Goal: Task Accomplishment & Management: Use online tool/utility

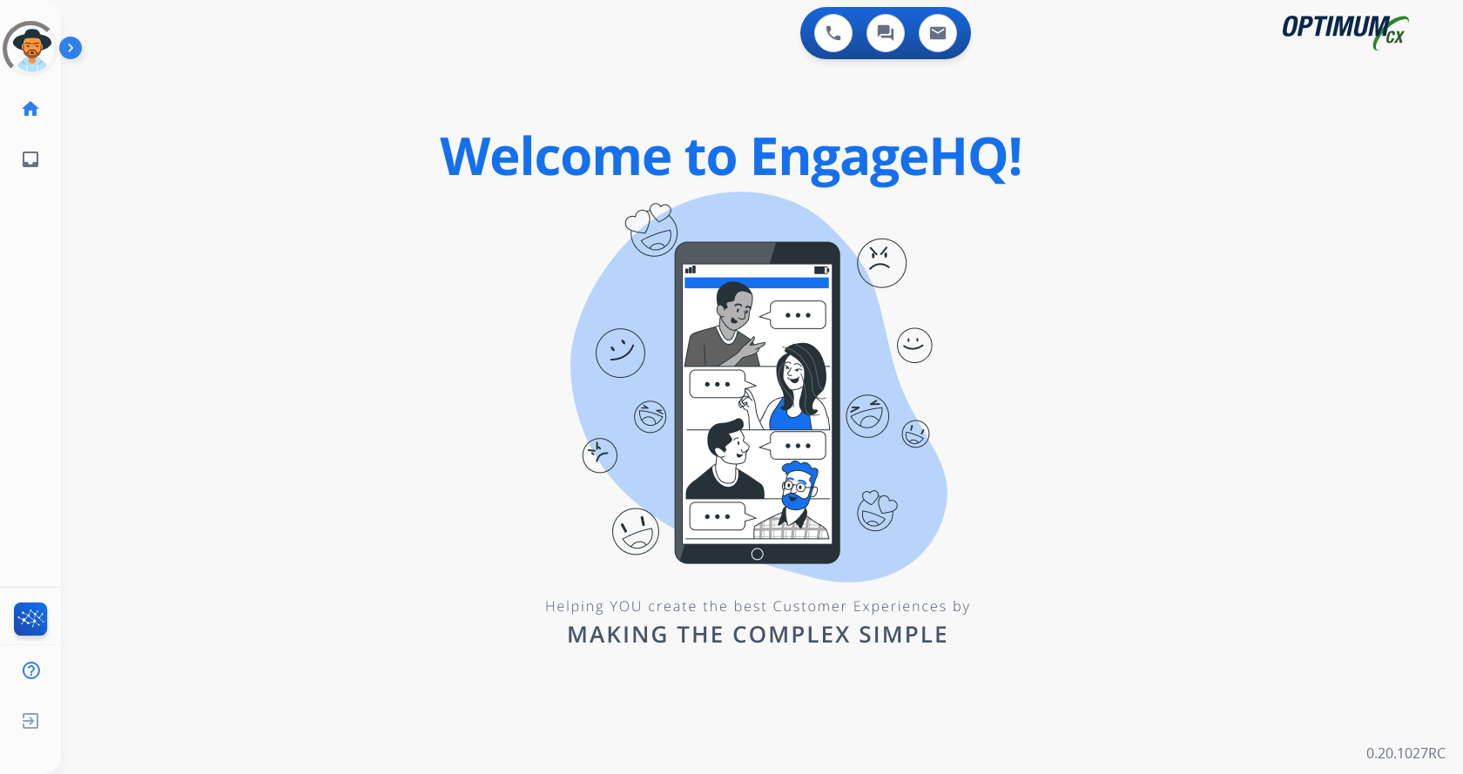
click at [593, 290] on div "0 Voice Interactions 0 Chat Interactions 0 Email Interactions swap_horiz Break …" at bounding box center [762, 387] width 1402 height 774
click at [77, 46] on img at bounding box center [74, 51] width 30 height 33
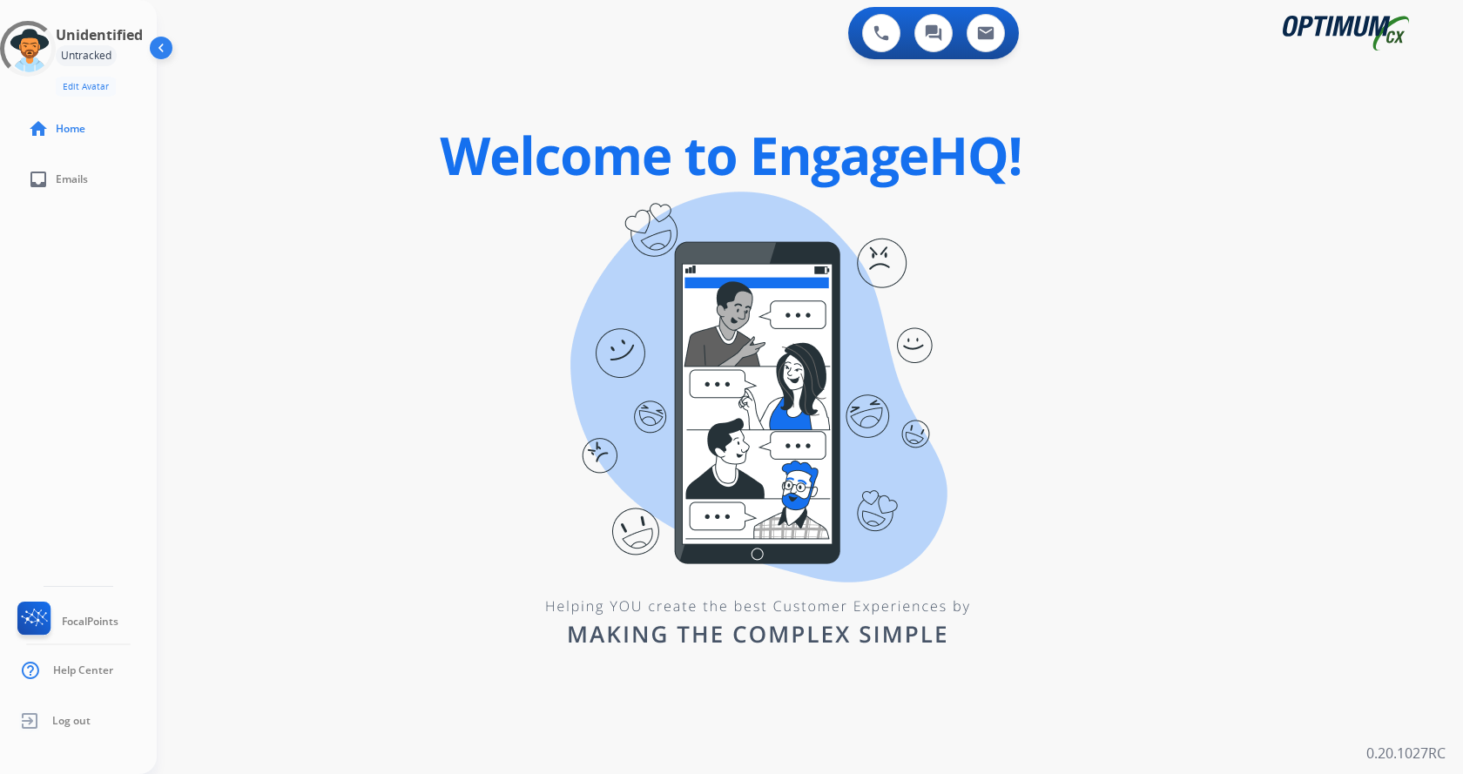
click at [412, 92] on div "swap_horiz Break voice bridge close_fullscreen Connect 3-Way Call merge_type Se…" at bounding box center [789, 105] width 1264 height 84
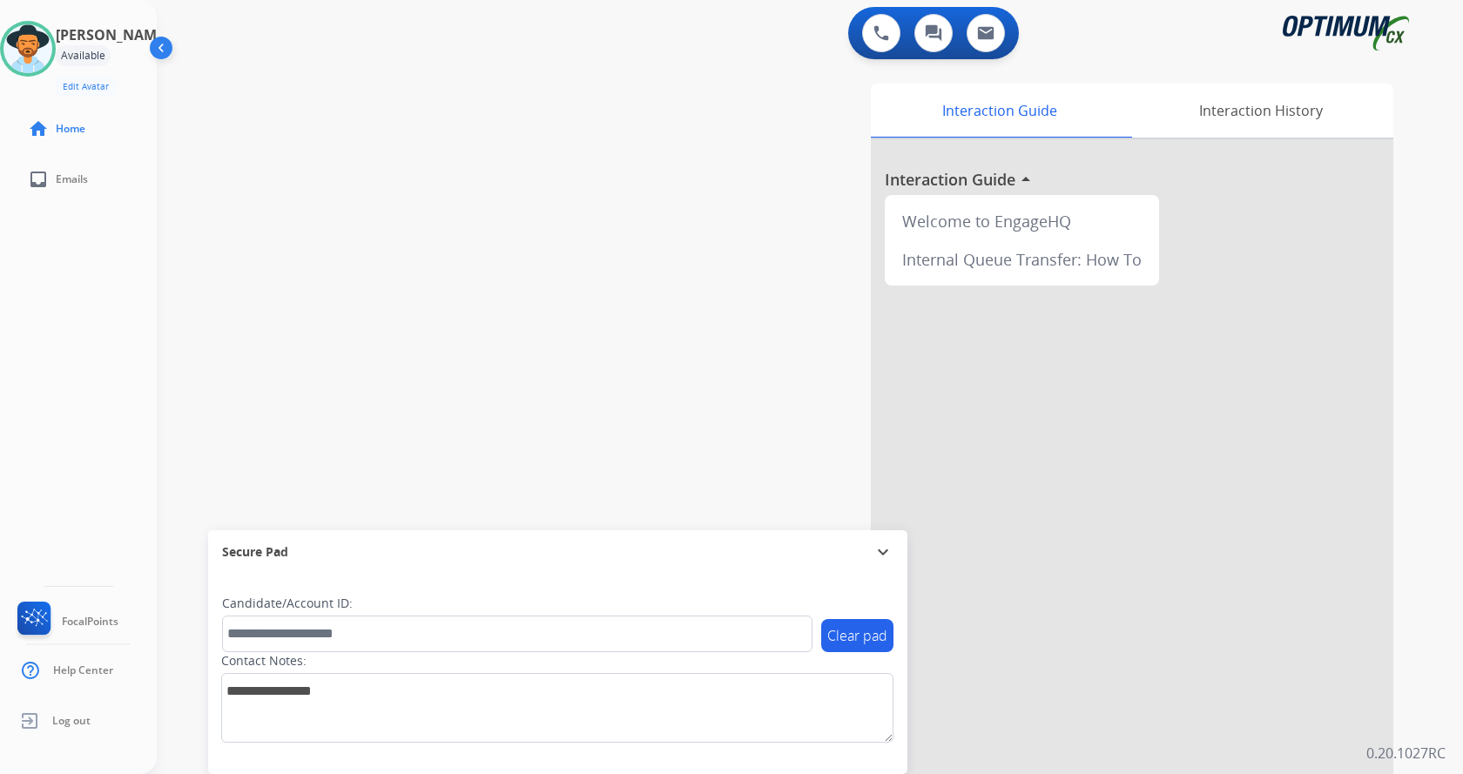
click at [555, 224] on div "swap_horiz Break voice bridge close_fullscreen Connect 3-Way Call merge_type Se…" at bounding box center [789, 426] width 1264 height 726
click at [563, 143] on div "swap_horiz Break voice bridge close_fullscreen Connect 3-Way Call merge_type Se…" at bounding box center [789, 426] width 1264 height 726
click at [557, 186] on div "swap_horiz Break voice bridge close_fullscreen Connect 3-Way Call merge_type Se…" at bounding box center [789, 426] width 1264 height 726
click at [571, 130] on div "swap_horiz Break voice bridge close_fullscreen Connect 3-Way Call merge_type Se…" at bounding box center [789, 426] width 1264 height 726
click at [617, 22] on div "0 Voice Interactions 0 Chat Interactions 0 Email Interactions" at bounding box center [799, 35] width 1243 height 56
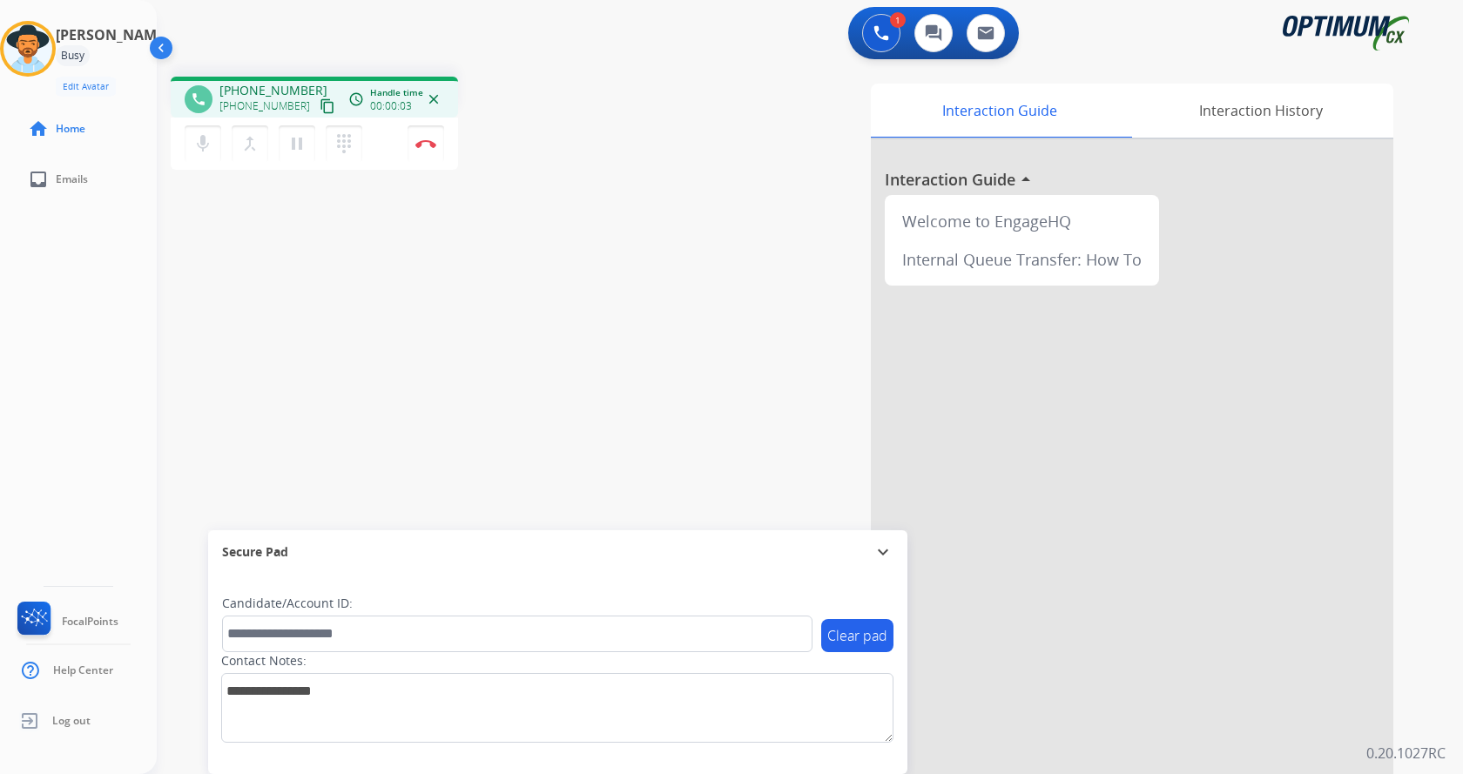
click at [521, 425] on div "phone [PHONE_NUMBER] [PHONE_NUMBER] content_copy access_time Call metrics Queue…" at bounding box center [789, 426] width 1264 height 726
click at [479, 238] on div "phone [PHONE_NUMBER] [PHONE_NUMBER] content_copy access_time Call metrics Queue…" at bounding box center [789, 426] width 1264 height 726
drag, startPoint x: 235, startPoint y: 85, endPoint x: 306, endPoint y: 87, distance: 70.6
click at [306, 87] on div "[PHONE_NUMBER] [PHONE_NUMBER] content_copy" at bounding box center [278, 99] width 118 height 35
copy span "3177103790"
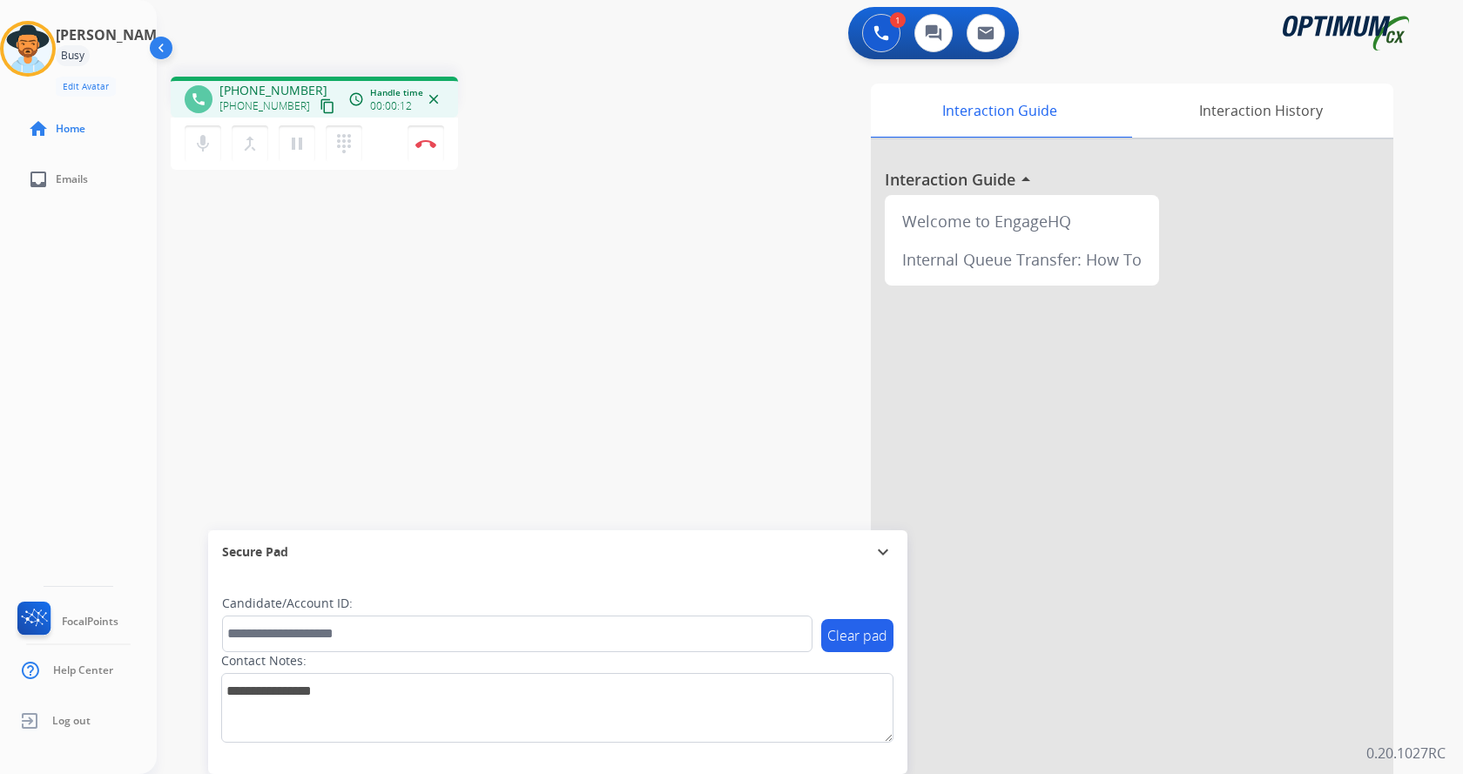
click at [578, 173] on div "phone [PHONE_NUMBER] [PHONE_NUMBER] content_copy access_time Call metrics Queue…" at bounding box center [399, 126] width 457 height 98
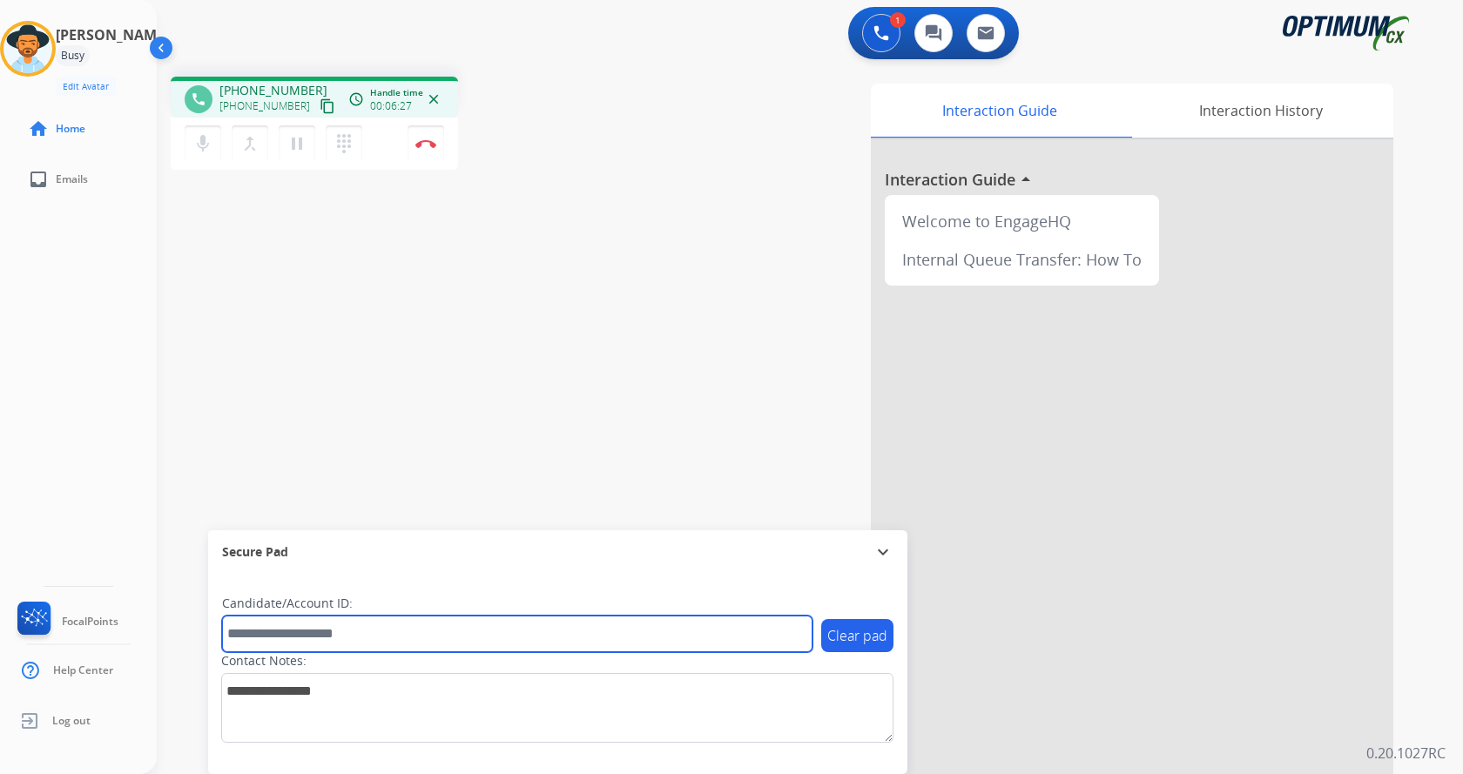
click at [341, 623] on input "text" at bounding box center [517, 634] width 590 height 37
paste input "*******"
type input "*******"
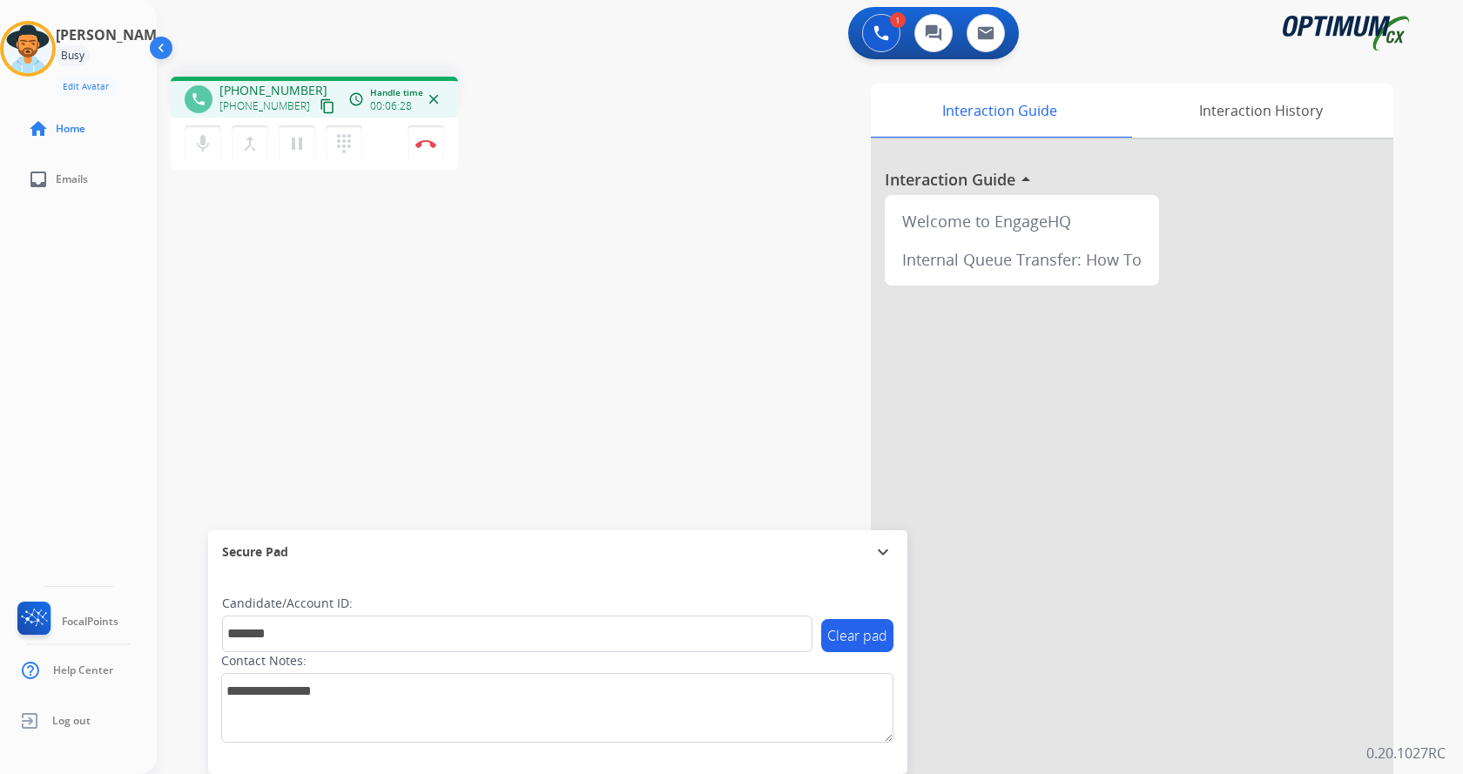
click at [376, 320] on div "phone [PHONE_NUMBER] [PHONE_NUMBER] content_copy access_time Call metrics Queue…" at bounding box center [789, 426] width 1264 height 726
click at [427, 140] on img at bounding box center [425, 143] width 21 height 9
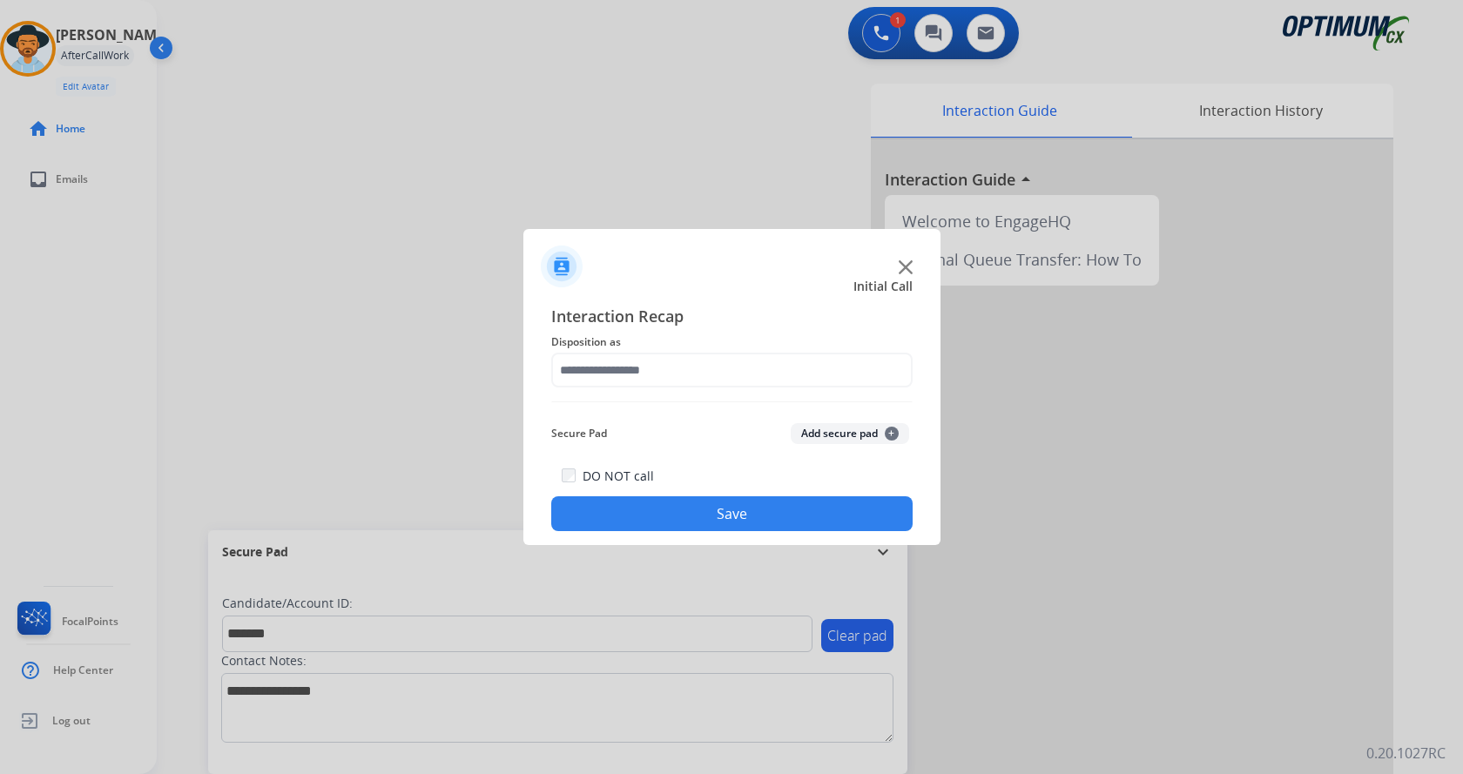
click at [835, 433] on button "Add secure pad +" at bounding box center [850, 433] width 118 height 21
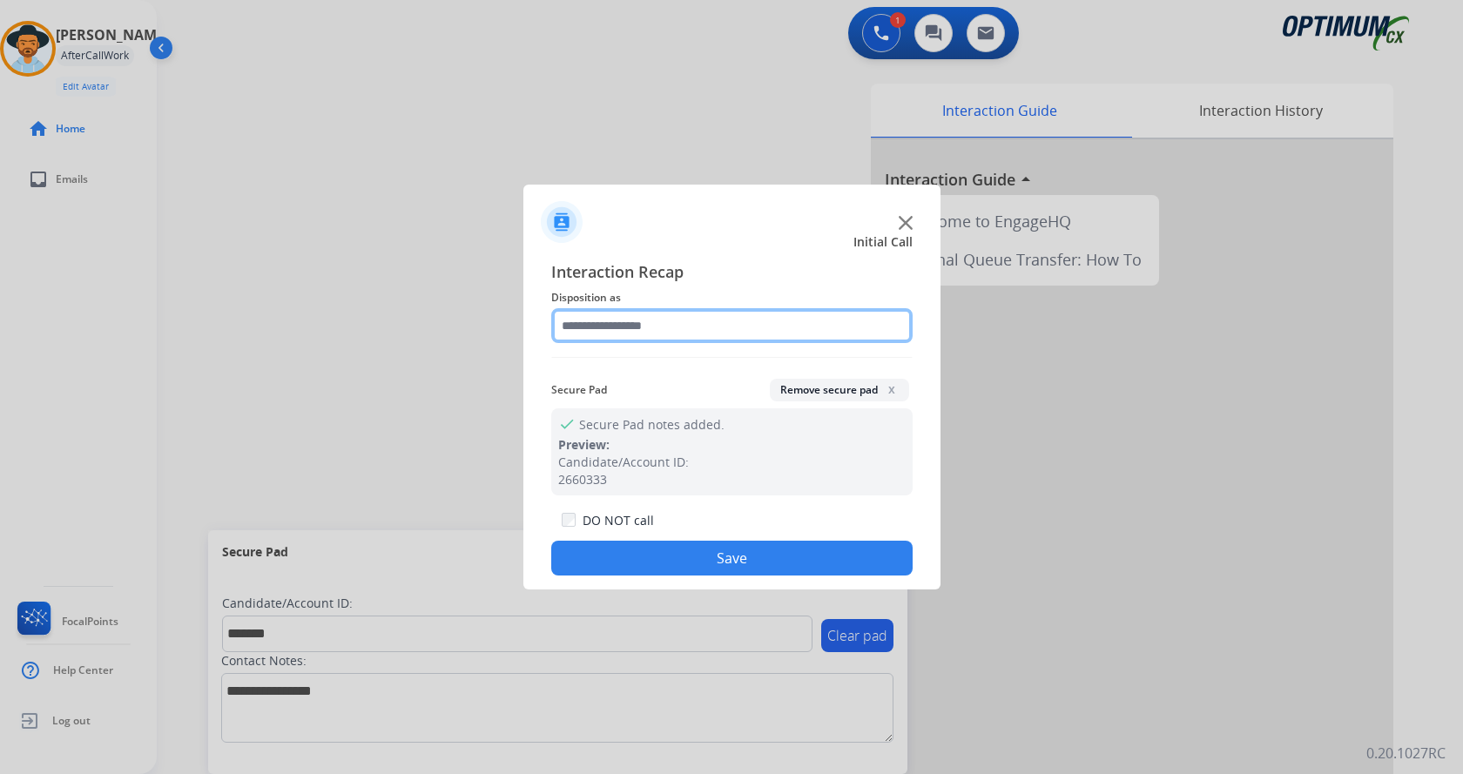
click at [664, 309] on input "text" at bounding box center [731, 325] width 361 height 35
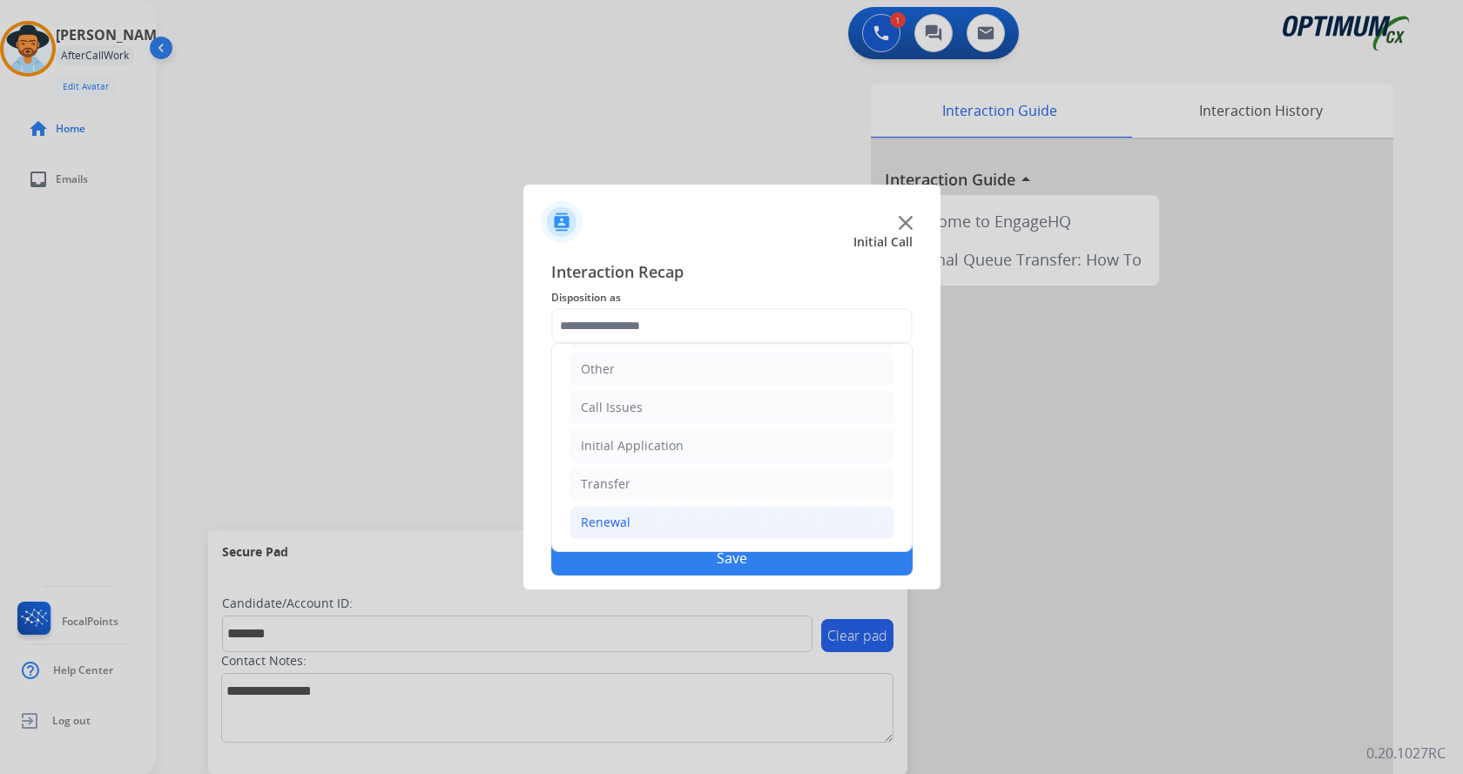
click at [707, 523] on li "Renewal" at bounding box center [731, 522] width 325 height 33
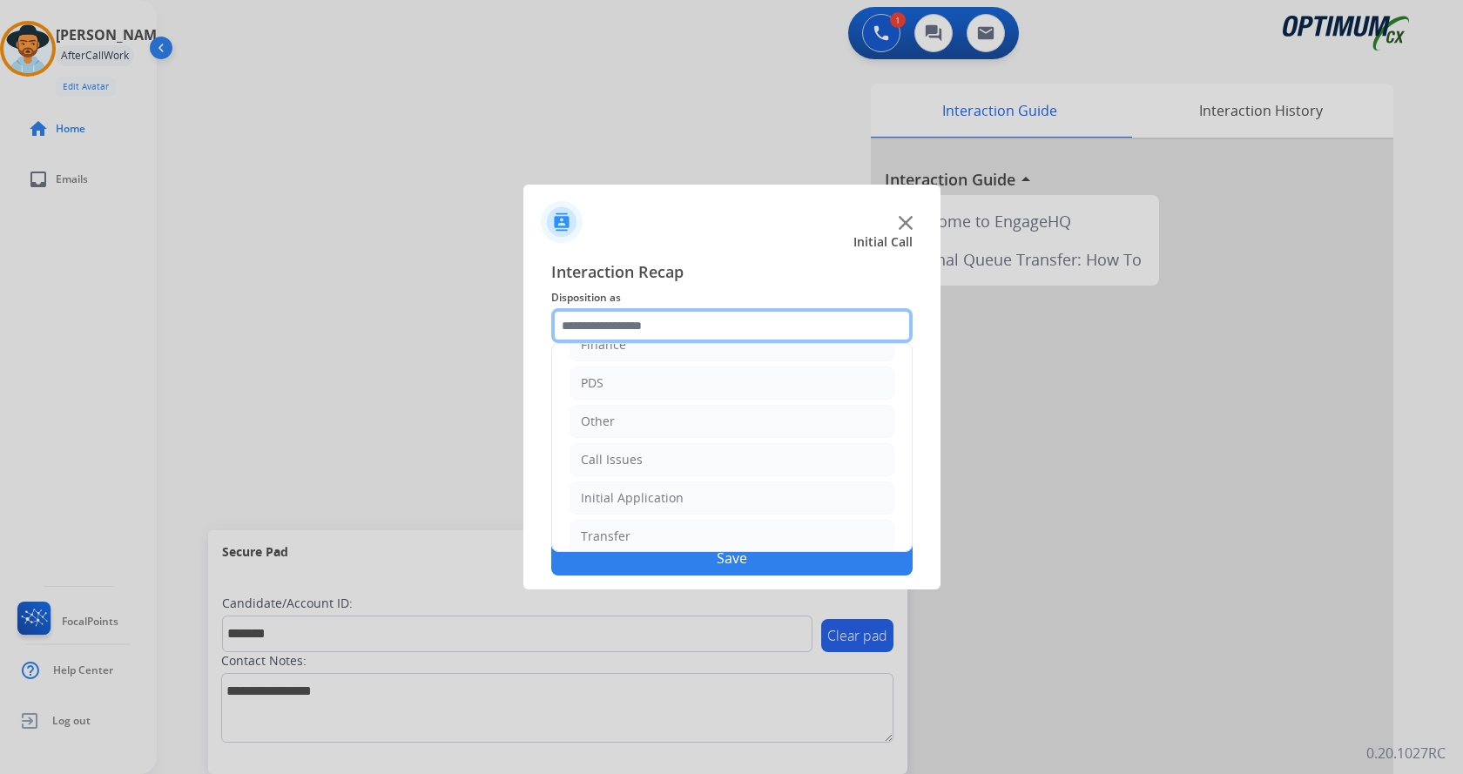
scroll to position [63, 0]
click at [666, 417] on li "Other" at bounding box center [731, 424] width 325 height 33
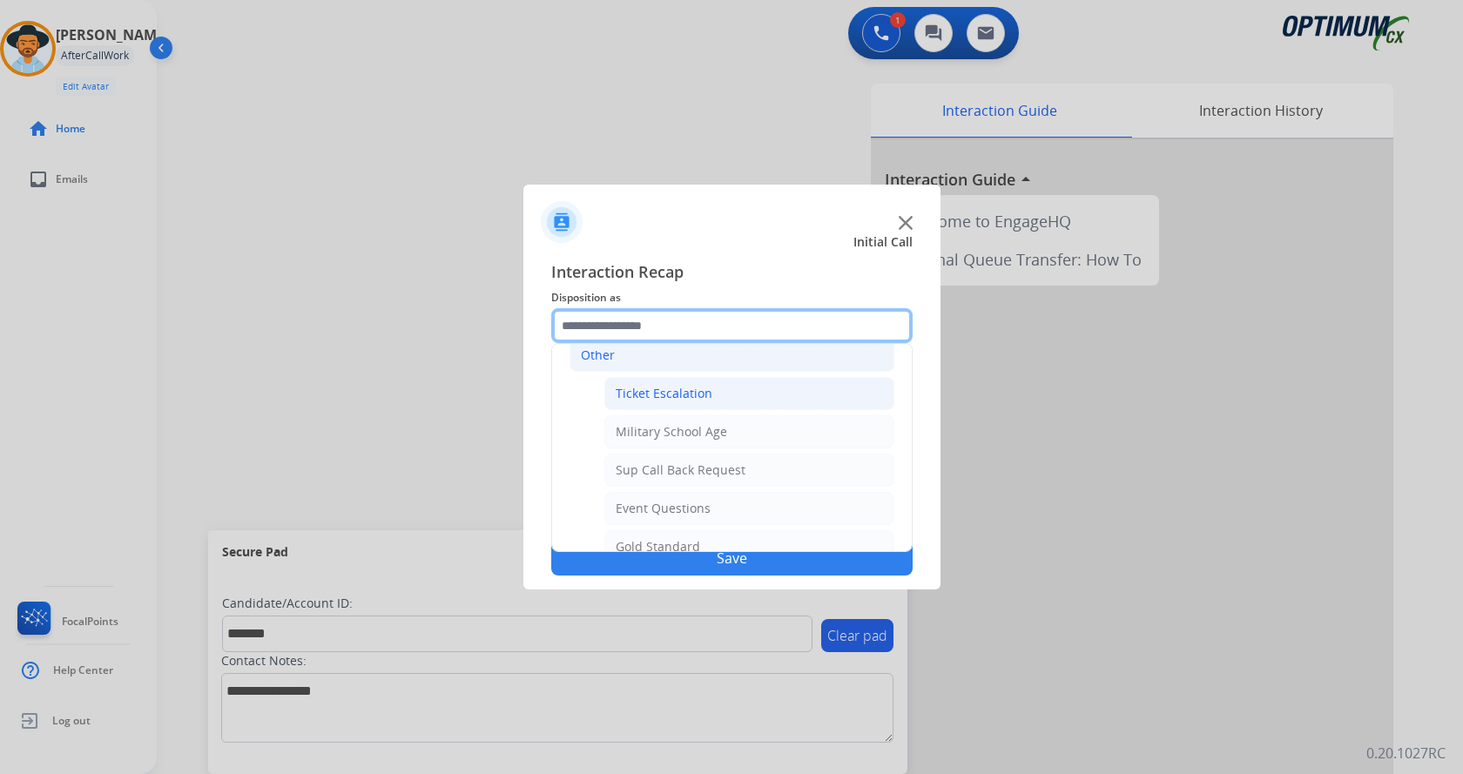
scroll to position [237, 0]
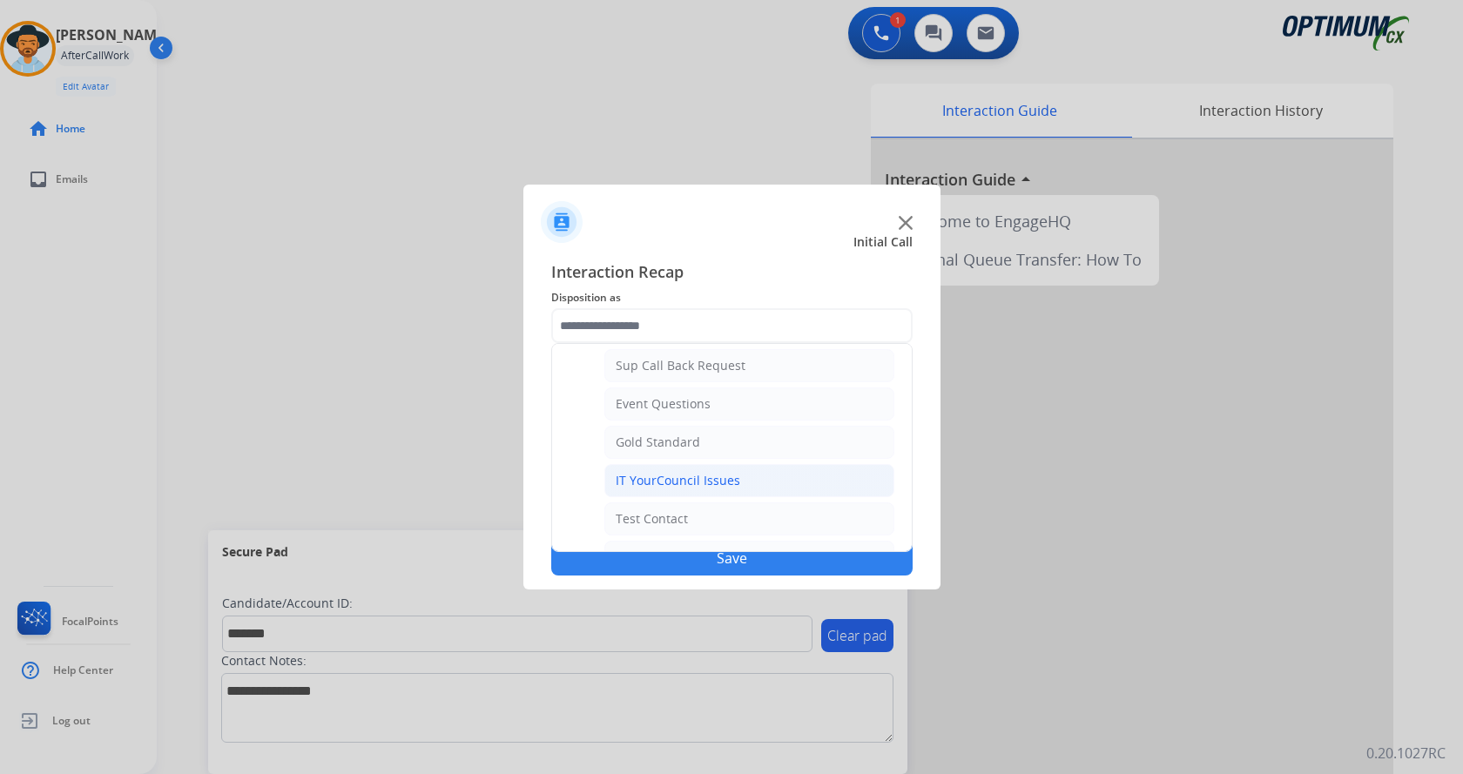
click at [760, 486] on li "IT YourCouncil Issues" at bounding box center [749, 480] width 290 height 33
type input "**********"
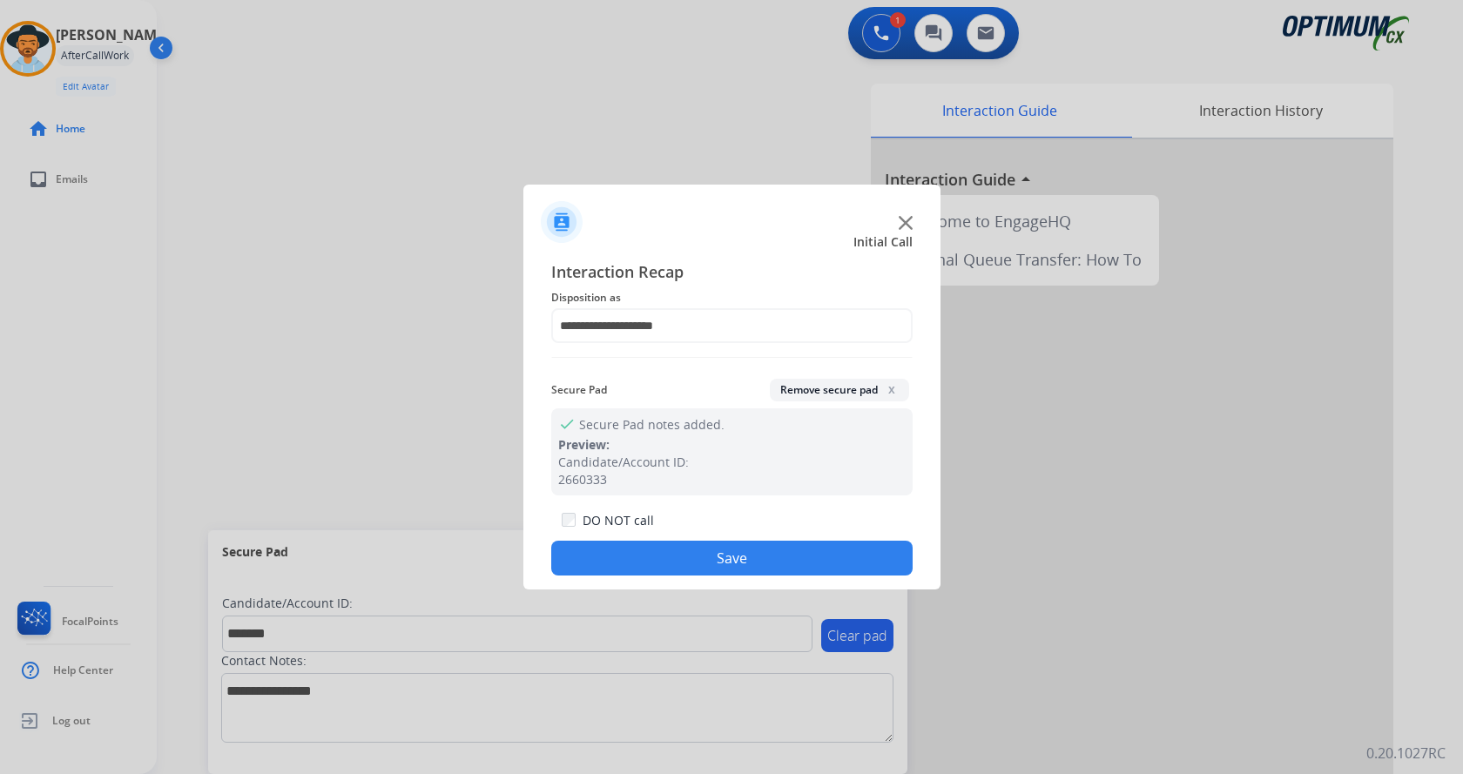
click at [717, 569] on button "Save" at bounding box center [731, 558] width 361 height 35
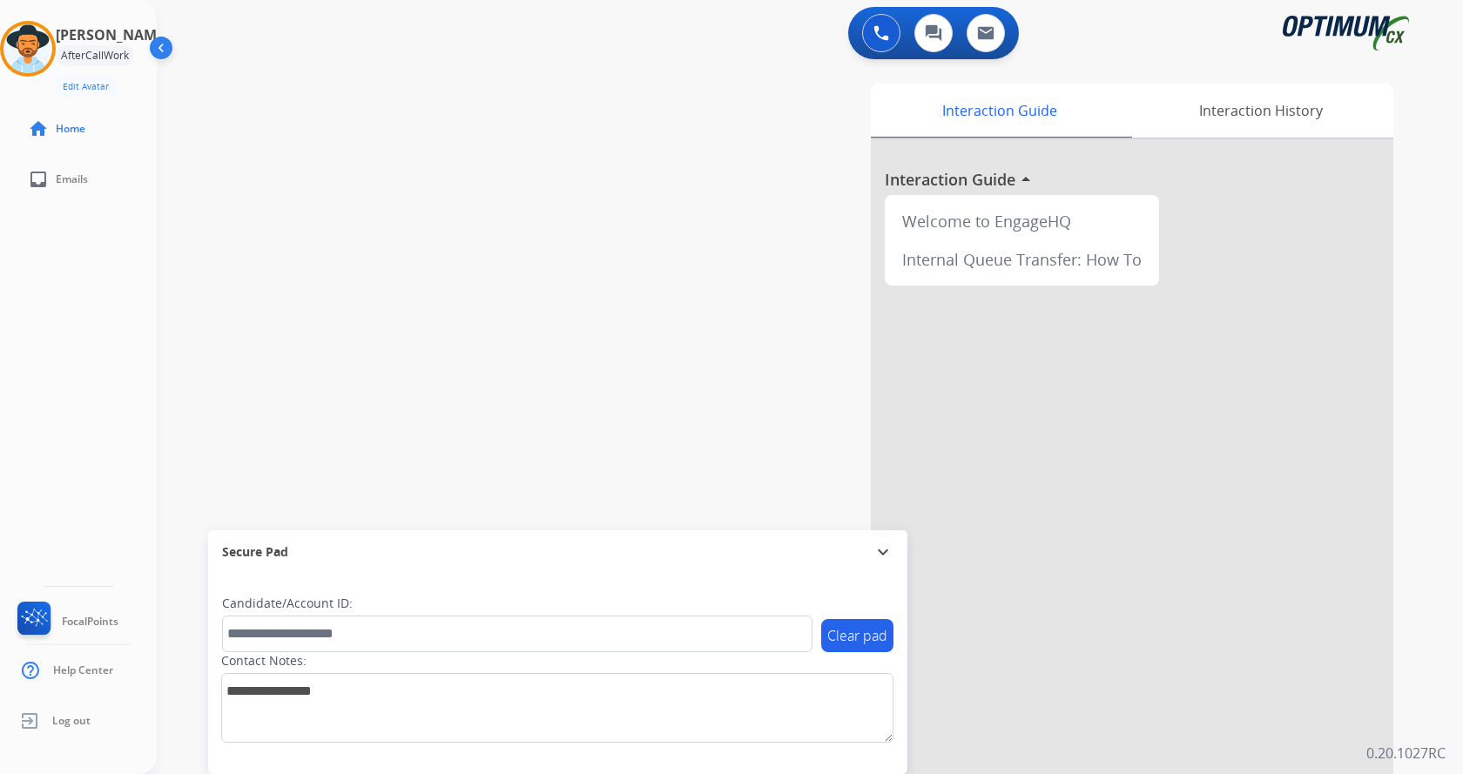
drag, startPoint x: 445, startPoint y: 347, endPoint x: 419, endPoint y: 324, distance: 34.6
click at [442, 343] on div "swap_horiz Break voice bridge close_fullscreen Connect 3-Way Call merge_type Se…" at bounding box center [789, 426] width 1264 height 726
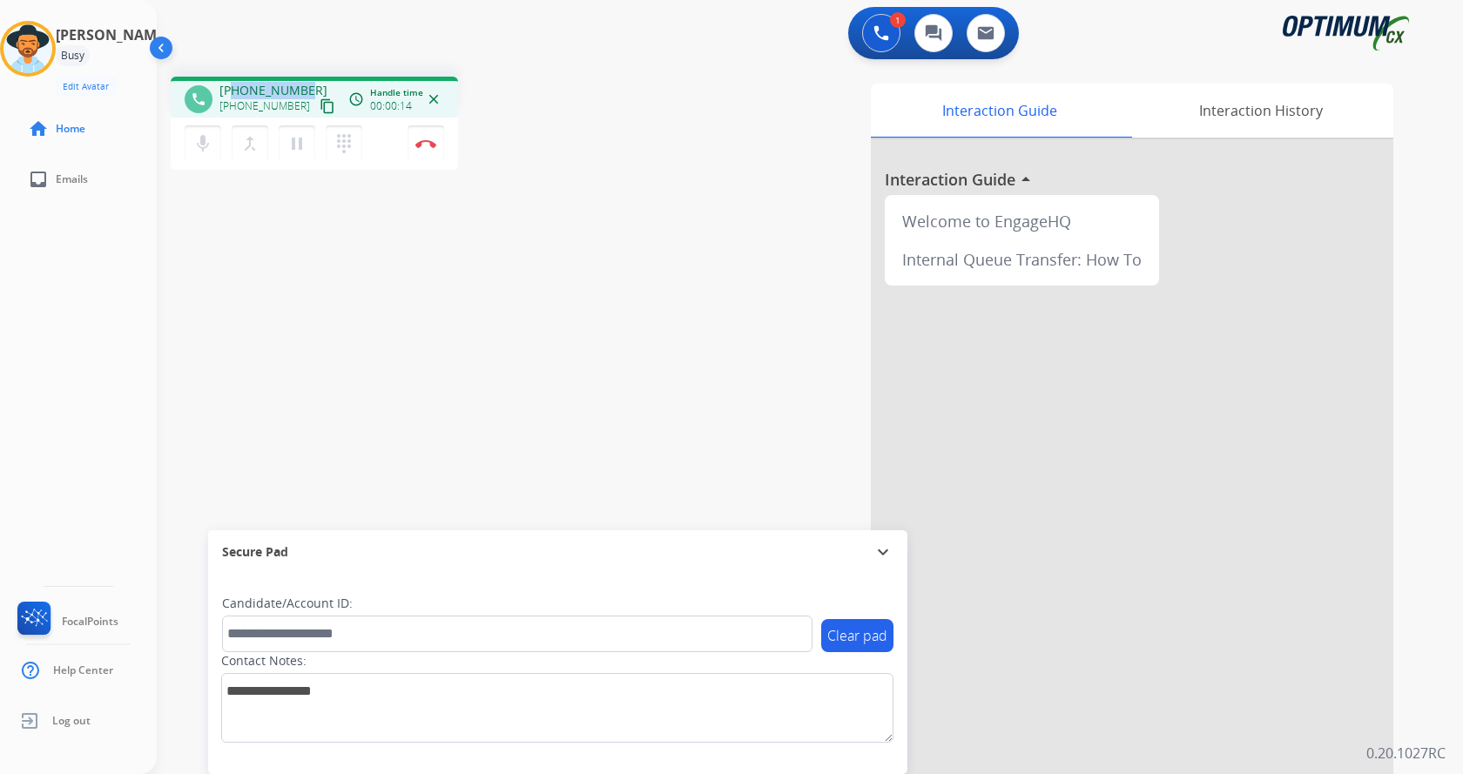
drag, startPoint x: 231, startPoint y: 84, endPoint x: 305, endPoint y: 75, distance: 74.5
click at [305, 75] on div "phone [PHONE_NUMBER] [PHONE_NUMBER] content_copy access_time Call metrics Queue…" at bounding box center [789, 426] width 1264 height 726
copy span "7135625787"
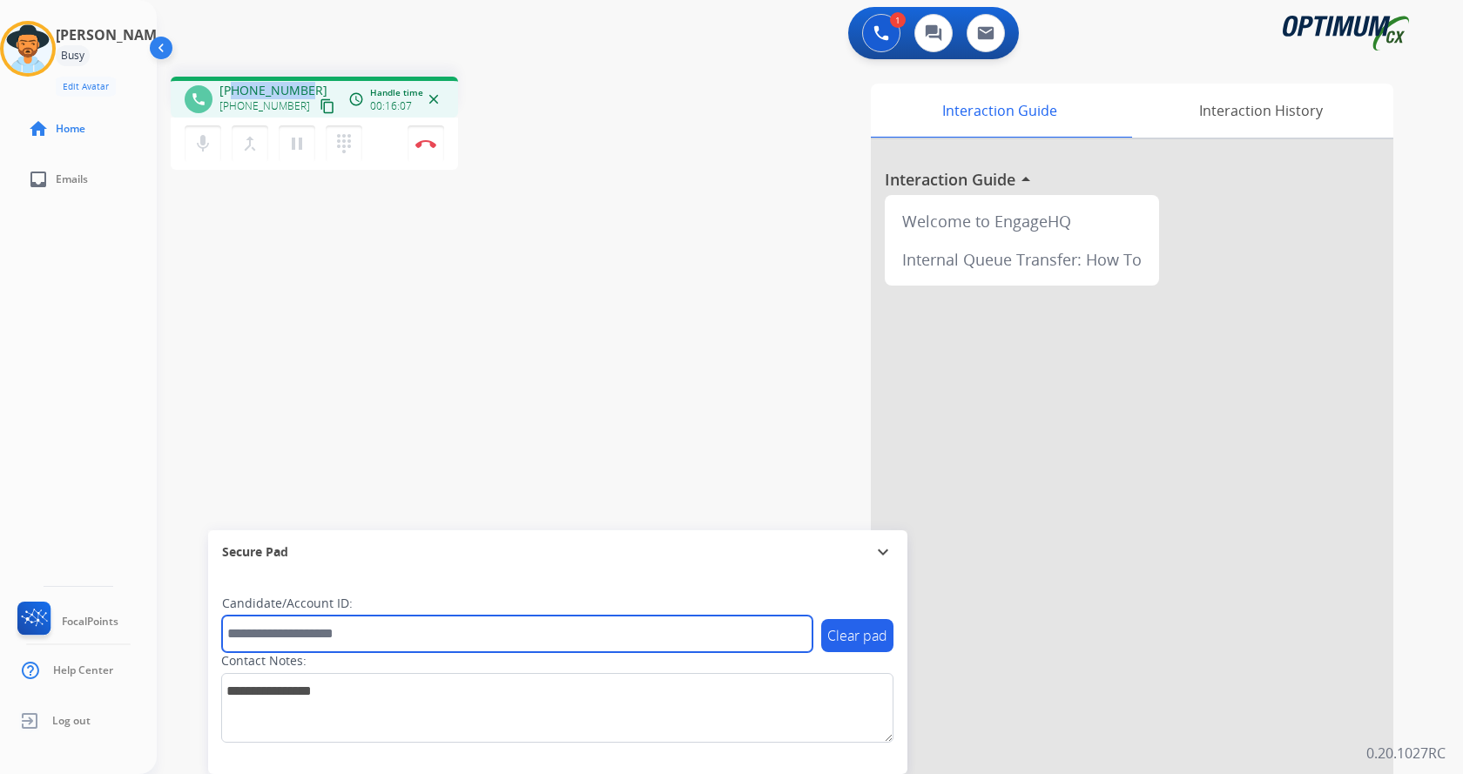
click at [383, 642] on input "text" at bounding box center [517, 634] width 590 height 37
paste input "*******"
type input "*******"
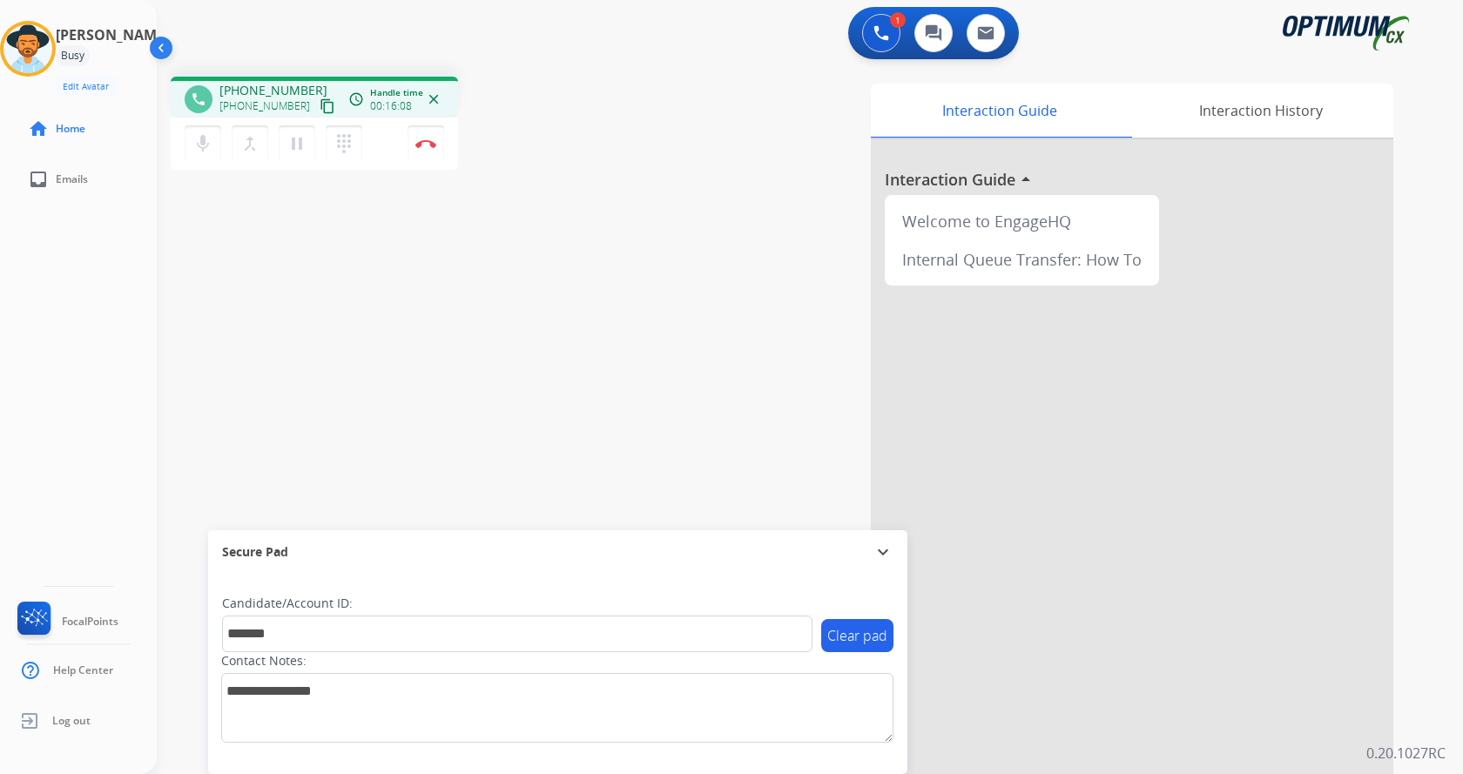
click at [425, 292] on div "phone [PHONE_NUMBER] [PHONE_NUMBER] content_copy access_time Call metrics Queue…" at bounding box center [789, 426] width 1264 height 726
click at [425, 137] on button "Disconnect" at bounding box center [426, 143] width 37 height 37
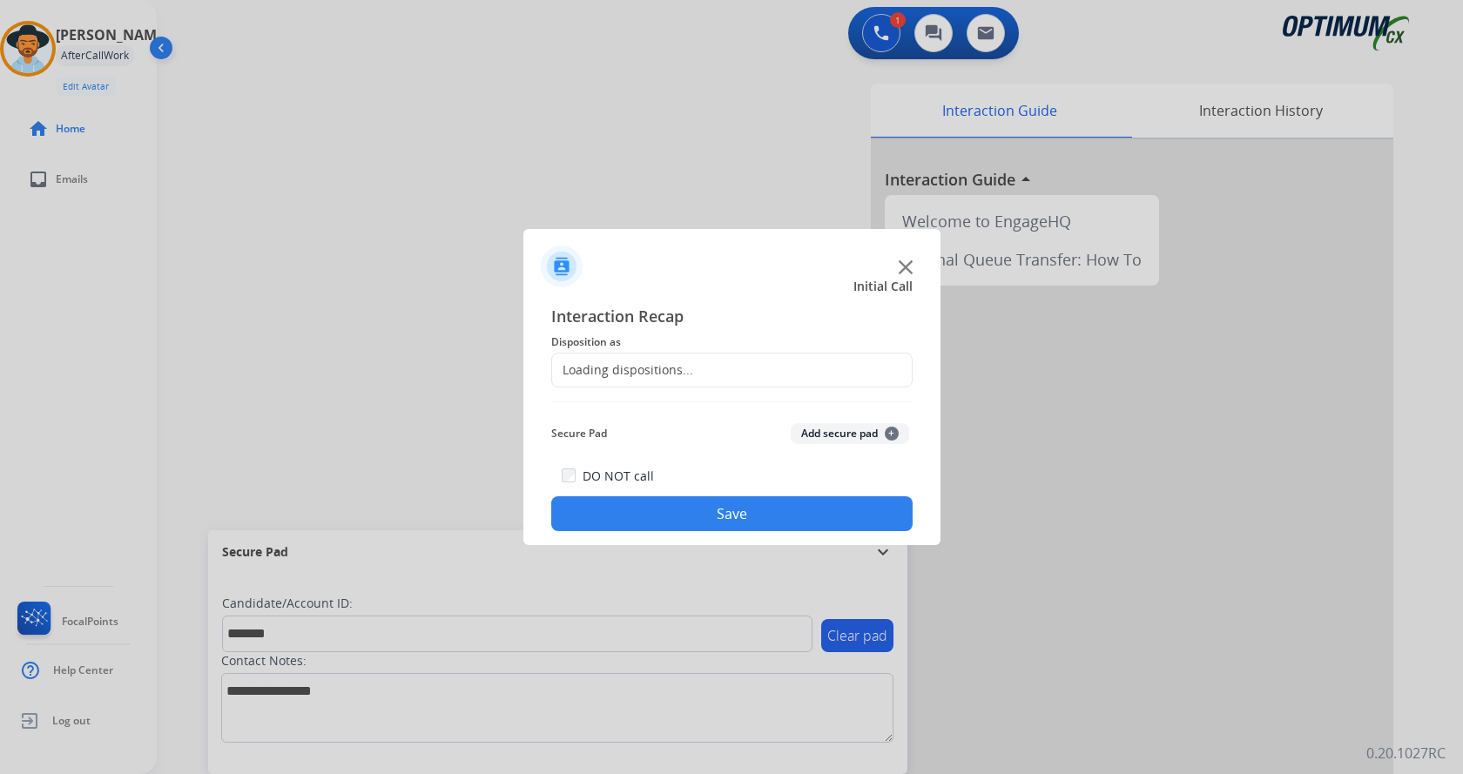
click at [823, 434] on button "Add secure pad +" at bounding box center [850, 433] width 118 height 21
click at [655, 416] on div "Secure Pad Add secure pad +" at bounding box center [731, 433] width 361 height 35
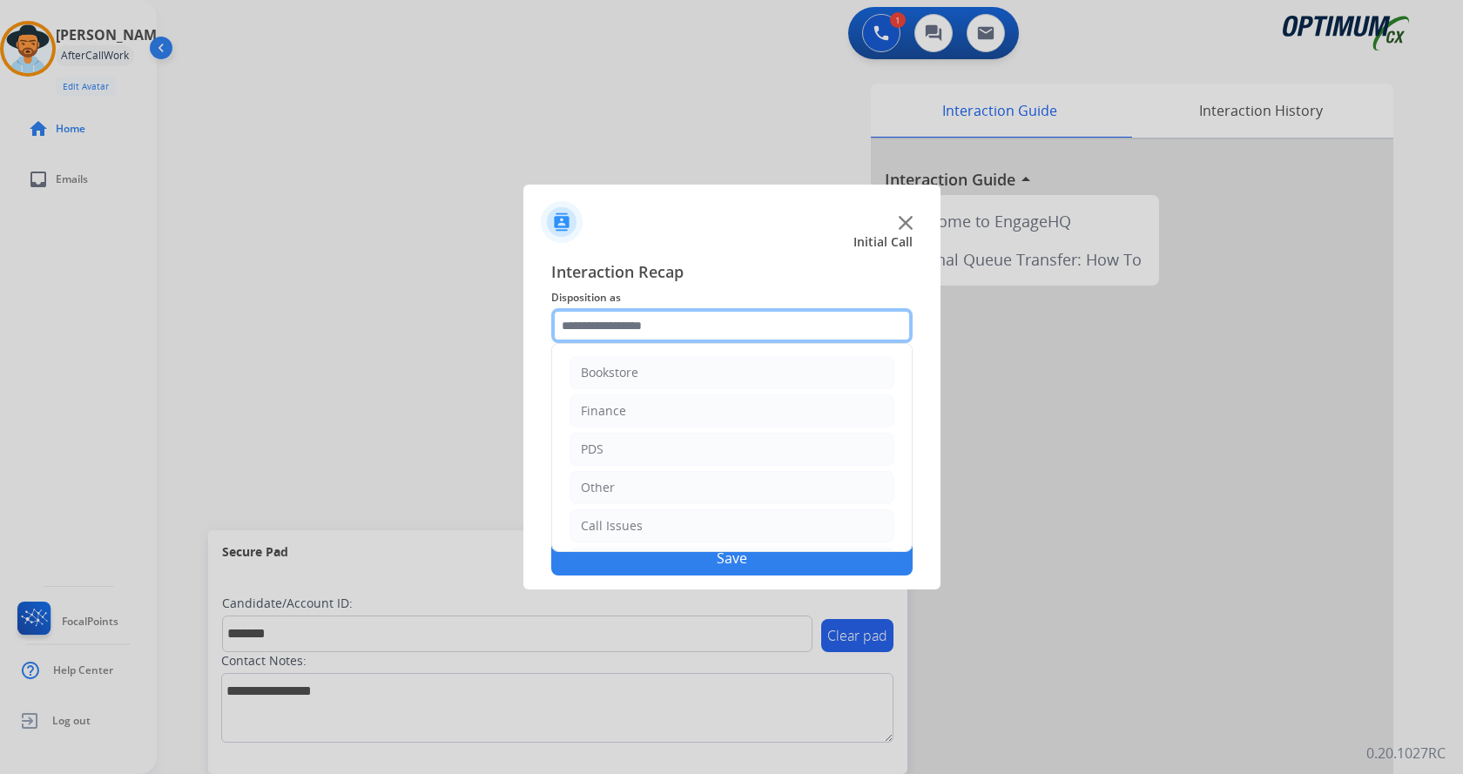
click at [618, 325] on input "text" at bounding box center [731, 325] width 361 height 35
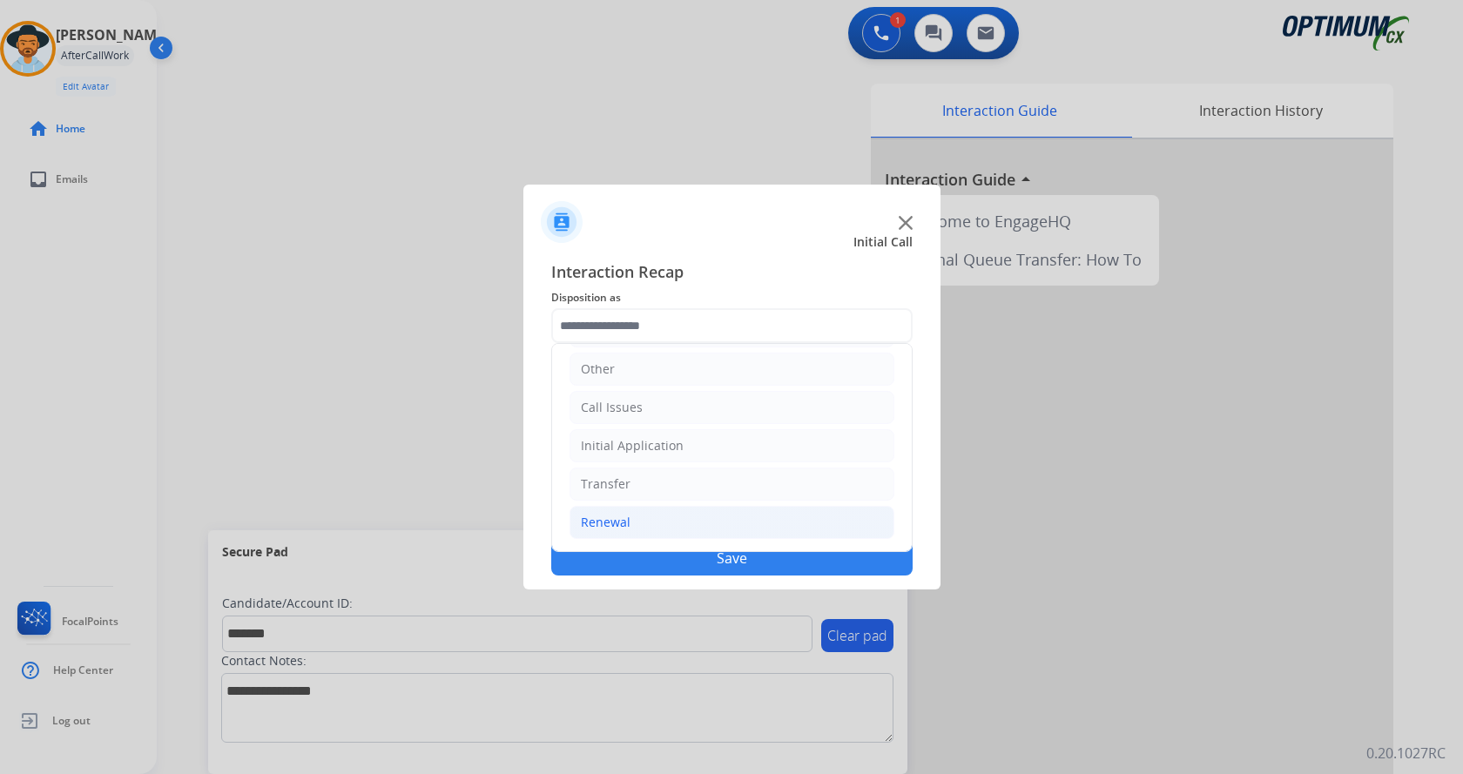
click at [662, 520] on li "Renewal" at bounding box center [731, 522] width 325 height 33
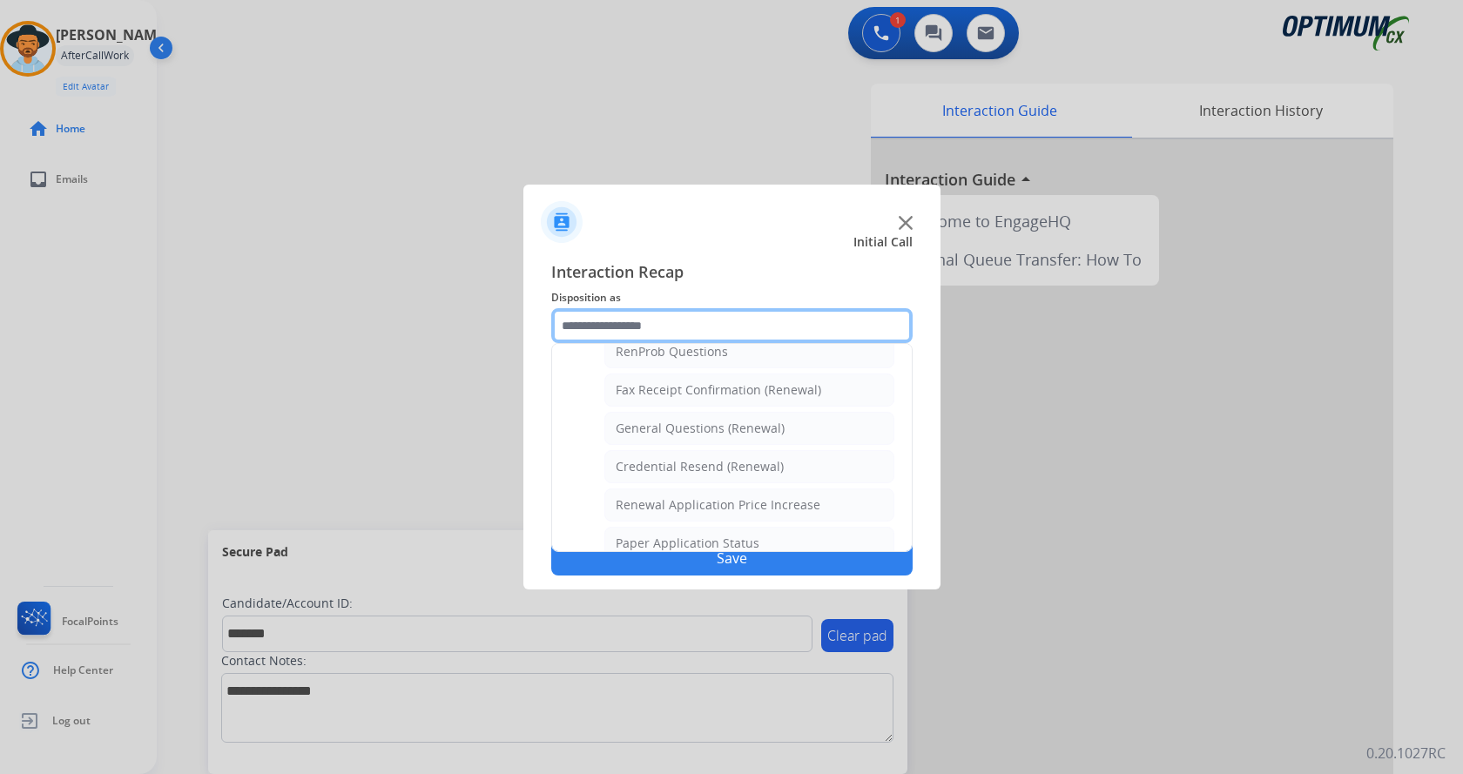
scroll to position [467, 0]
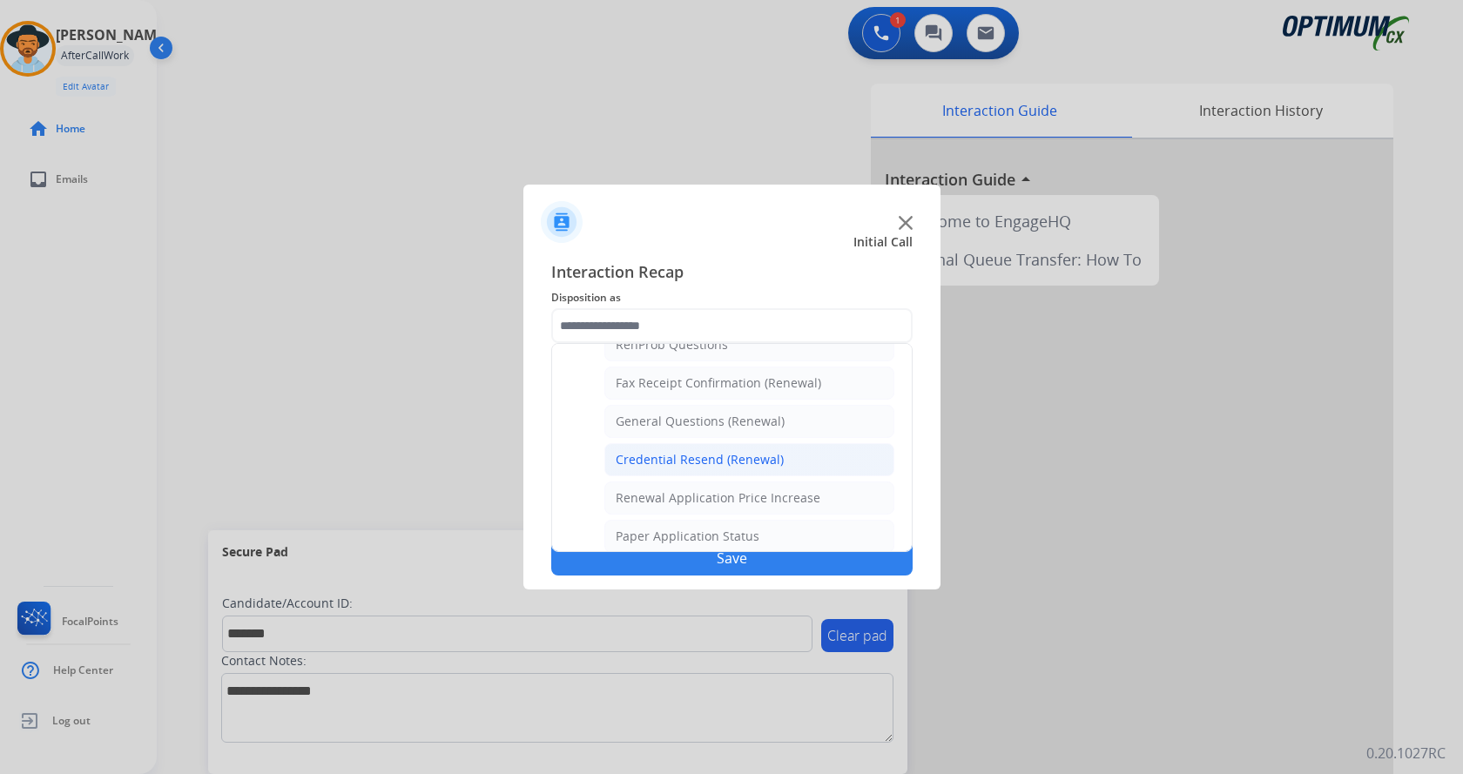
click at [714, 455] on div "Credential Resend (Renewal)" at bounding box center [700, 459] width 168 height 17
type input "**********"
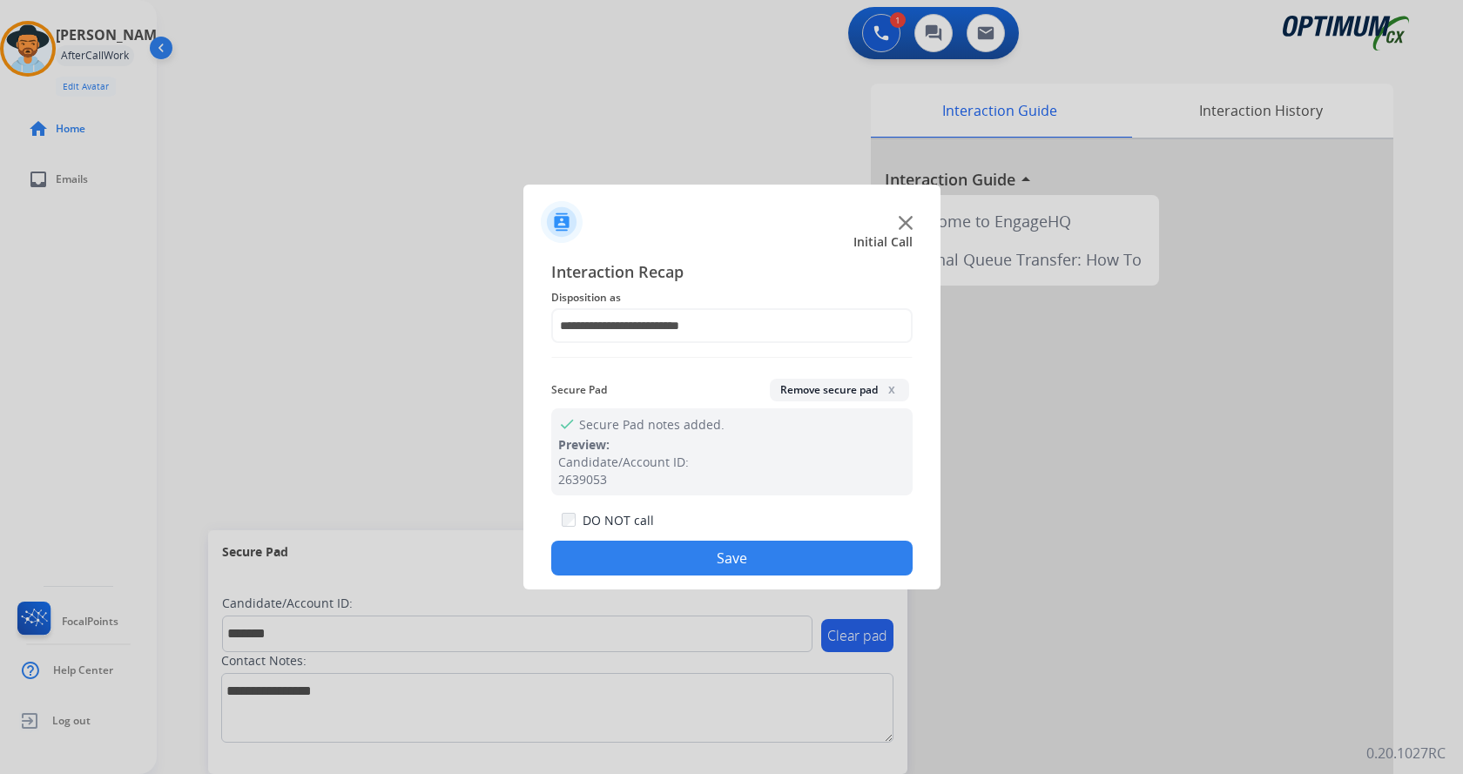
click at [697, 558] on button "Save" at bounding box center [731, 558] width 361 height 35
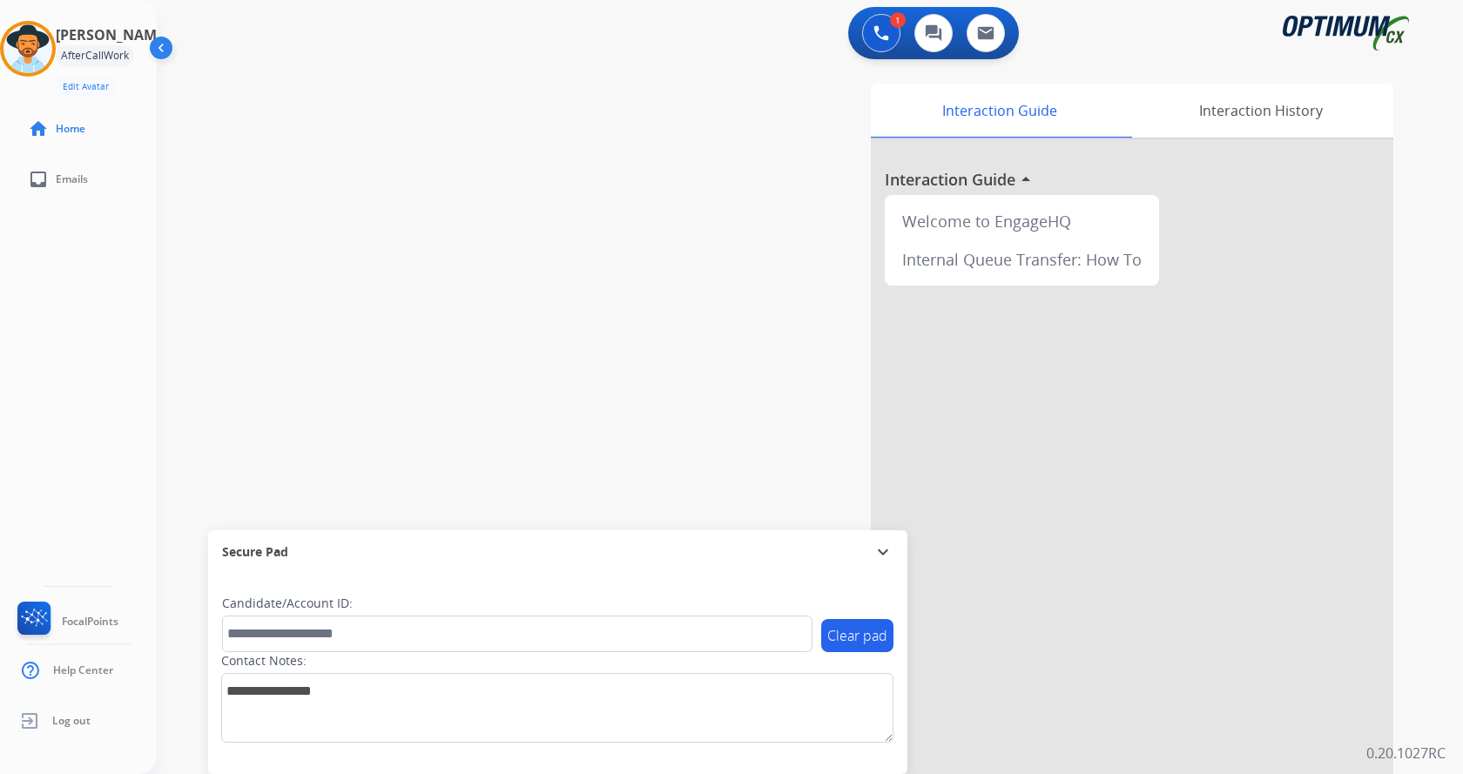
drag, startPoint x: 364, startPoint y: 293, endPoint x: 281, endPoint y: 122, distance: 190.4
click at [355, 283] on div "swap_horiz Break voice bridge close_fullscreen Connect 3-Way Call merge_type Se…" at bounding box center [789, 426] width 1264 height 726
click at [709, 251] on div "Interaction Guide Interaction History Interaction Guide arrow_drop_up Welcome t…" at bounding box center [1014, 436] width 758 height 705
click at [37, 59] on img at bounding box center [27, 48] width 49 height 49
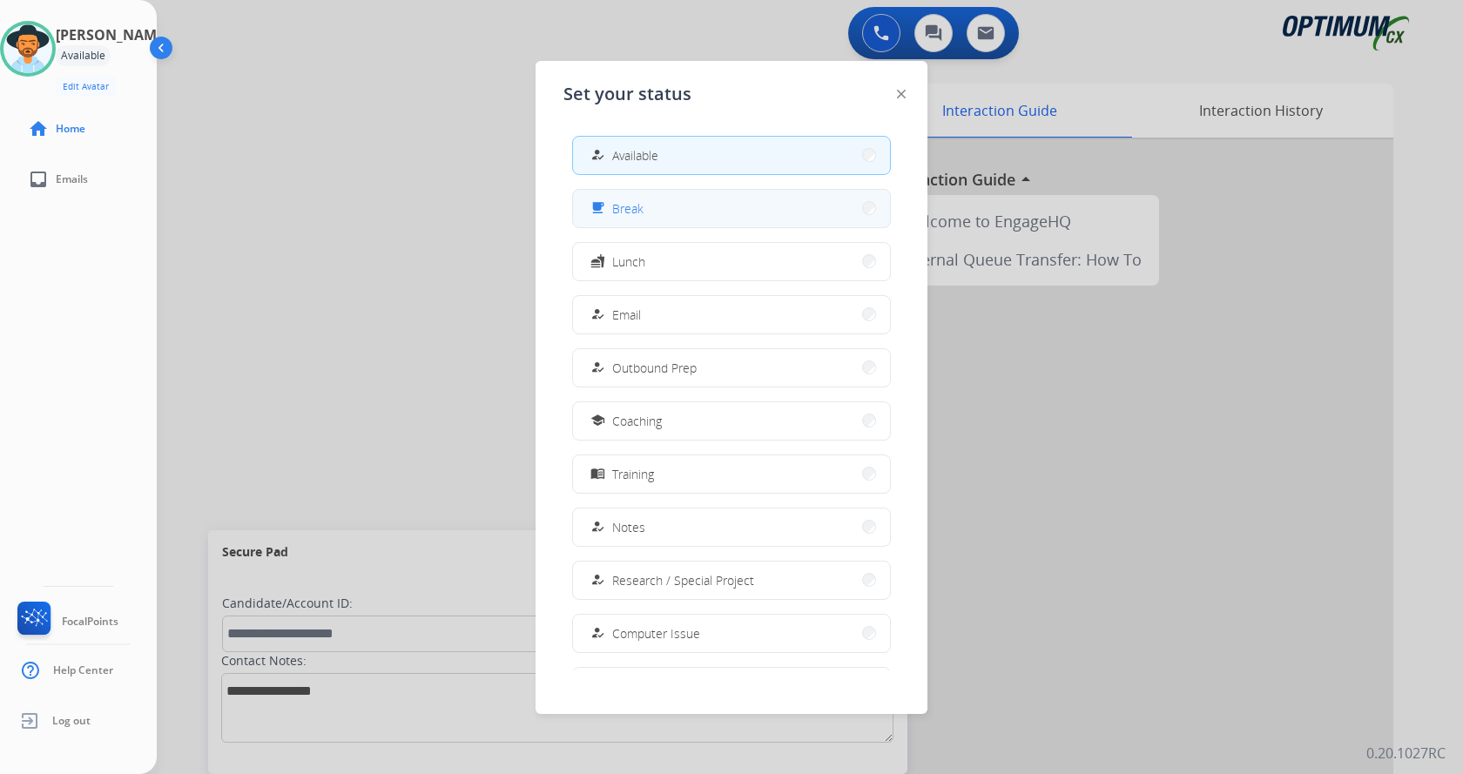
click at [643, 205] on span "Break" at bounding box center [627, 208] width 31 height 18
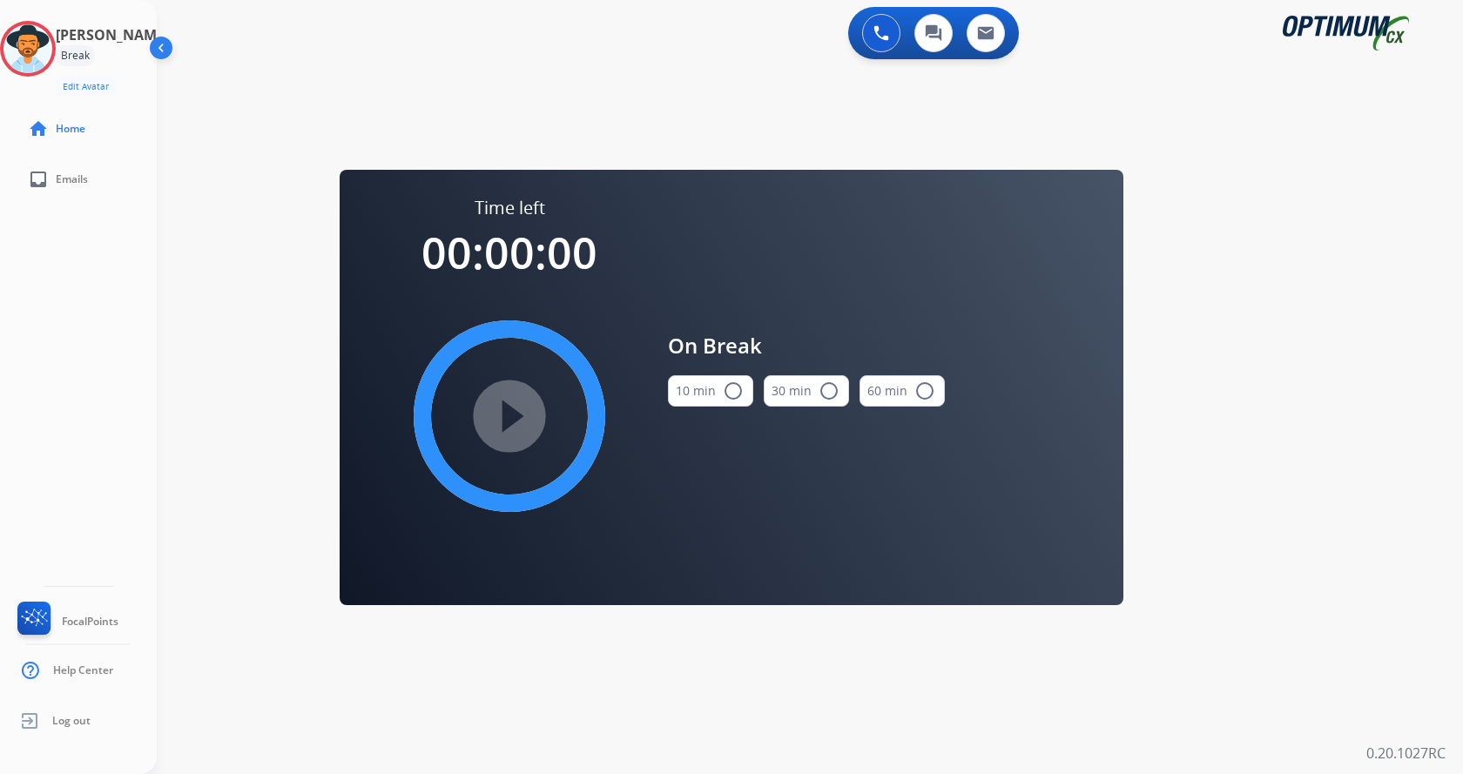
click at [730, 381] on mat-icon "radio_button_unchecked" at bounding box center [733, 391] width 21 height 21
click at [520, 406] on mat-icon "play_circle_filled" at bounding box center [509, 416] width 21 height 21
click at [1262, 362] on div "0 Voice Interactions 0 Chat Interactions 0 Email Interactions swap_horiz Break …" at bounding box center [810, 387] width 1306 height 774
click at [983, 701] on div "0 Voice Interactions 0 Chat Interactions 0 Email Interactions swap_horiz Break …" at bounding box center [810, 387] width 1306 height 774
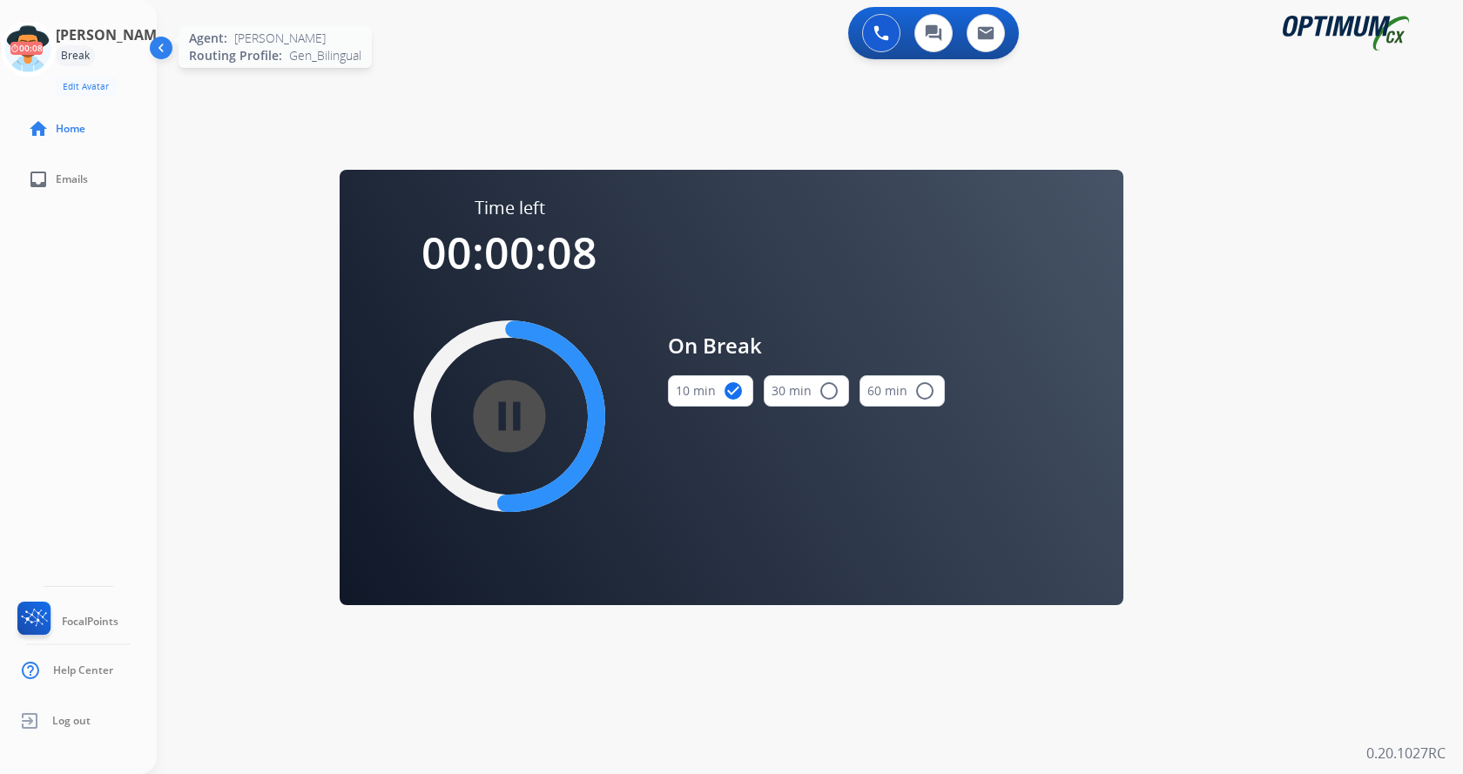
click at [51, 57] on icon at bounding box center [28, 49] width 57 height 57
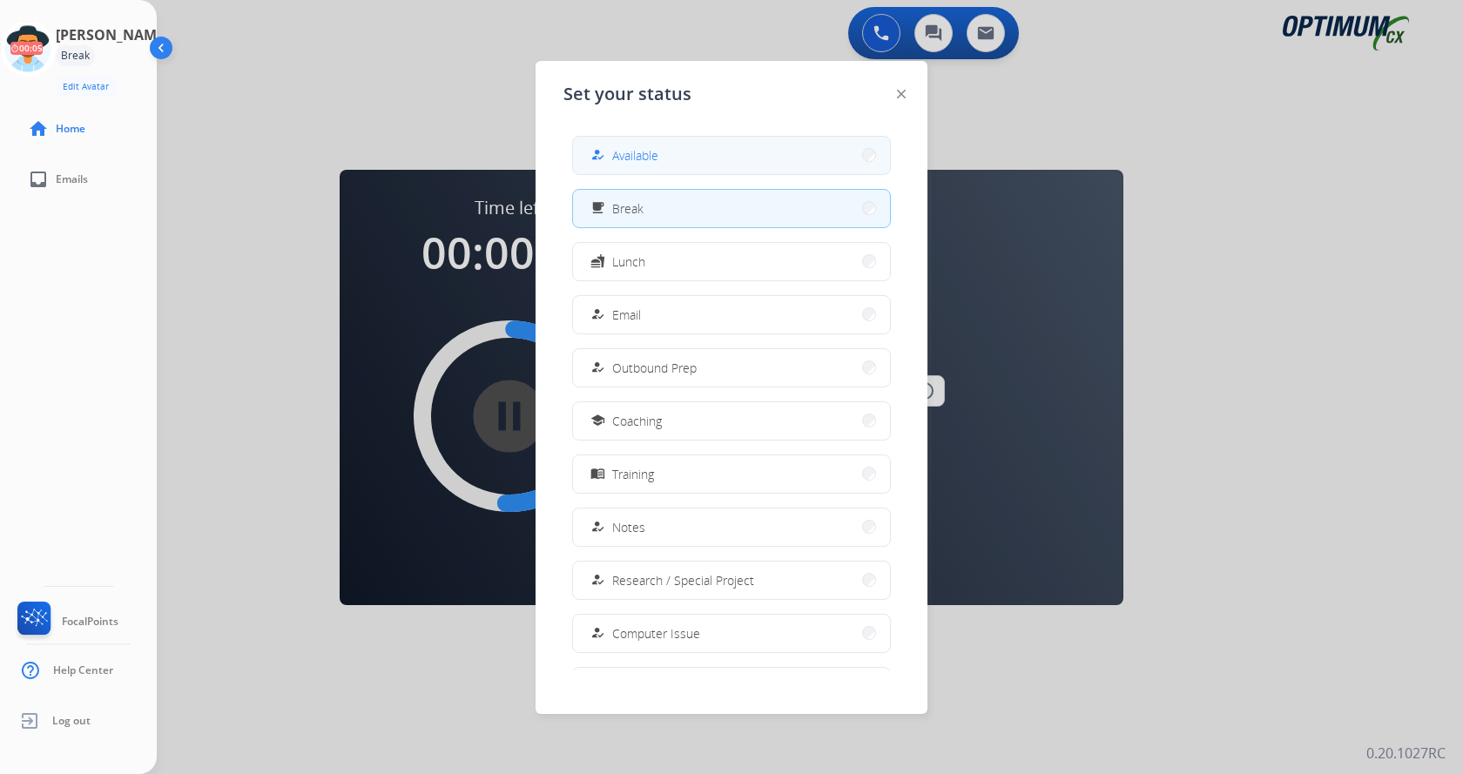
click at [664, 152] on button "how_to_reg Available" at bounding box center [731, 155] width 317 height 37
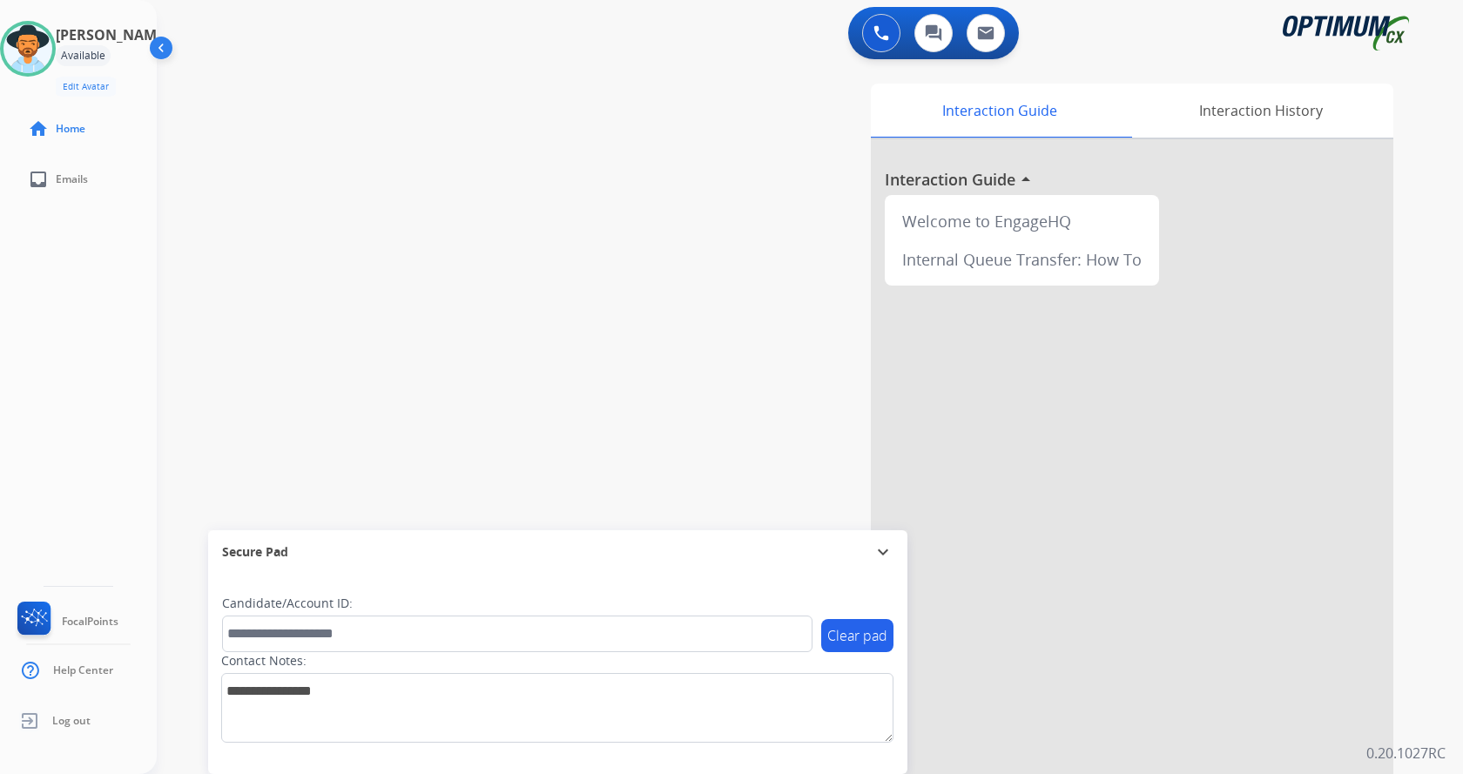
click at [721, 156] on div "Interaction Guide Interaction History Interaction Guide arrow_drop_up Welcome t…" at bounding box center [1014, 436] width 758 height 705
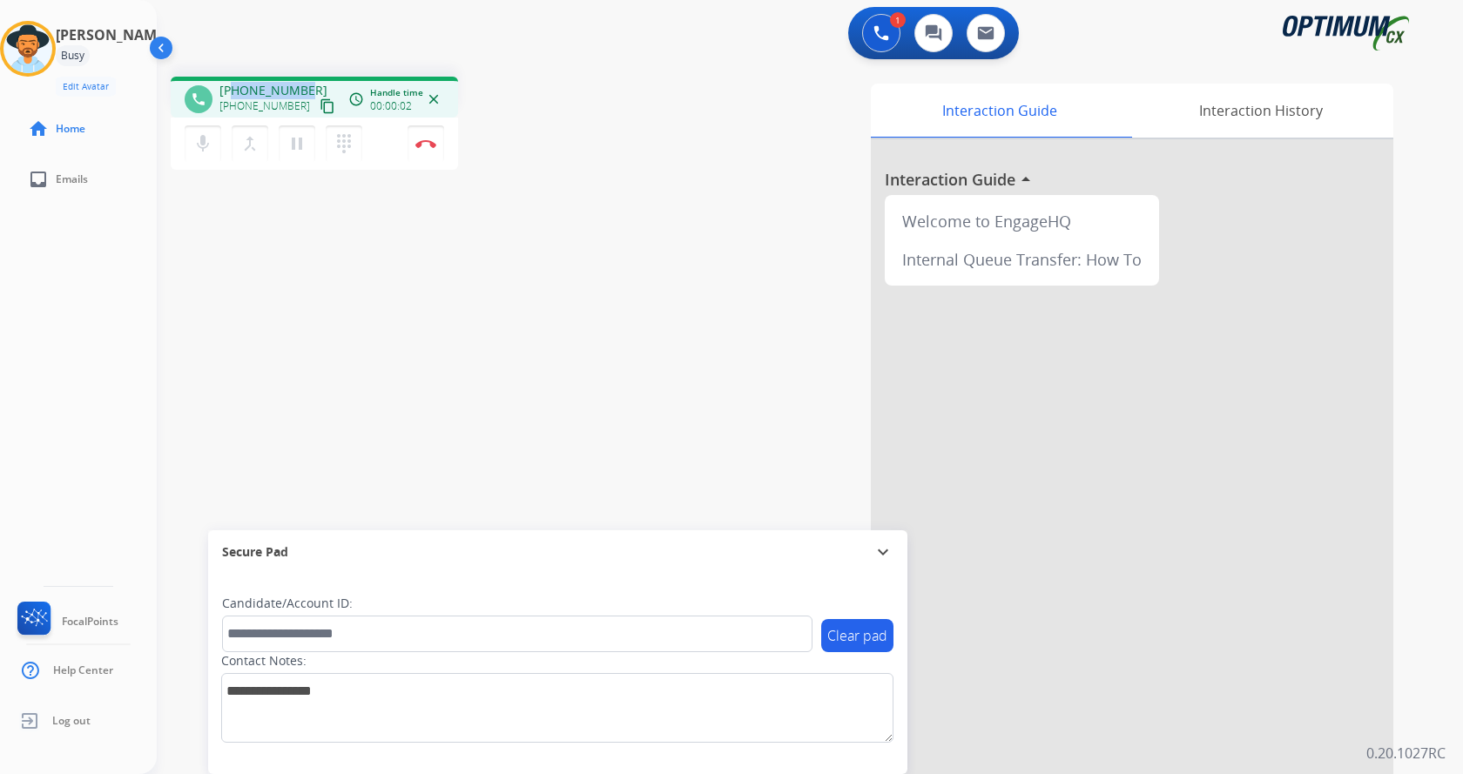
drag, startPoint x: 233, startPoint y: 85, endPoint x: 301, endPoint y: 79, distance: 68.2
click at [301, 79] on div "phone [PHONE_NUMBER] [PHONE_NUMBER] content_copy access_time Call metrics Queue…" at bounding box center [314, 97] width 287 height 41
copy span "9085142242"
click at [600, 130] on div "phone [PHONE_NUMBER] [PHONE_NUMBER] content_copy access_time Call metrics Queue…" at bounding box center [399, 126] width 457 height 98
click at [599, 230] on div "phone [PHONE_NUMBER] [PHONE_NUMBER] content_copy access_time Call metrics Queue…" at bounding box center [789, 426] width 1264 height 726
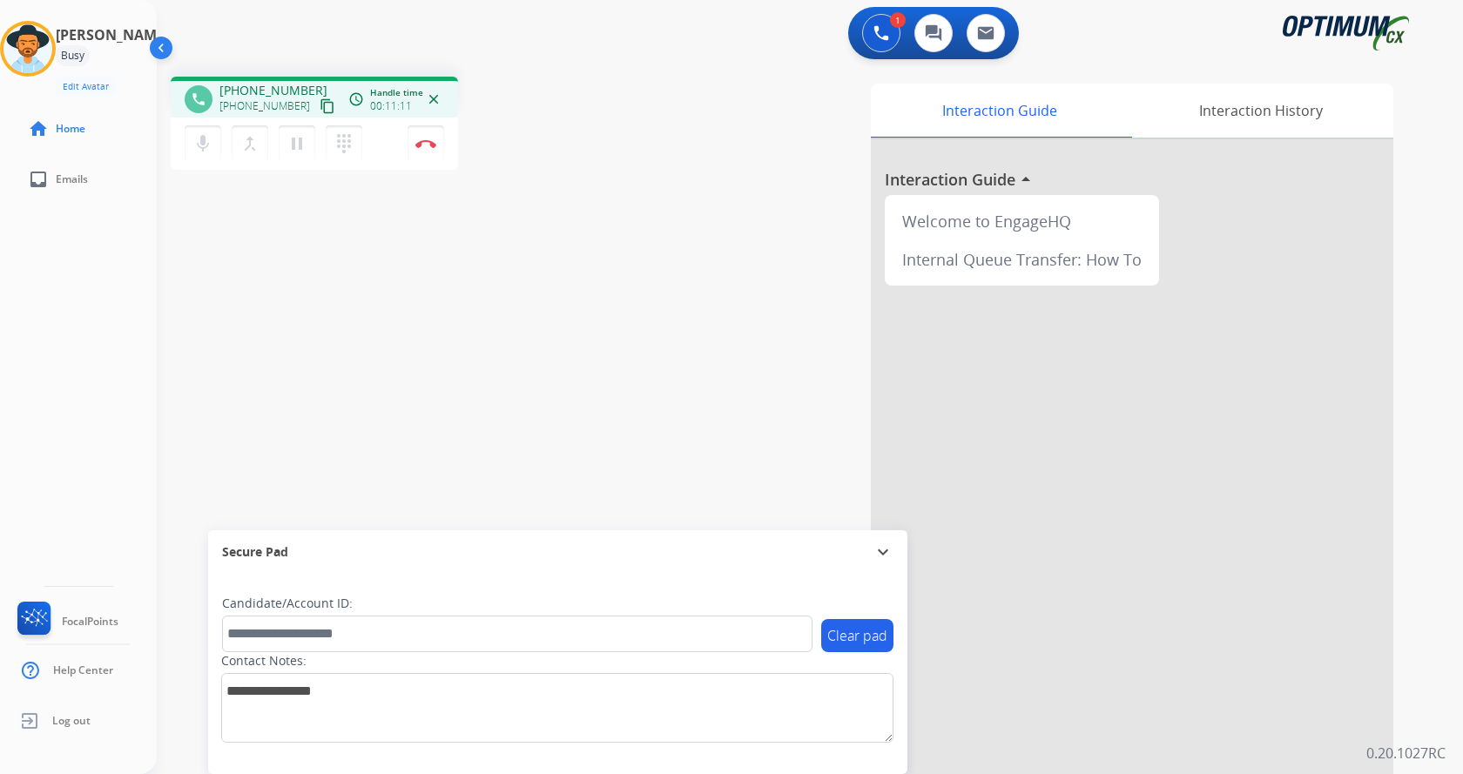
click at [628, 279] on div "phone [PHONE_NUMBER] [PHONE_NUMBER] content_copy access_time Call metrics Queue…" at bounding box center [789, 426] width 1264 height 726
click at [625, 293] on div "phone [PHONE_NUMBER] [PHONE_NUMBER] content_copy access_time Call metrics Queue…" at bounding box center [789, 426] width 1264 height 726
click at [633, 303] on div "phone [PHONE_NUMBER] [PHONE_NUMBER] content_copy access_time Call metrics Queue…" at bounding box center [789, 426] width 1264 height 726
click at [634, 299] on div "phone [PHONE_NUMBER] [PHONE_NUMBER] content_copy access_time Call metrics Queue…" at bounding box center [789, 426] width 1264 height 726
click at [307, 34] on div "1 Voice Interactions 0 Chat Interactions 0 Email Interactions" at bounding box center [799, 35] width 1243 height 56
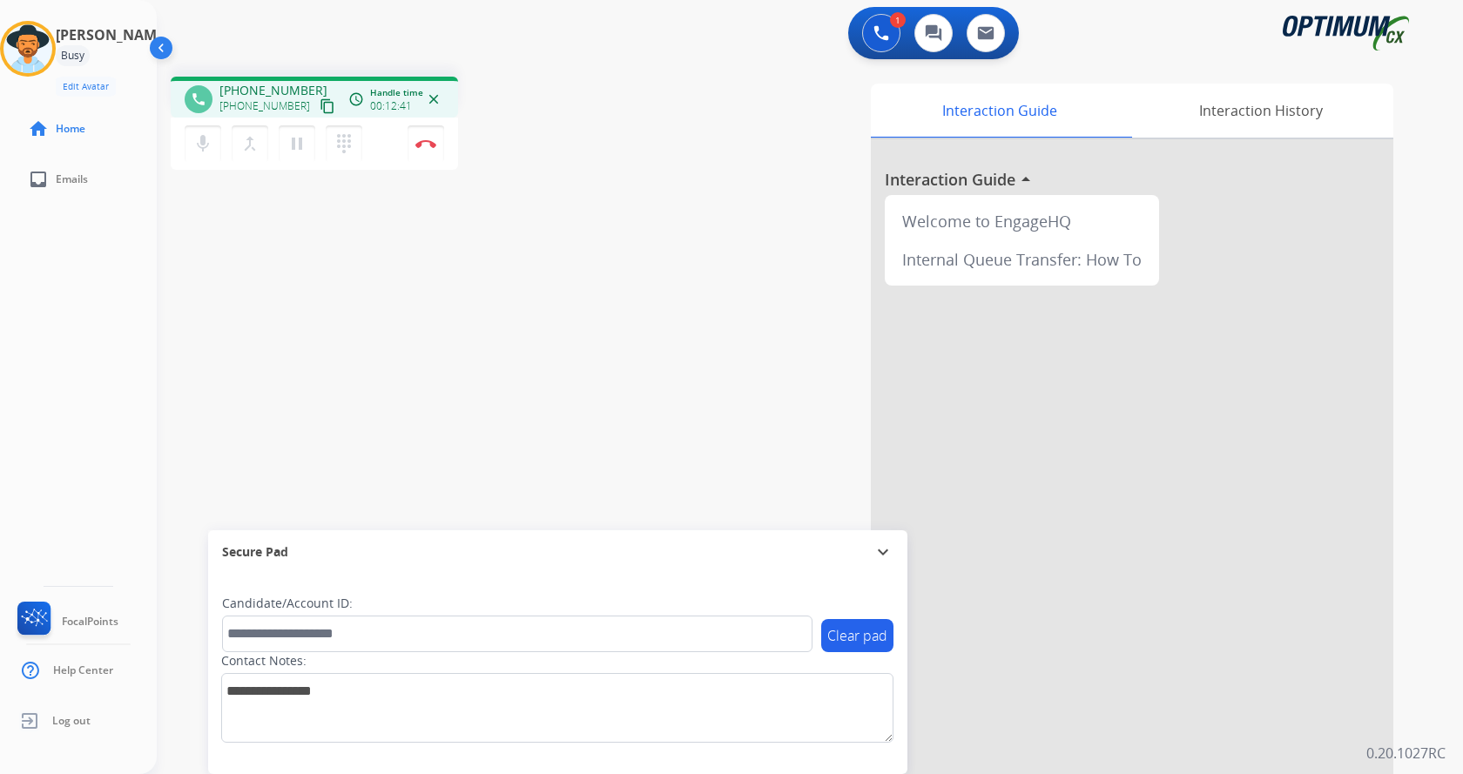
click at [495, 134] on div "phone [PHONE_NUMBER] [PHONE_NUMBER] content_copy access_time Call metrics Queue…" at bounding box center [399, 126] width 457 height 98
click at [430, 141] on img at bounding box center [425, 143] width 21 height 9
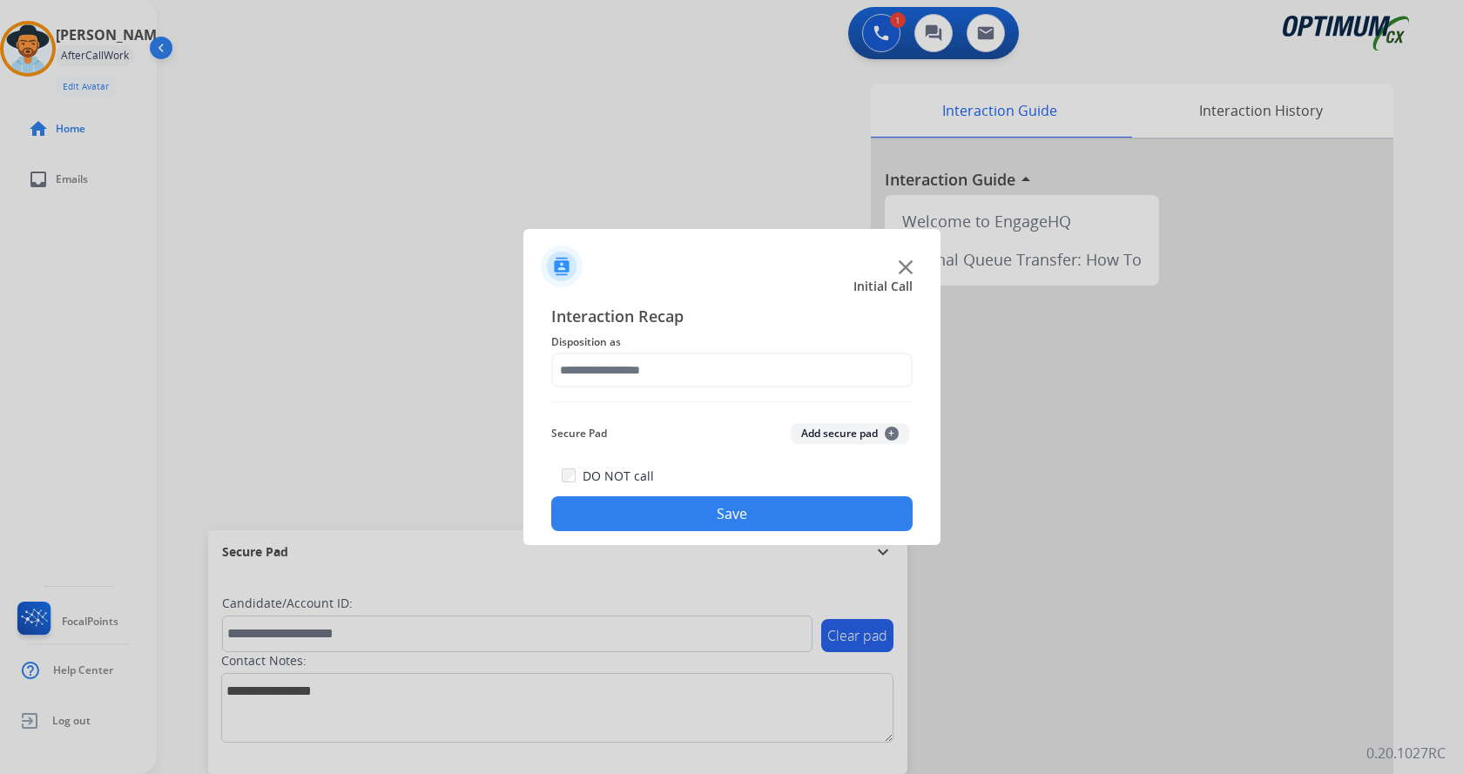
click at [818, 432] on button "Add secure pad +" at bounding box center [850, 433] width 118 height 21
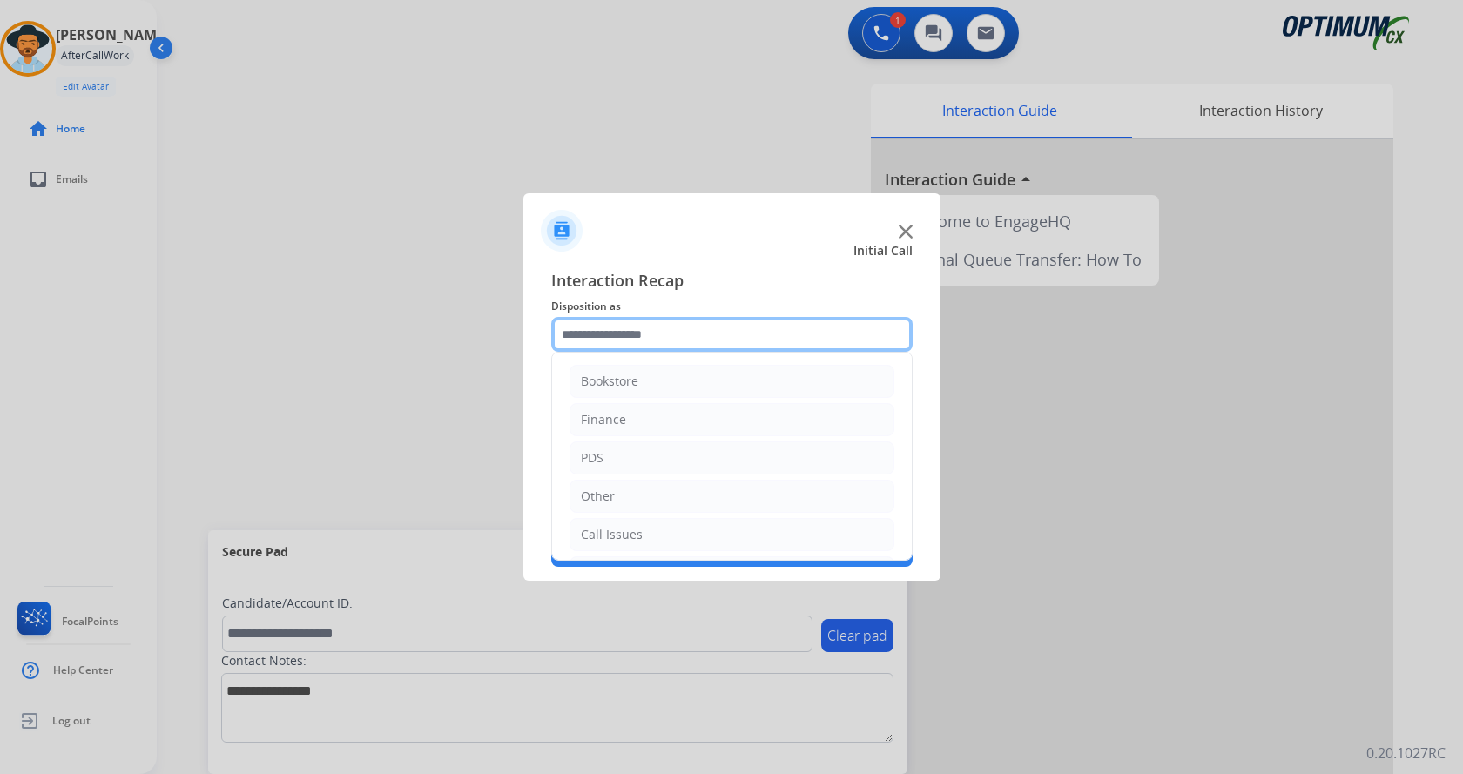
click at [643, 336] on input "text" at bounding box center [731, 334] width 361 height 35
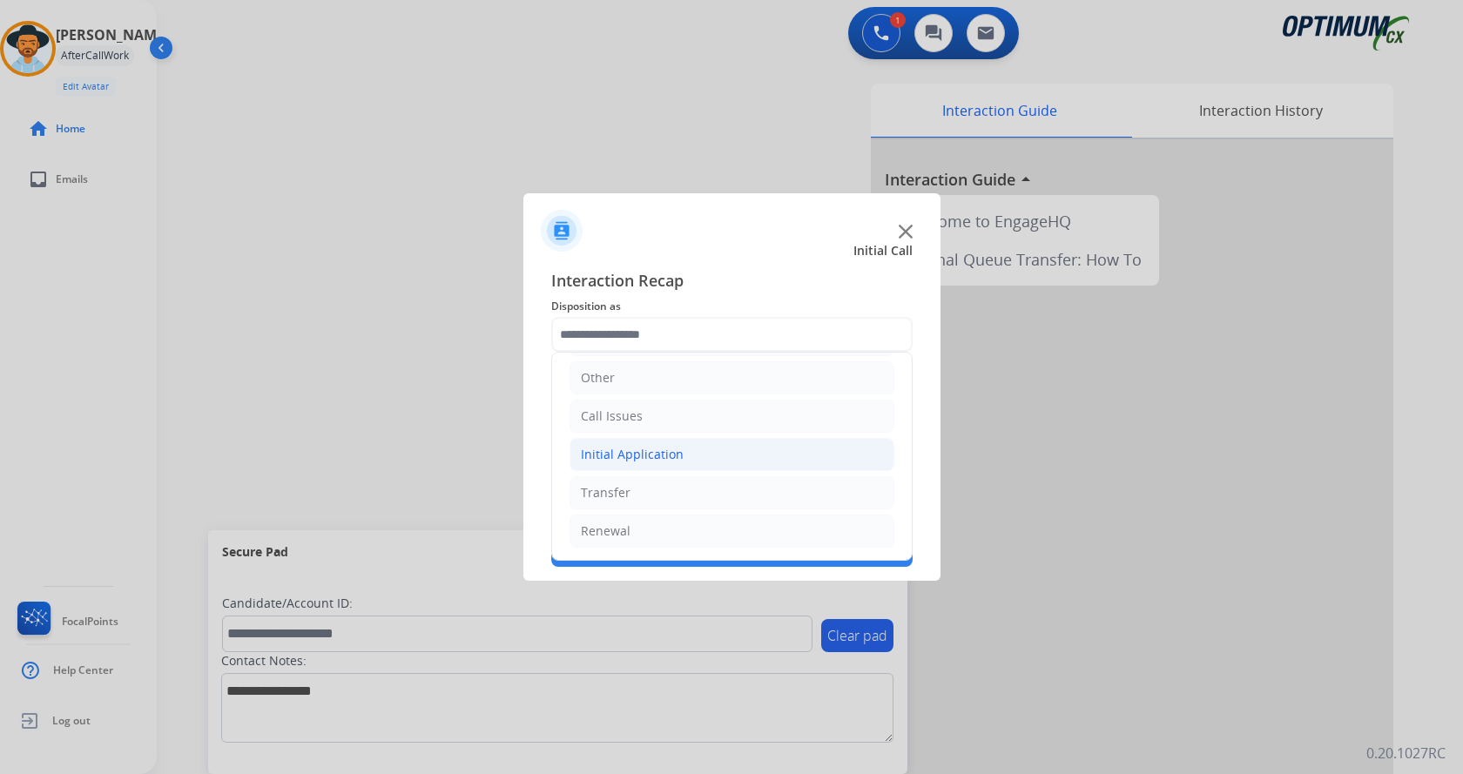
click at [664, 461] on div "Initial Application" at bounding box center [632, 454] width 103 height 17
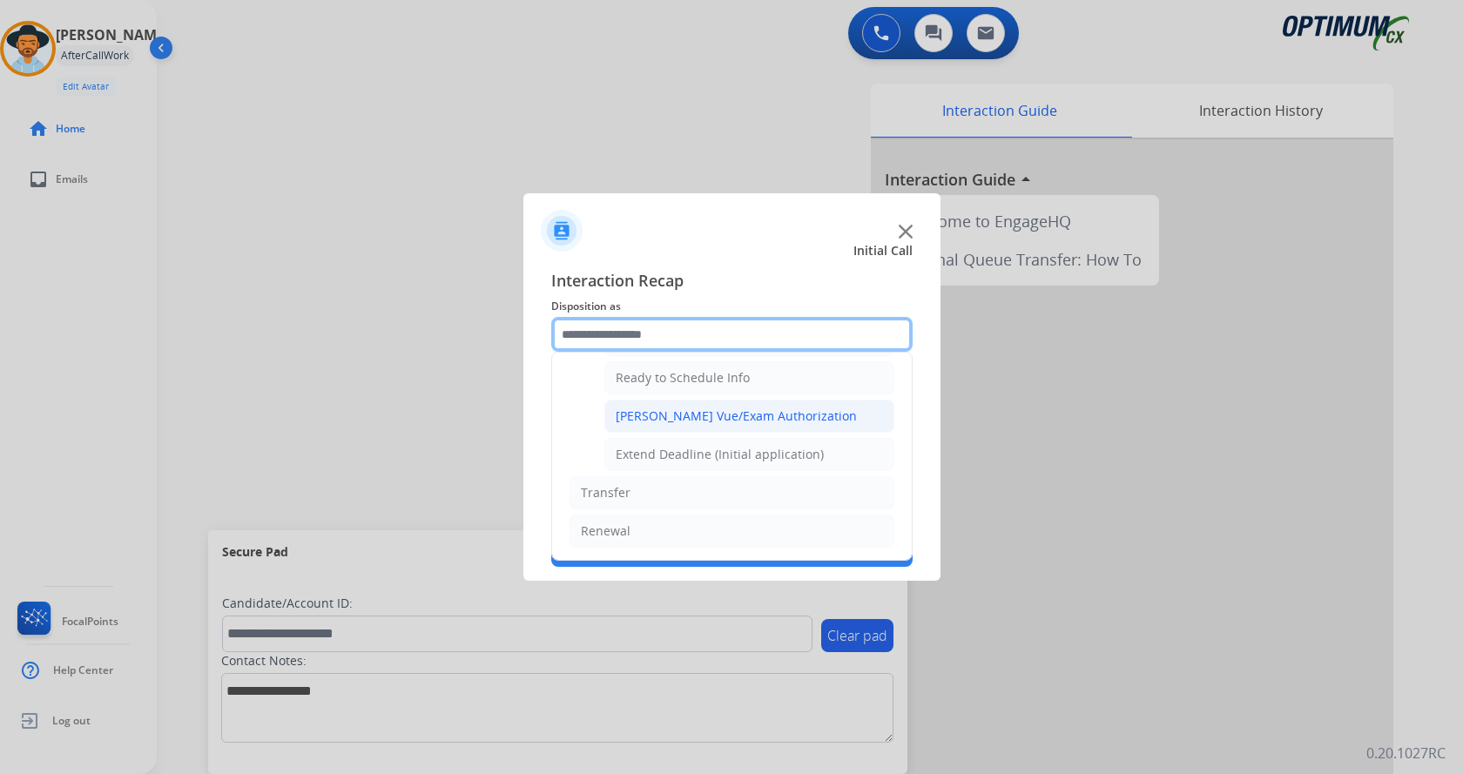
scroll to position [968, 0]
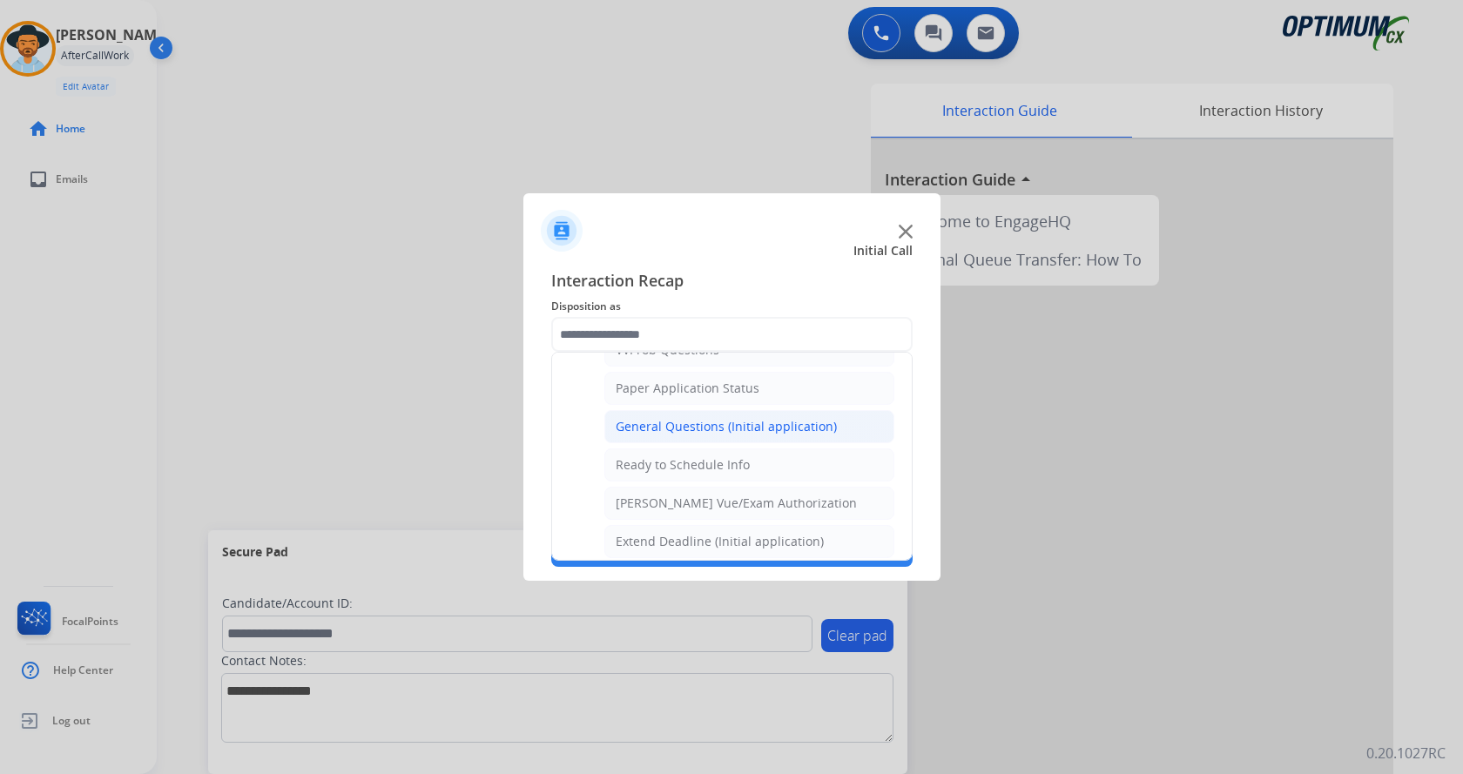
click at [716, 420] on div "General Questions (Initial application)" at bounding box center [726, 426] width 221 height 17
type input "**********"
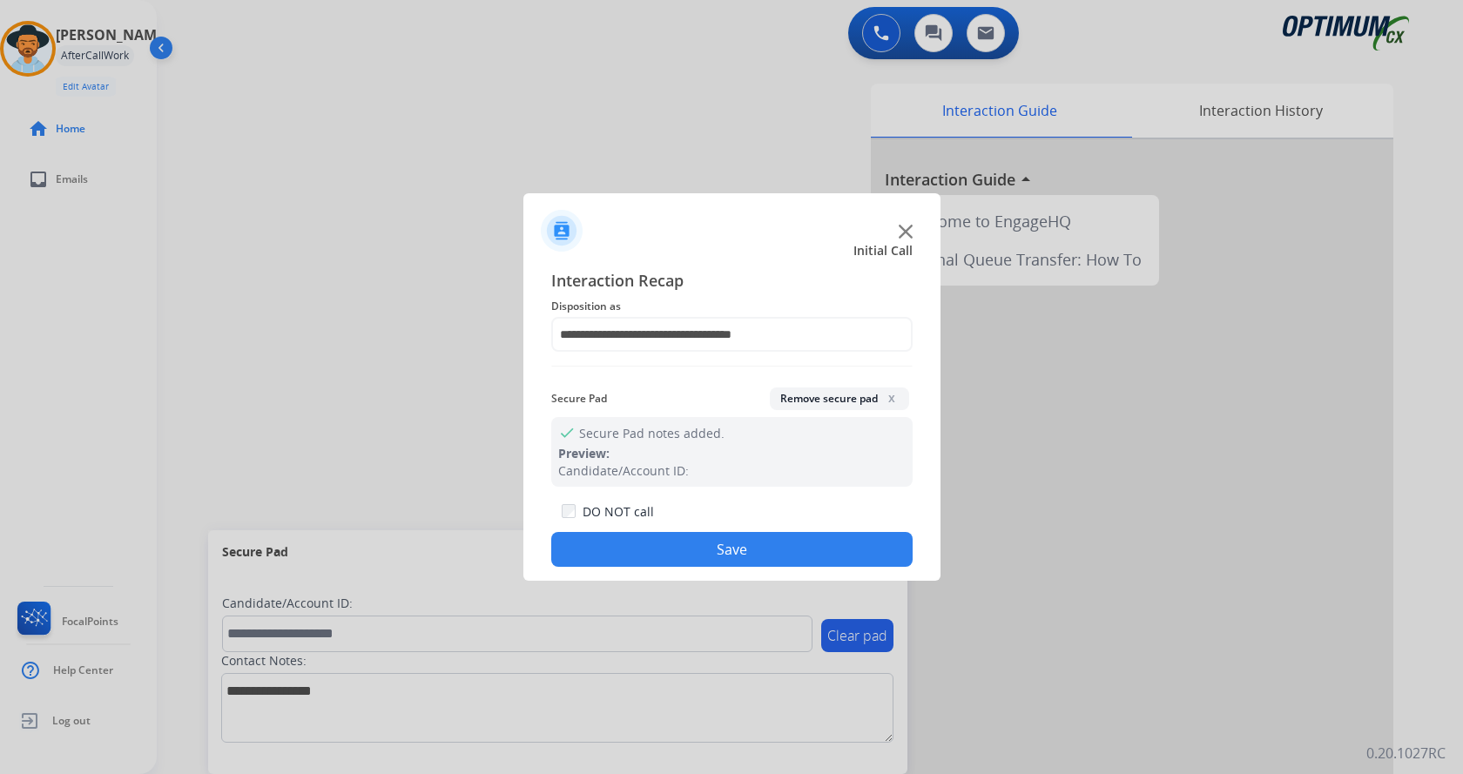
click at [716, 543] on button "Save" at bounding box center [731, 549] width 361 height 35
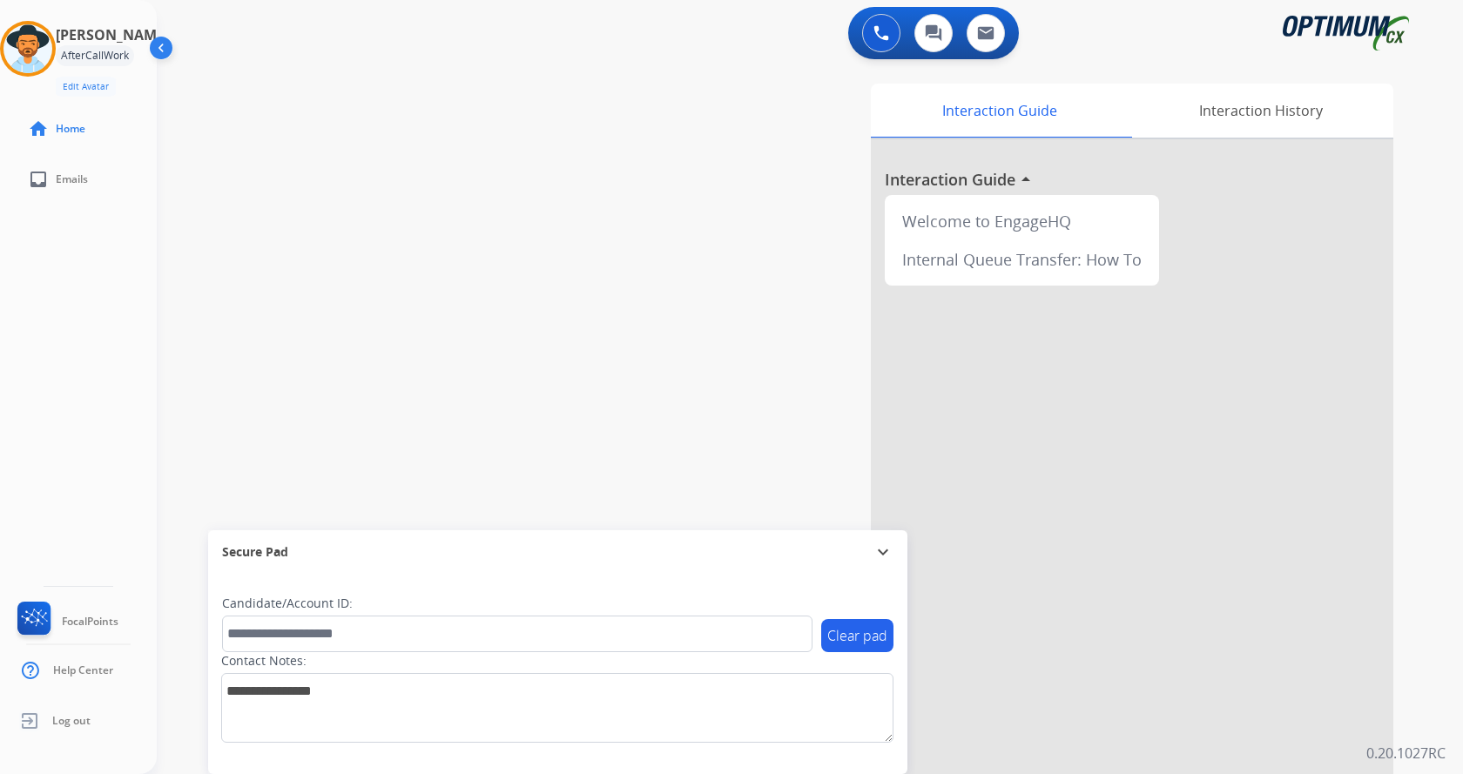
click at [490, 259] on div "swap_horiz Break voice bridge close_fullscreen Connect 3-Way Call merge_type Se…" at bounding box center [789, 426] width 1264 height 726
click at [496, 88] on div "swap_horiz Break voice bridge close_fullscreen Connect 3-Way Call merge_type Se…" at bounding box center [789, 426] width 1264 height 726
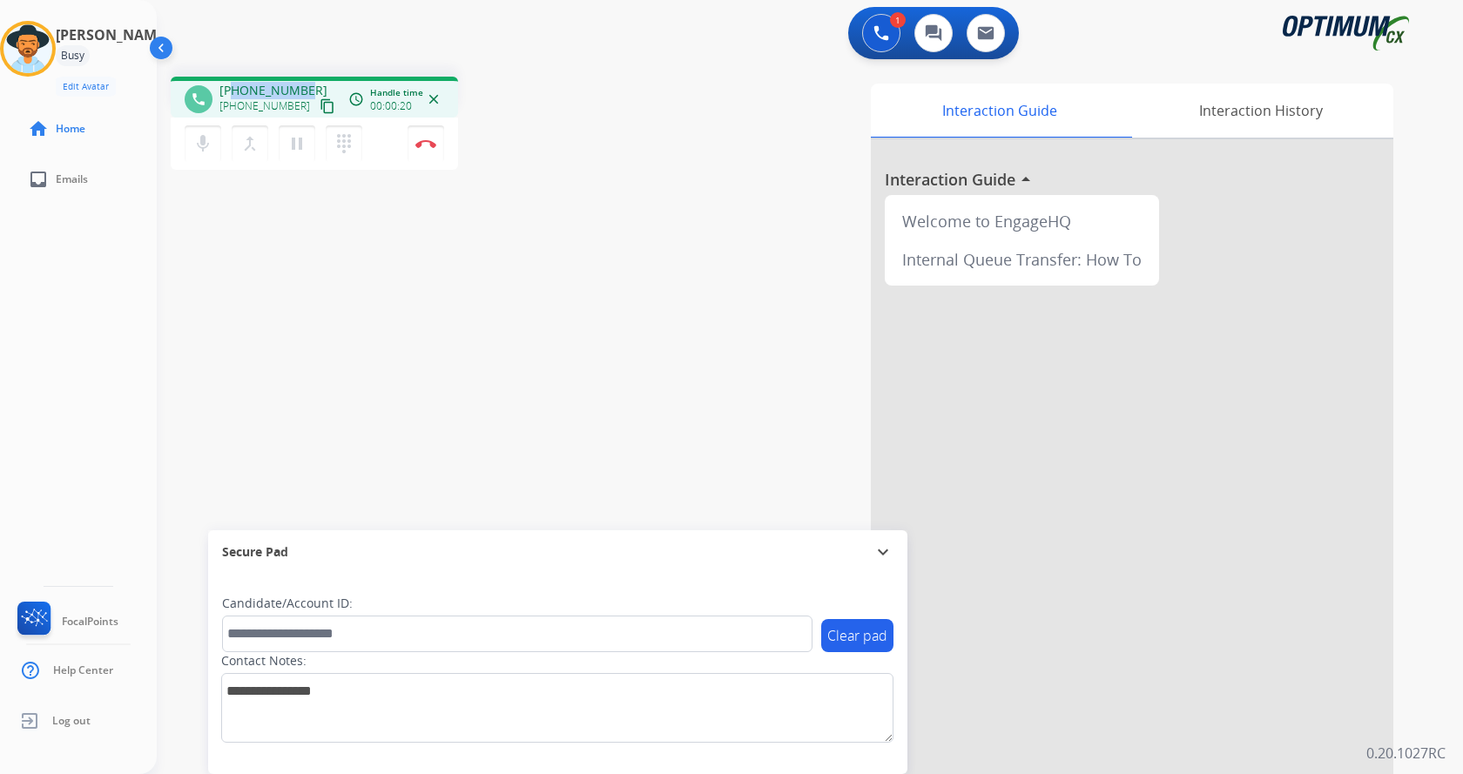
drag, startPoint x: 233, startPoint y: 92, endPoint x: 301, endPoint y: 80, distance: 69.0
click at [301, 80] on div "phone [PHONE_NUMBER] [PHONE_NUMBER] content_copy access_time Call metrics Queue…" at bounding box center [314, 97] width 287 height 41
copy span "3138085866"
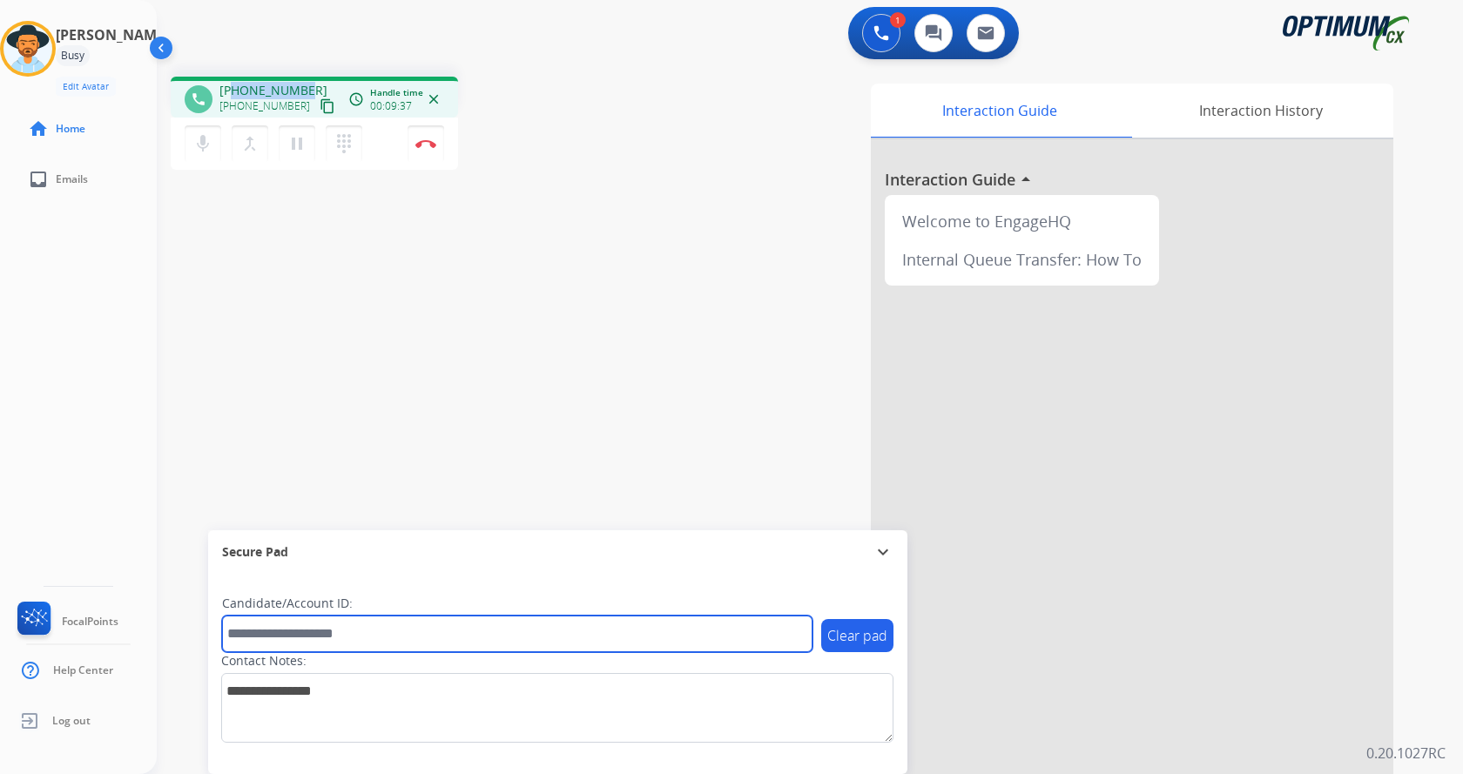
click at [305, 636] on input "text" at bounding box center [517, 634] width 590 height 37
paste input "*******"
type input "*******"
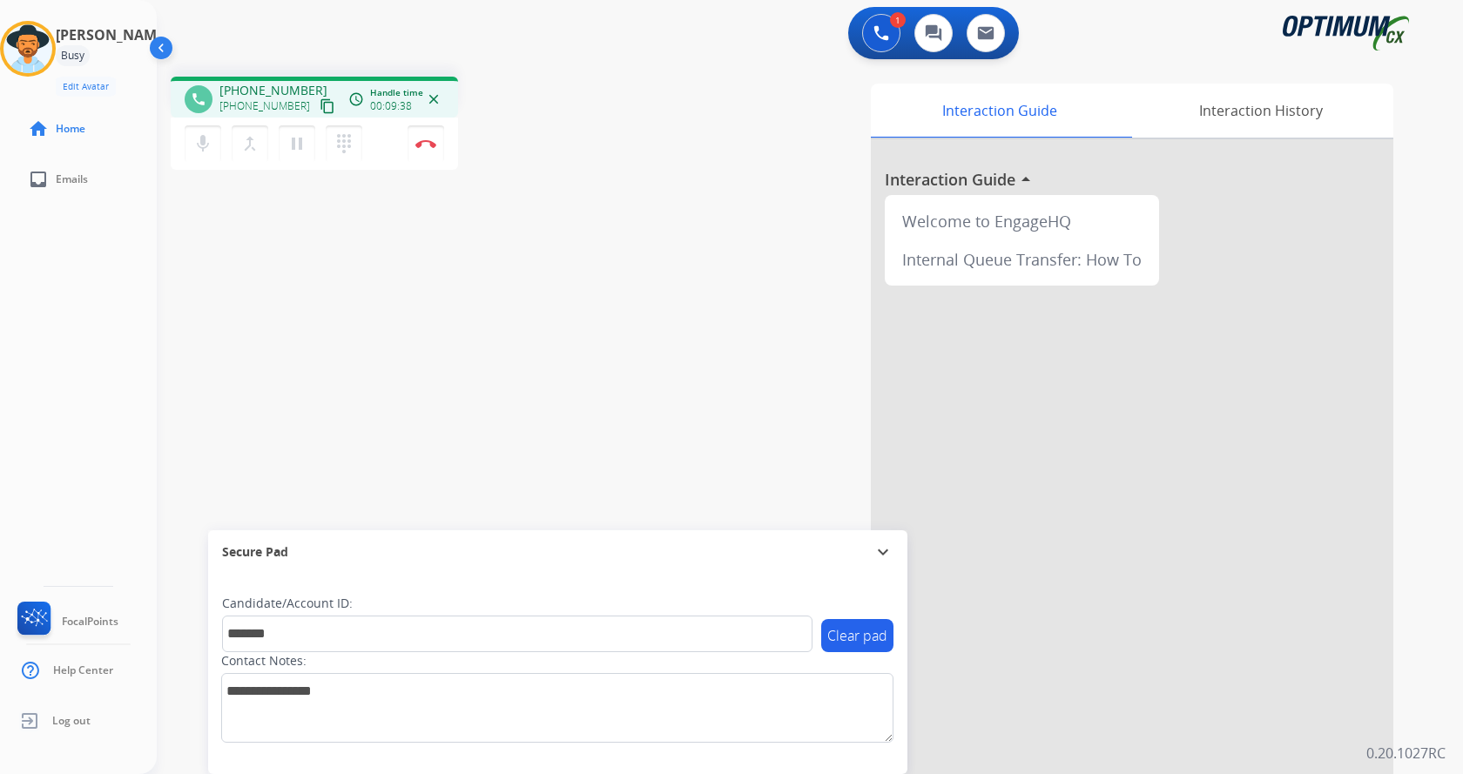
click at [302, 389] on div "phone [PHONE_NUMBER] [PHONE_NUMBER] content_copy access_time Call metrics Queue…" at bounding box center [789, 426] width 1264 height 726
click at [433, 144] on img at bounding box center [425, 143] width 21 height 9
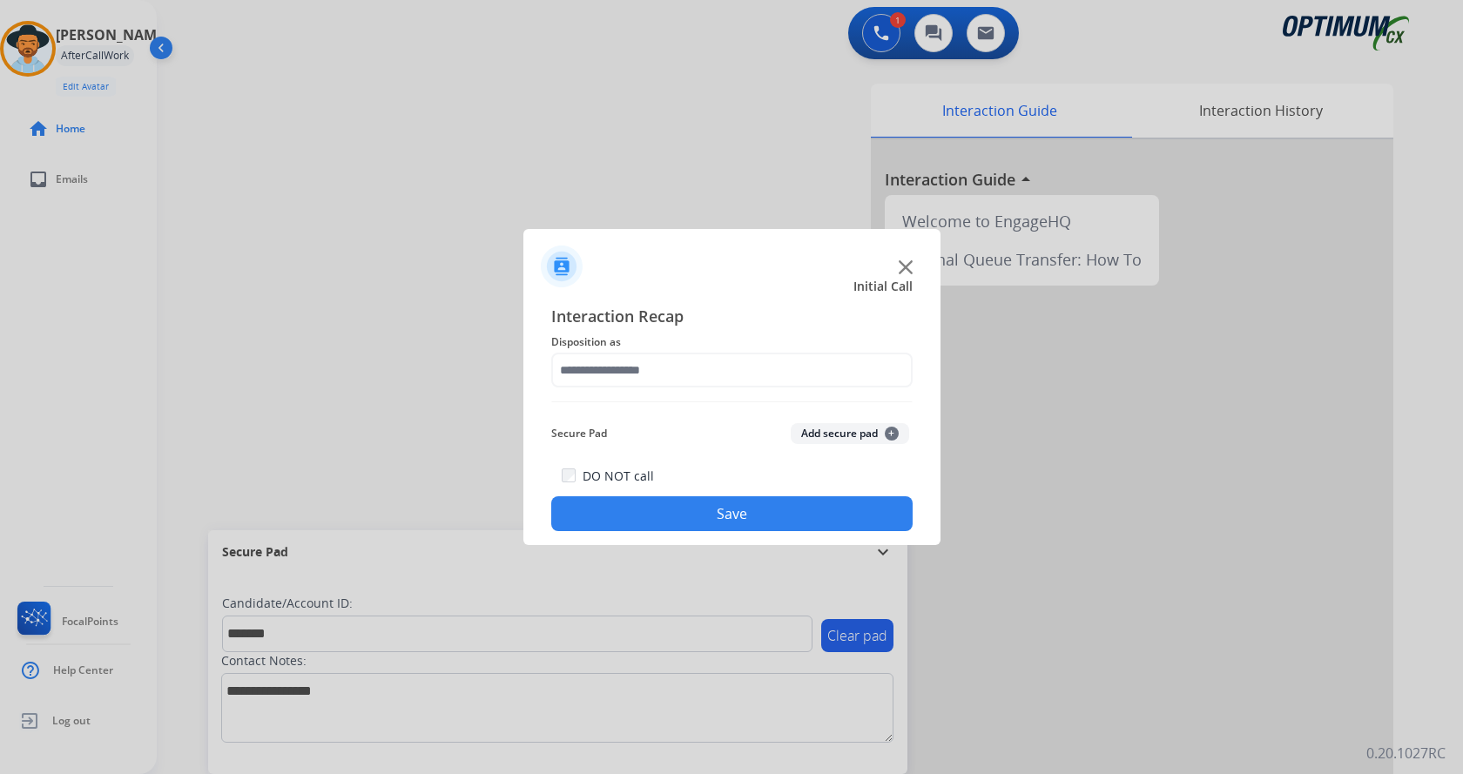
click at [817, 436] on button "Add secure pad +" at bounding box center [850, 433] width 118 height 21
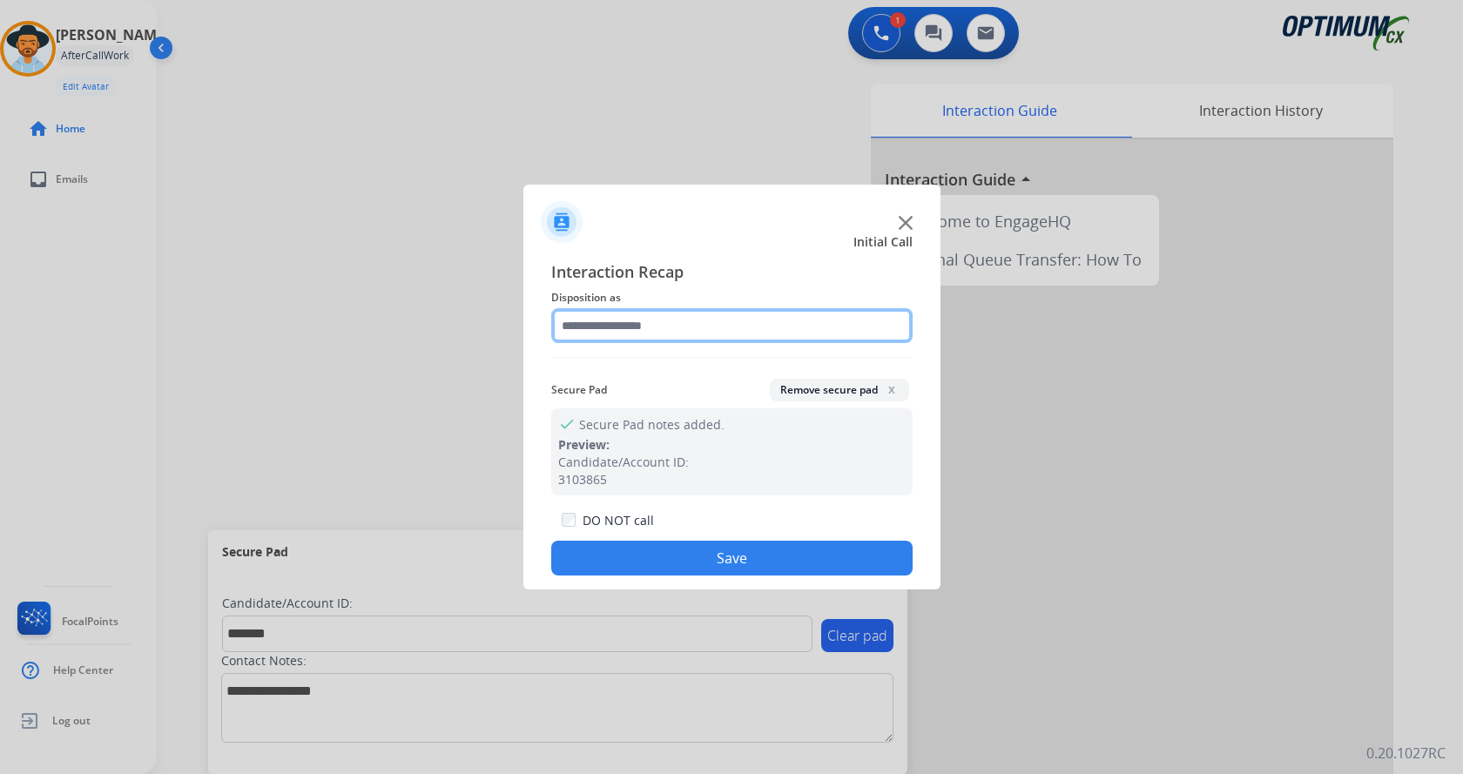
click at [643, 342] on input "text" at bounding box center [731, 325] width 361 height 35
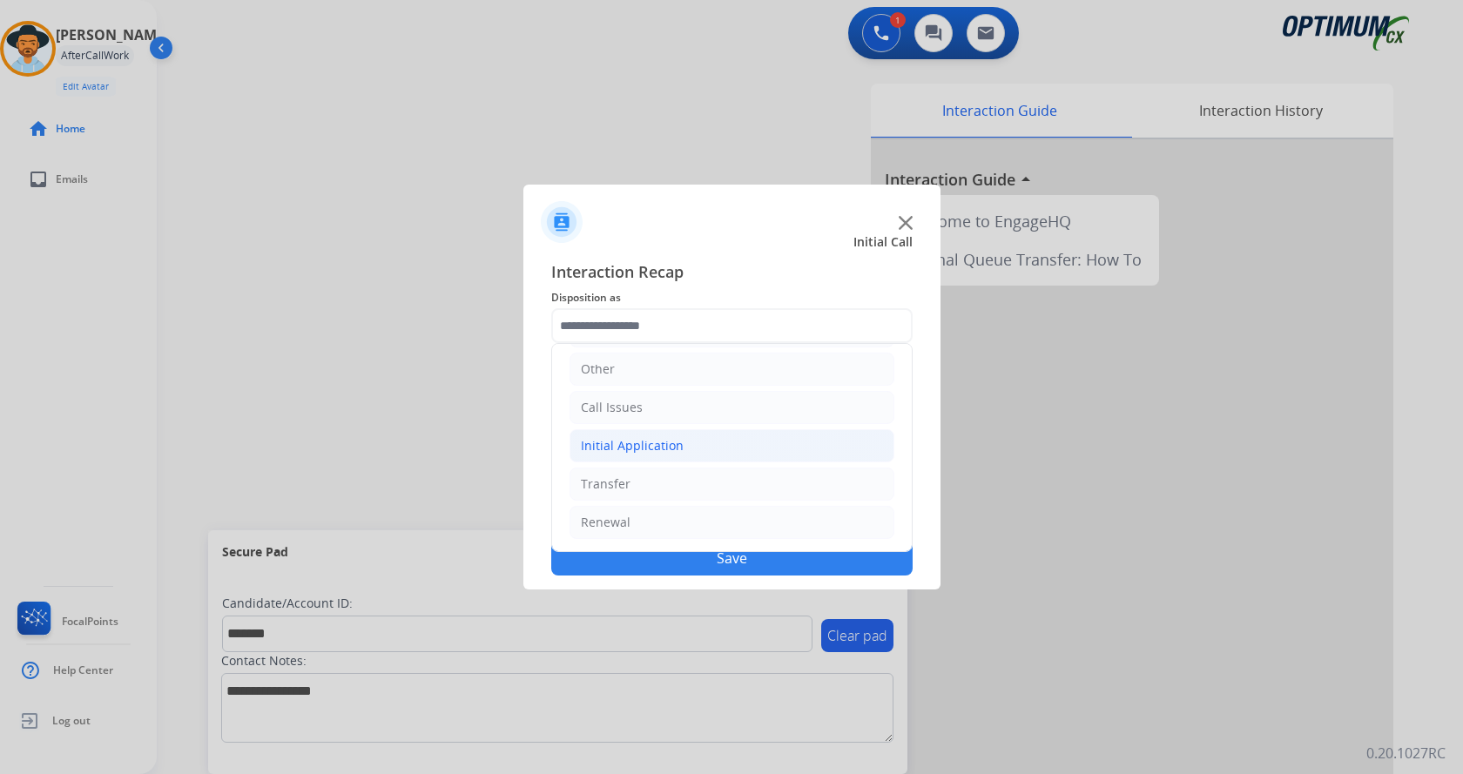
click at [661, 447] on div "Initial Application" at bounding box center [632, 445] width 103 height 17
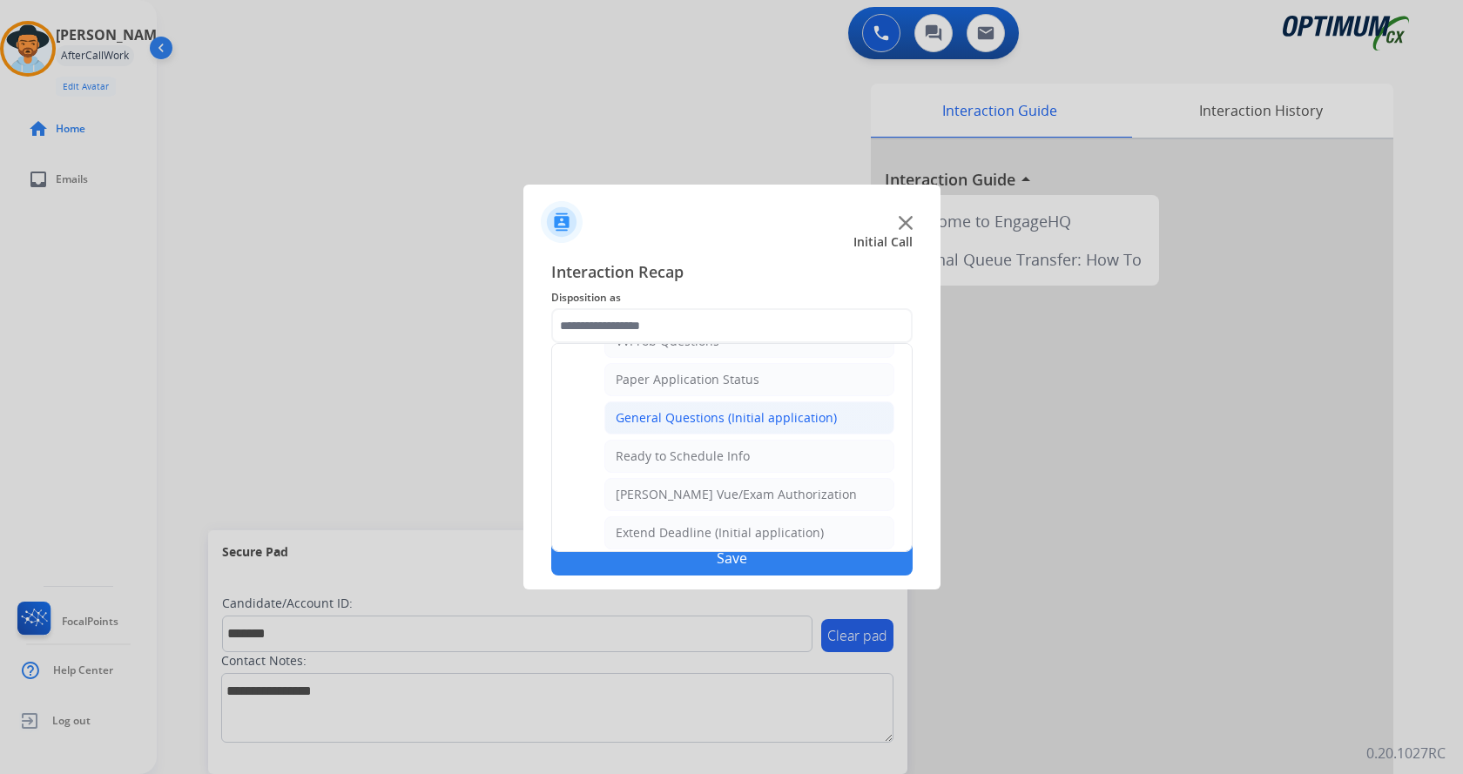
click at [704, 407] on li "General Questions (Initial application)" at bounding box center [749, 417] width 290 height 33
type input "**********"
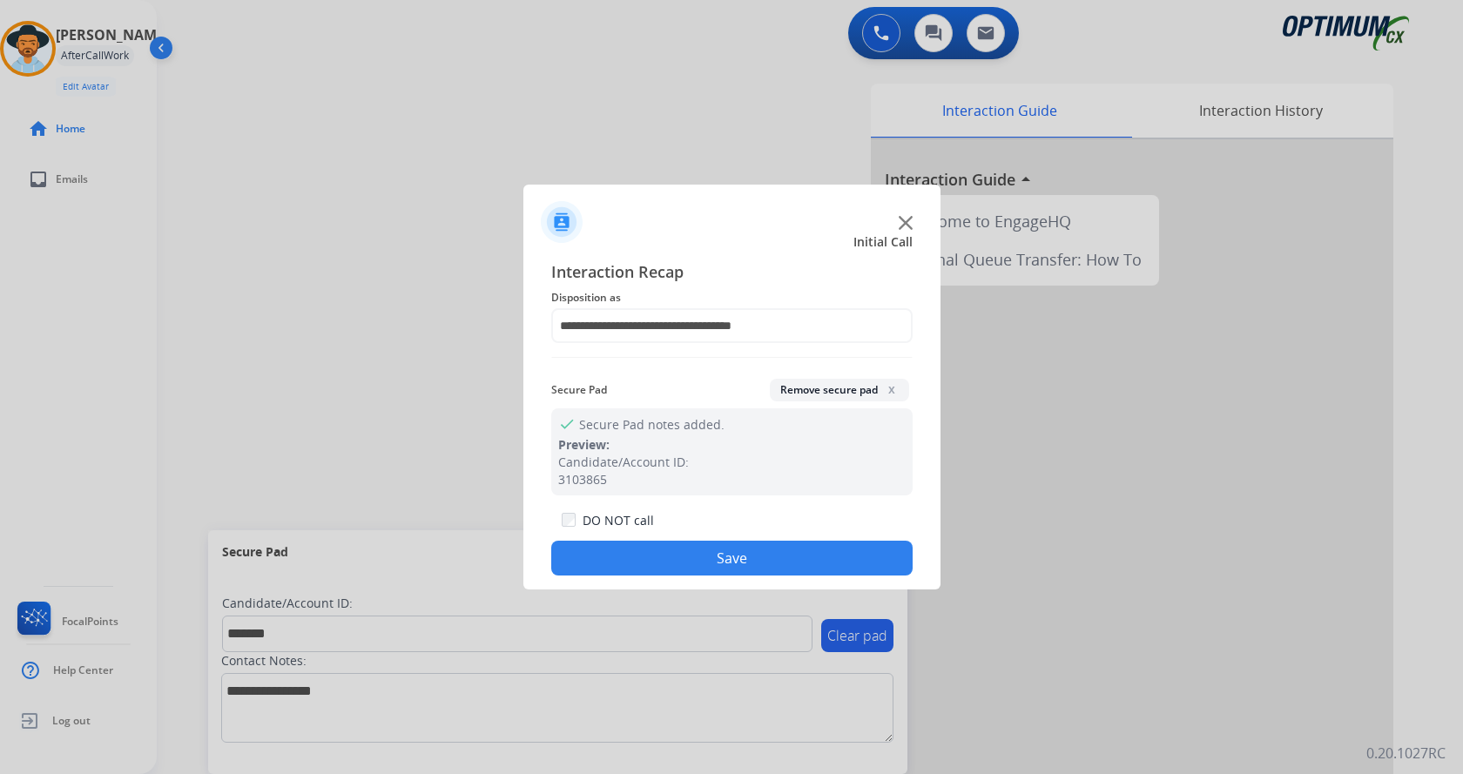
click at [688, 559] on button "Save" at bounding box center [731, 558] width 361 height 35
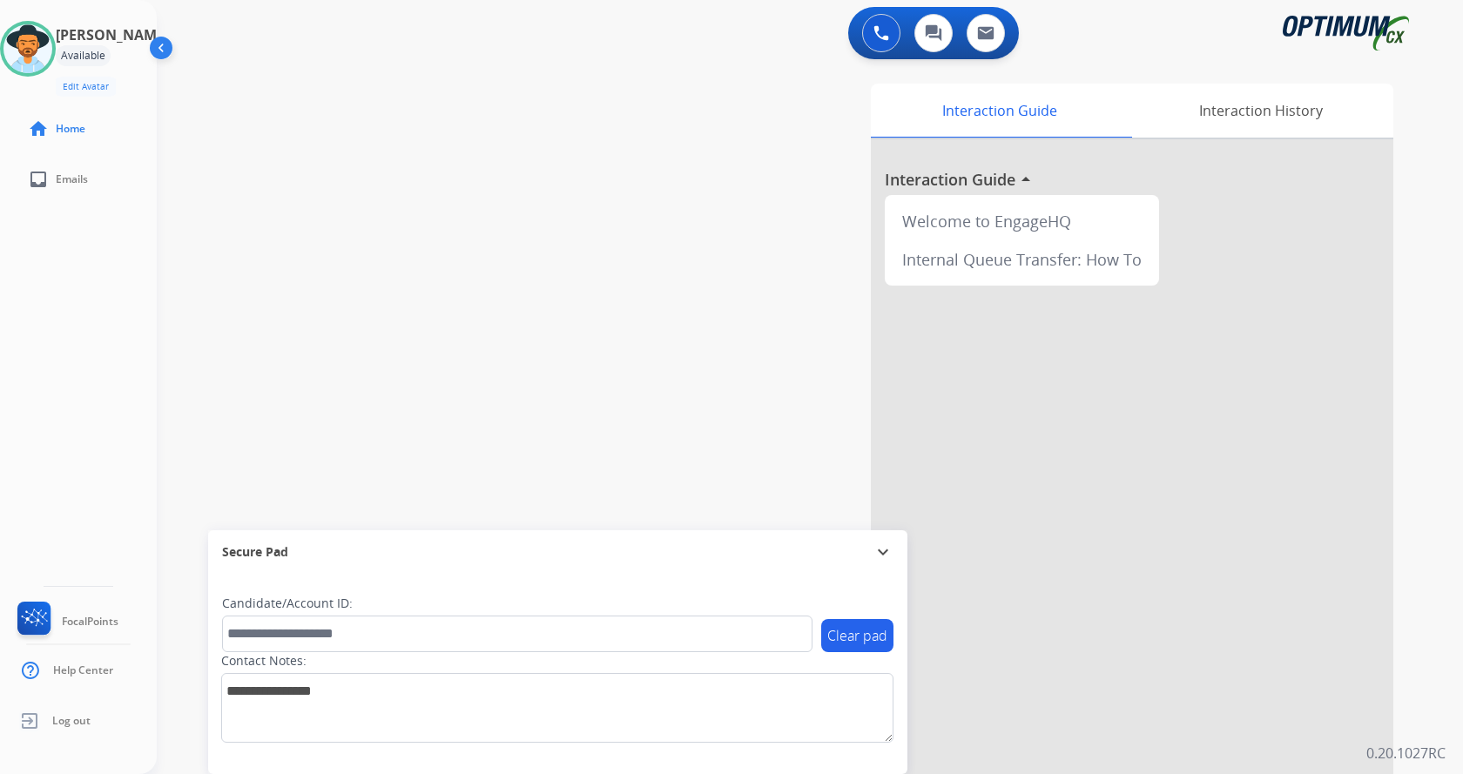
click at [781, 177] on div "Interaction Guide Interaction History Interaction Guide arrow_drop_up Welcome t…" at bounding box center [1014, 436] width 758 height 705
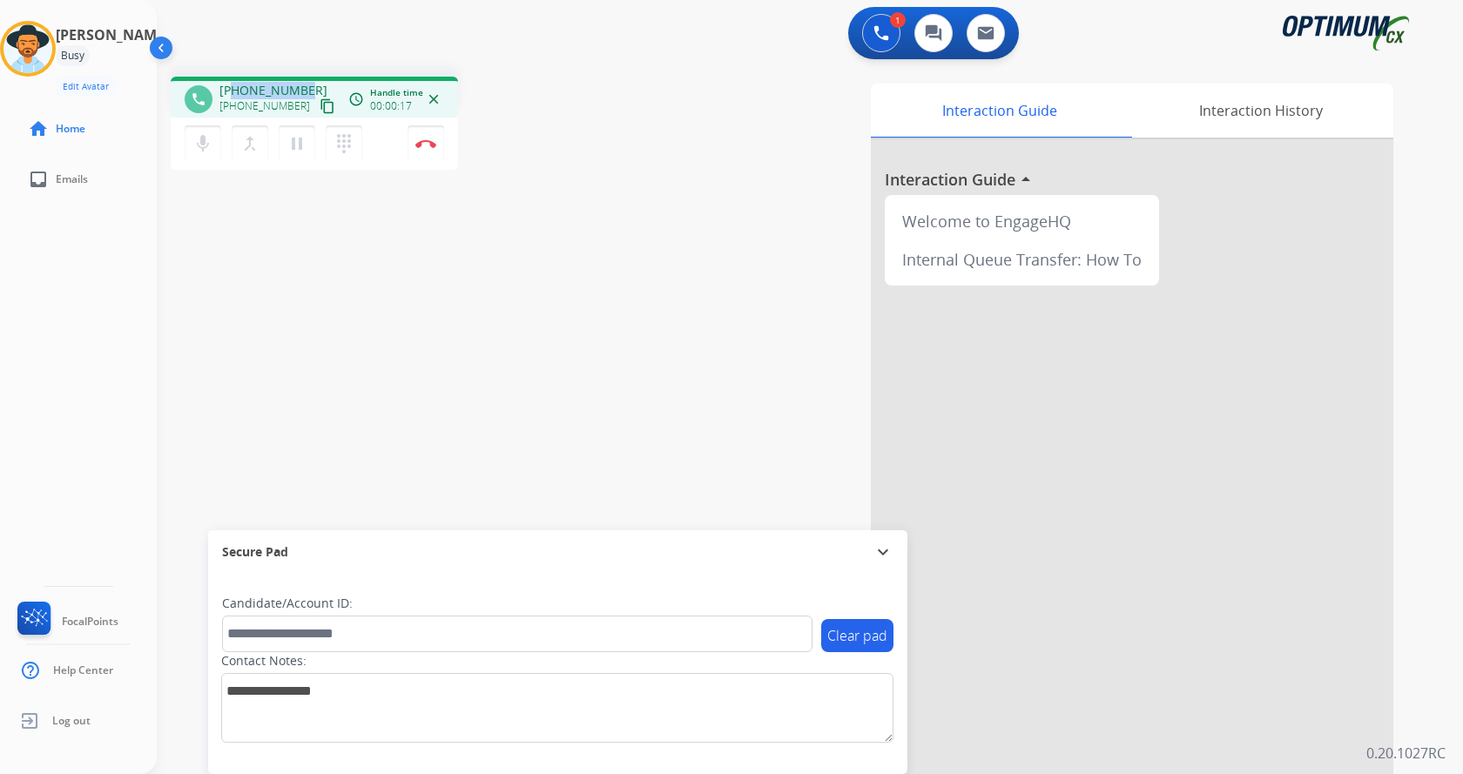
drag, startPoint x: 234, startPoint y: 88, endPoint x: 310, endPoint y: 84, distance: 75.9
click at [310, 84] on div "[PHONE_NUMBER] [PHONE_NUMBER] content_copy" at bounding box center [278, 99] width 118 height 35
copy span "9733924279"
click at [198, 151] on mat-icon "mic" at bounding box center [202, 143] width 21 height 21
click at [204, 148] on mat-icon "mic_off" at bounding box center [202, 143] width 21 height 21
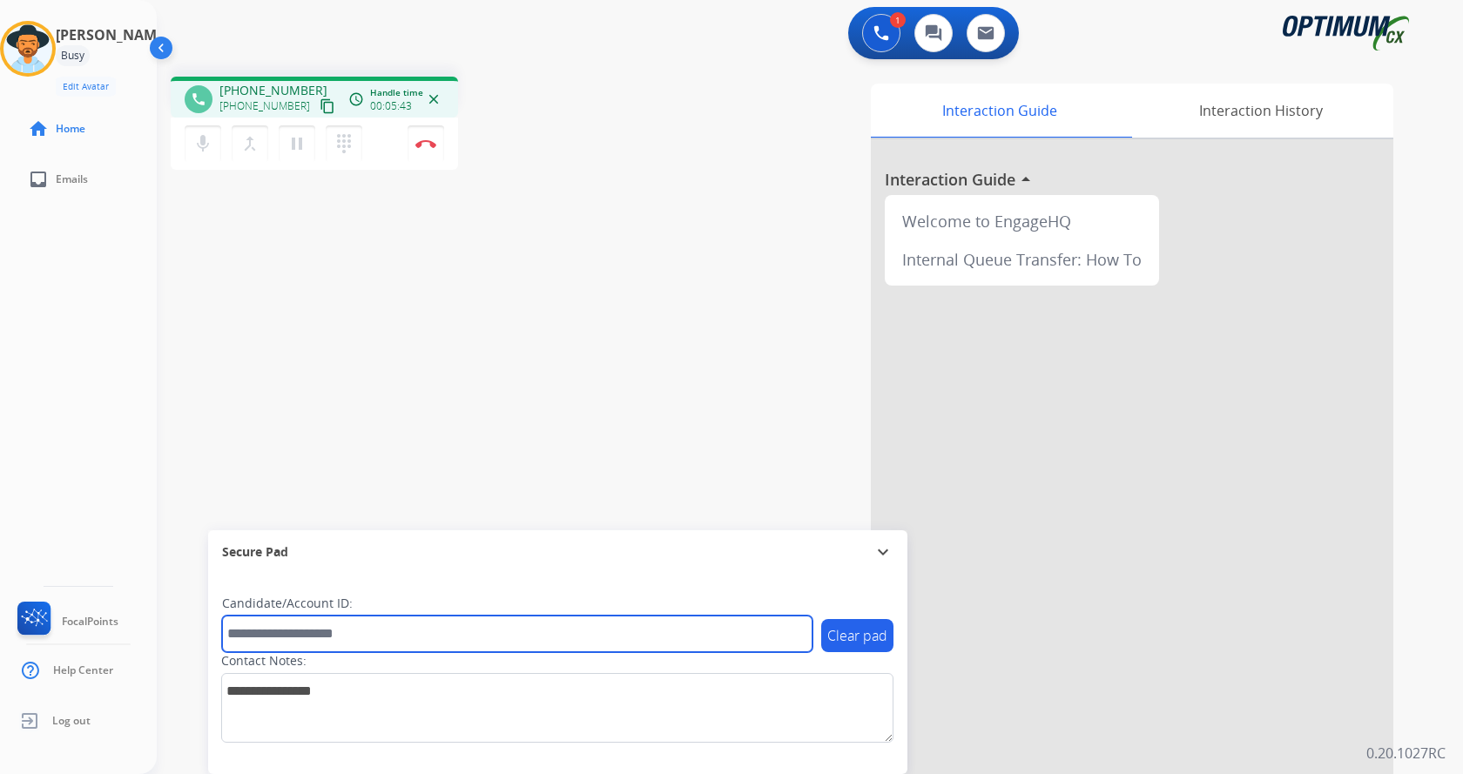
click at [347, 626] on input "text" at bounding box center [517, 634] width 590 height 37
paste input "*******"
type input "*******"
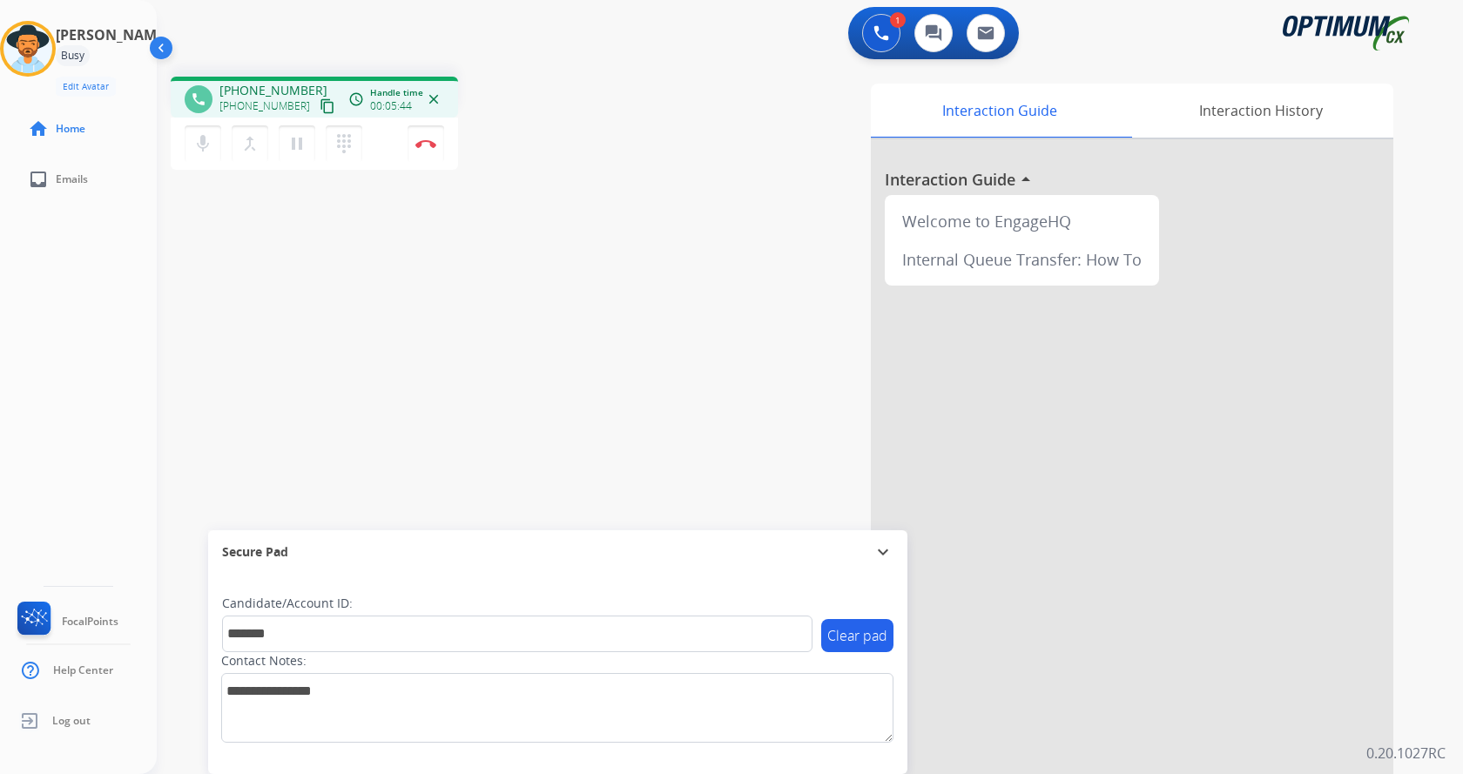
click at [347, 390] on div "phone [PHONE_NUMBER] [PHONE_NUMBER] content_copy access_time Call metrics Queue…" at bounding box center [789, 426] width 1264 height 726
click at [397, 264] on div "phone [PHONE_NUMBER] [PHONE_NUMBER] content_copy access_time Call metrics Queue…" at bounding box center [789, 426] width 1264 height 726
click at [432, 139] on img at bounding box center [425, 143] width 21 height 9
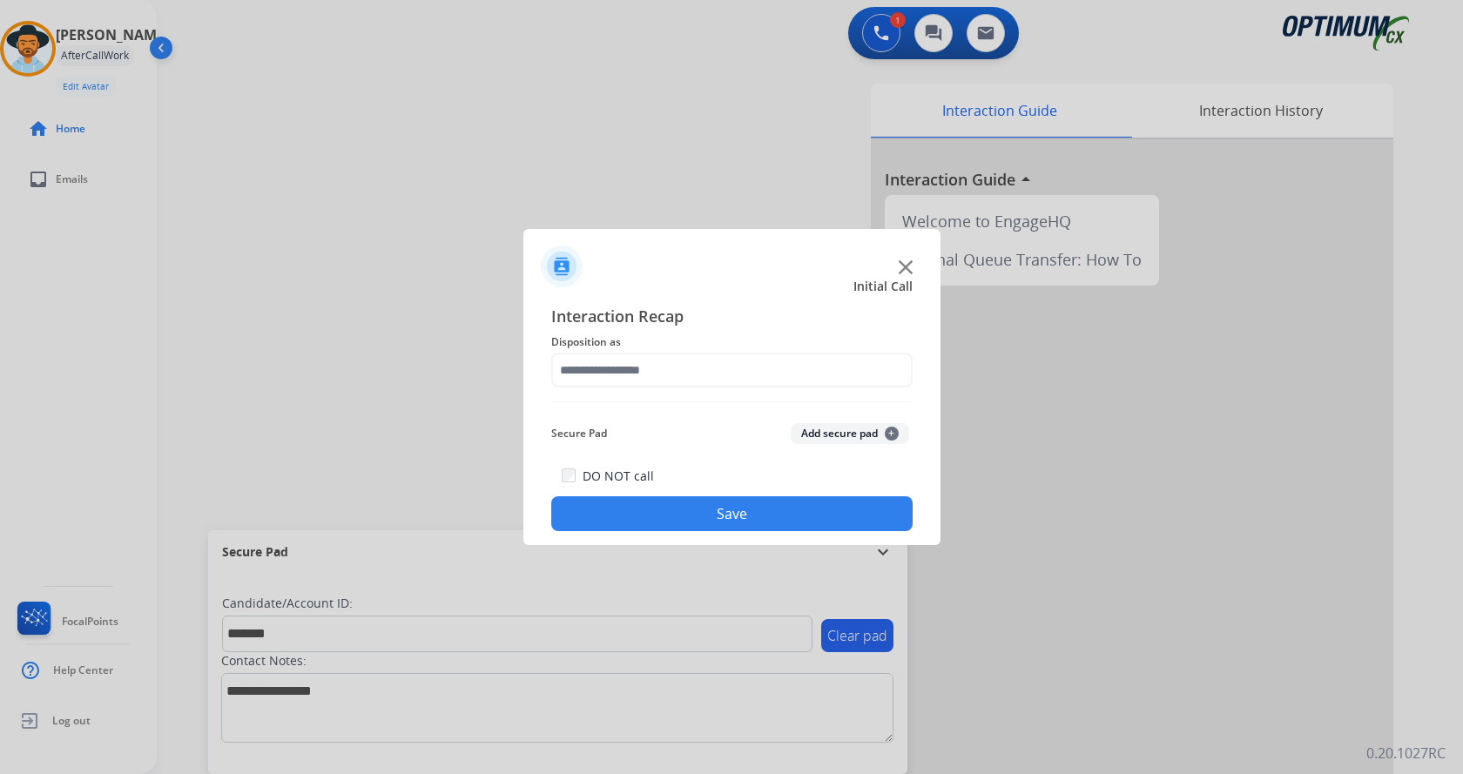
click at [805, 436] on button "Add secure pad +" at bounding box center [850, 433] width 118 height 21
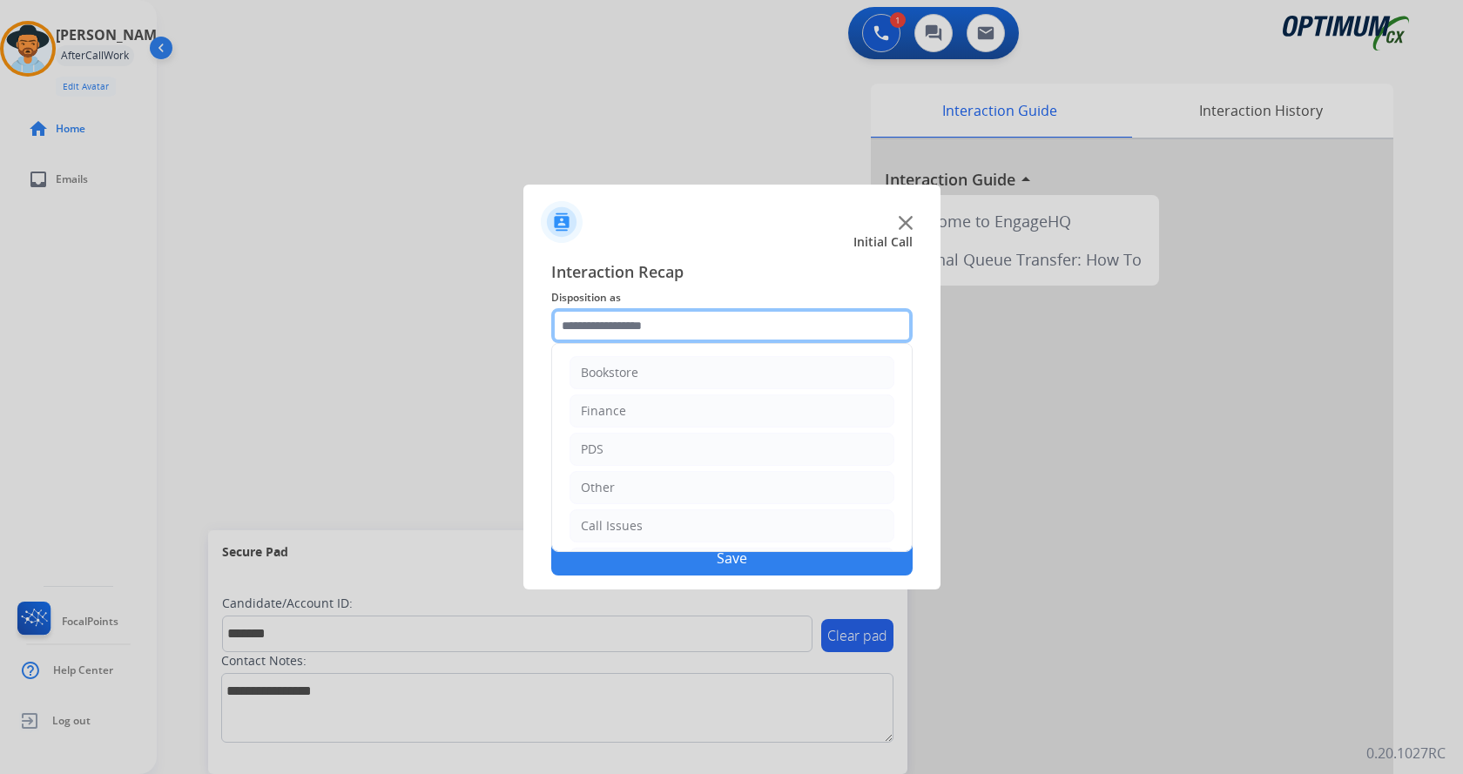
click at [653, 332] on input "text" at bounding box center [731, 325] width 361 height 35
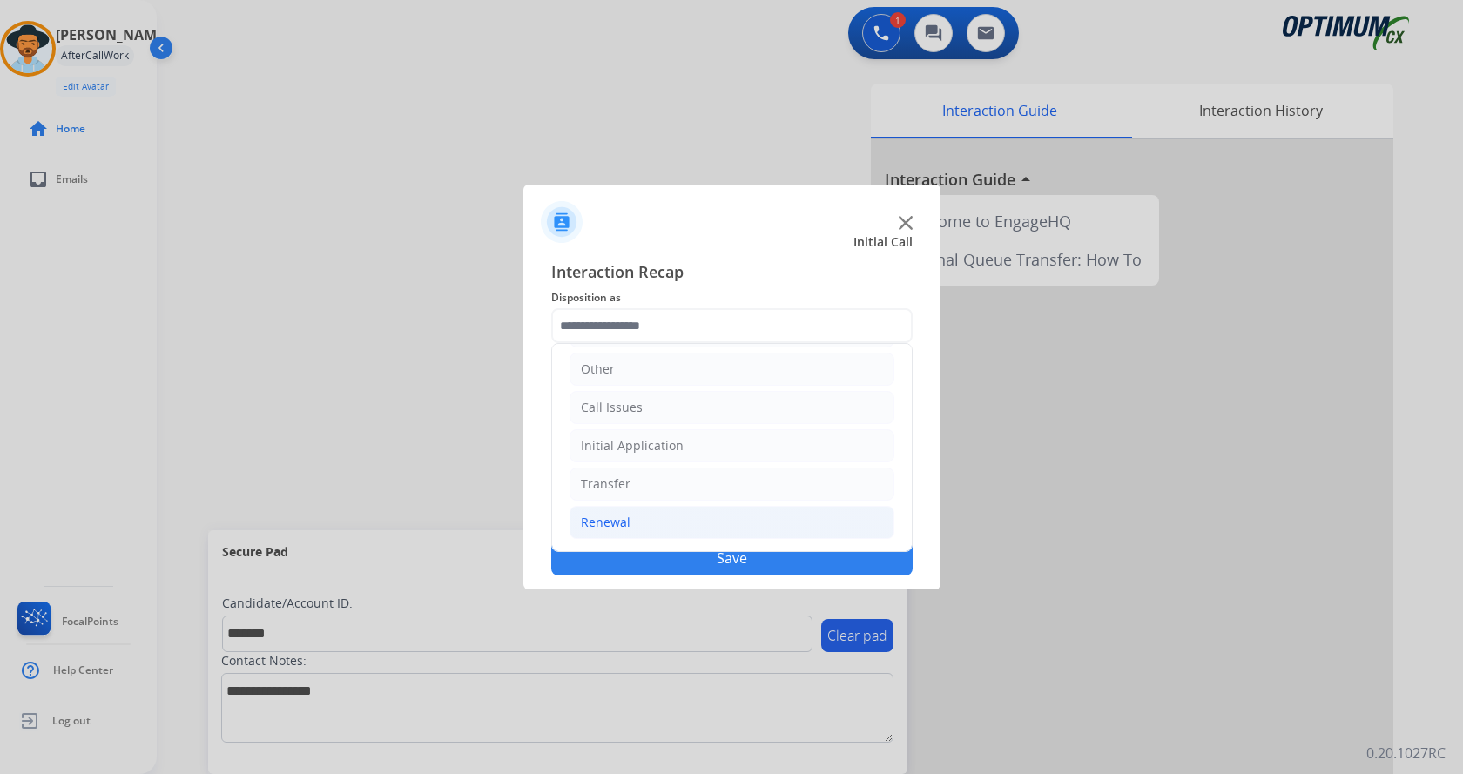
click at [684, 522] on li "Renewal" at bounding box center [731, 522] width 325 height 33
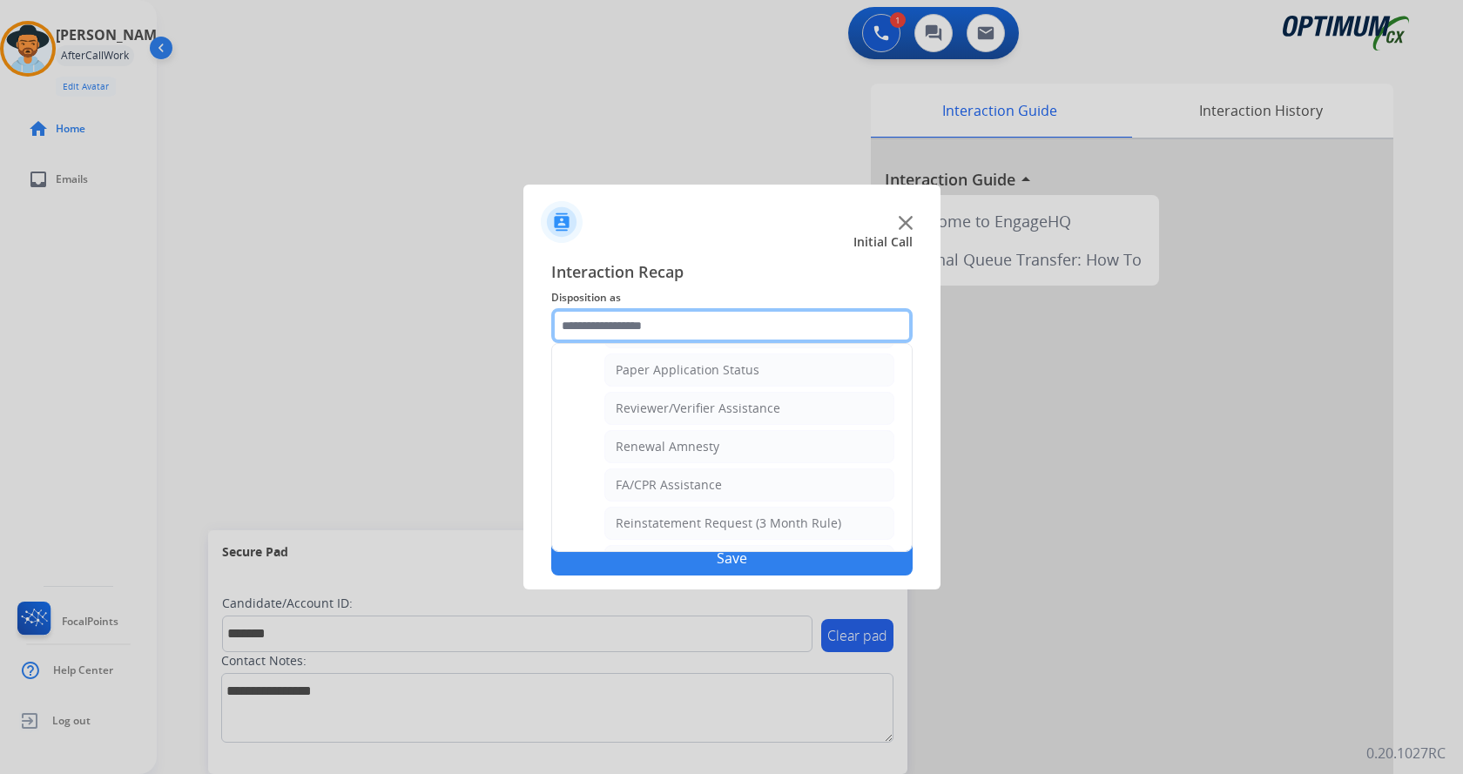
scroll to position [672, 0]
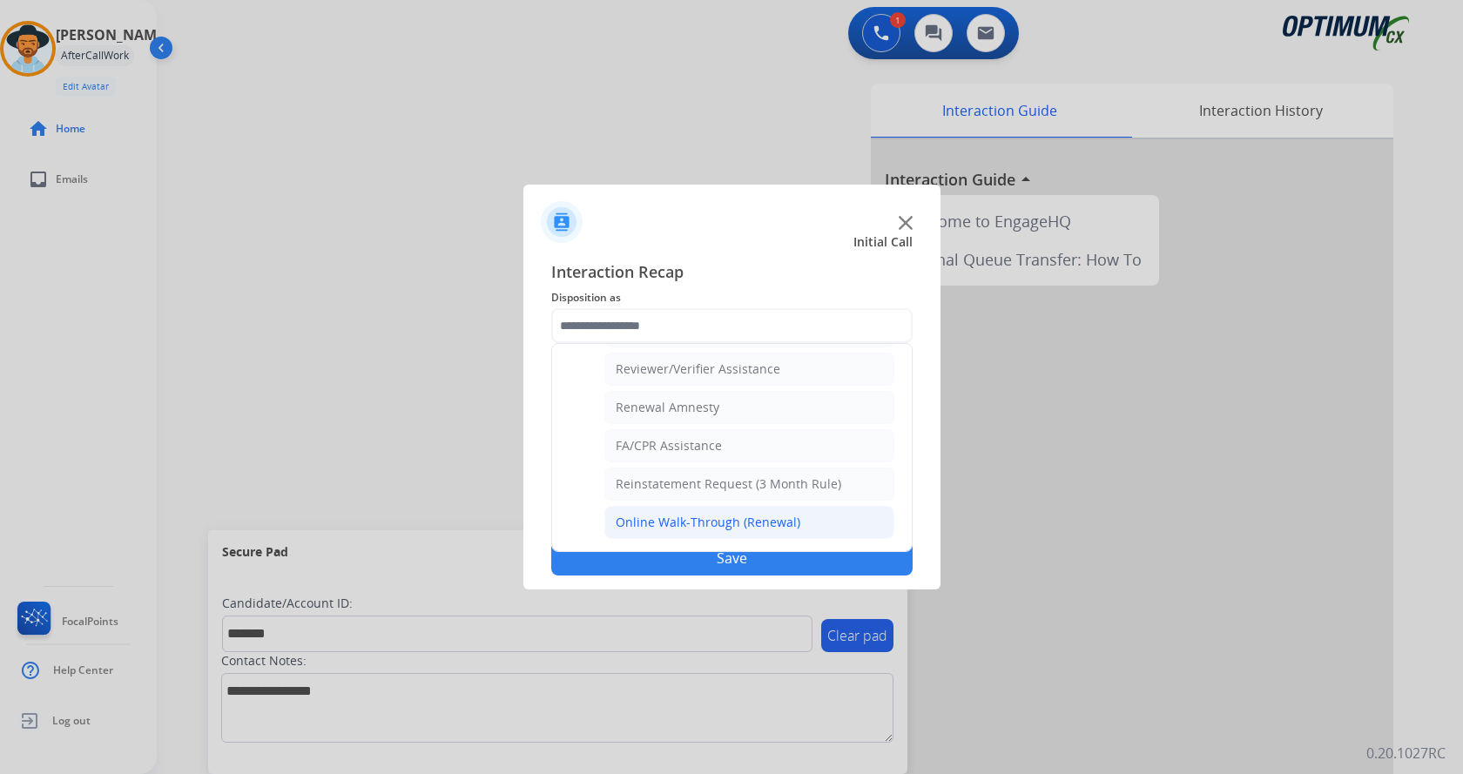
click at [697, 515] on div "Online Walk-Through (Renewal)" at bounding box center [708, 522] width 185 height 17
type input "**********"
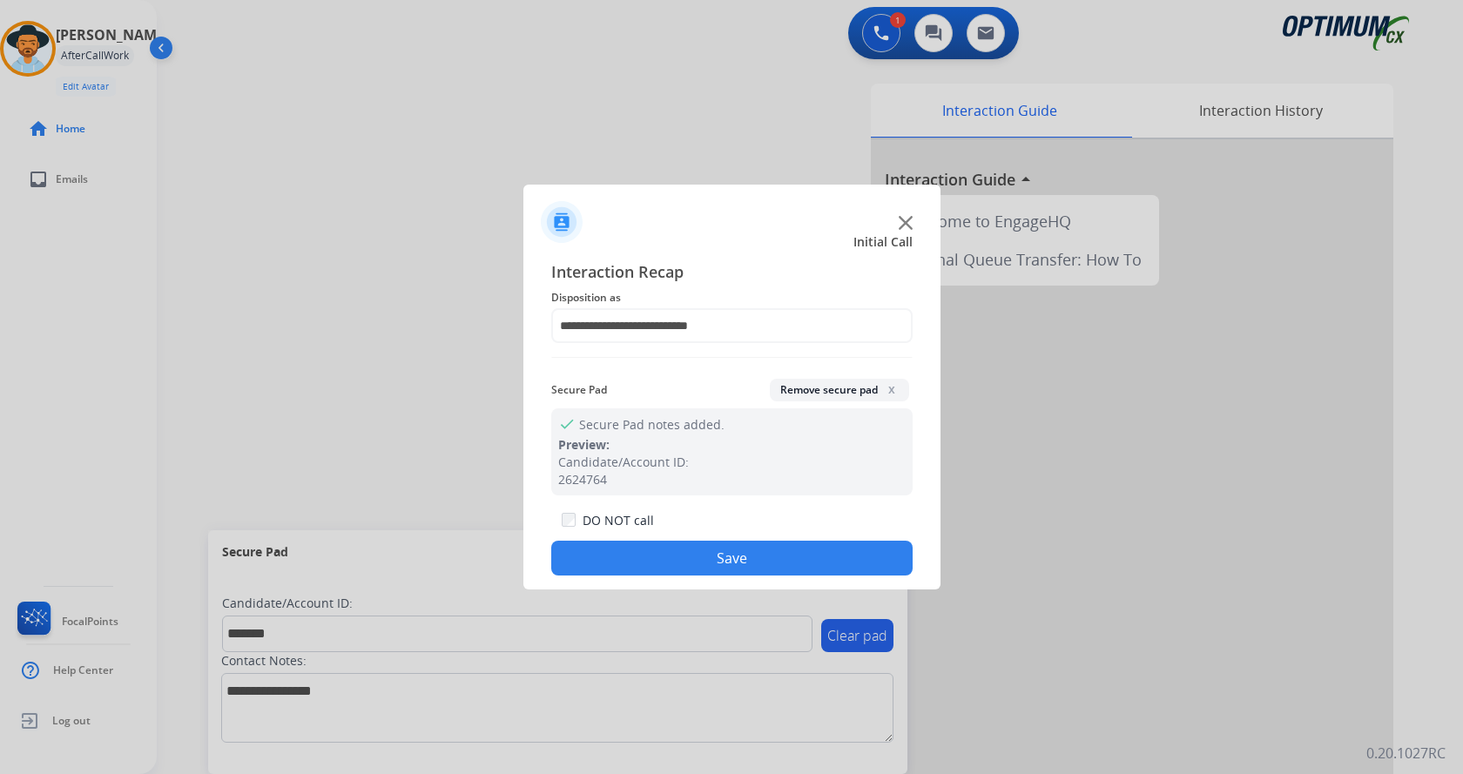
click at [691, 549] on button "Save" at bounding box center [731, 558] width 361 height 35
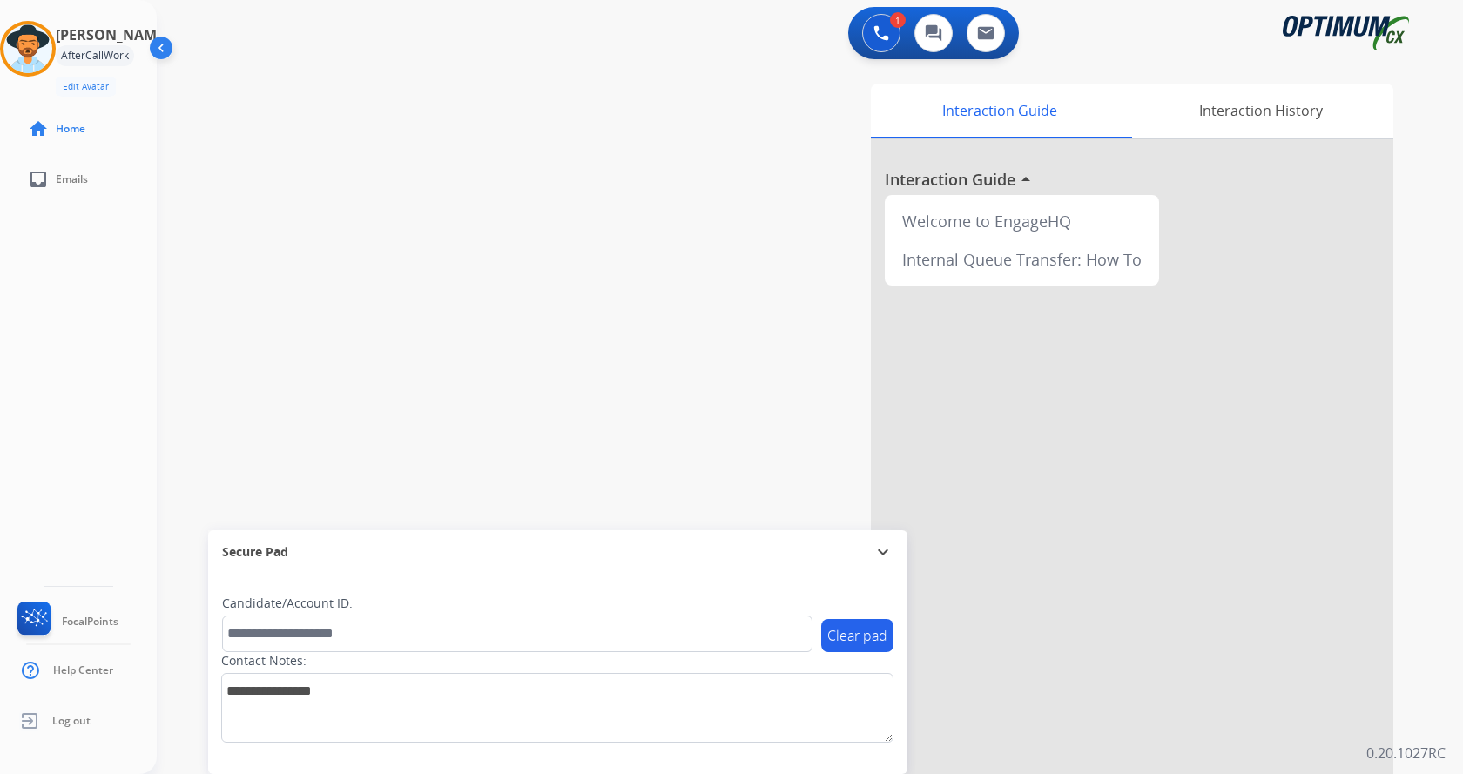
click at [489, 340] on div "swap_horiz Break voice bridge close_fullscreen Connect 3-Way Call merge_type Se…" at bounding box center [789, 426] width 1264 height 726
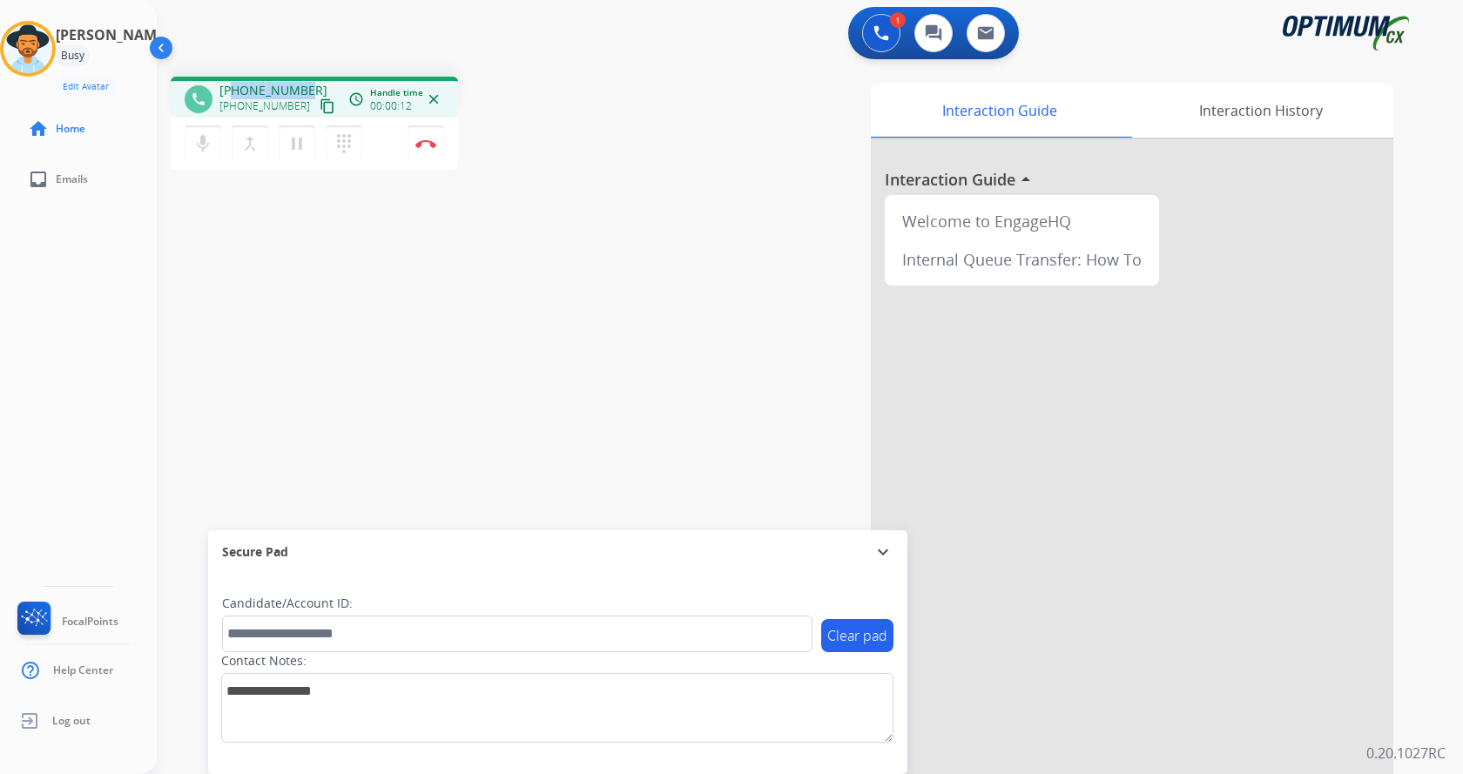
drag, startPoint x: 235, startPoint y: 89, endPoint x: 303, endPoint y: 79, distance: 68.6
click at [303, 79] on div "phone [PHONE_NUMBER] [PHONE_NUMBER] content_copy access_time Call metrics Queue…" at bounding box center [314, 97] width 287 height 41
copy span "2245380928"
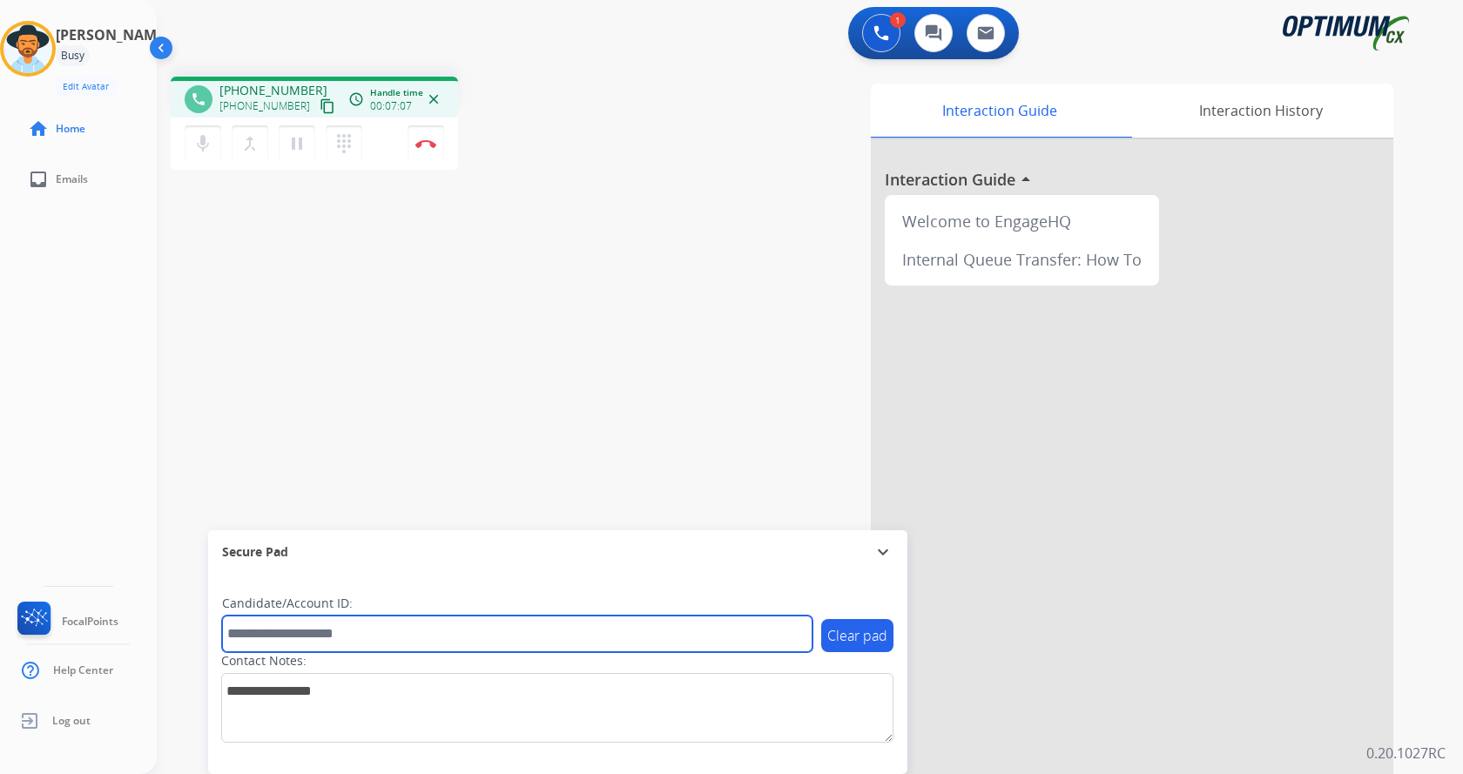
click at [387, 620] on input "text" at bounding box center [517, 634] width 590 height 37
paste input "*******"
type input "*******"
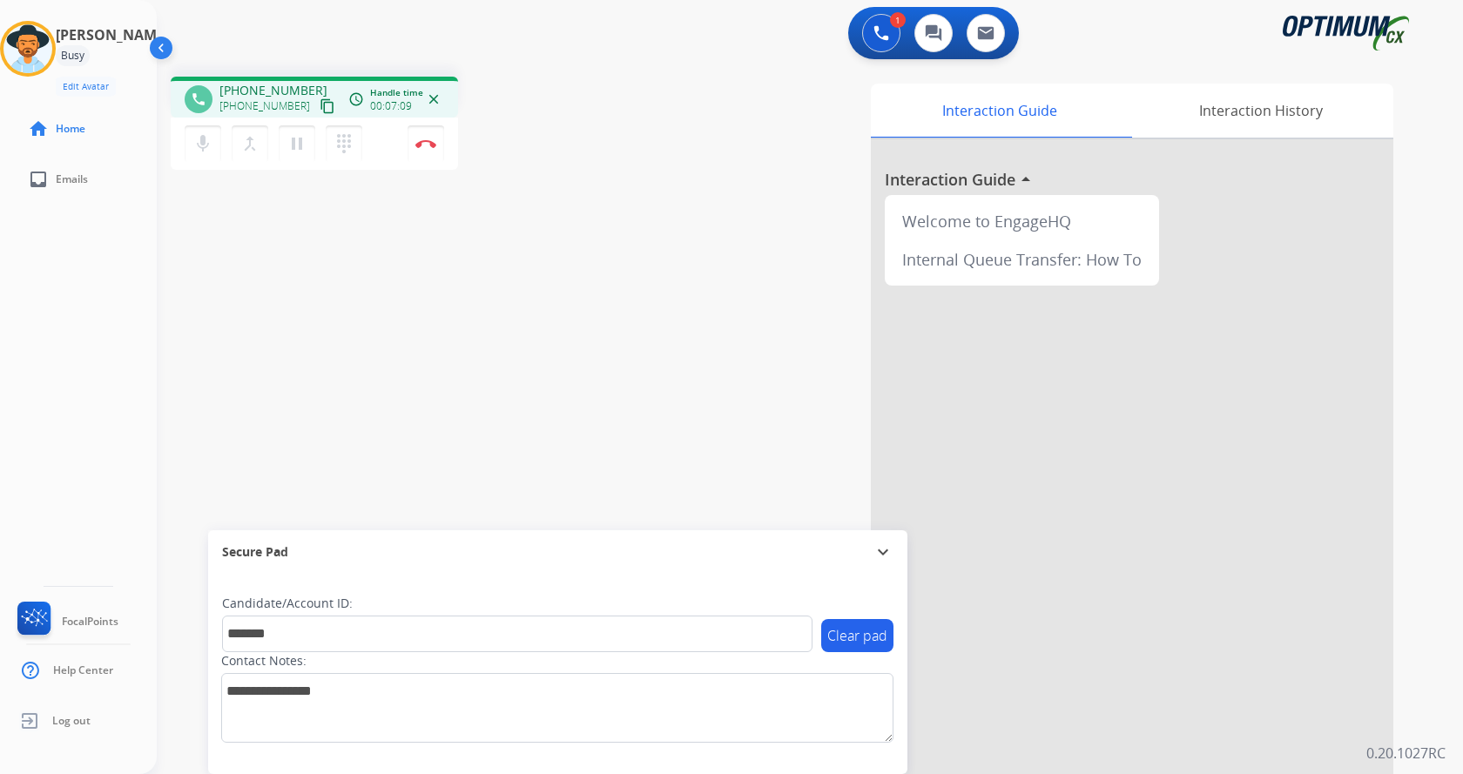
click at [456, 365] on div "phone [PHONE_NUMBER] [PHONE_NUMBER] content_copy access_time Call metrics Queue…" at bounding box center [789, 426] width 1264 height 726
click at [479, 333] on div "phone [PHONE_NUMBER] [PHONE_NUMBER] content_copy access_time Call metrics Queue…" at bounding box center [789, 426] width 1264 height 726
click at [473, 330] on div "phone [PHONE_NUMBER] [PHONE_NUMBER] content_copy access_time Call metrics Queue…" at bounding box center [789, 426] width 1264 height 726
click at [498, 321] on div "phone [PHONE_NUMBER] [PHONE_NUMBER] content_copy access_time Call metrics Queue…" at bounding box center [789, 426] width 1264 height 726
click at [492, 332] on div "phone [PHONE_NUMBER] [PHONE_NUMBER] content_copy access_time Call metrics Queue…" at bounding box center [789, 426] width 1264 height 726
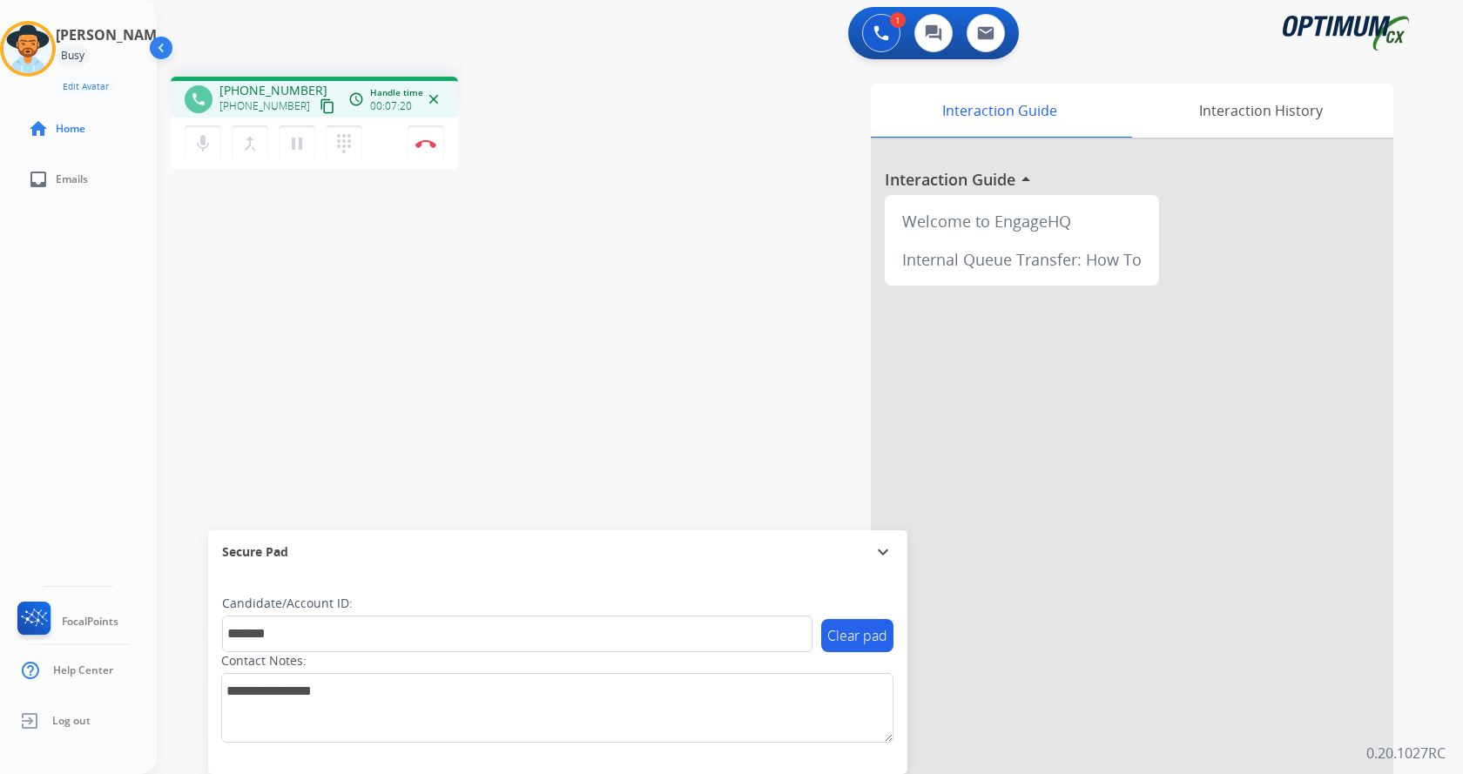
click at [498, 328] on div "phone [PHONE_NUMBER] [PHONE_NUMBER] content_copy access_time Call metrics Queue…" at bounding box center [789, 426] width 1264 height 726
click at [432, 149] on button "Disconnect" at bounding box center [426, 143] width 37 height 37
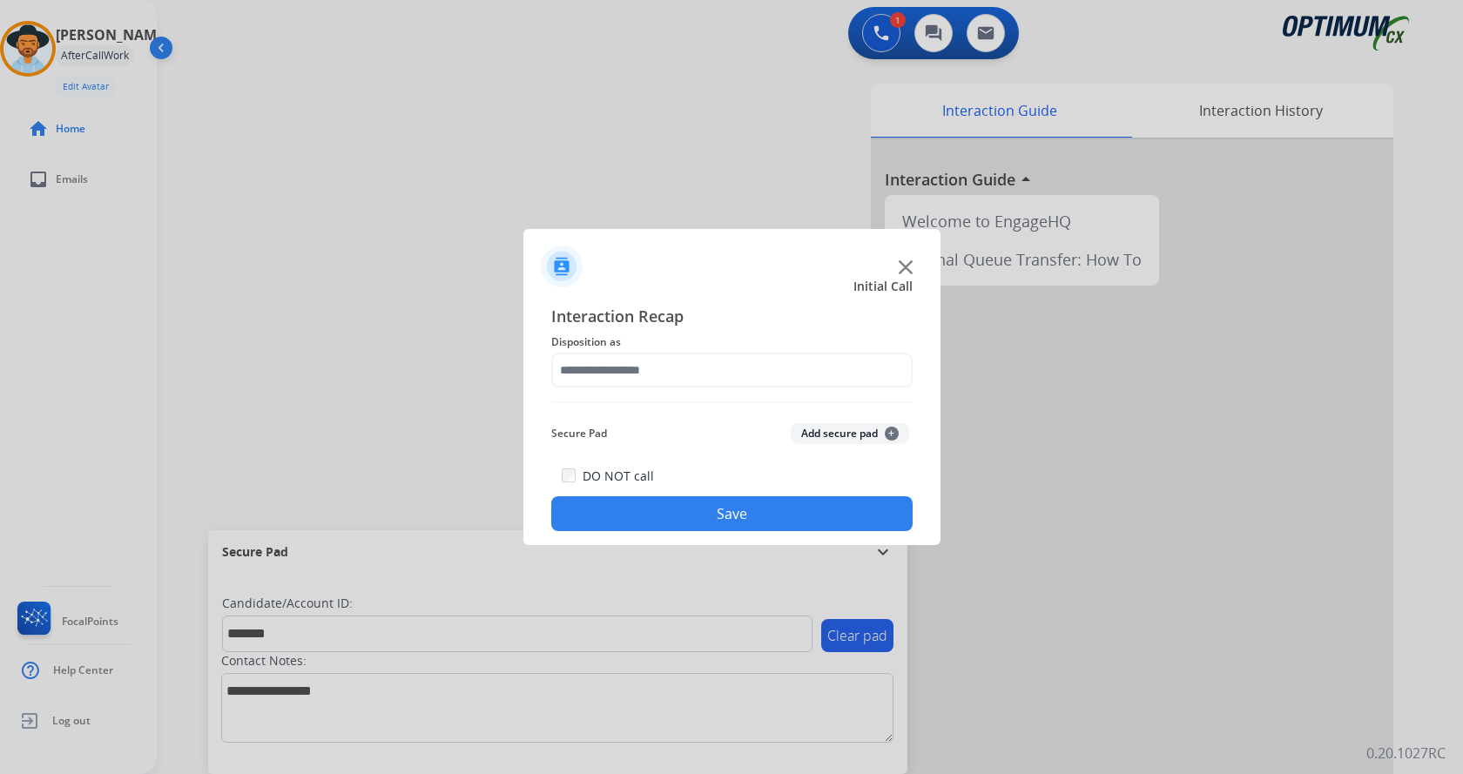
click at [831, 434] on button "Add secure pad +" at bounding box center [850, 433] width 118 height 21
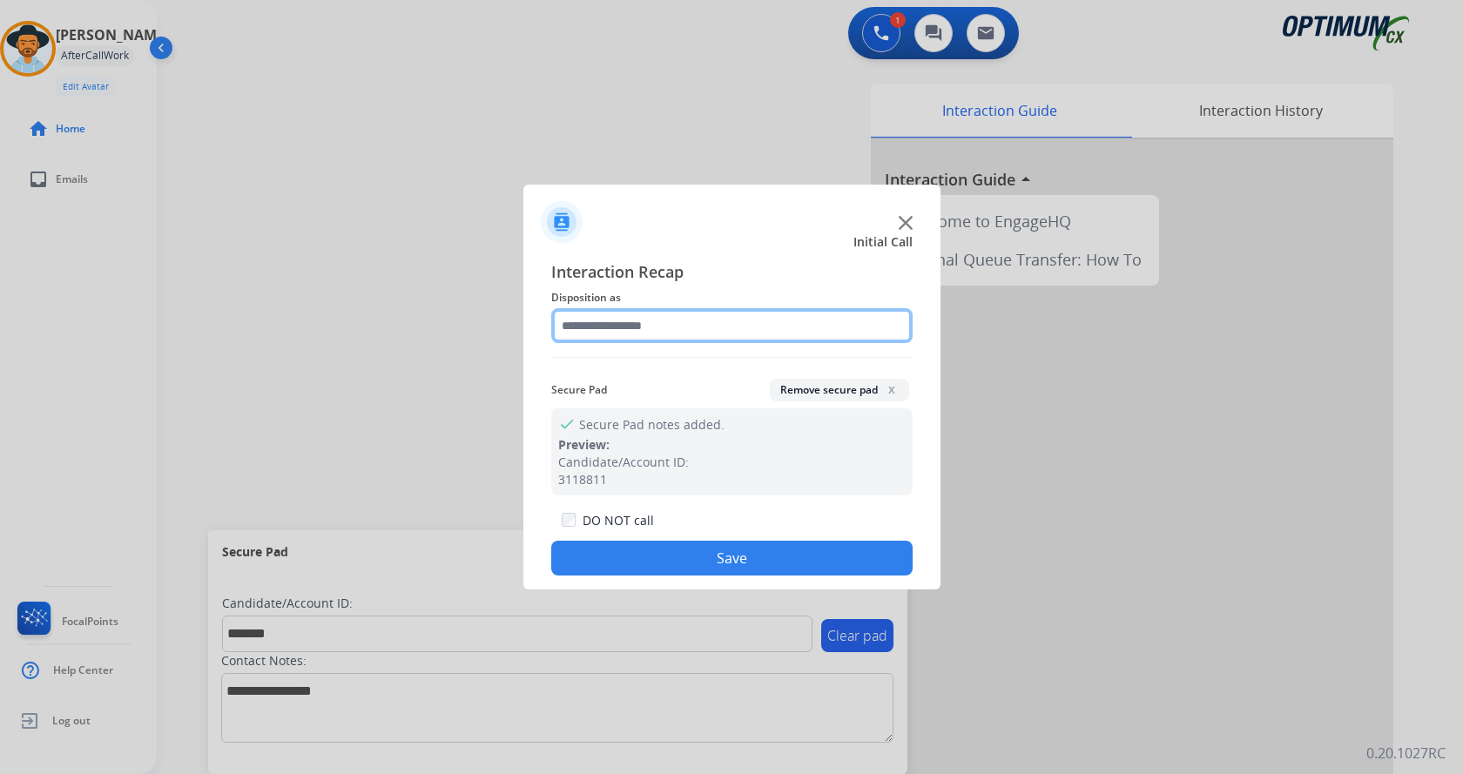
click at [647, 313] on input "text" at bounding box center [731, 325] width 361 height 35
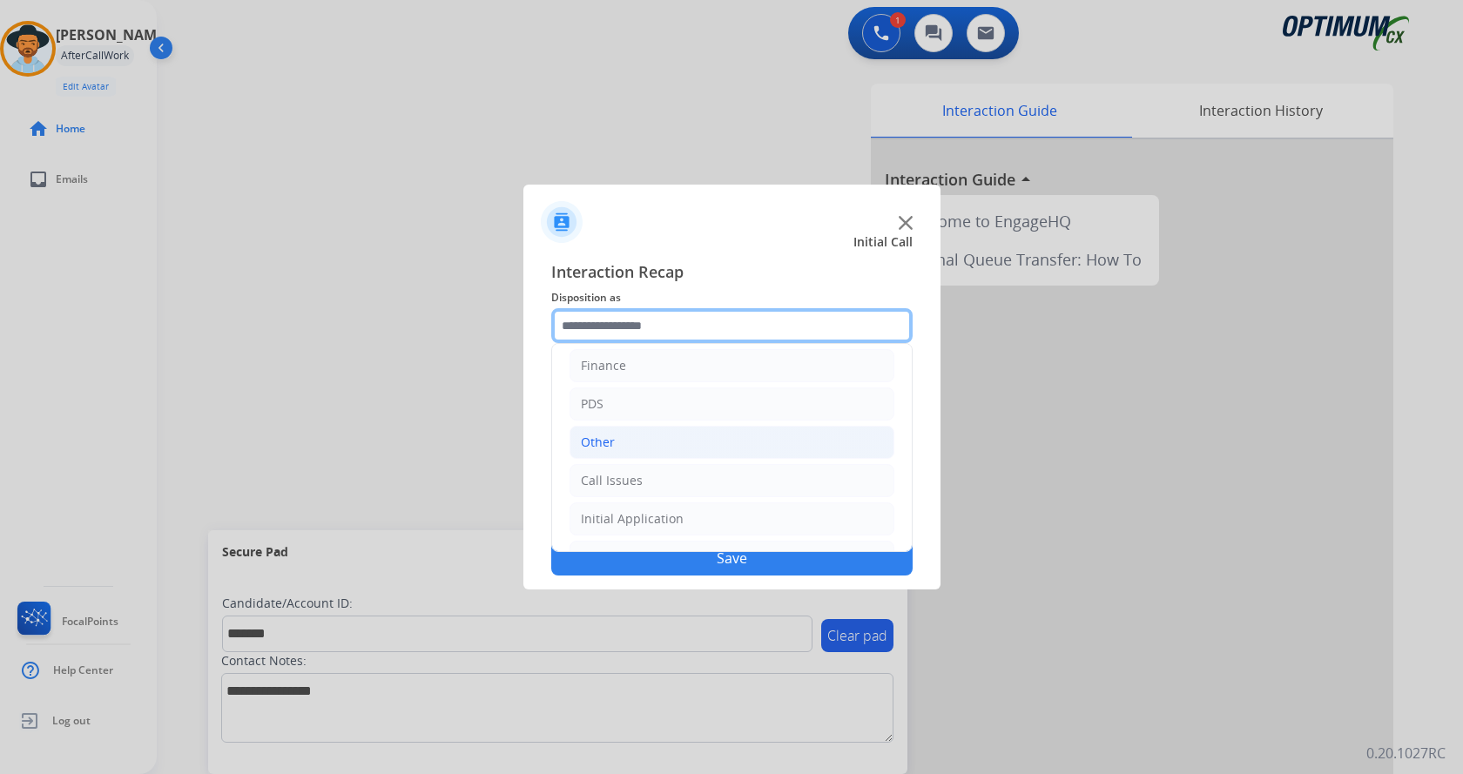
scroll to position [118, 0]
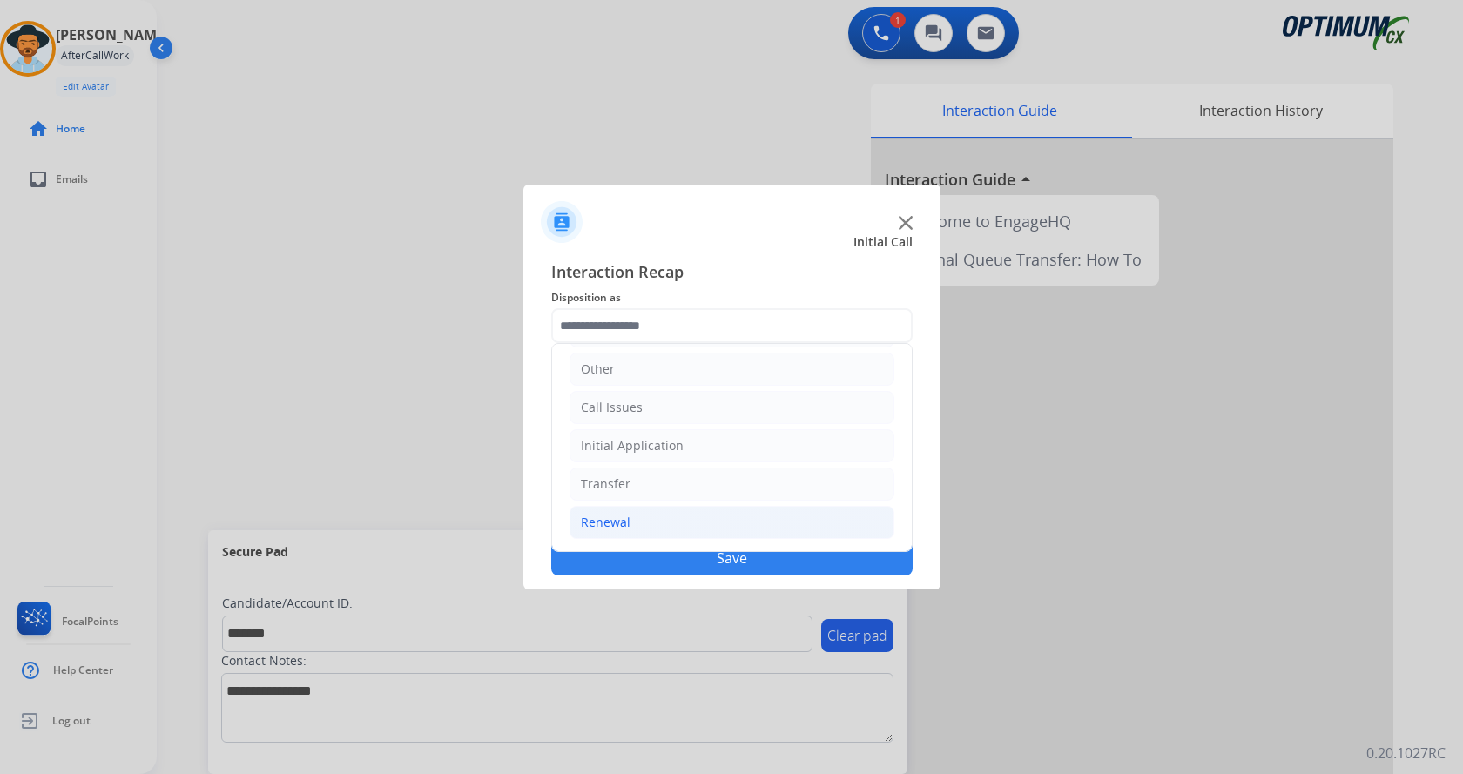
click at [669, 524] on li "Renewal" at bounding box center [731, 522] width 325 height 33
click at [680, 515] on li "Renewal" at bounding box center [731, 522] width 325 height 33
drag, startPoint x: 683, startPoint y: 445, endPoint x: 692, endPoint y: 455, distance: 13.5
click at [684, 444] on li "Initial Application" at bounding box center [731, 445] width 325 height 33
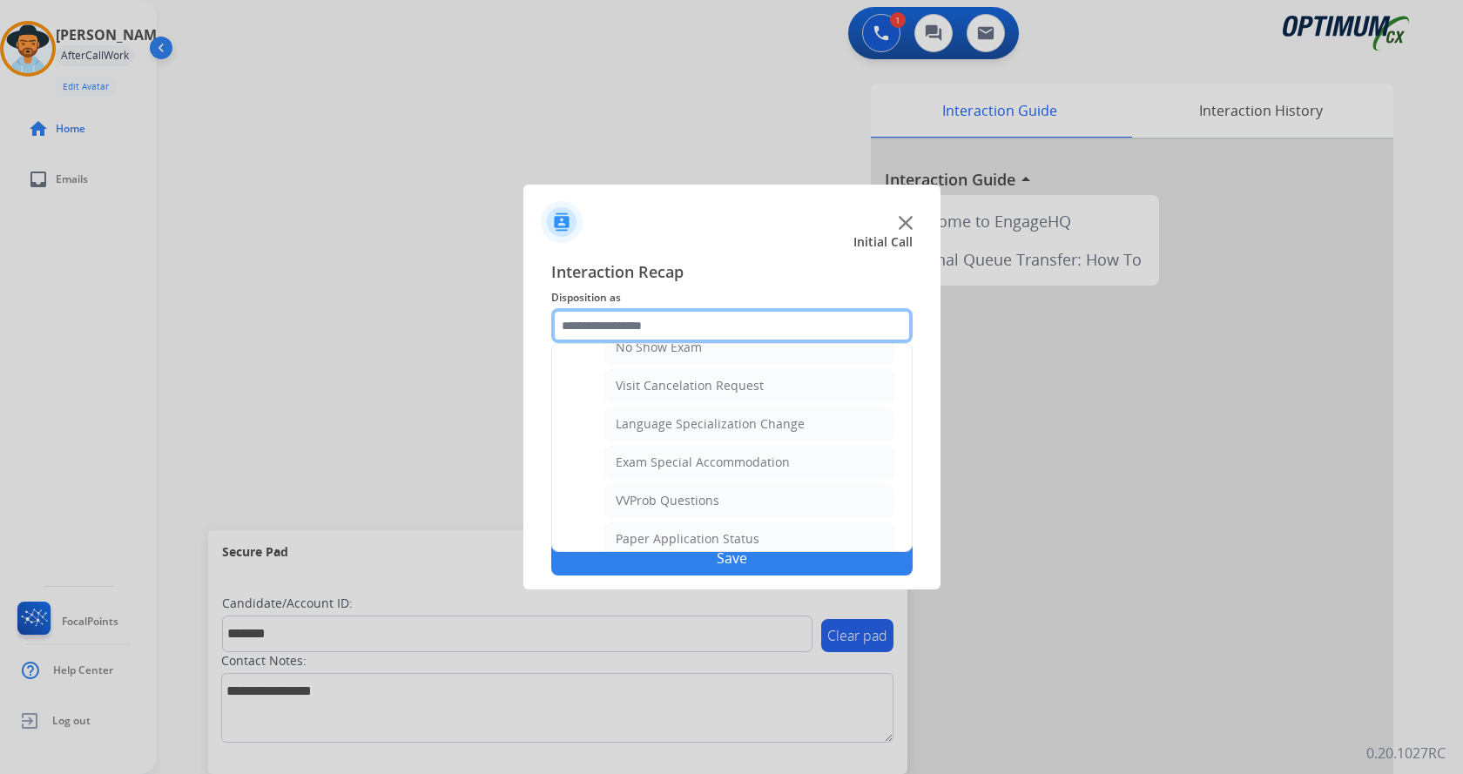
scroll to position [0, 0]
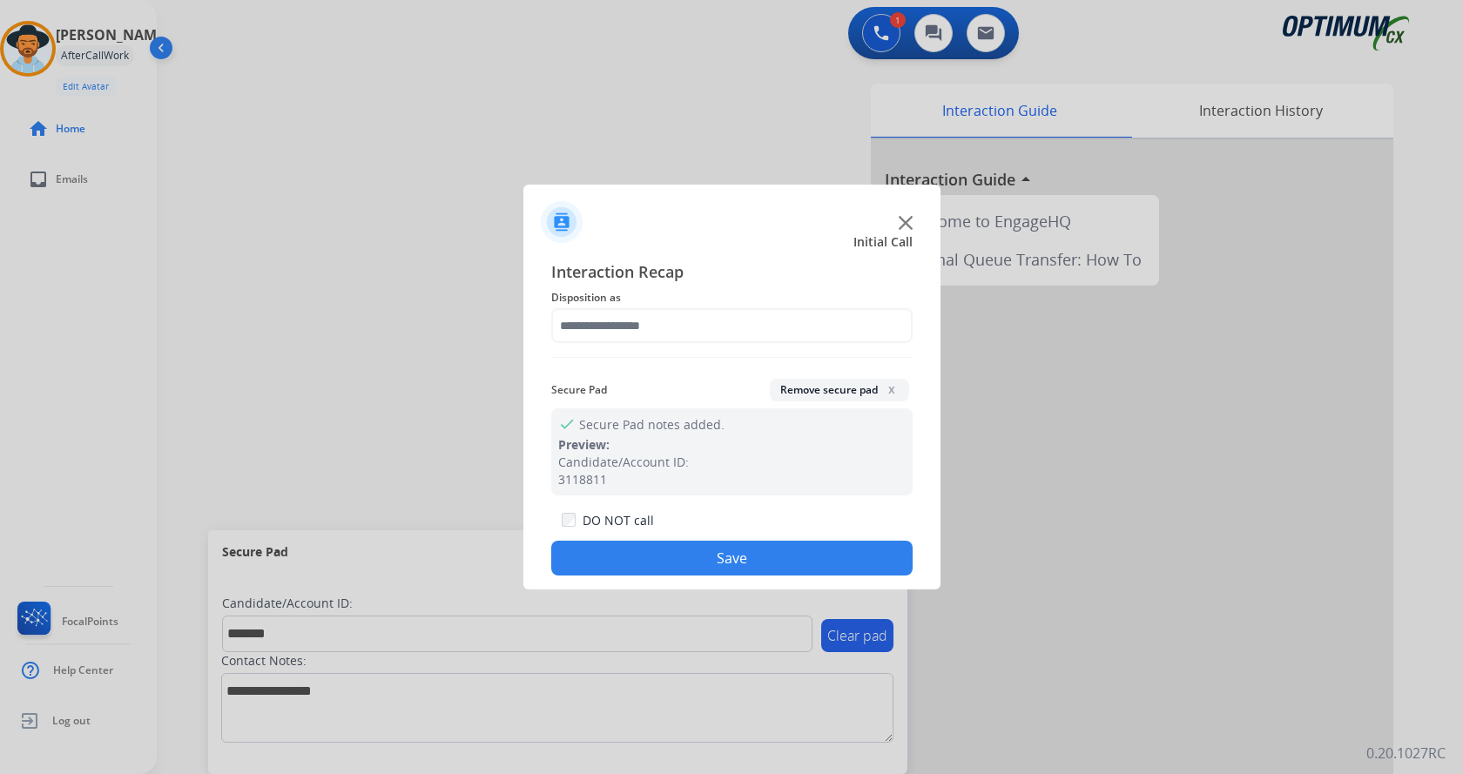
drag, startPoint x: 475, startPoint y: 301, endPoint x: 560, endPoint y: 306, distance: 84.6
click at [475, 300] on div at bounding box center [731, 387] width 1463 height 774
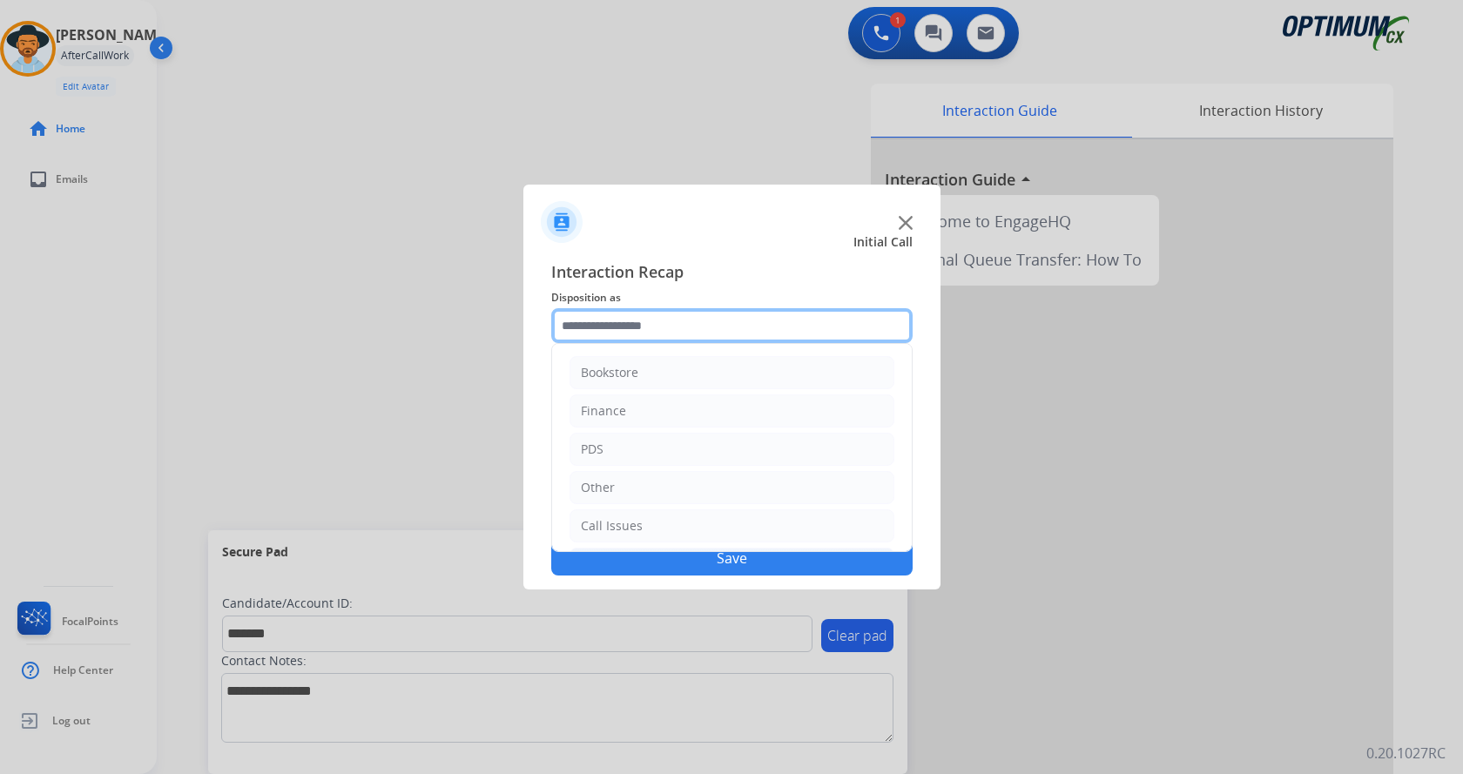
click at [616, 318] on input "text" at bounding box center [731, 325] width 361 height 35
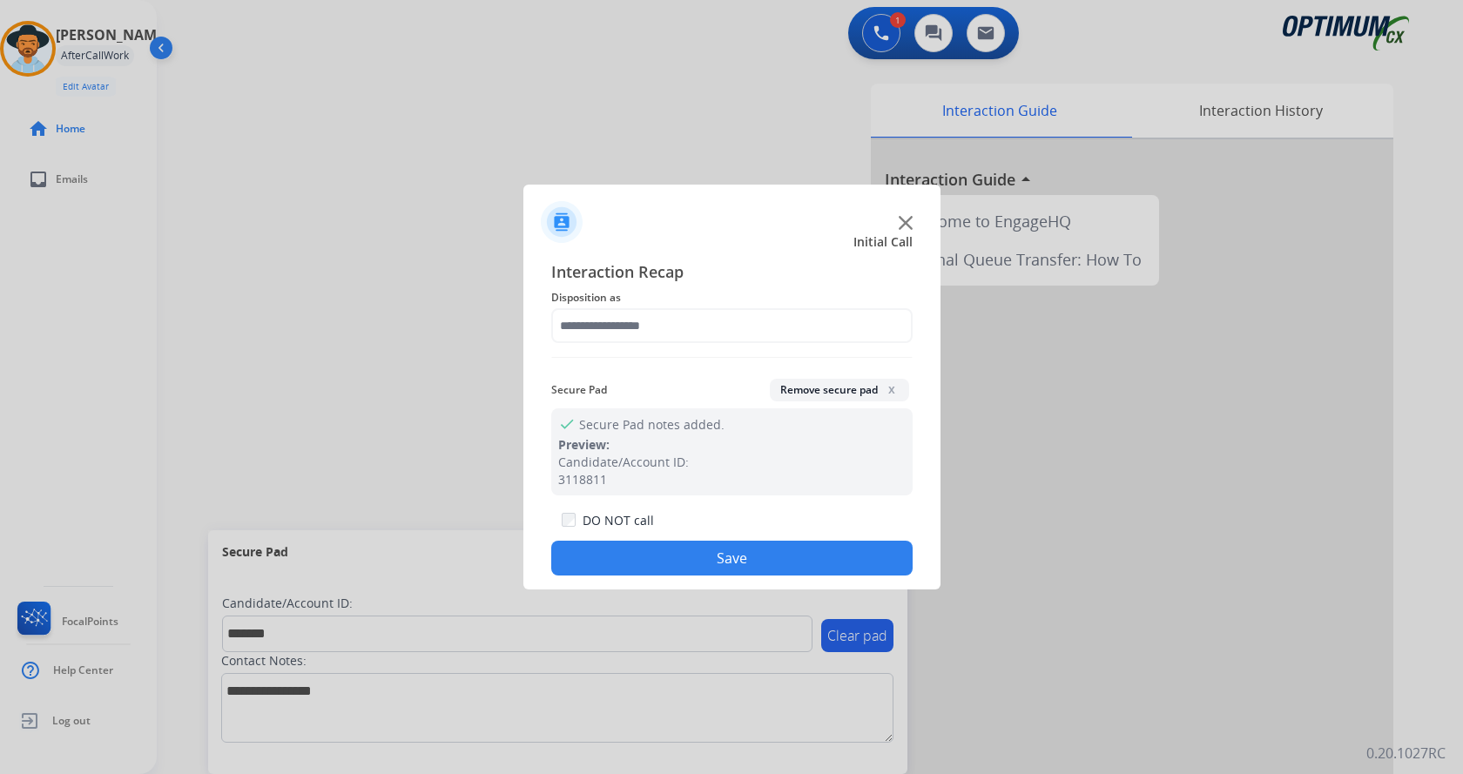
click at [312, 322] on div at bounding box center [731, 387] width 1463 height 774
drag, startPoint x: 658, startPoint y: 324, endPoint x: 670, endPoint y: 332, distance: 13.8
click at [659, 324] on input "text" at bounding box center [731, 325] width 361 height 35
click at [253, 321] on div at bounding box center [731, 387] width 1463 height 774
click at [643, 321] on input "text" at bounding box center [731, 325] width 361 height 35
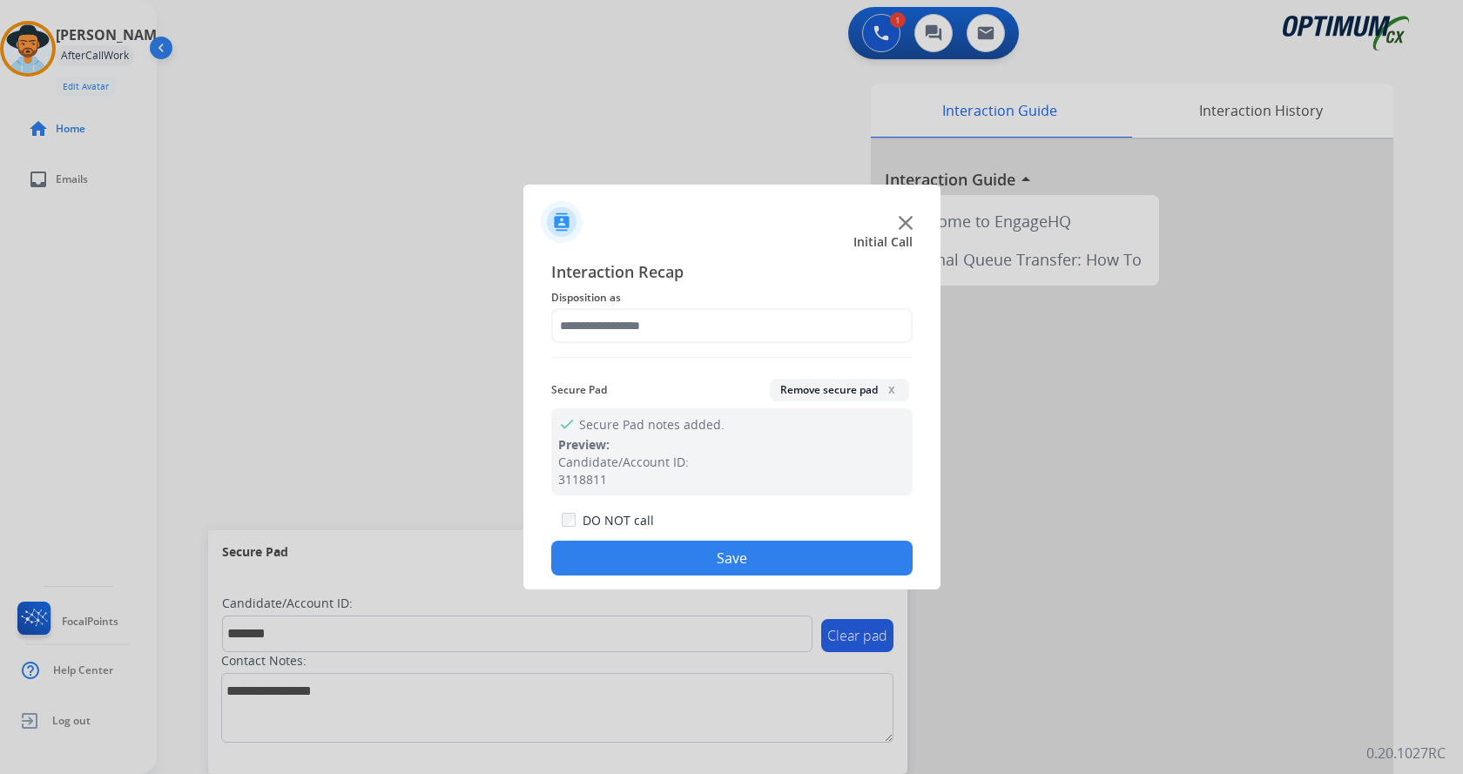
click at [307, 359] on div at bounding box center [731, 387] width 1463 height 774
drag, startPoint x: 691, startPoint y: 329, endPoint x: 697, endPoint y: 338, distance: 10.6
click at [693, 328] on input "text" at bounding box center [731, 325] width 361 height 35
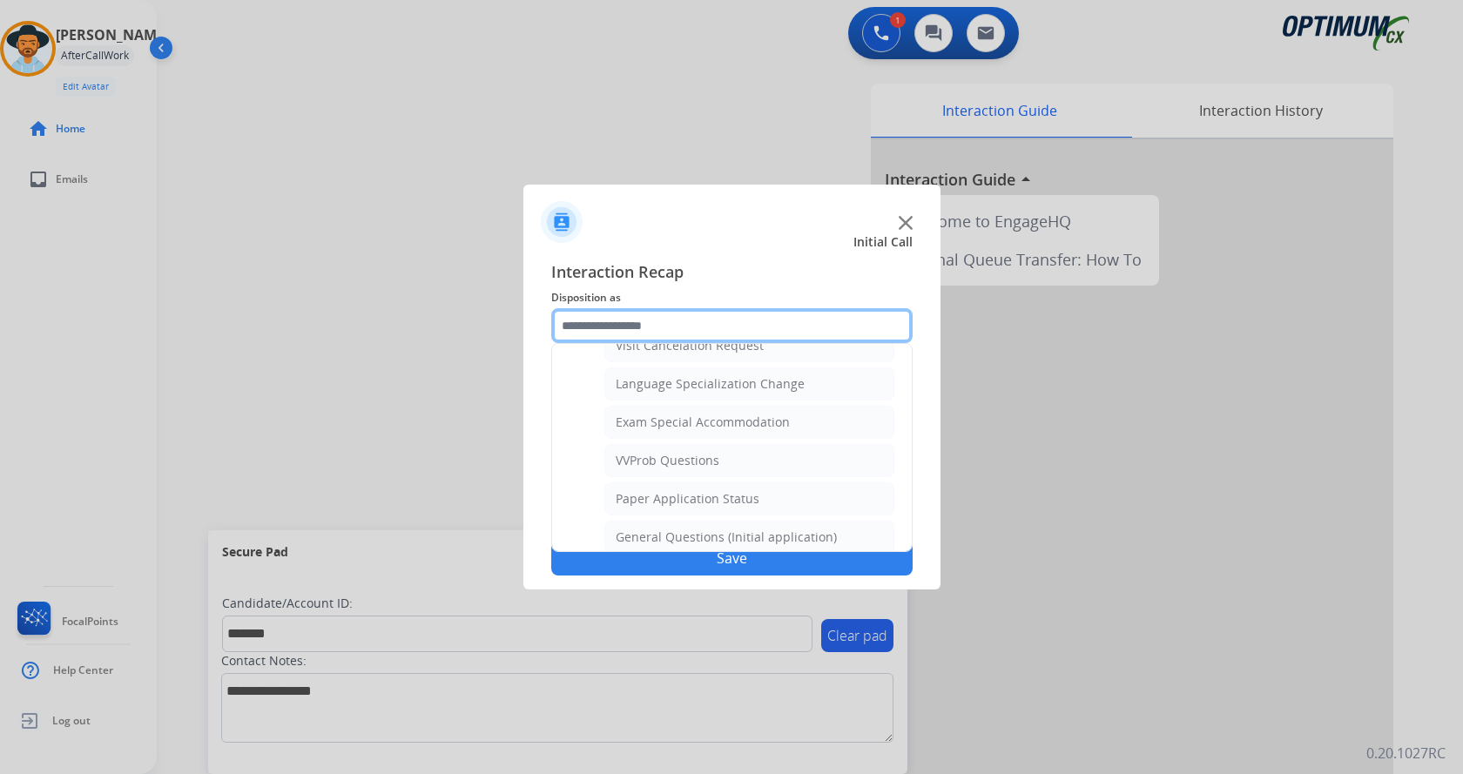
scroll to position [871, 0]
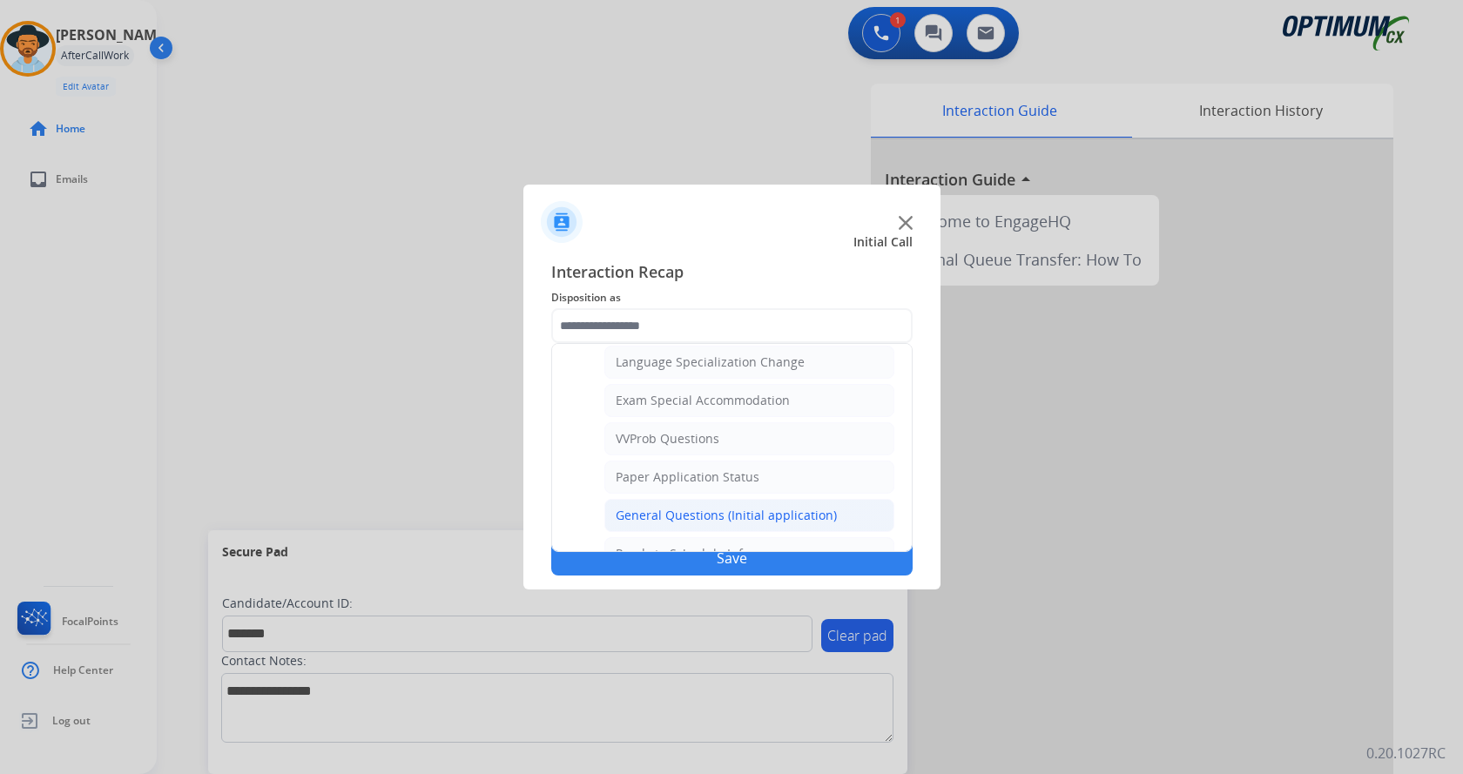
click at [697, 515] on div "General Questions (Initial application)" at bounding box center [726, 515] width 221 height 17
type input "**********"
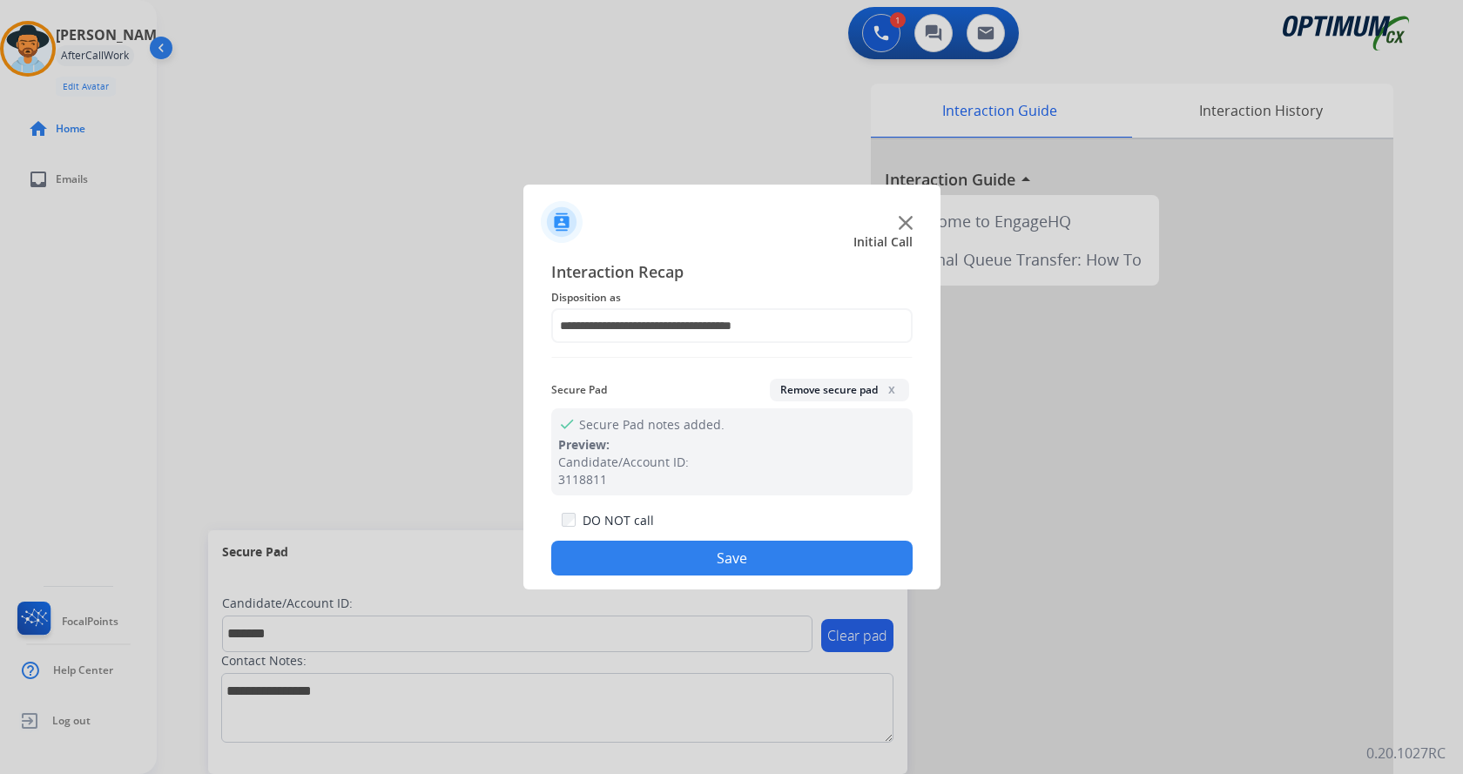
click at [649, 551] on button "Save" at bounding box center [731, 558] width 361 height 35
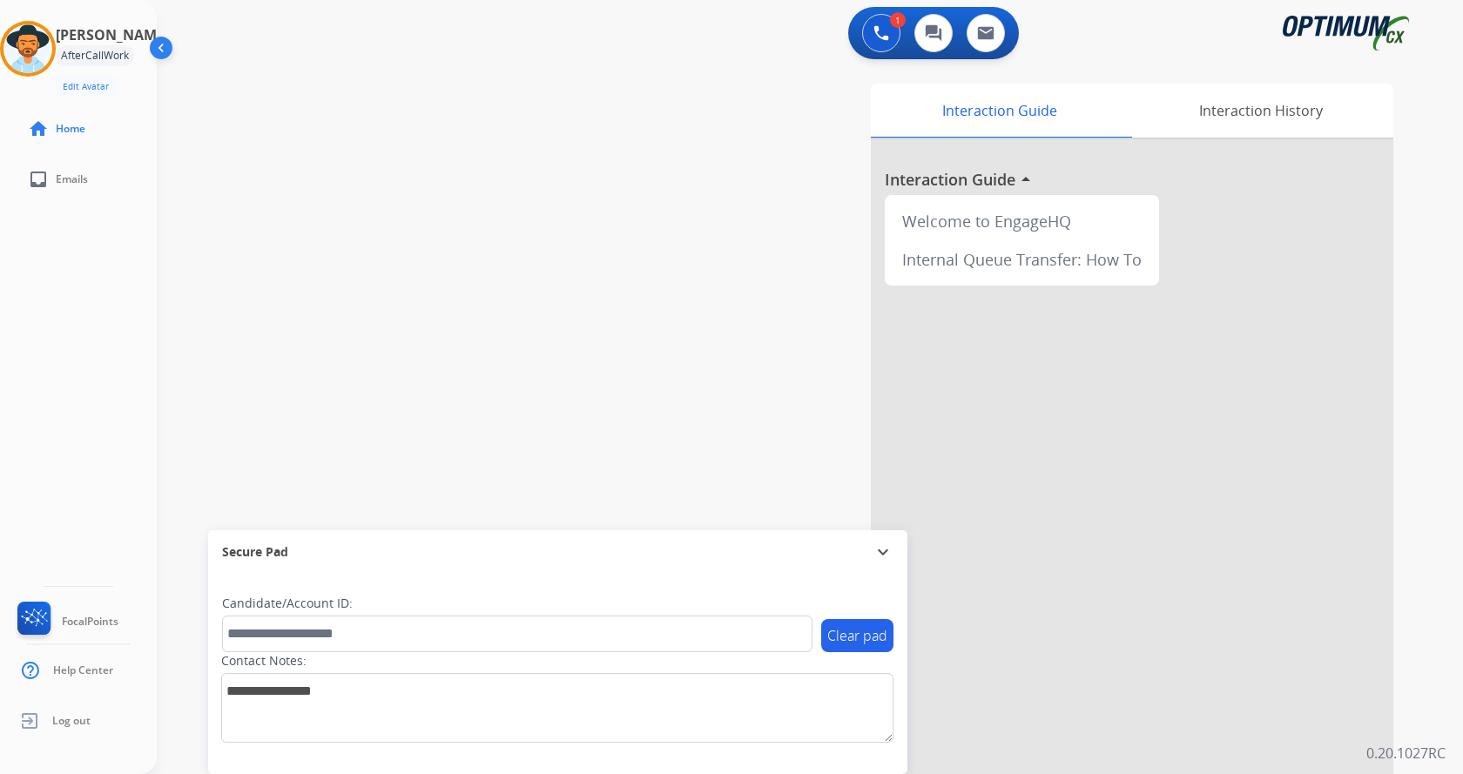
click at [441, 346] on div "swap_horiz Break voice bridge close_fullscreen Connect 3-Way Call merge_type Se…" at bounding box center [789, 426] width 1264 height 726
click at [696, 157] on div "Interaction Guide Interaction History Interaction Guide arrow_drop_up Welcome t…" at bounding box center [1014, 436] width 758 height 705
click at [120, 445] on div "[PERSON_NAME] Available Edit Avatar Agent: [PERSON_NAME] Profile: Gen_Bilingual…" at bounding box center [78, 387] width 157 height 774
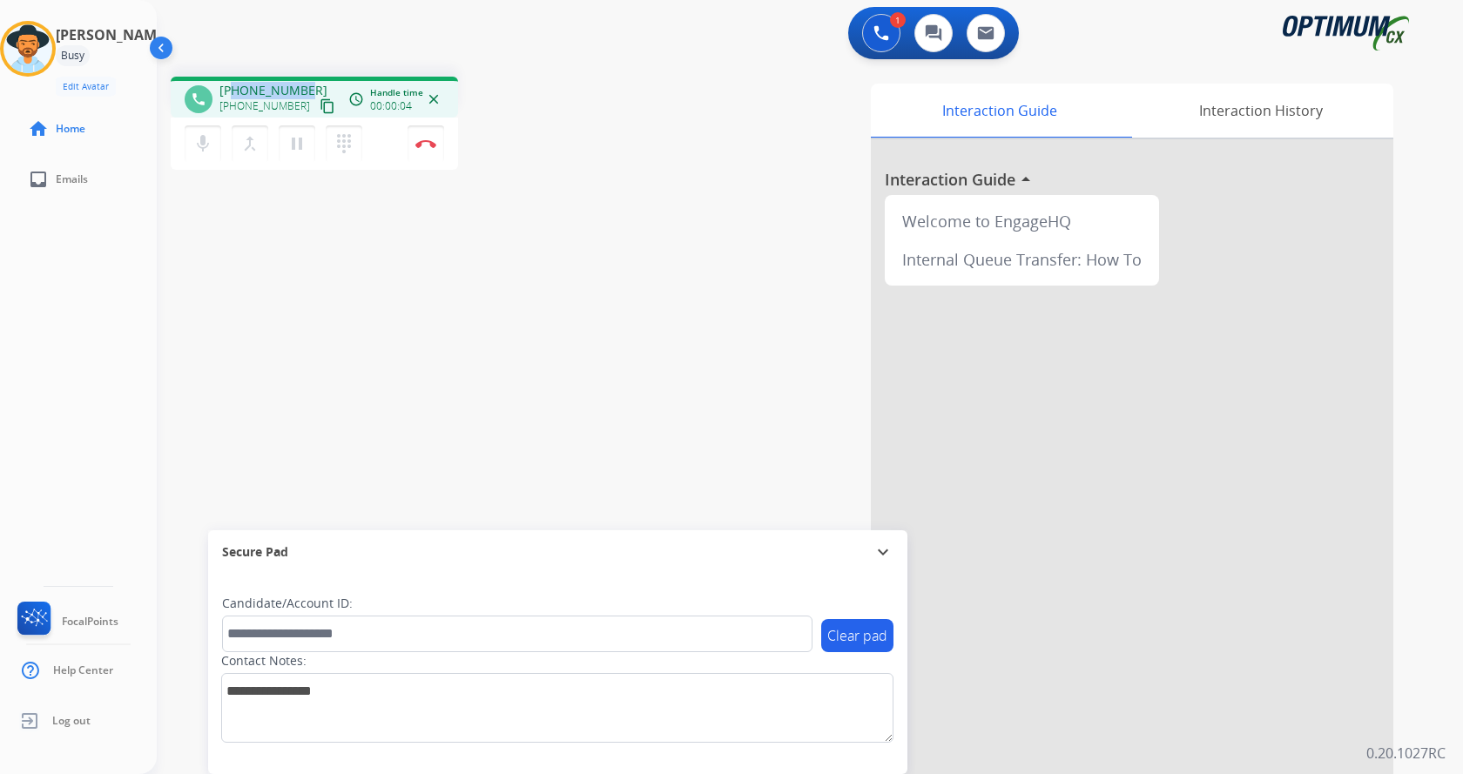
drag, startPoint x: 234, startPoint y: 87, endPoint x: 301, endPoint y: 80, distance: 67.4
click at [301, 80] on div "phone [PHONE_NUMBER] [PHONE_NUMBER] content_copy access_time Call metrics Queue…" at bounding box center [314, 97] width 287 height 41
copy span "3184232382"
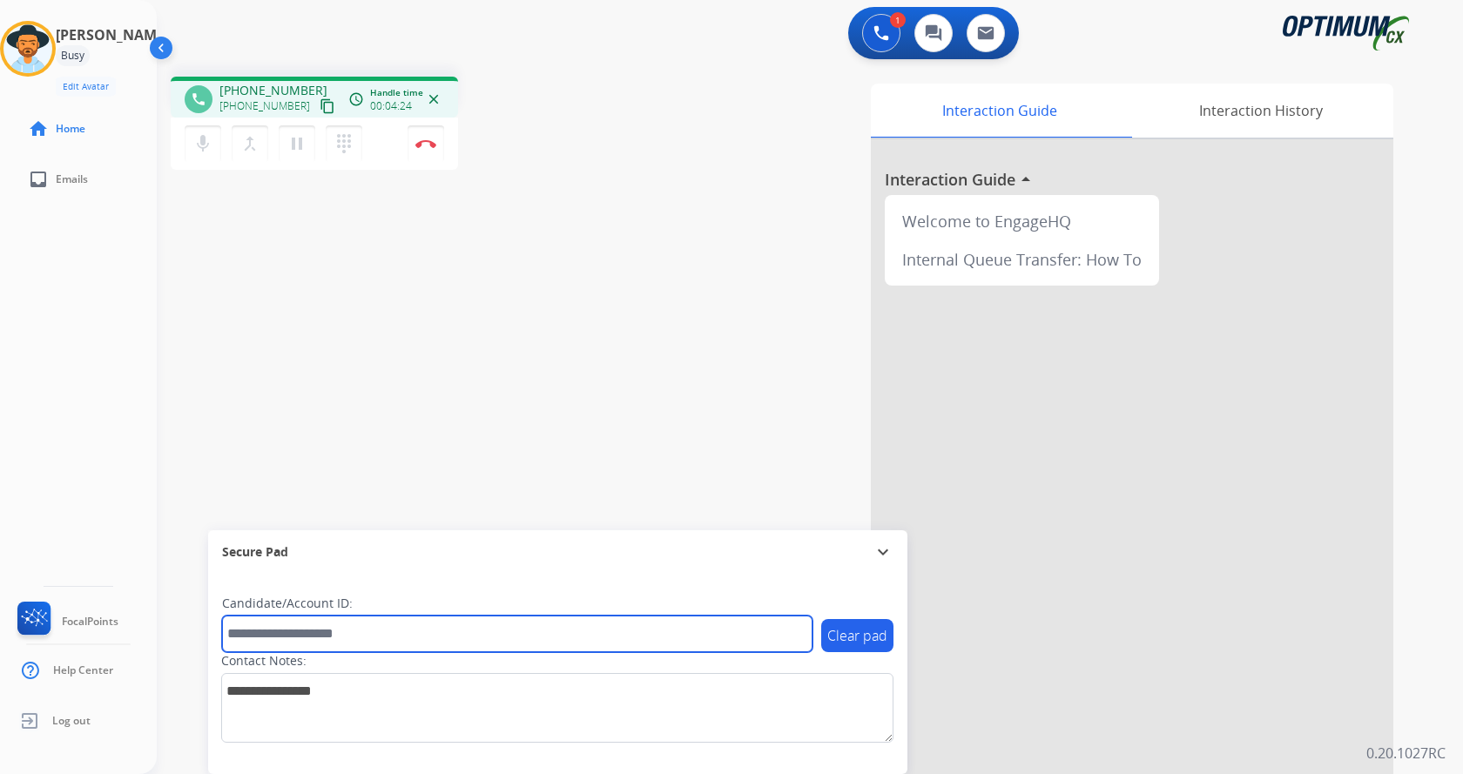
click at [343, 636] on input "text" at bounding box center [517, 634] width 590 height 37
paste input "*******"
type input "*******"
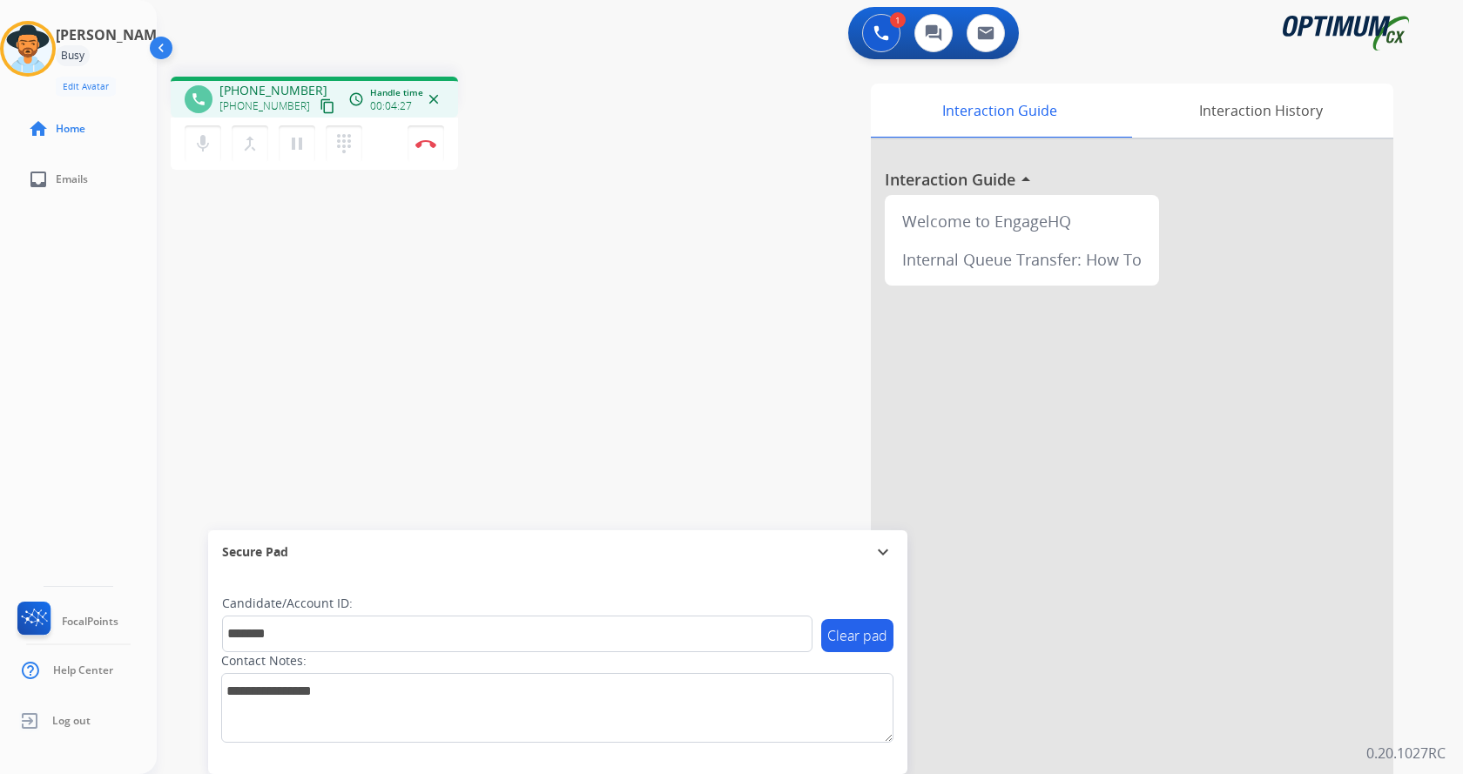
click at [533, 352] on div "phone [PHONE_NUMBER] [PHONE_NUMBER] content_copy access_time Call metrics Queue…" at bounding box center [789, 426] width 1264 height 726
click at [428, 143] on img at bounding box center [425, 143] width 21 height 9
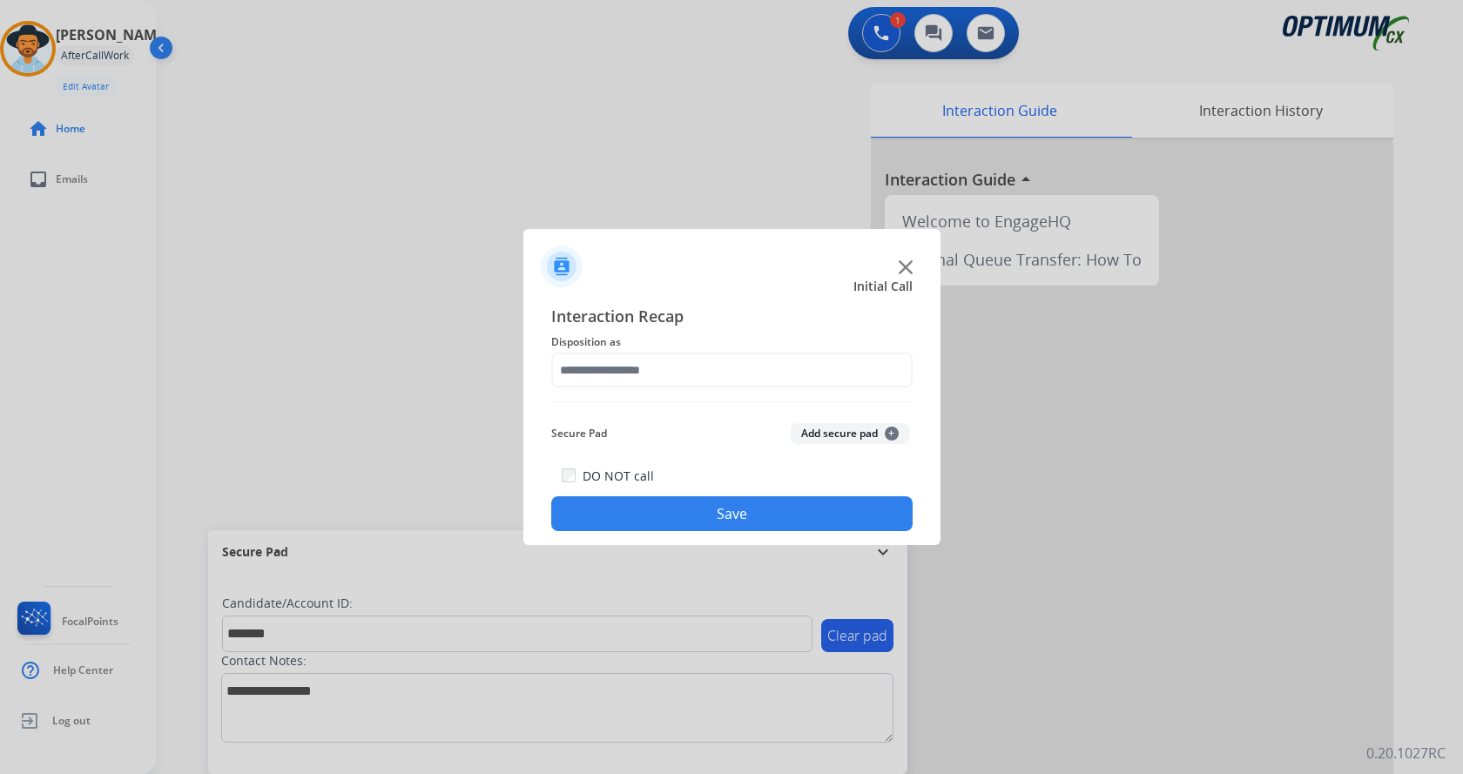
click at [845, 429] on button "Add secure pad +" at bounding box center [850, 433] width 118 height 21
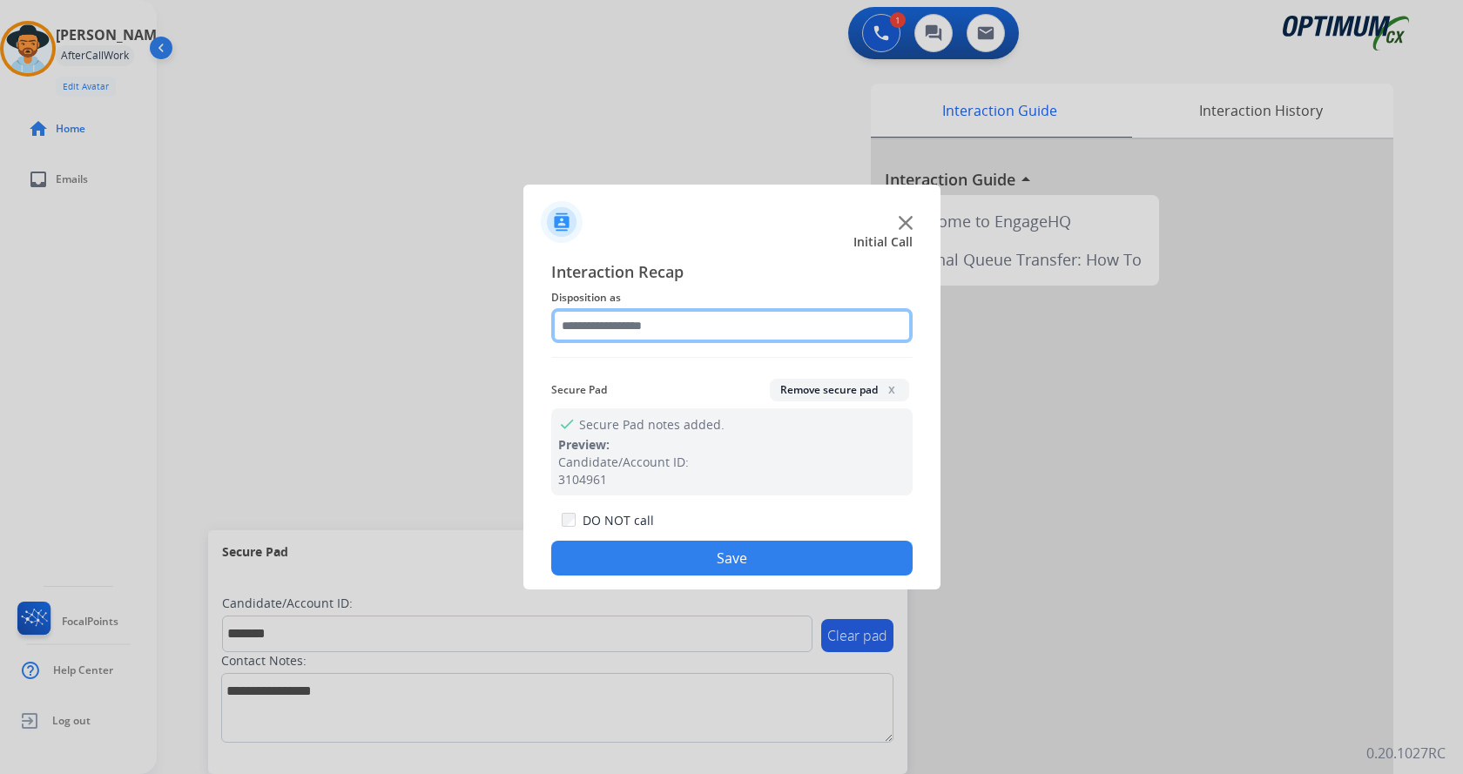
click at [644, 325] on input "text" at bounding box center [731, 325] width 361 height 35
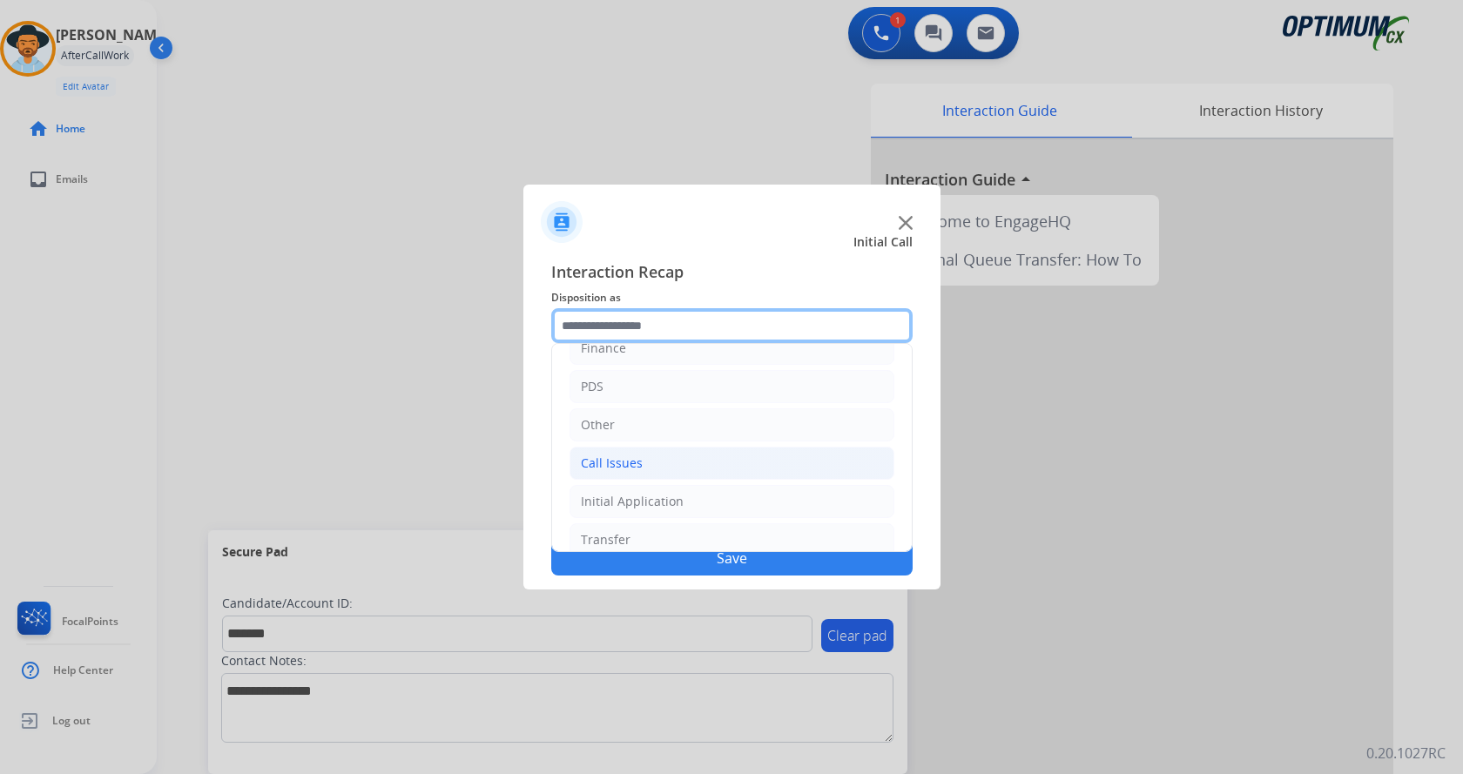
scroll to position [118, 0]
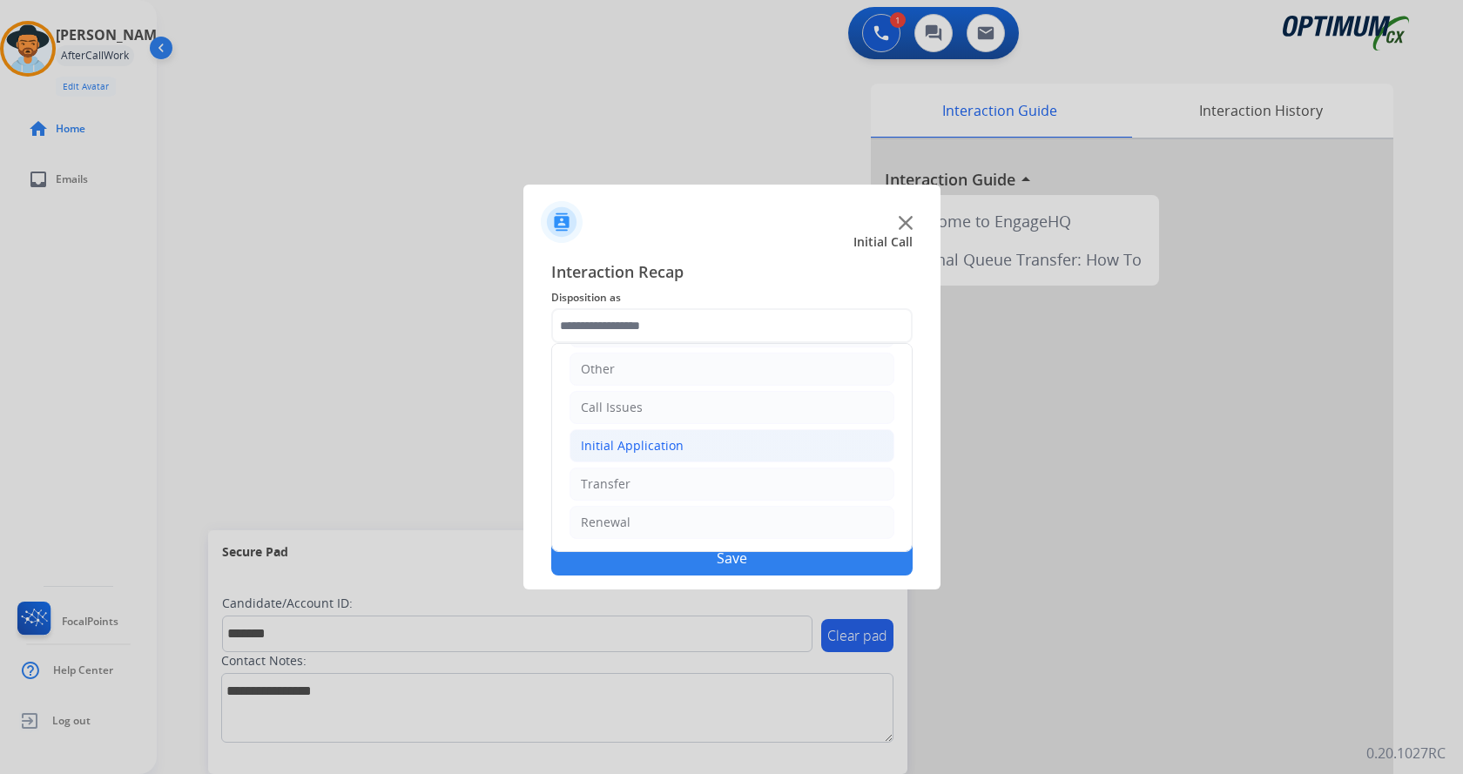
click at [719, 439] on li "Initial Application" at bounding box center [731, 445] width 325 height 33
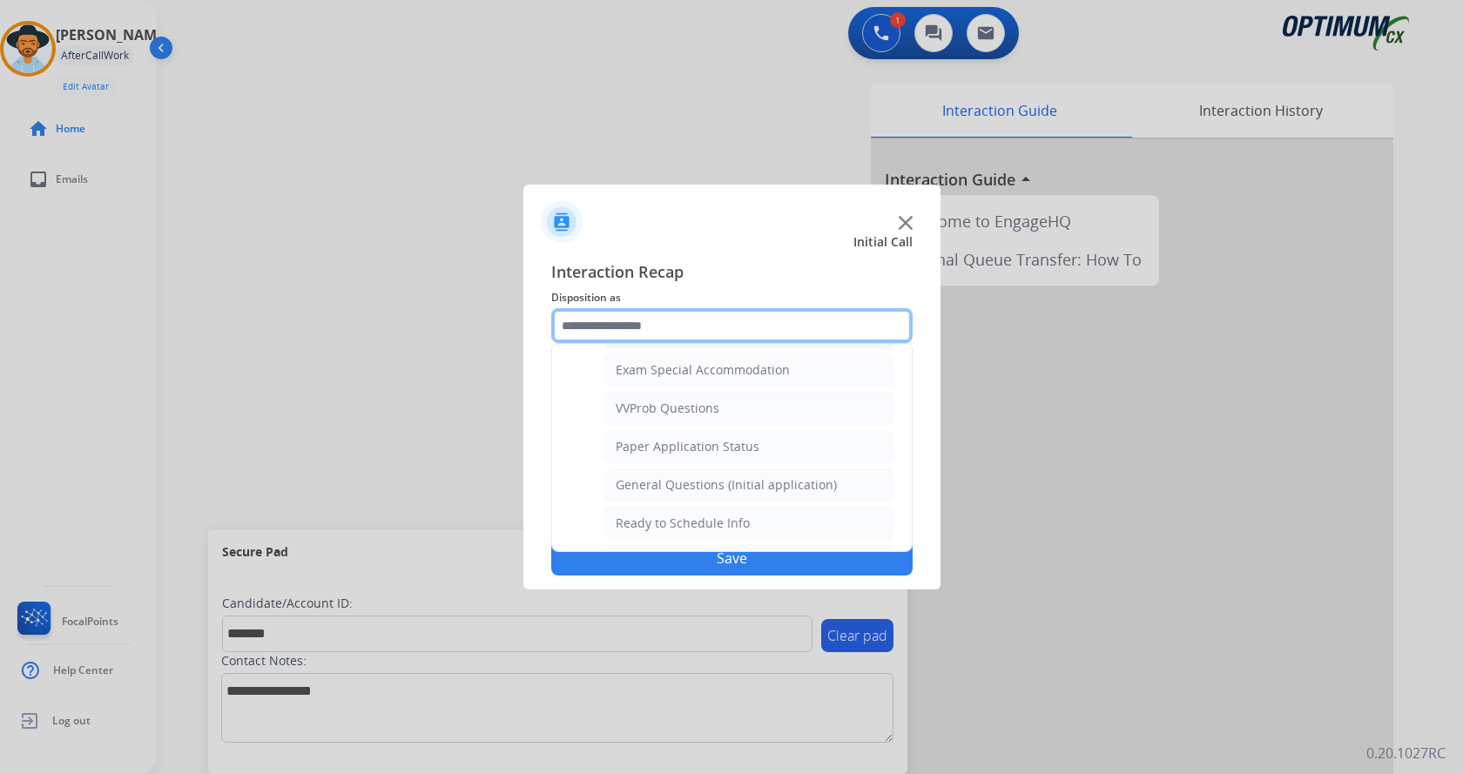
scroll to position [902, 0]
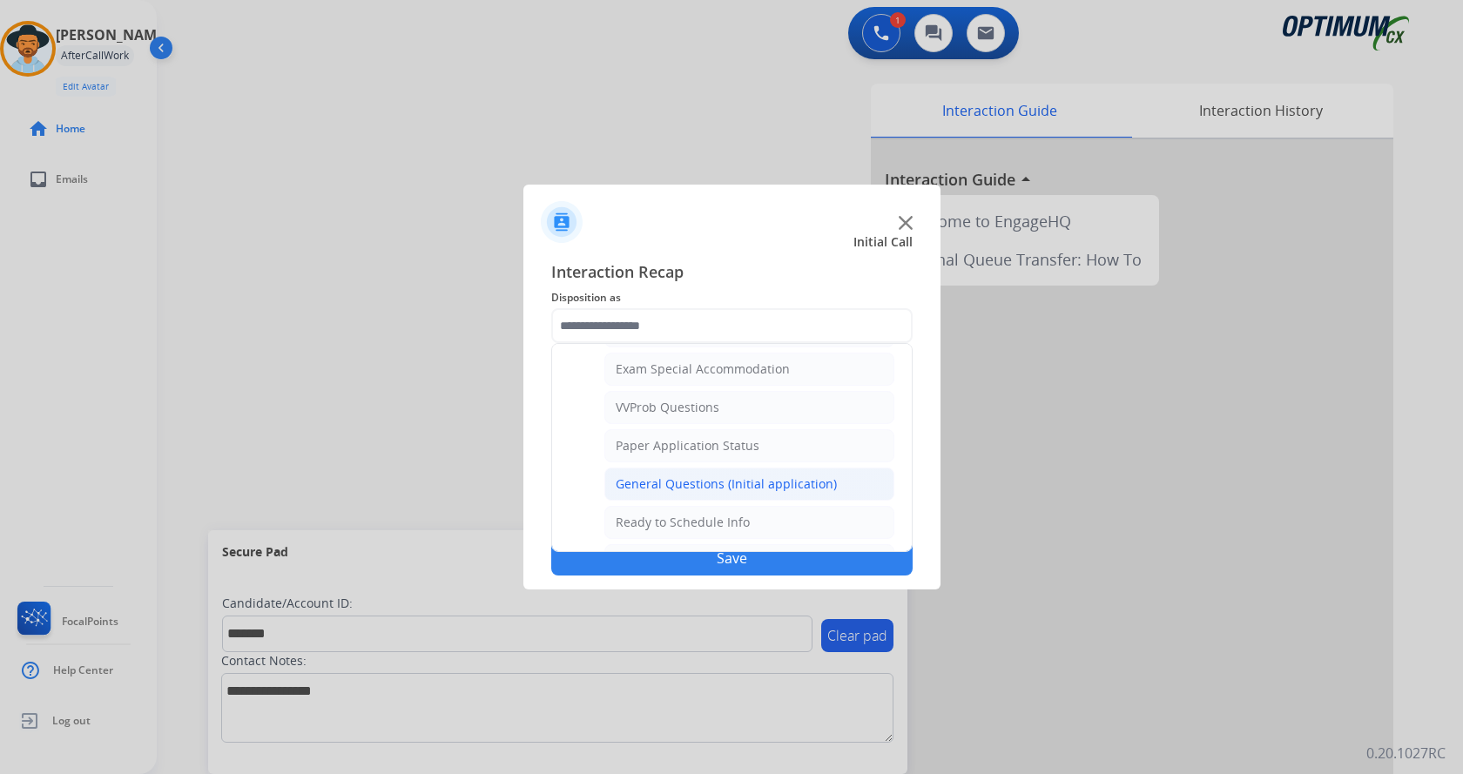
click at [748, 488] on div "General Questions (Initial application)" at bounding box center [726, 483] width 221 height 17
type input "**********"
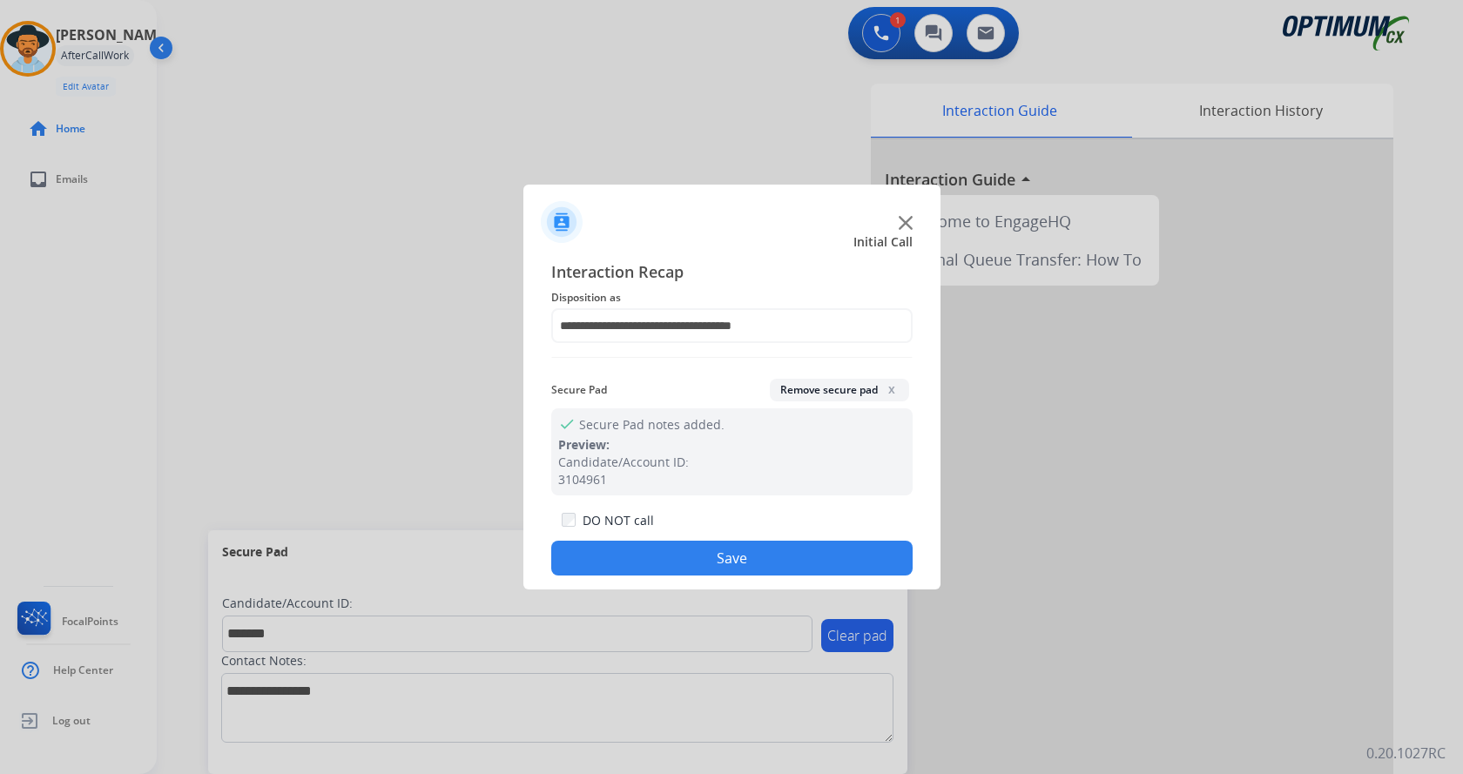
click at [753, 560] on button "Save" at bounding box center [731, 558] width 361 height 35
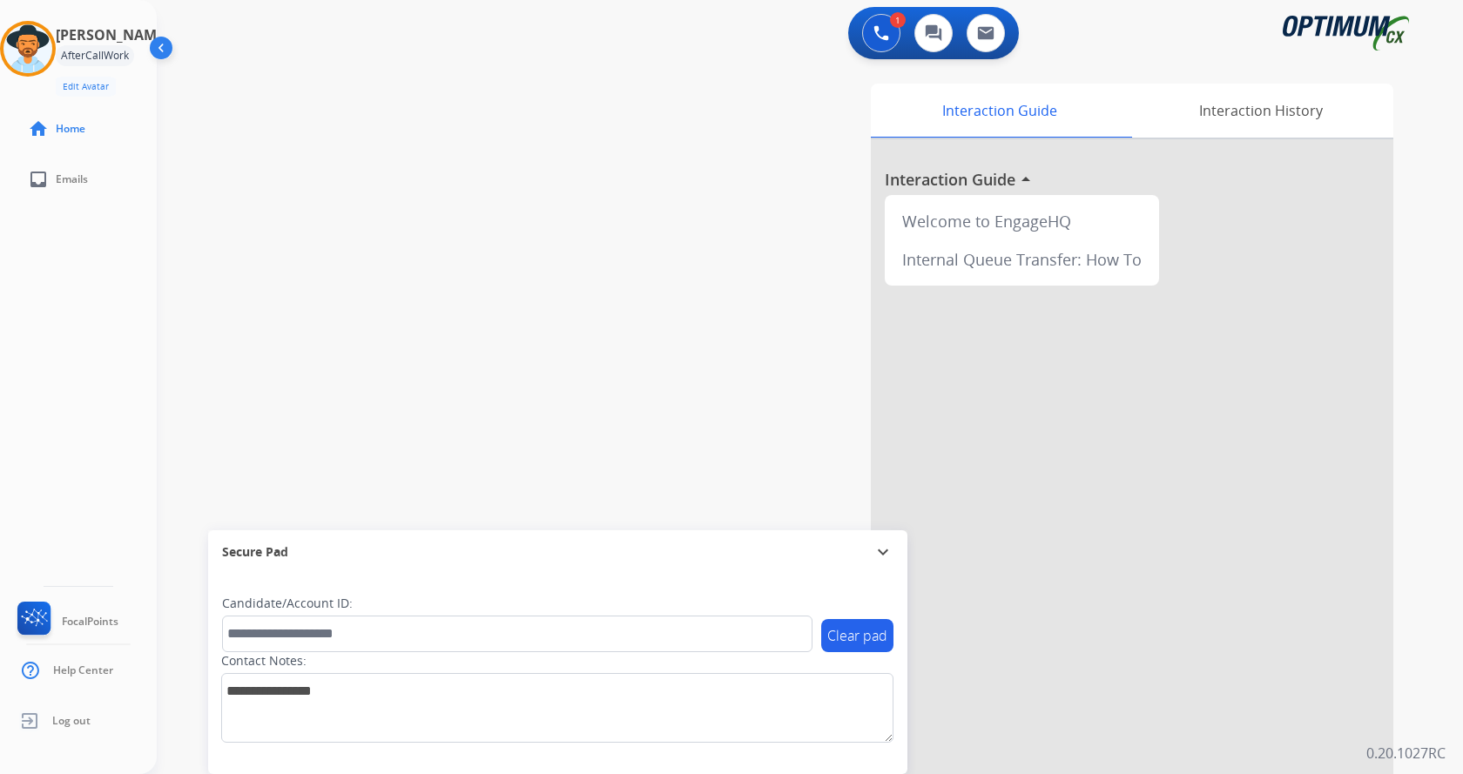
click at [337, 268] on div "swap_horiz Break voice bridge close_fullscreen Connect 3-Way Call merge_type Se…" at bounding box center [789, 426] width 1264 height 726
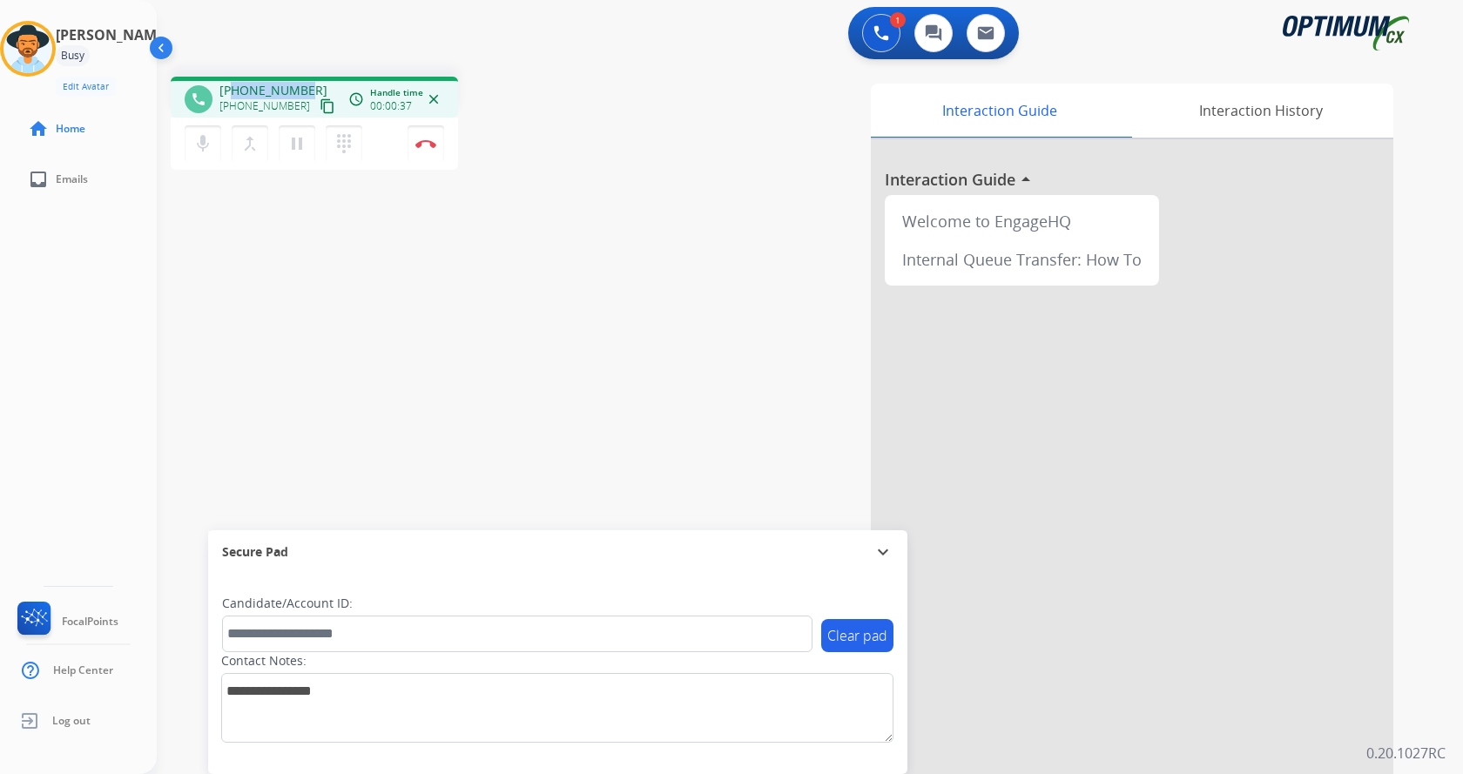
drag, startPoint x: 233, startPoint y: 91, endPoint x: 296, endPoint y: 95, distance: 62.8
click at [307, 81] on div "phone [PHONE_NUMBER] [PHONE_NUMBER] content_copy access_time Call metrics Queue…" at bounding box center [314, 97] width 287 height 41
copy span "7876786194"
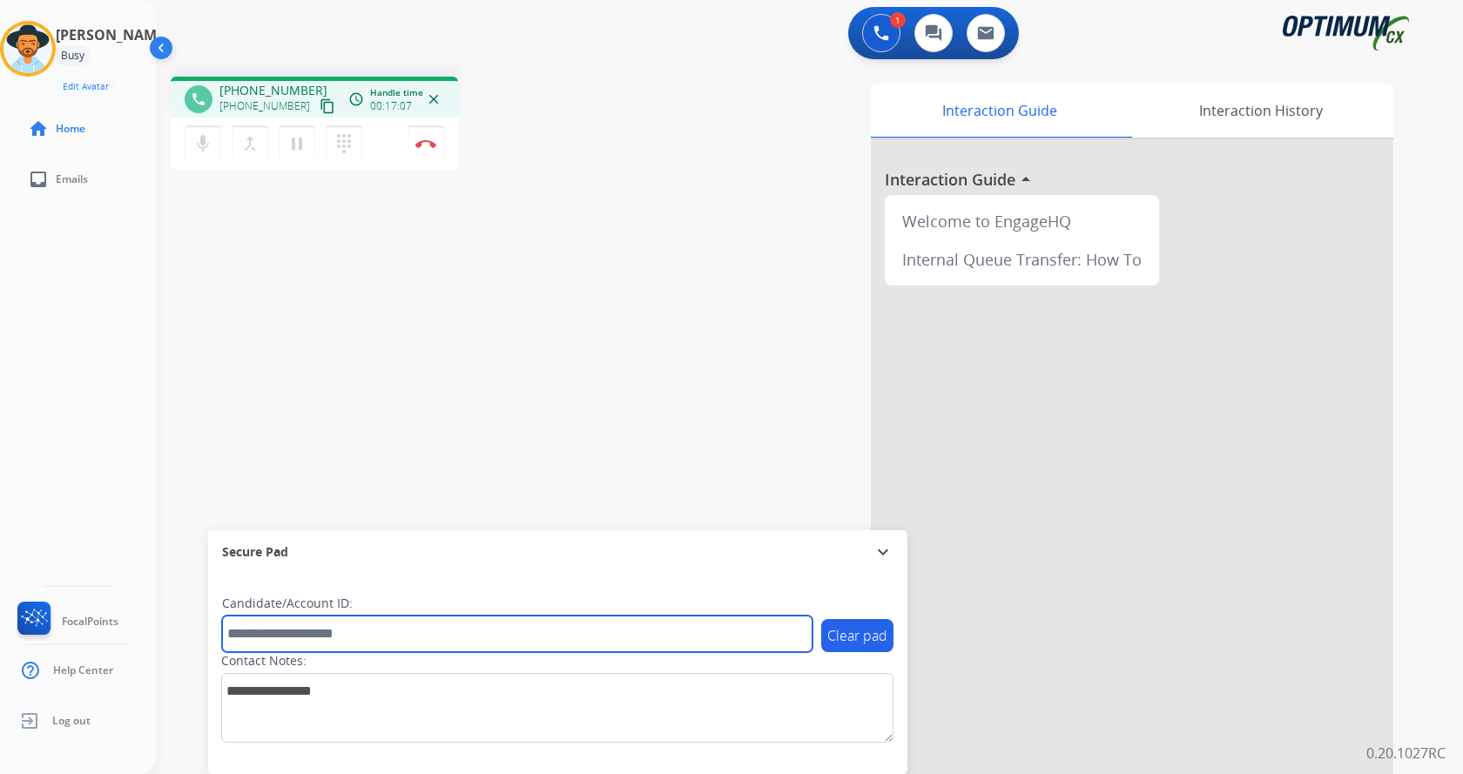
click at [337, 636] on input "text" at bounding box center [517, 634] width 590 height 37
paste input "*******"
type input "*******"
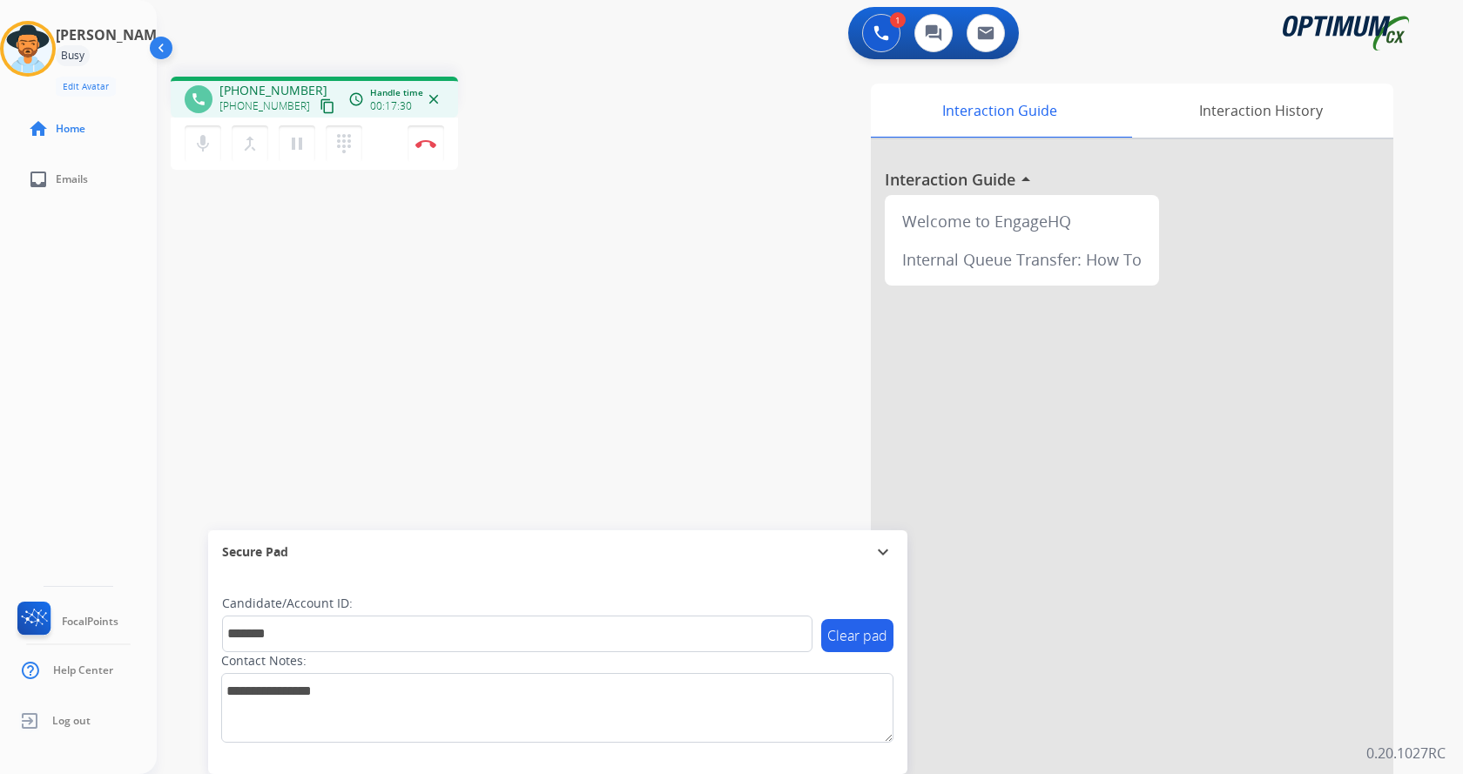
click at [375, 347] on div "phone [PHONE_NUMBER] [PHONE_NUMBER] content_copy access_time Call metrics Queue…" at bounding box center [789, 426] width 1264 height 726
click at [351, 328] on div "phone [PHONE_NUMBER] [PHONE_NUMBER] content_copy access_time Call metrics Queue…" at bounding box center [789, 426] width 1264 height 726
click at [335, 304] on div "phone [PHONE_NUMBER] [PHONE_NUMBER] content_copy access_time Call metrics Queue…" at bounding box center [789, 426] width 1264 height 726
click at [456, 325] on div "phone [PHONE_NUMBER] [PHONE_NUMBER] content_copy access_time Call metrics Queue…" at bounding box center [789, 426] width 1264 height 726
drag, startPoint x: 456, startPoint y: 379, endPoint x: 469, endPoint y: 355, distance: 26.9
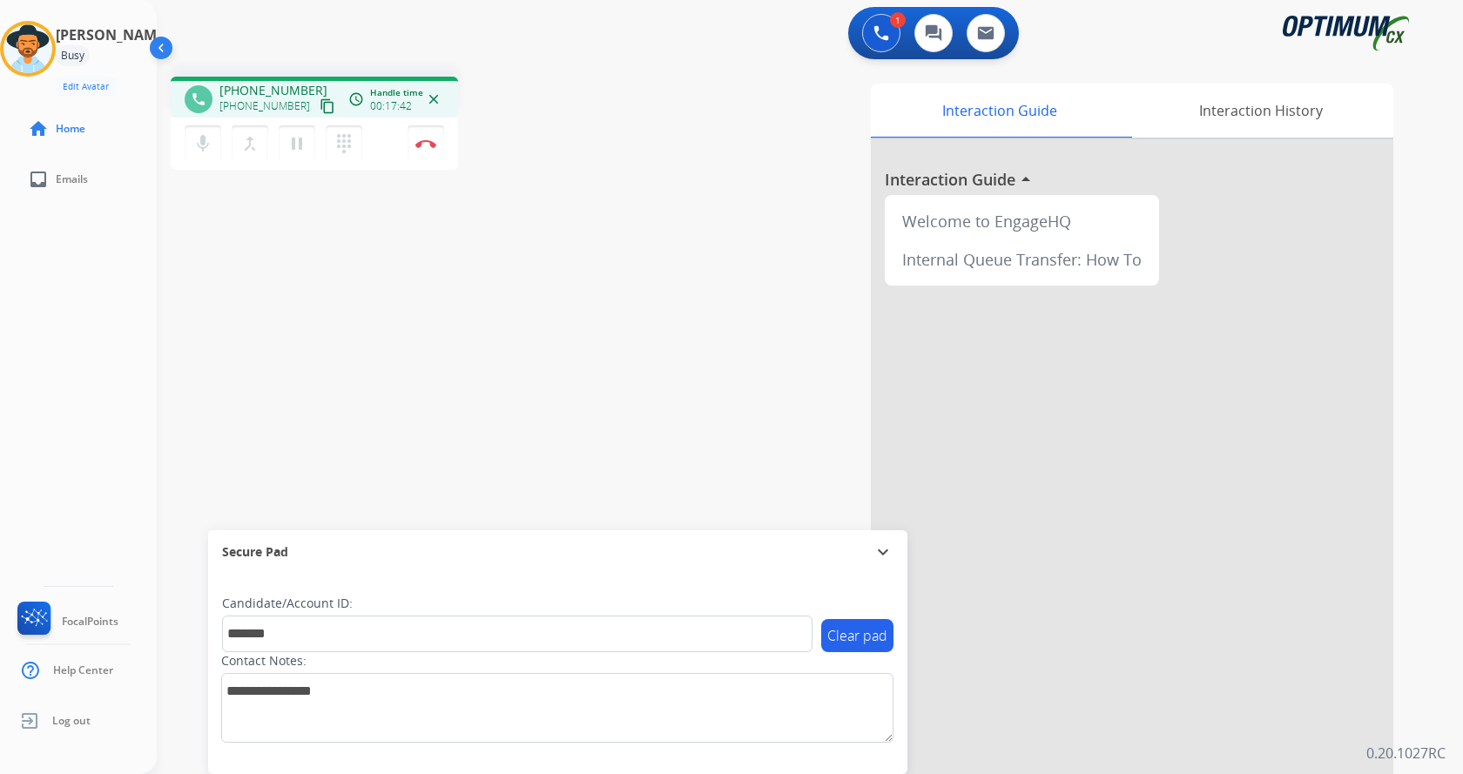
click at [456, 376] on div "phone [PHONE_NUMBER] [PHONE_NUMBER] content_copy access_time Call metrics Queue…" at bounding box center [789, 426] width 1264 height 726
click at [423, 143] on img at bounding box center [425, 143] width 21 height 9
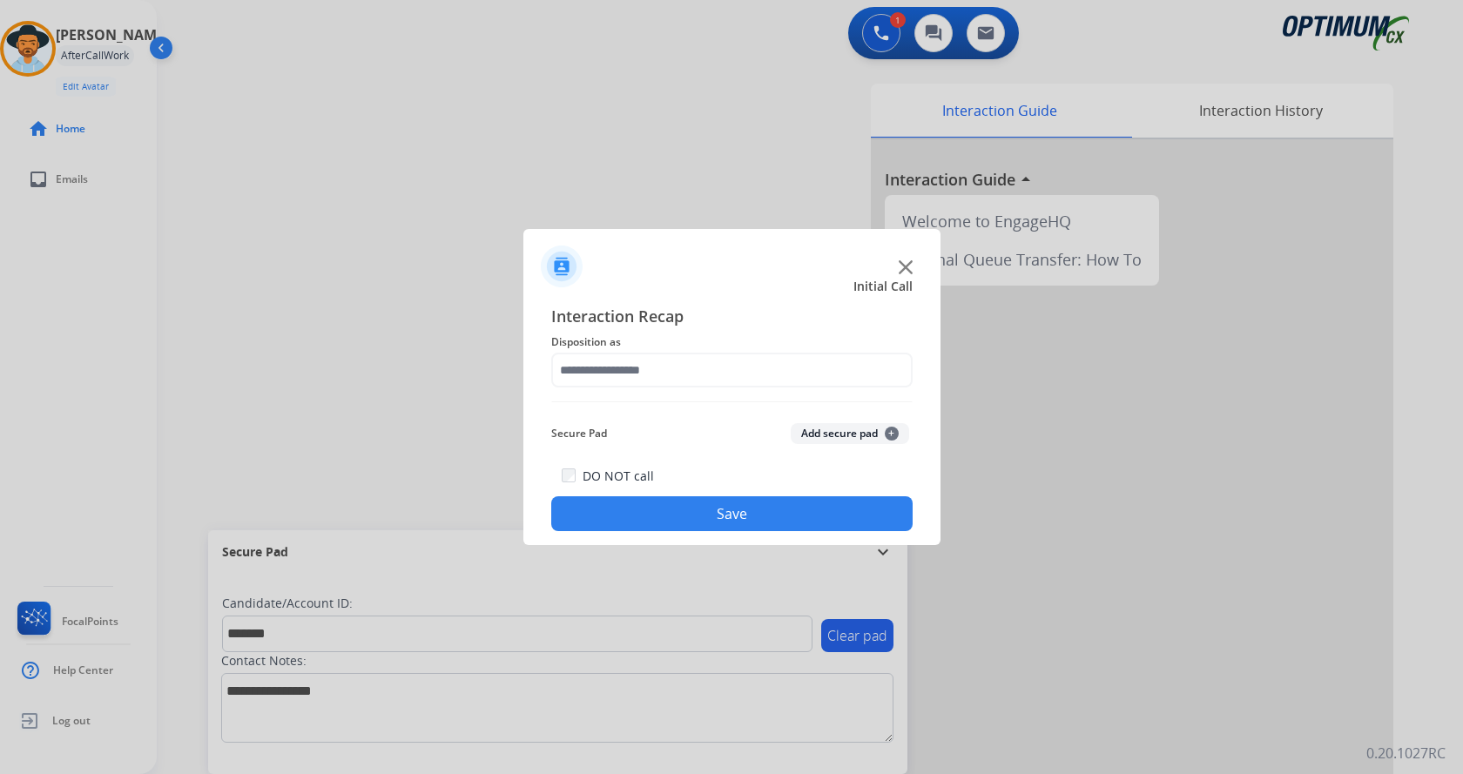
click at [847, 437] on button "Add secure pad +" at bounding box center [850, 433] width 118 height 21
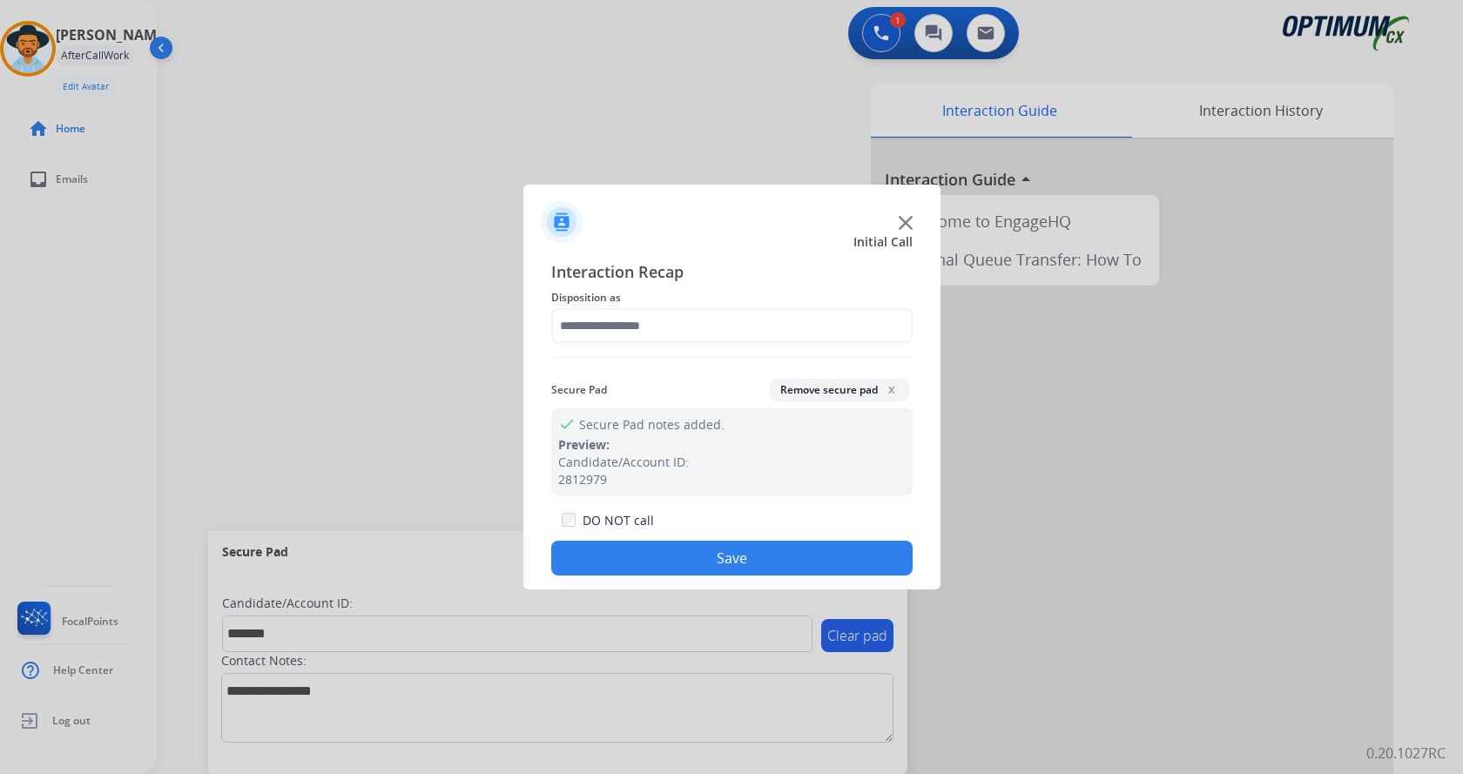
click at [676, 364] on div "Interaction Recap Disposition as Secure Pad Remove secure pad x check Secure Pa…" at bounding box center [731, 417] width 361 height 316
click at [639, 343] on div at bounding box center [731, 325] width 361 height 35
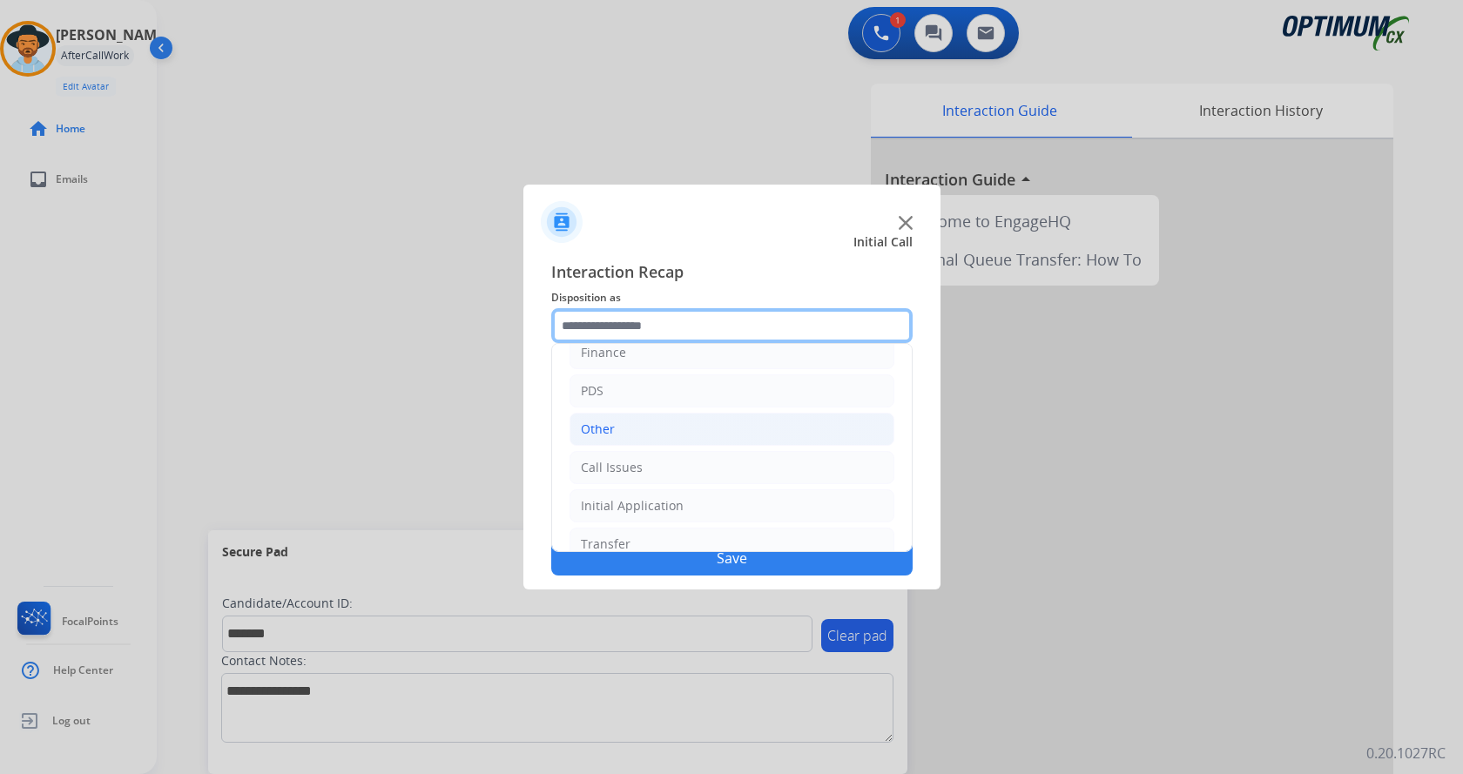
scroll to position [0, 0]
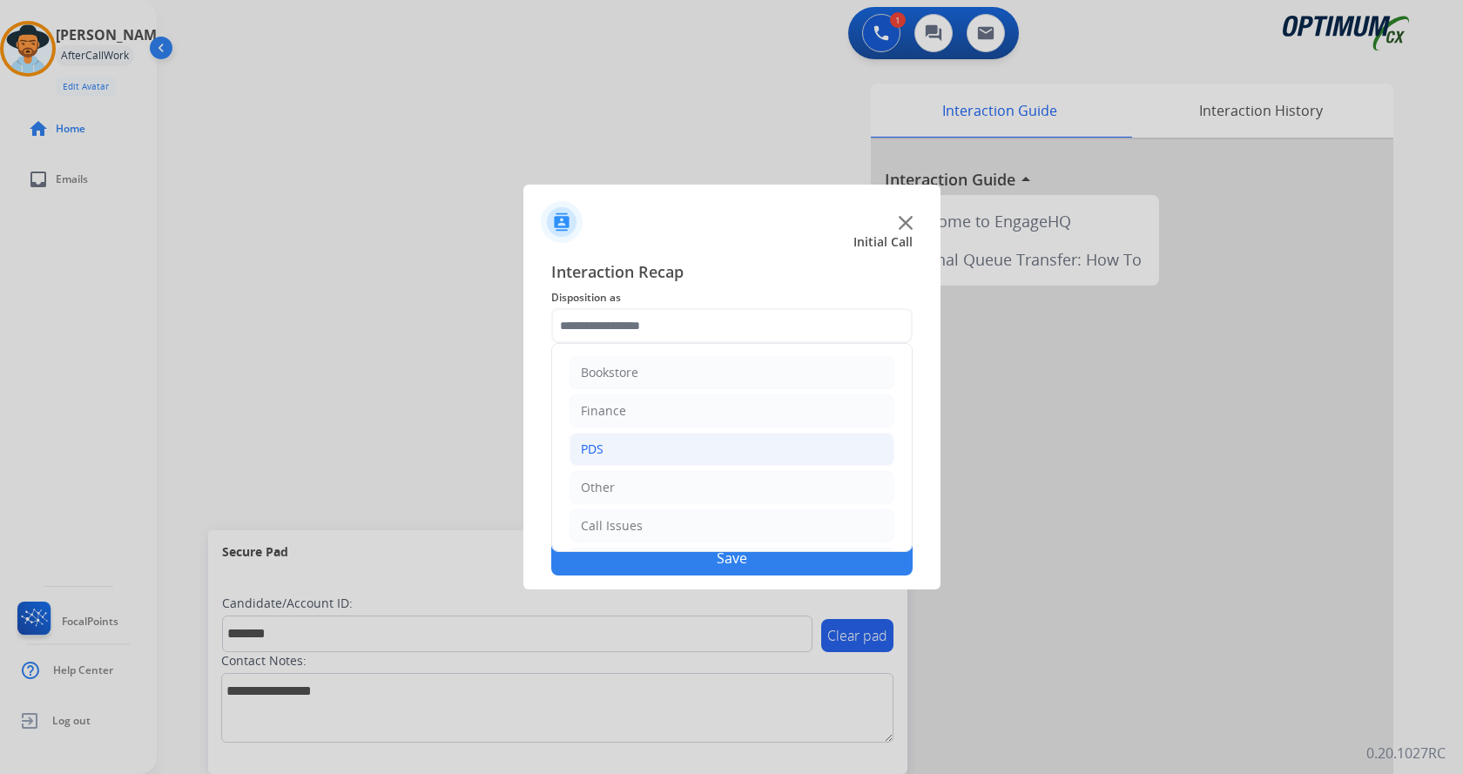
click at [664, 448] on li "PDS" at bounding box center [731, 449] width 325 height 33
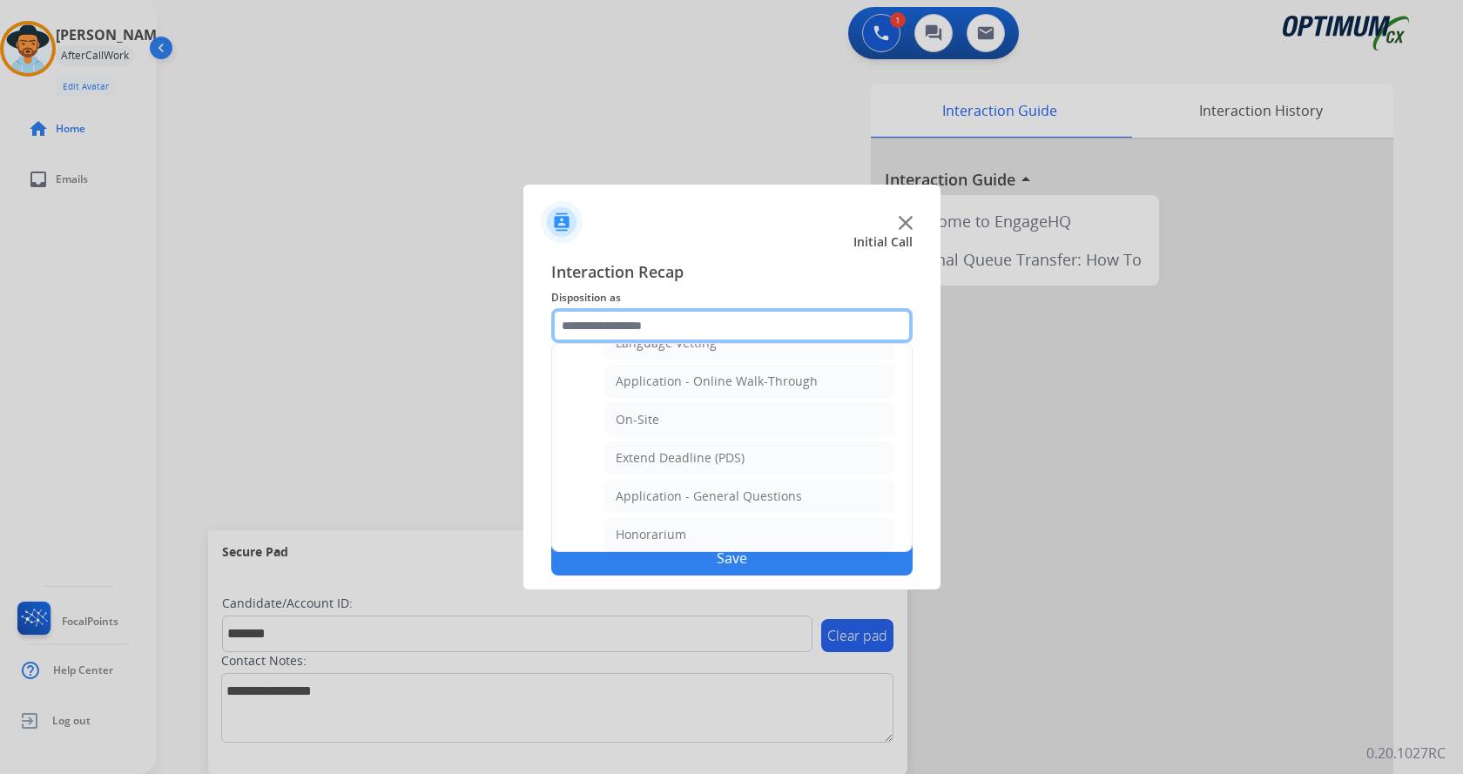
scroll to position [435, 0]
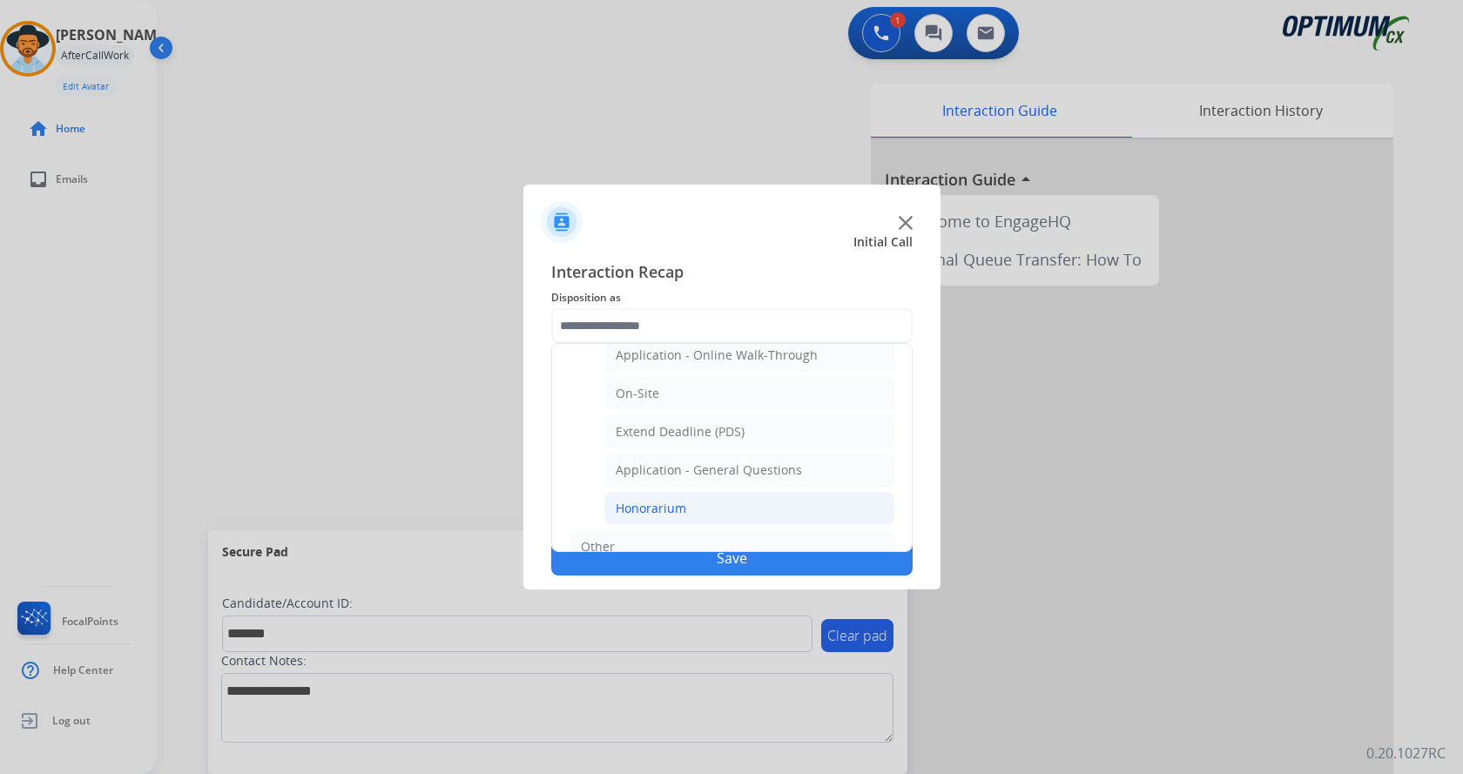
click at [727, 509] on li "Honorarium" at bounding box center [749, 508] width 290 height 33
type input "**********"
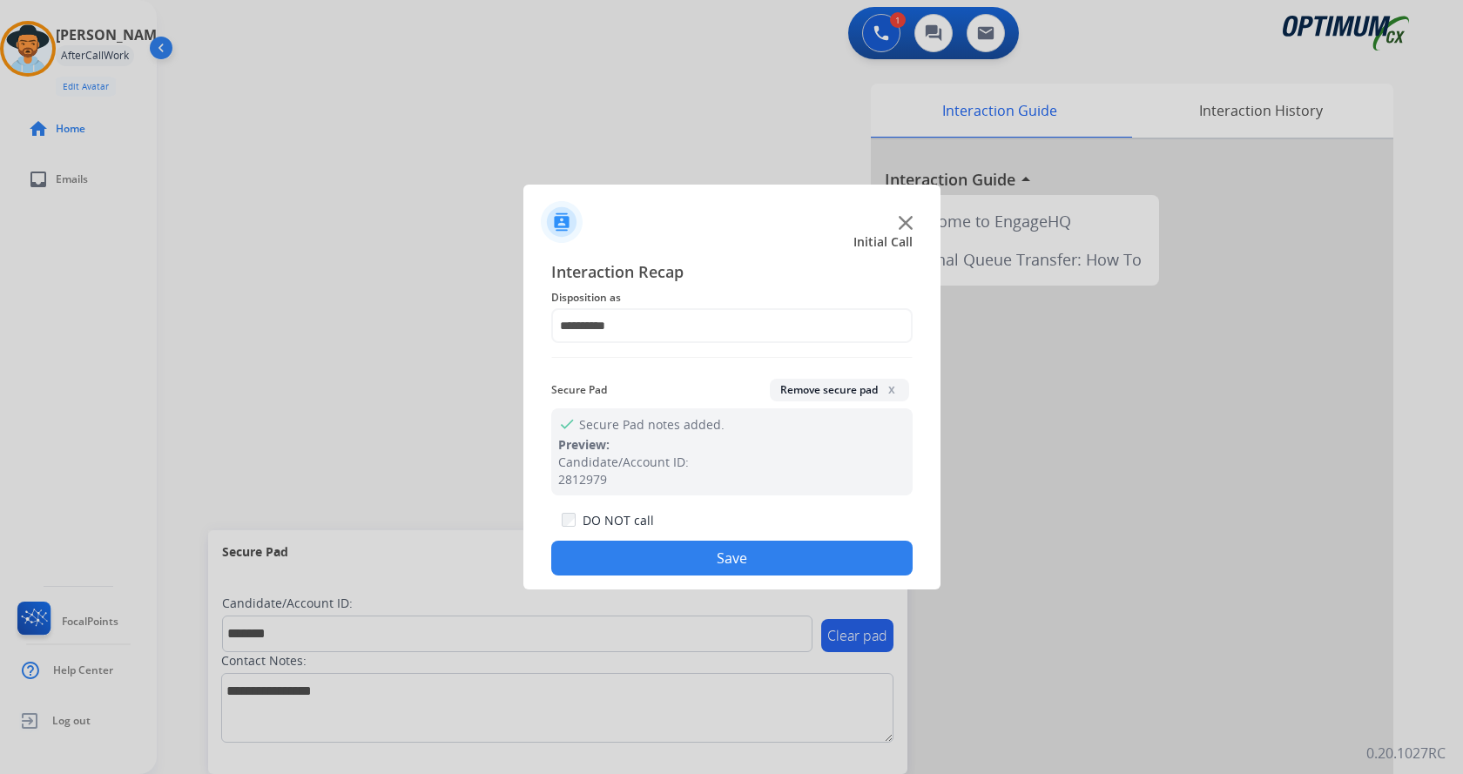
click at [702, 551] on button "Save" at bounding box center [731, 558] width 361 height 35
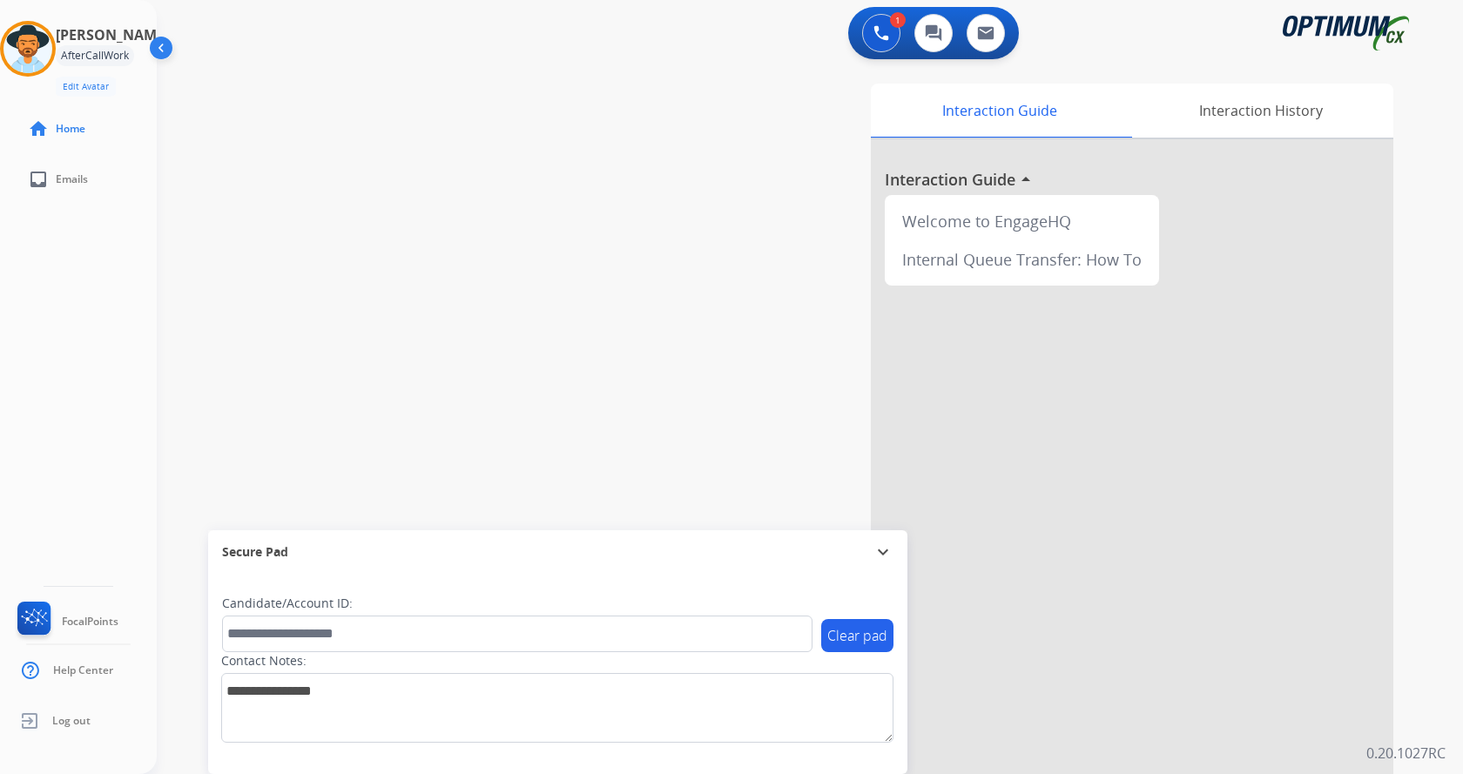
click at [391, 298] on div "swap_horiz Break voice bridge close_fullscreen Connect 3-Way Call merge_type Se…" at bounding box center [789, 426] width 1264 height 726
click at [51, 45] on img at bounding box center [27, 48] width 49 height 49
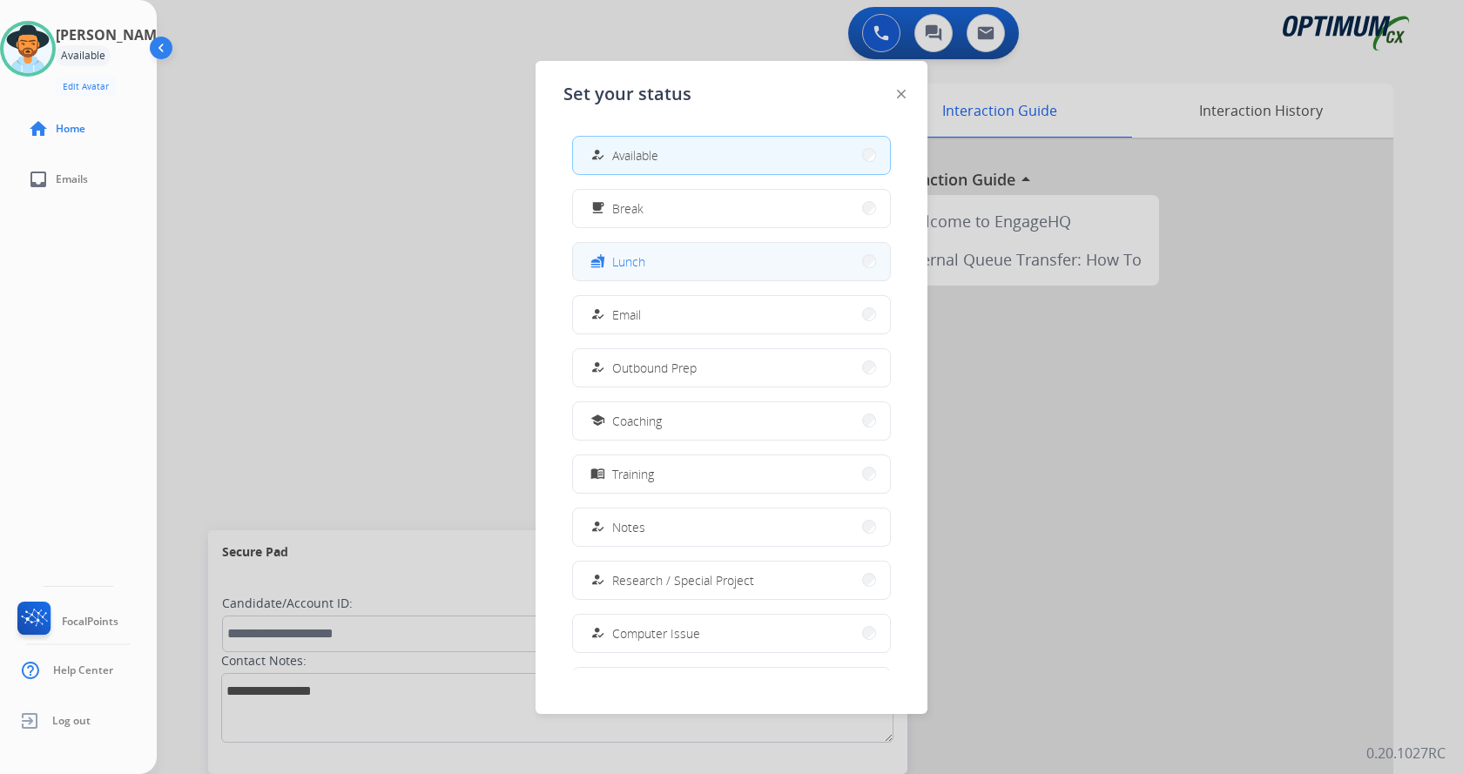
click at [674, 268] on button "fastfood Lunch" at bounding box center [731, 261] width 317 height 37
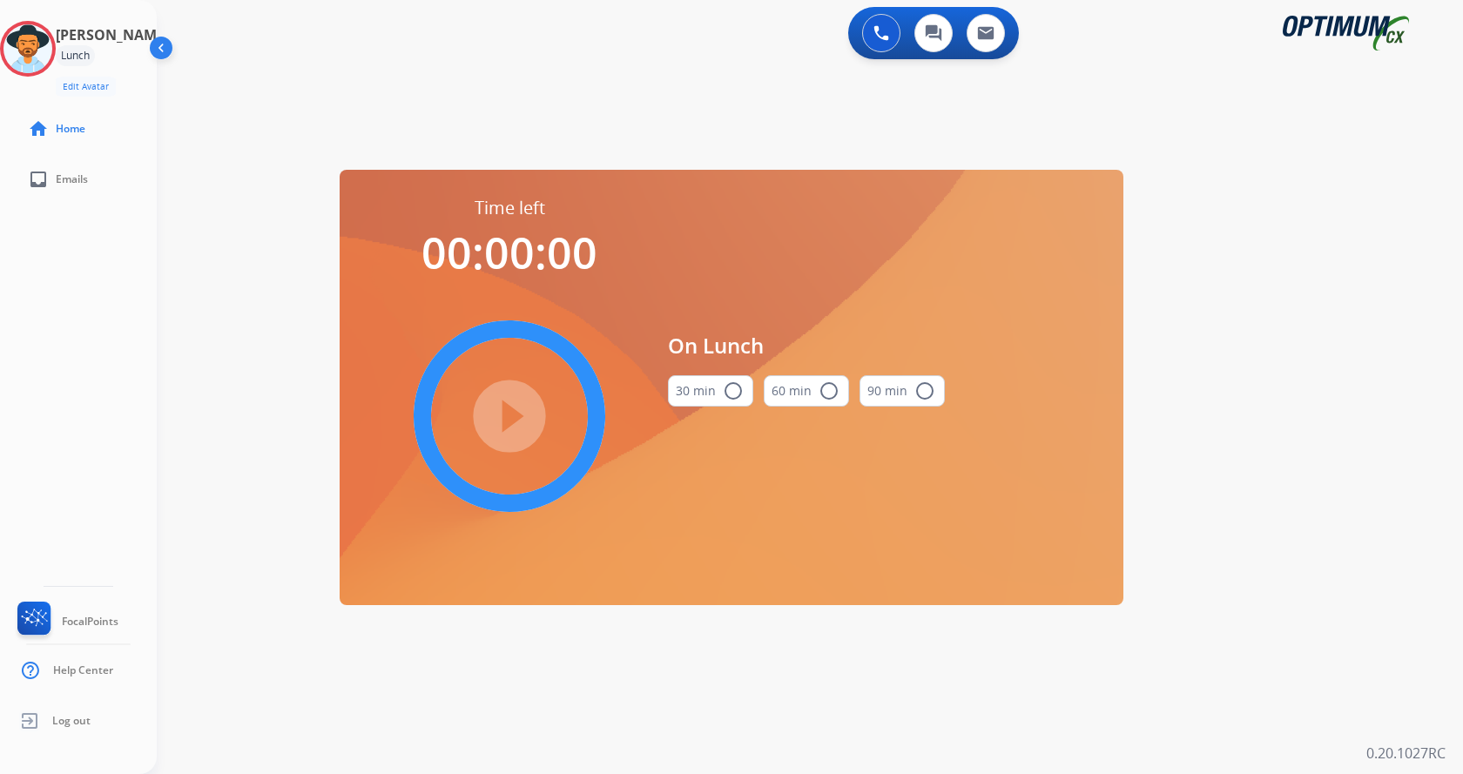
click at [731, 395] on mat-icon "radio_button_unchecked" at bounding box center [733, 391] width 21 height 21
click at [520, 422] on mat-icon "play_circle_filled" at bounding box center [509, 416] width 21 height 21
drag, startPoint x: 1287, startPoint y: 485, endPoint x: 1276, endPoint y: 478, distance: 13.3
click at [1287, 485] on div "0 Voice Interactions 0 Chat Interactions 0 Email Interactions swap_horiz Break …" at bounding box center [810, 387] width 1306 height 774
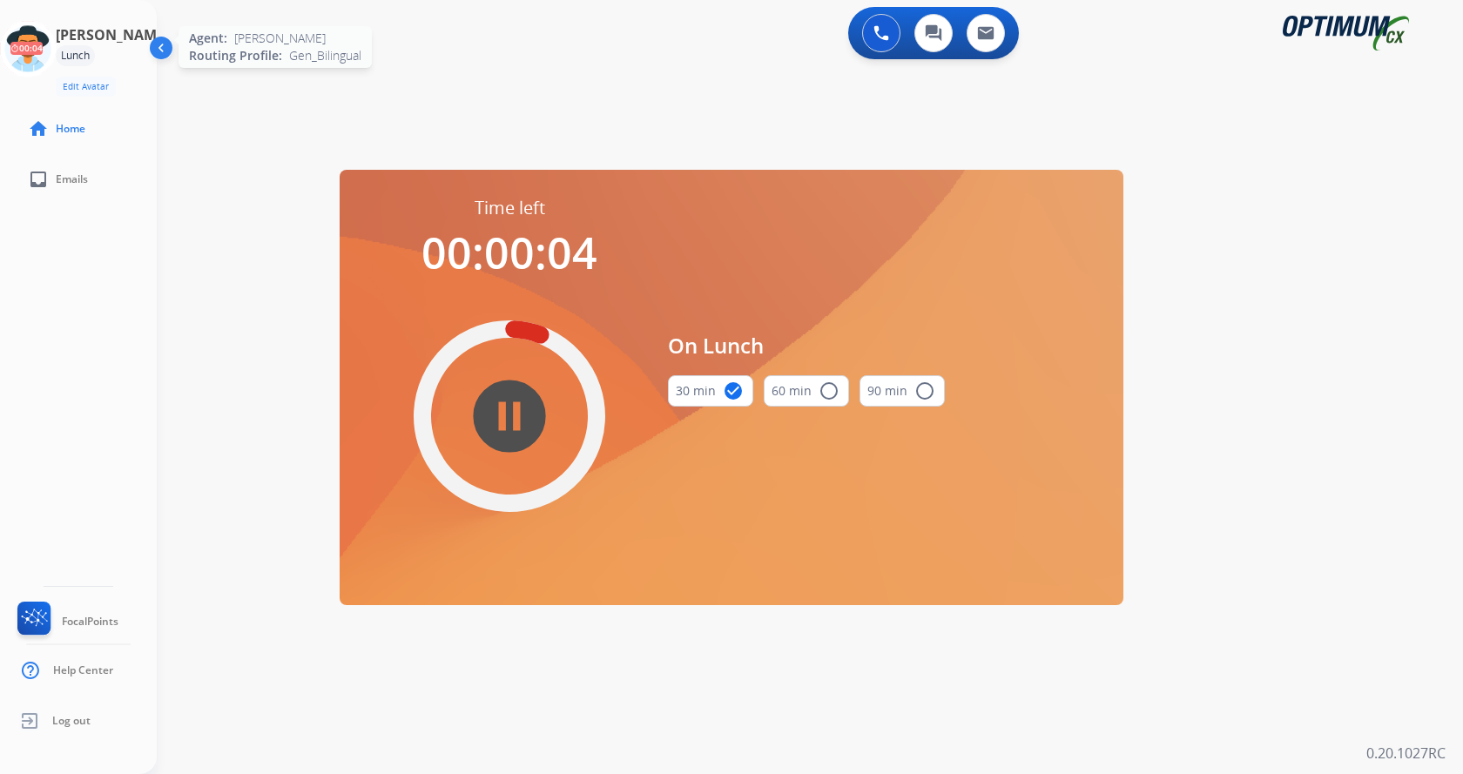
click at [46, 39] on icon at bounding box center [28, 49] width 57 height 57
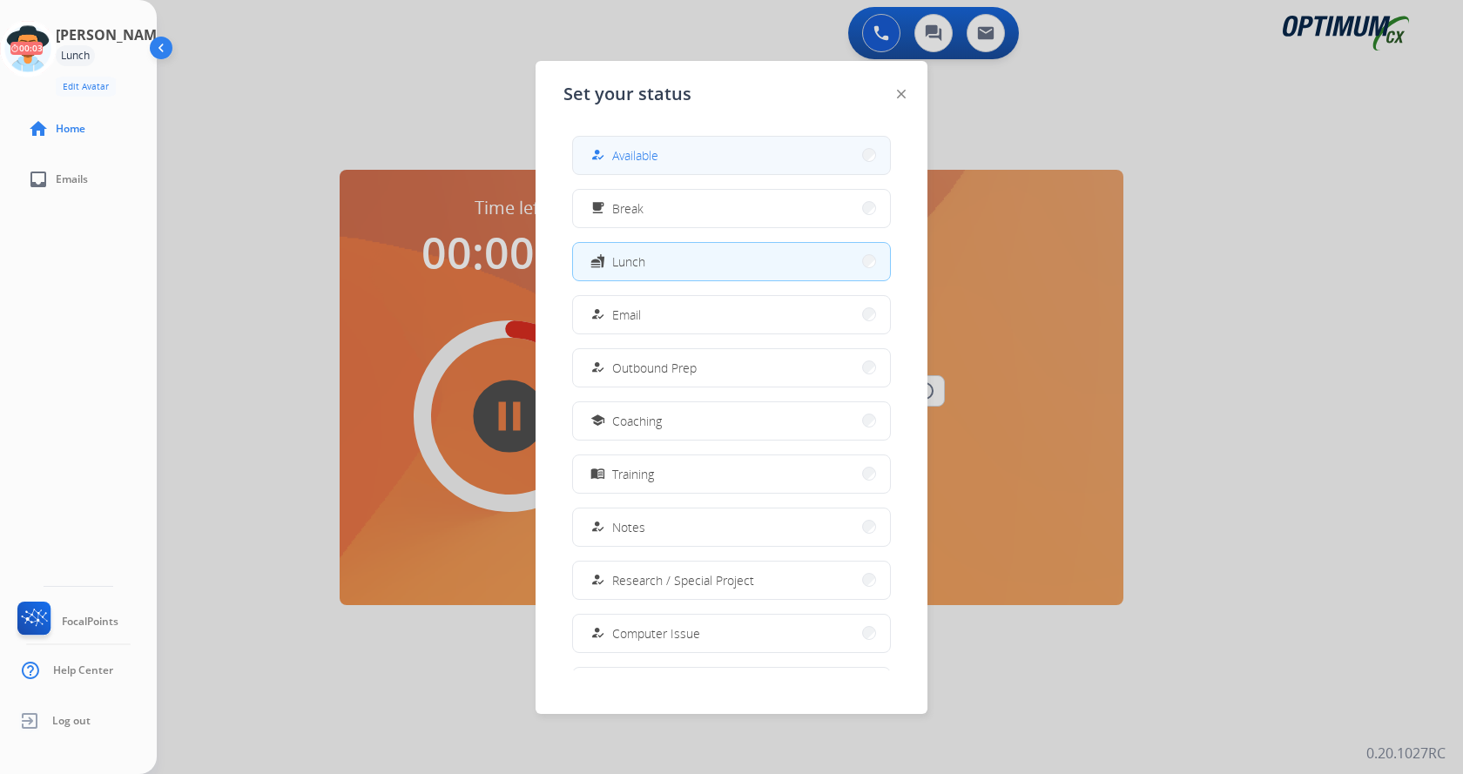
click at [650, 165] on div "how_to_reg Available" at bounding box center [622, 155] width 71 height 21
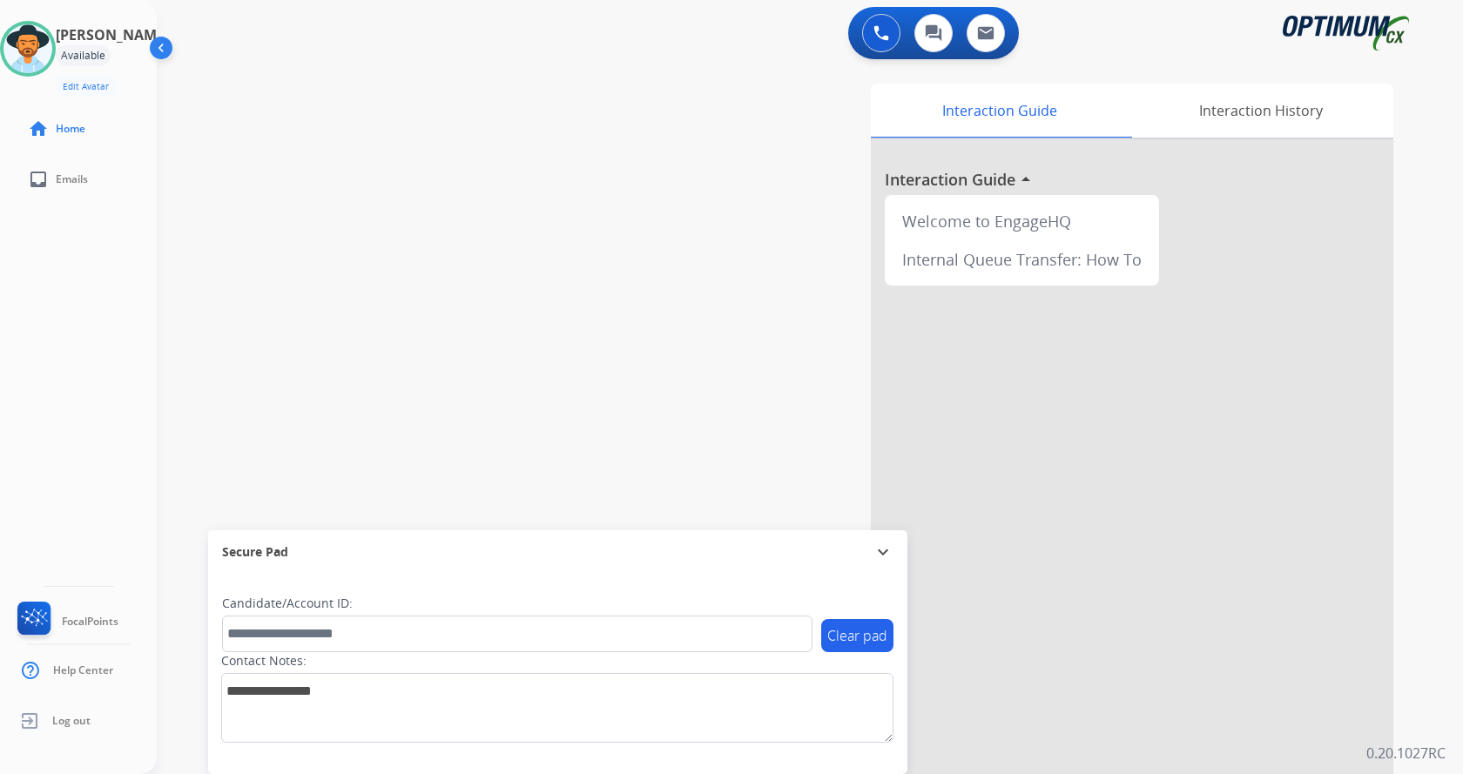
click at [1439, 509] on div "0 Voice Interactions 0 Chat Interactions 0 Email Interactions swap_horiz Break …" at bounding box center [810, 387] width 1306 height 774
click at [685, 335] on div "Interaction Guide Interaction History Interaction Guide arrow_drop_up Welcome t…" at bounding box center [1014, 436] width 758 height 705
click at [878, 37] on img at bounding box center [881, 33] width 16 height 16
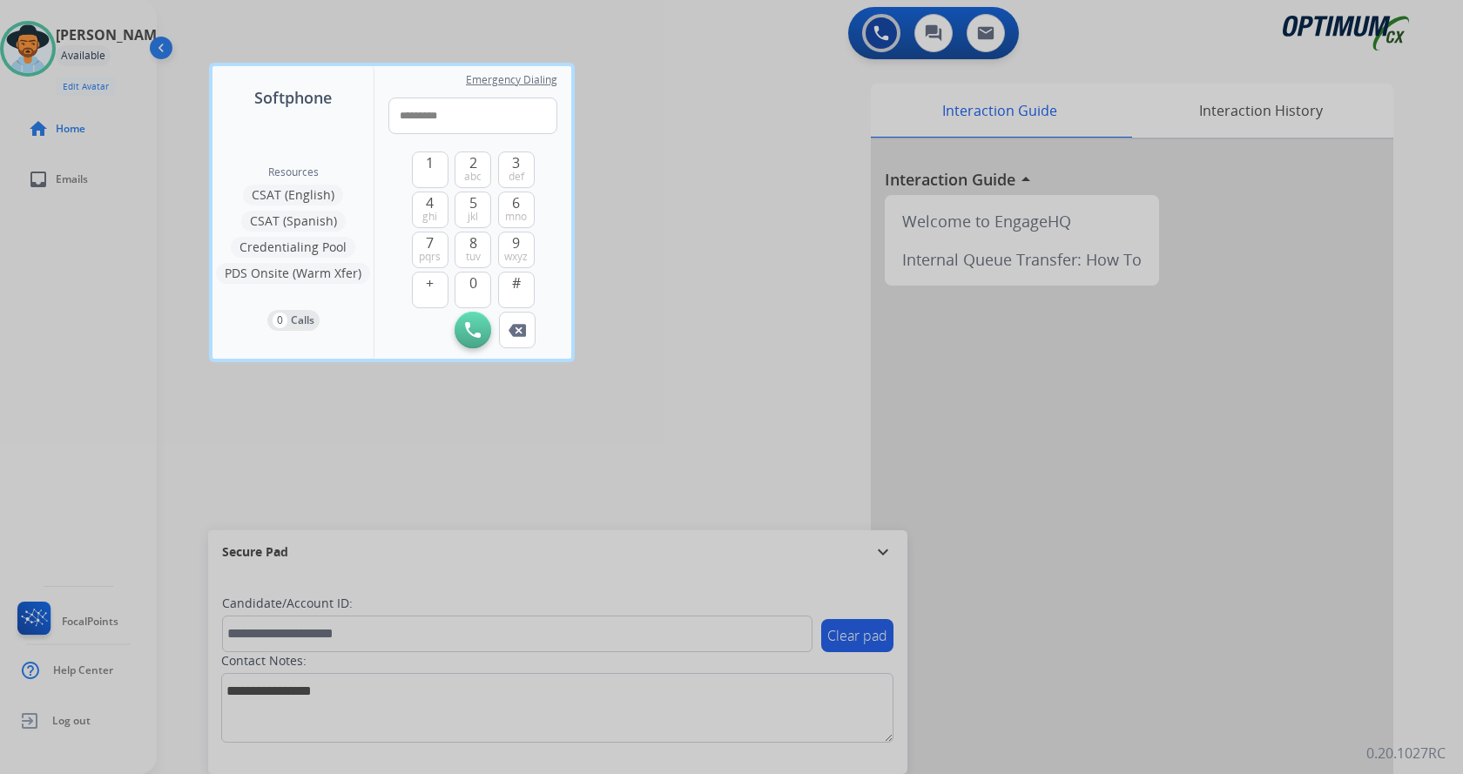
type input "**********"
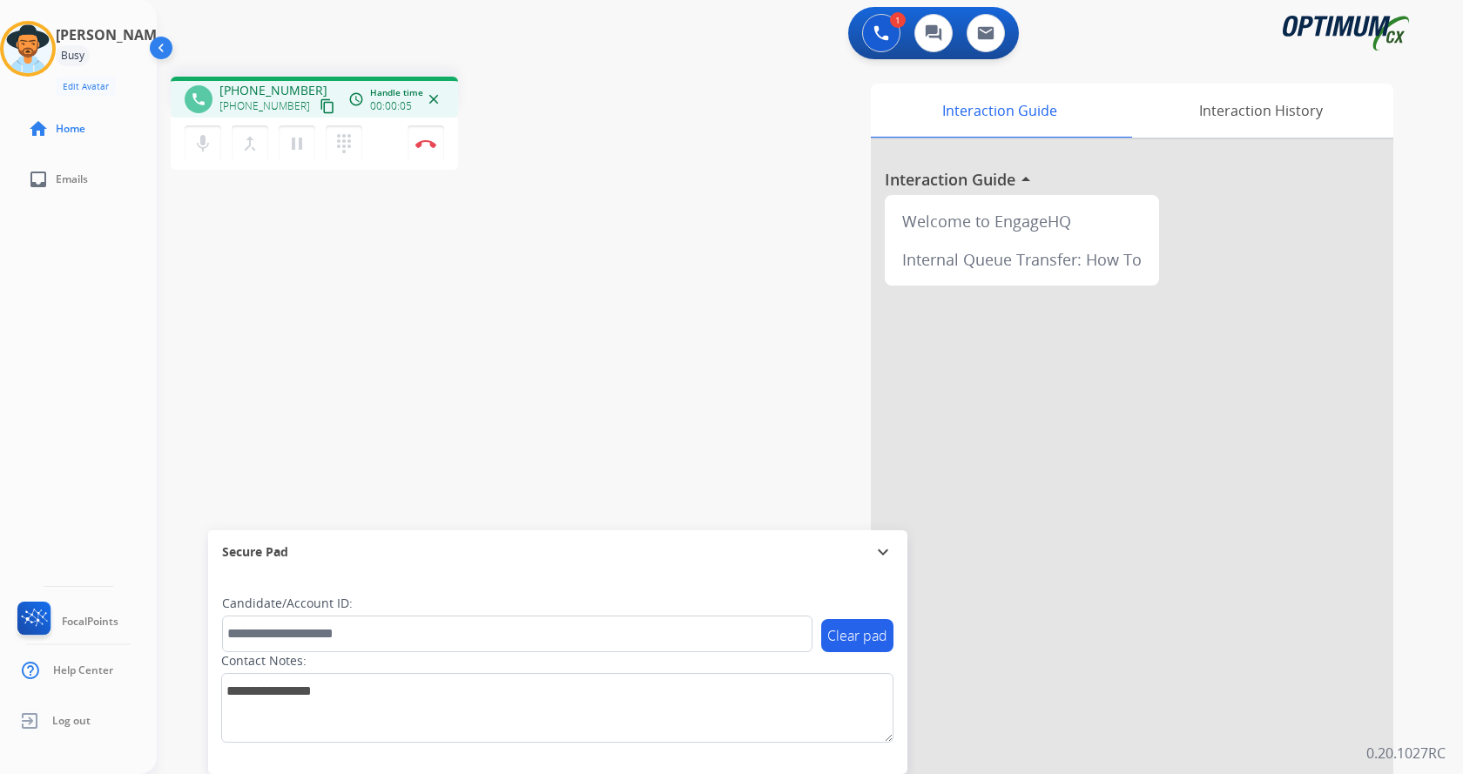
click at [519, 192] on div "phone [PHONE_NUMBER] [PHONE_NUMBER] content_copy access_time Call metrics Queue…" at bounding box center [789, 426] width 1264 height 726
click at [615, 223] on div "phone [PHONE_NUMBER] [PHONE_NUMBER] content_copy access_time Call metrics Queue…" at bounding box center [789, 426] width 1264 height 726
click at [415, 142] on img at bounding box center [425, 143] width 21 height 9
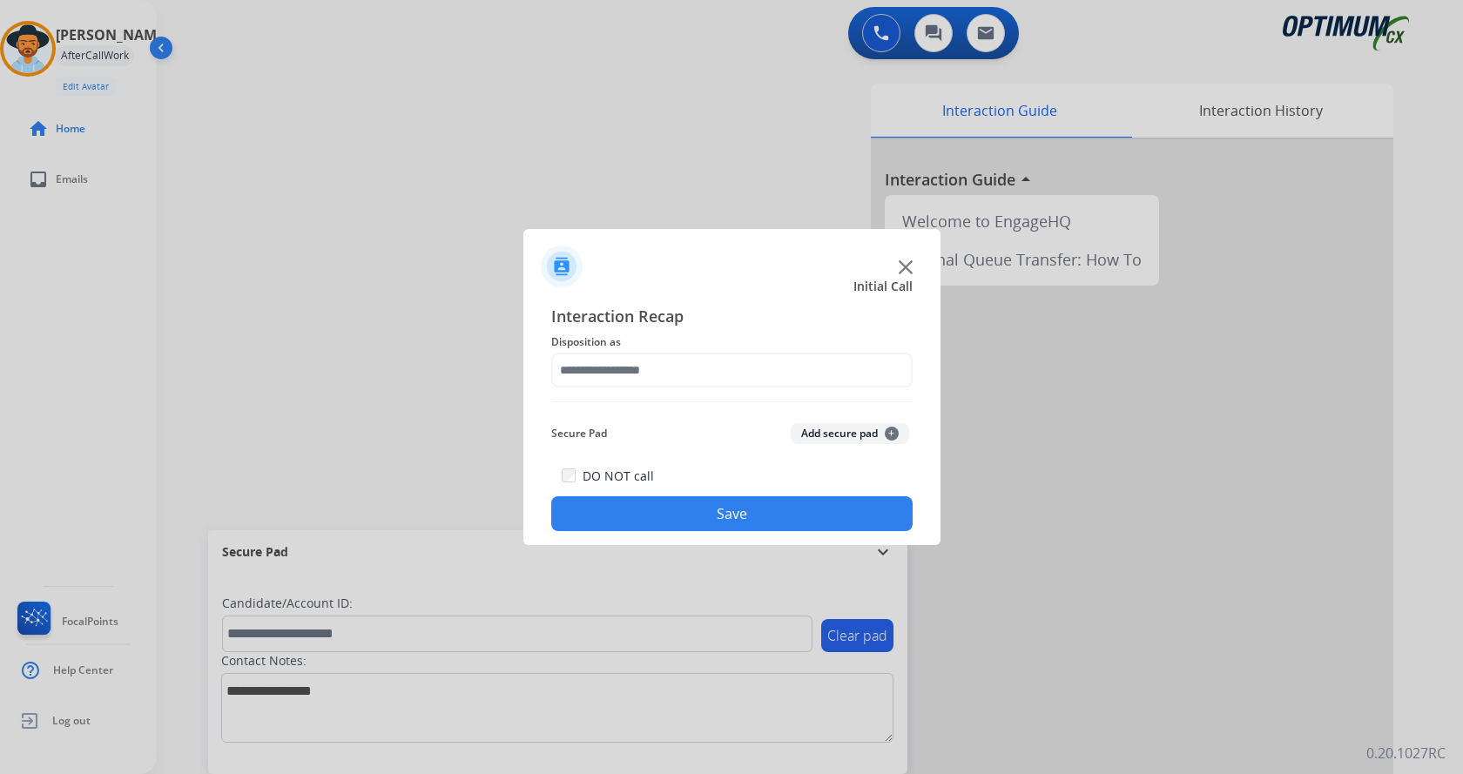
click at [819, 428] on button "Add secure pad +" at bounding box center [850, 433] width 118 height 21
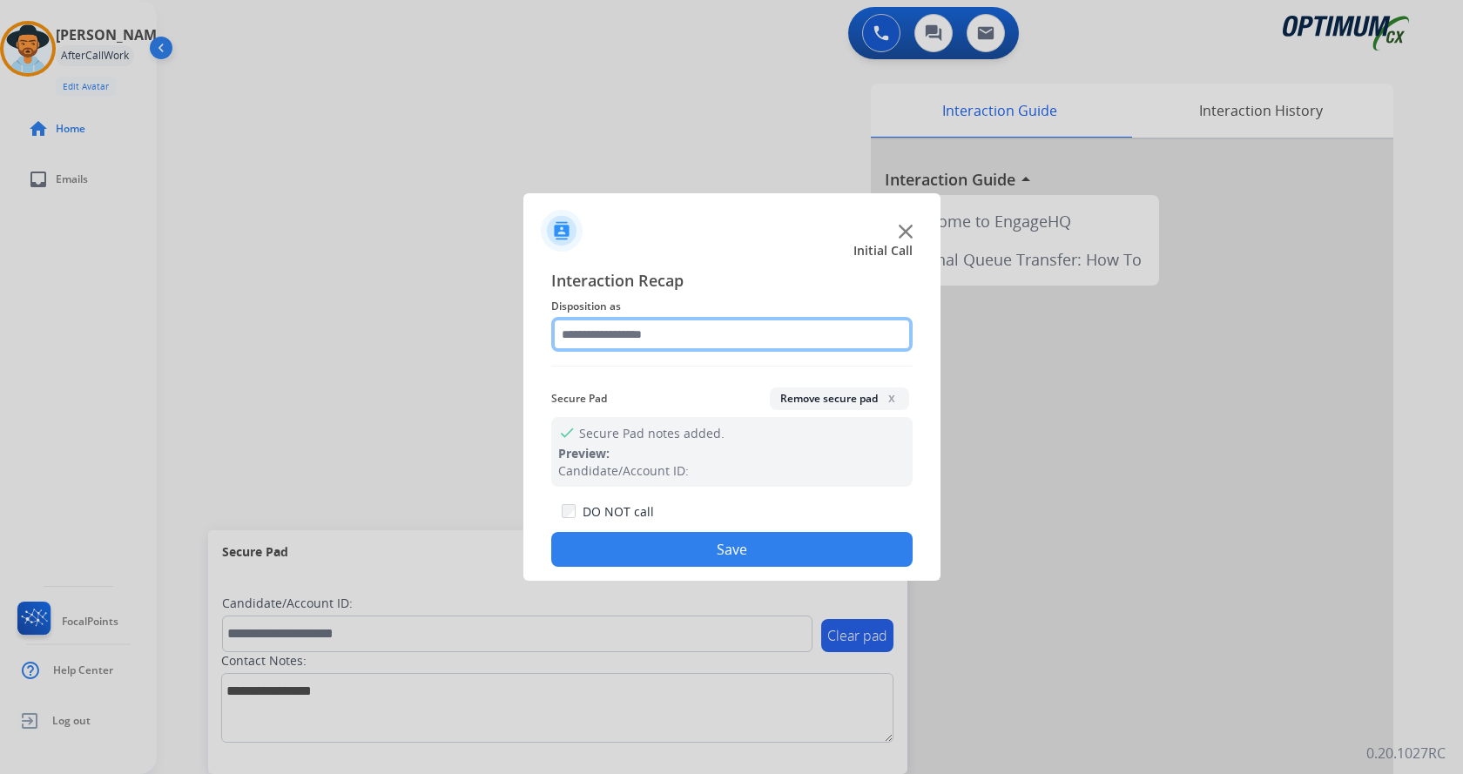
click at [698, 346] on input "text" at bounding box center [731, 334] width 361 height 35
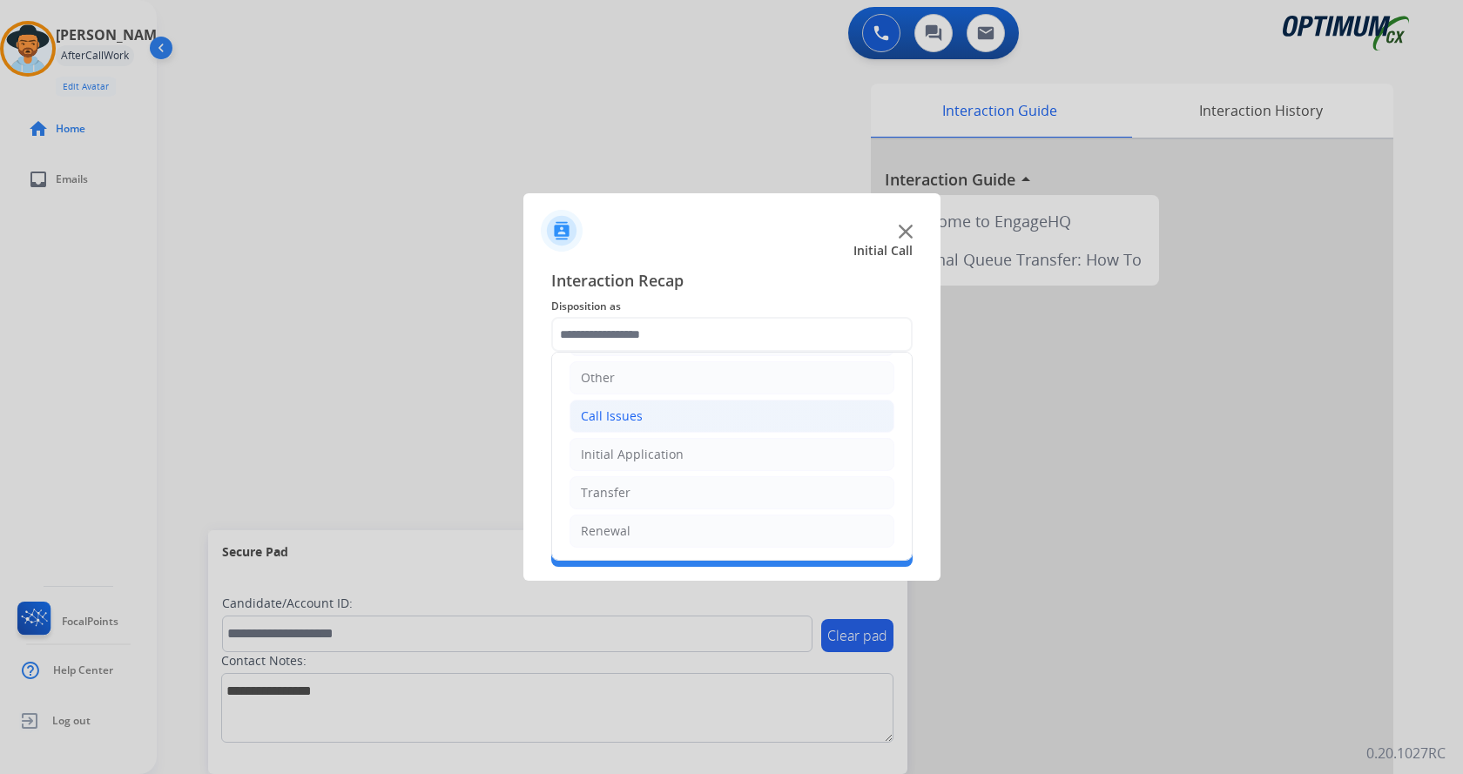
click at [665, 428] on li "Call Issues" at bounding box center [731, 416] width 325 height 33
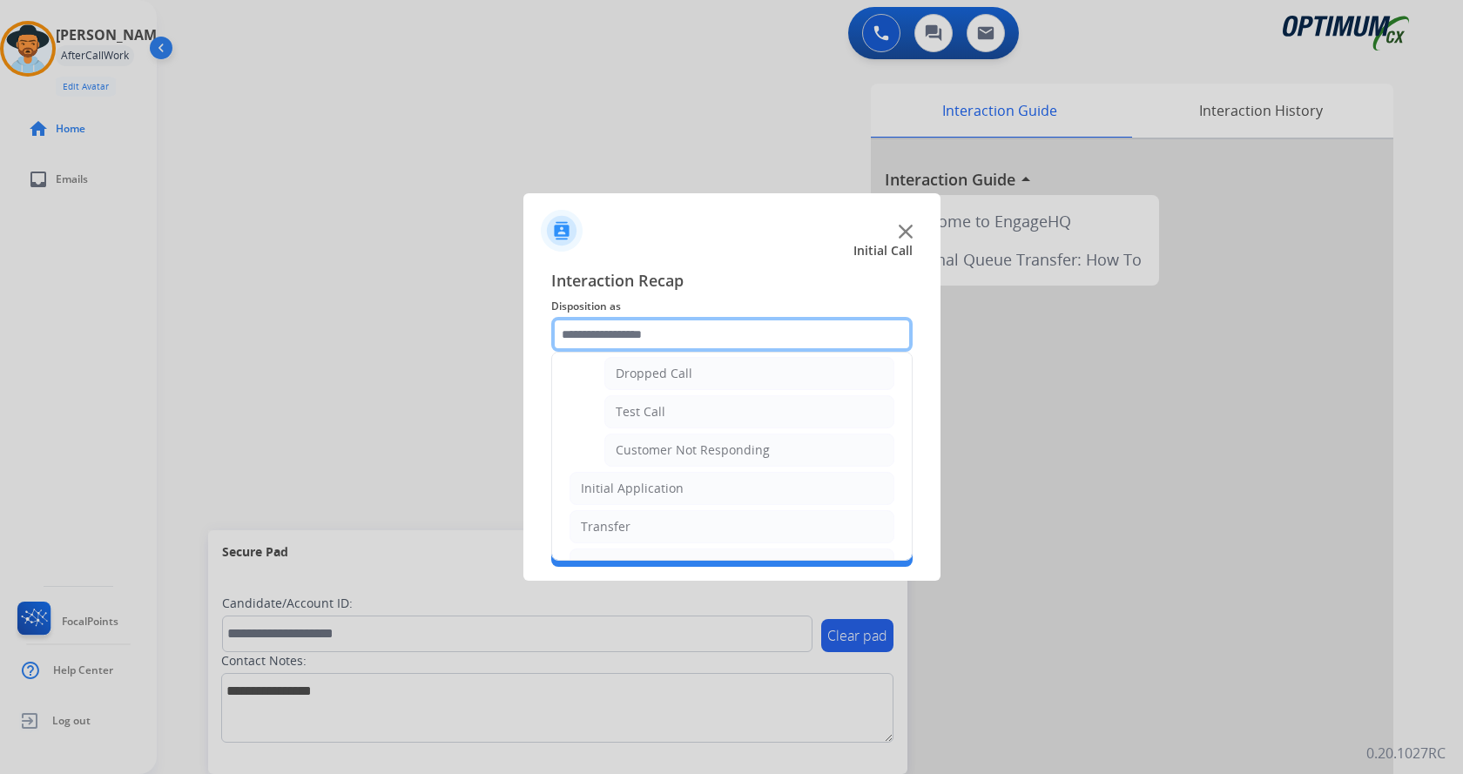
scroll to position [293, 0]
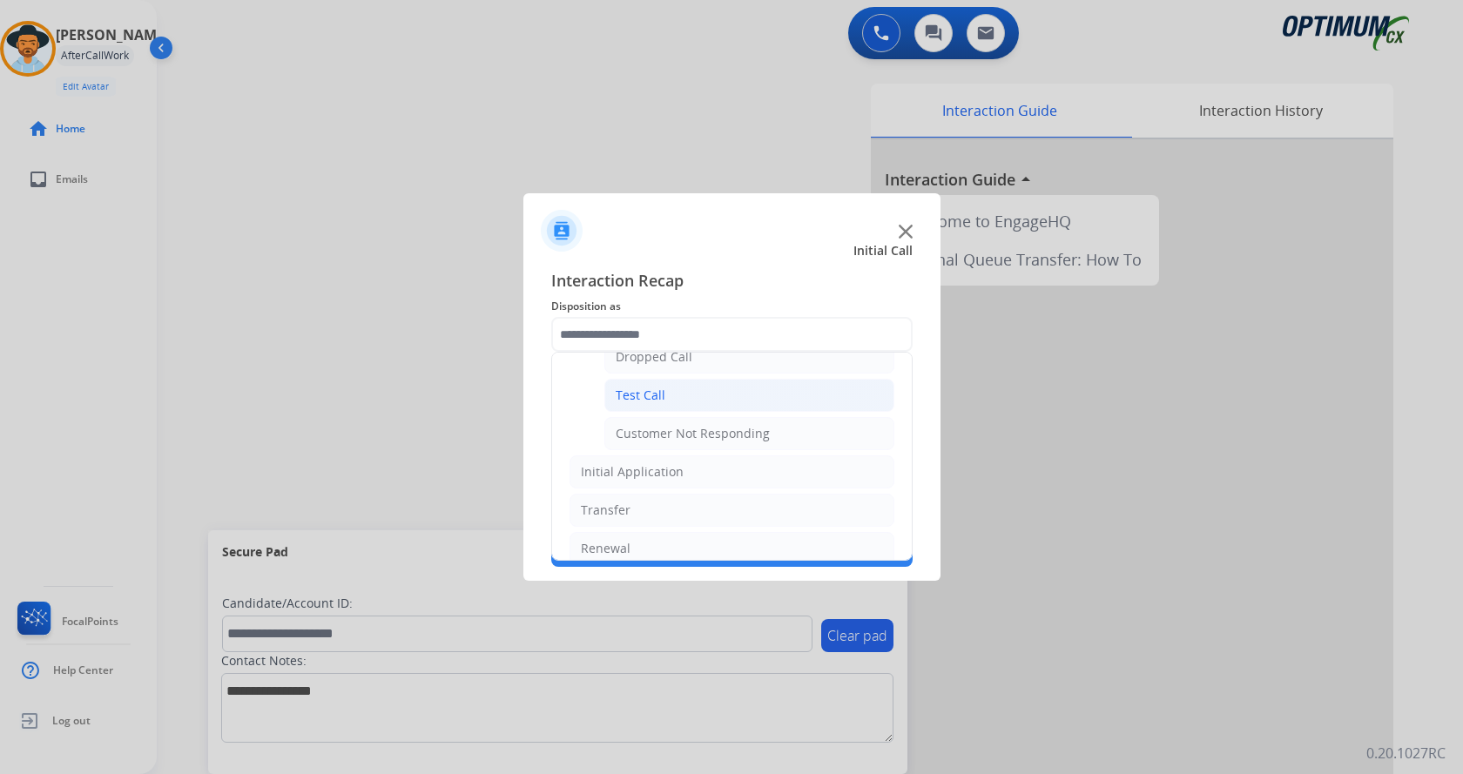
click at [679, 404] on li "Test Call" at bounding box center [749, 395] width 290 height 33
type input "*********"
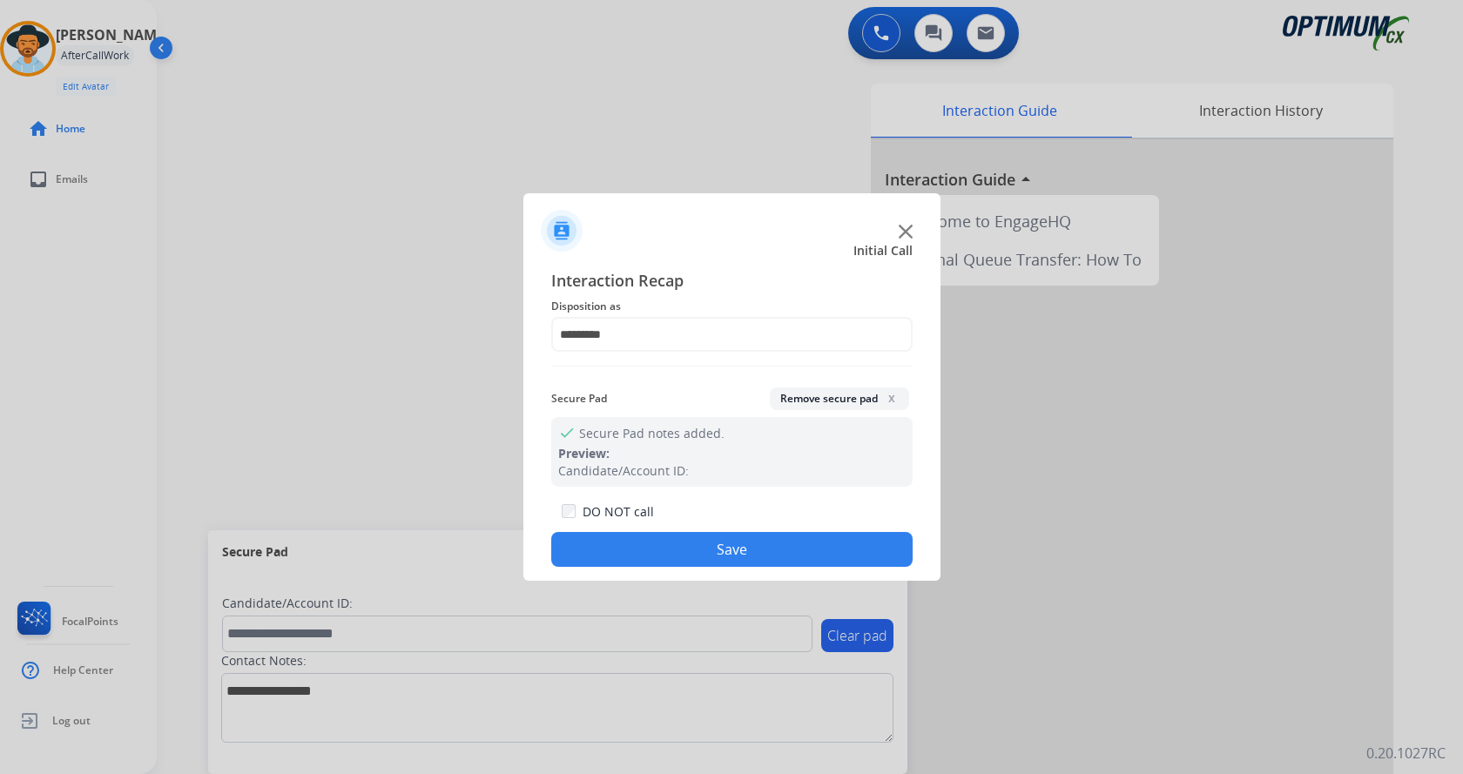
drag, startPoint x: 699, startPoint y: 549, endPoint x: 585, endPoint y: 465, distance: 141.4
click at [700, 549] on button "Save" at bounding box center [731, 549] width 361 height 35
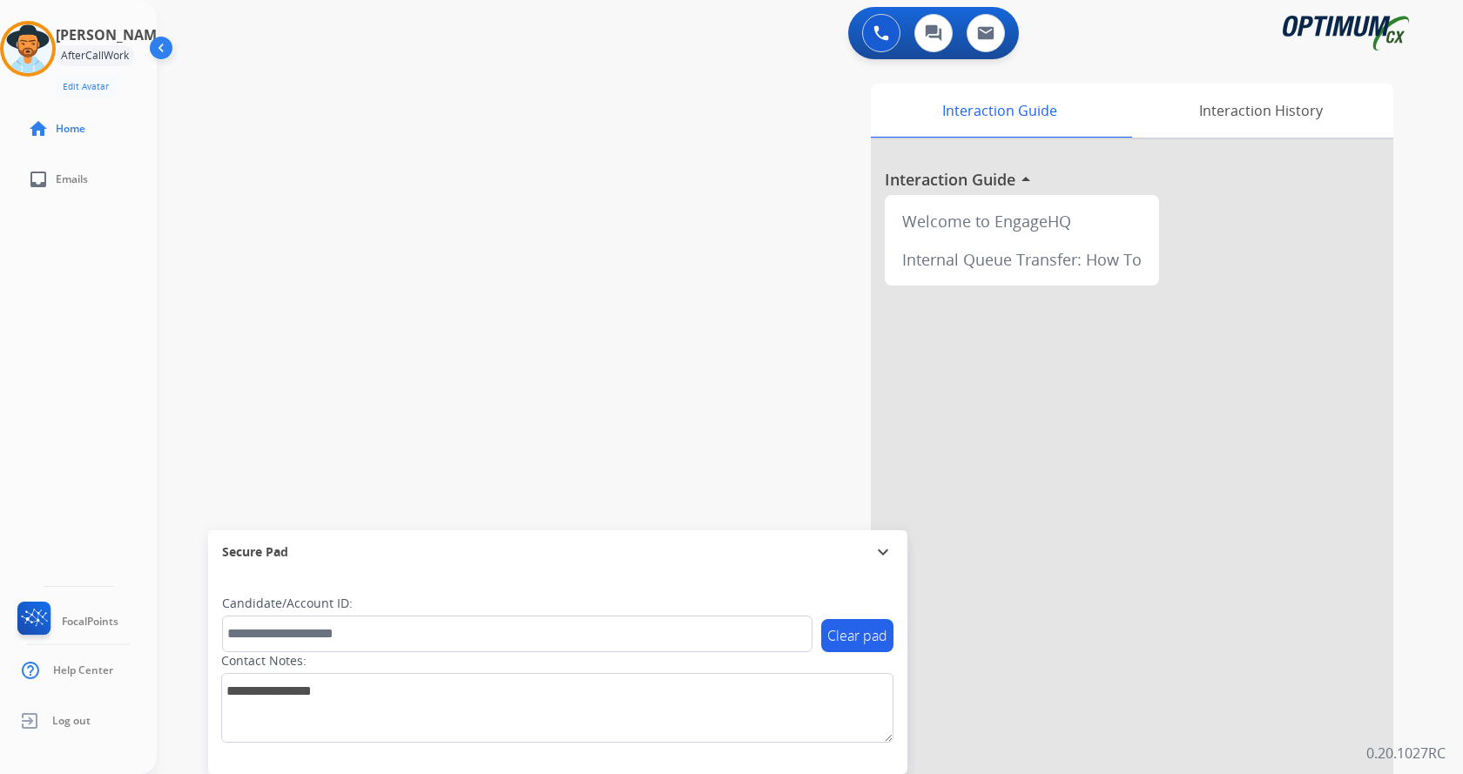
click at [437, 389] on div "swap_horiz Break voice bridge close_fullscreen Connect 3-Way Call merge_type Se…" at bounding box center [789, 426] width 1264 height 726
click at [369, 12] on div "0 Voice Interactions 0 Chat Interactions 0 Email Interactions" at bounding box center [799, 35] width 1243 height 56
click at [42, 42] on img at bounding box center [27, 48] width 49 height 49
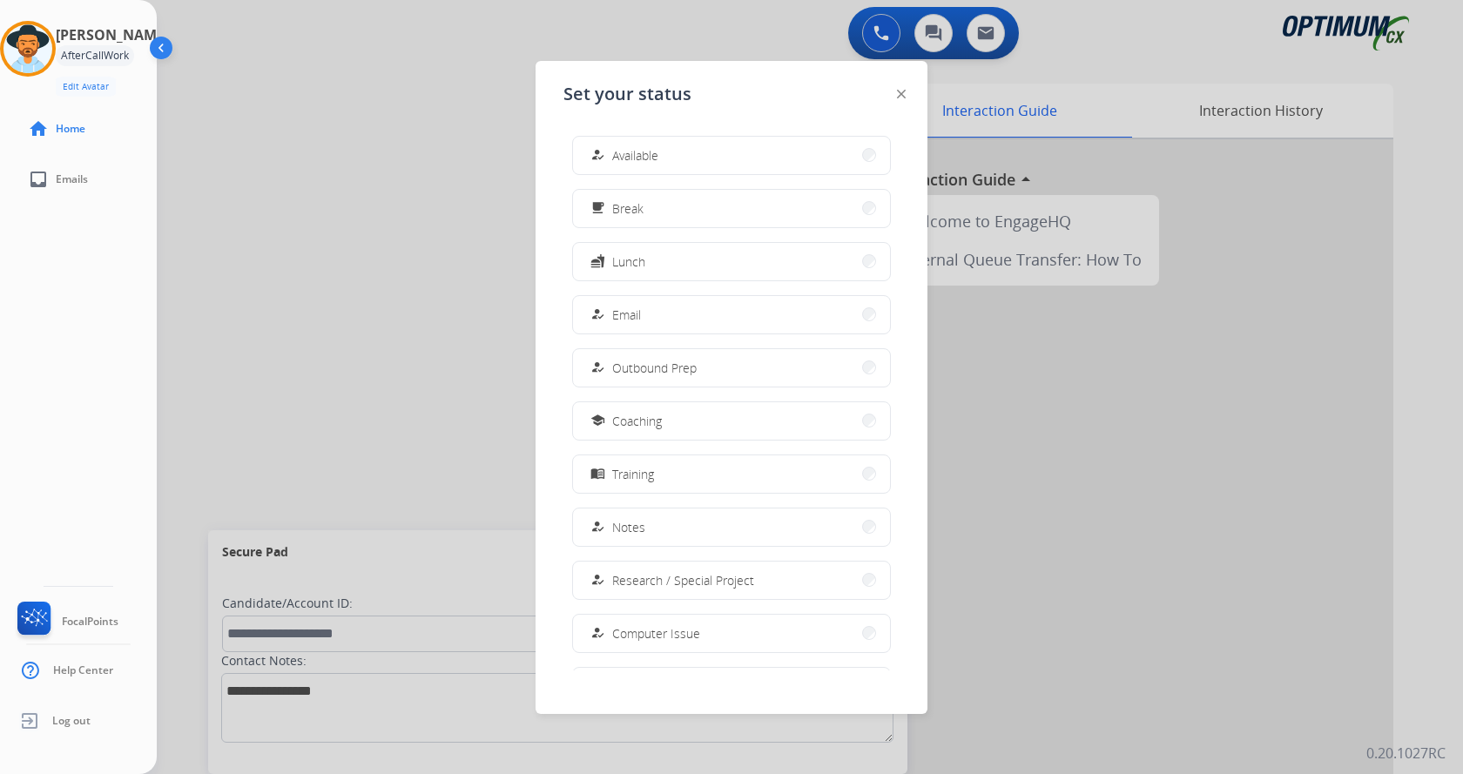
click at [619, 145] on div "how_to_reg Available" at bounding box center [622, 155] width 71 height 21
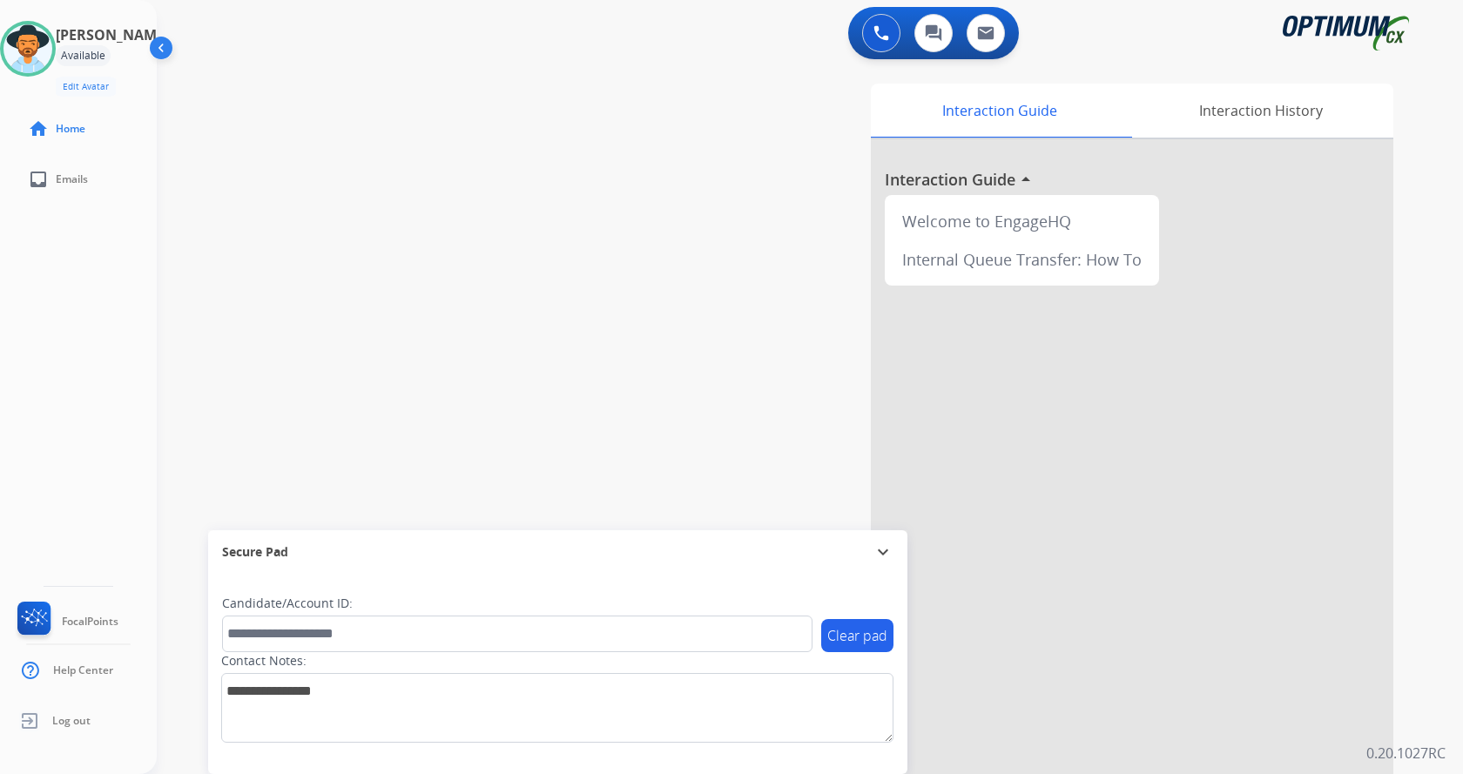
click at [487, 168] on div "swap_horiz Break voice bridge close_fullscreen Connect 3-Way Call merge_type Se…" at bounding box center [789, 426] width 1264 height 726
click at [479, 111] on div "swap_horiz Break voice bridge close_fullscreen Connect 3-Way Call merge_type Se…" at bounding box center [789, 426] width 1264 height 726
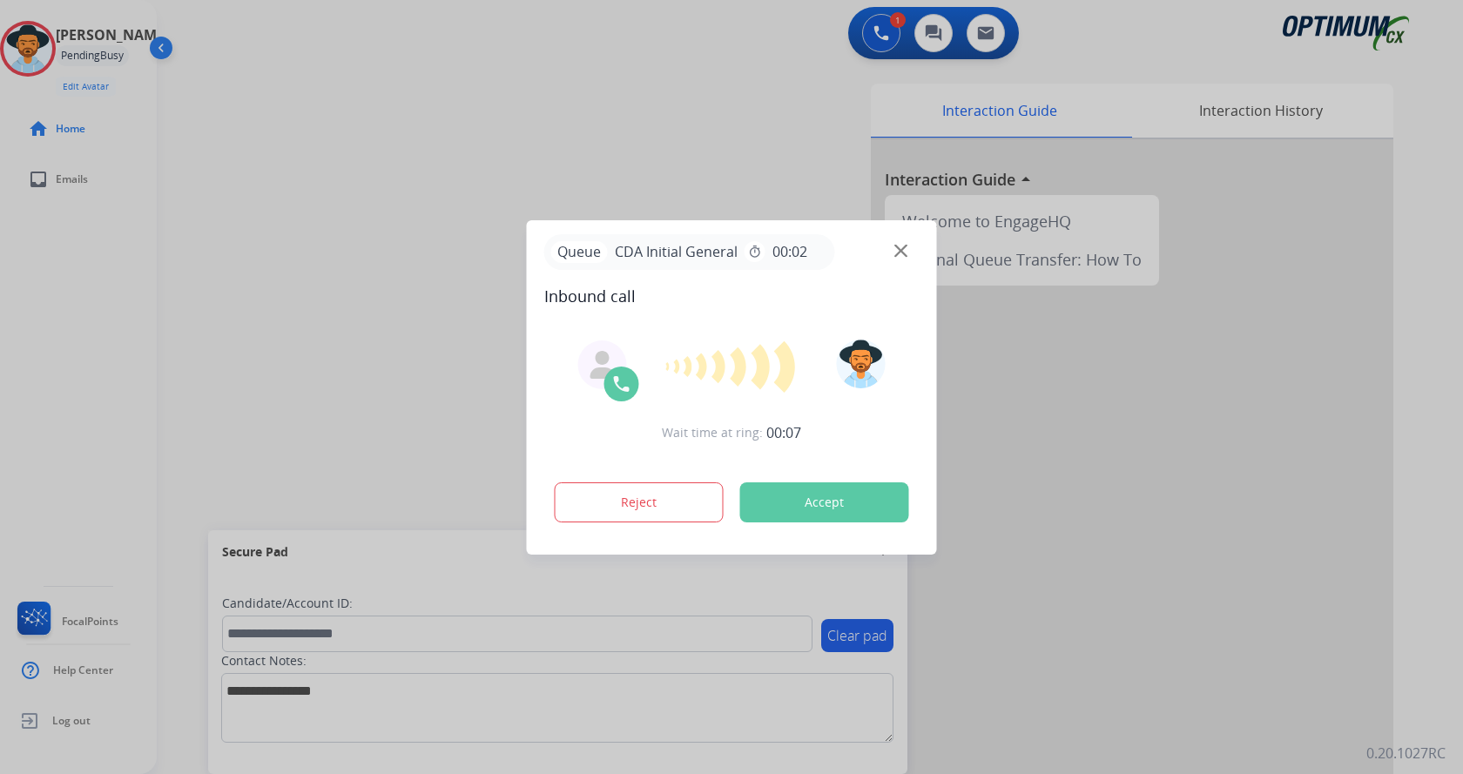
click at [619, 125] on div at bounding box center [731, 387] width 1463 height 774
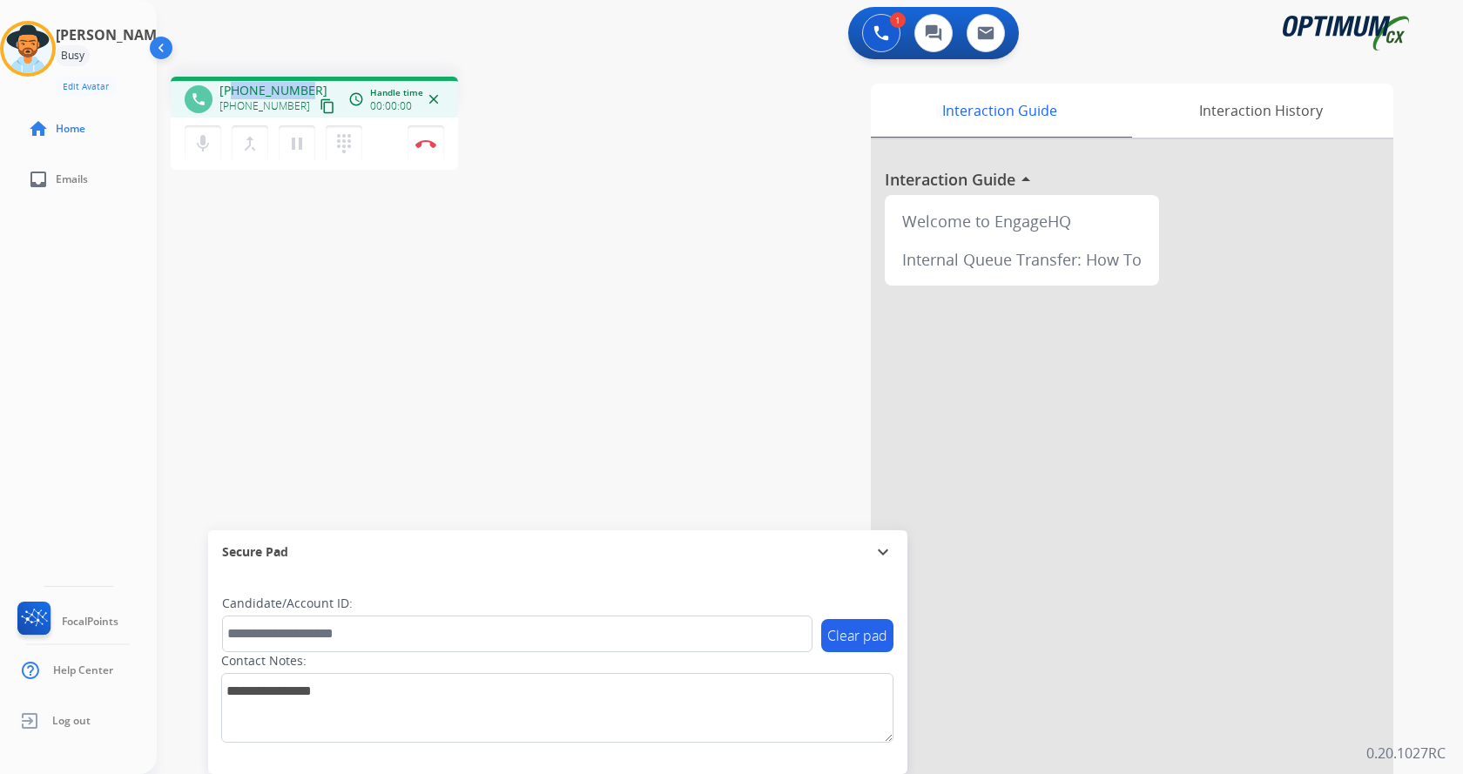
drag, startPoint x: 232, startPoint y: 90, endPoint x: 304, endPoint y: 81, distance: 72.8
click at [304, 81] on div "phone [PHONE_NUMBER] [PHONE_NUMBER] content_copy access_time Call metrics Queue…" at bounding box center [314, 97] width 287 height 41
copy span "2675153564"
click at [513, 176] on div "phone [PHONE_NUMBER] [PHONE_NUMBER] content_copy access_time Call metrics Queue…" at bounding box center [789, 426] width 1264 height 726
click at [626, 158] on div "phone [PHONE_NUMBER] [PHONE_NUMBER] content_copy access_time Call metrics Queue…" at bounding box center [399, 126] width 457 height 98
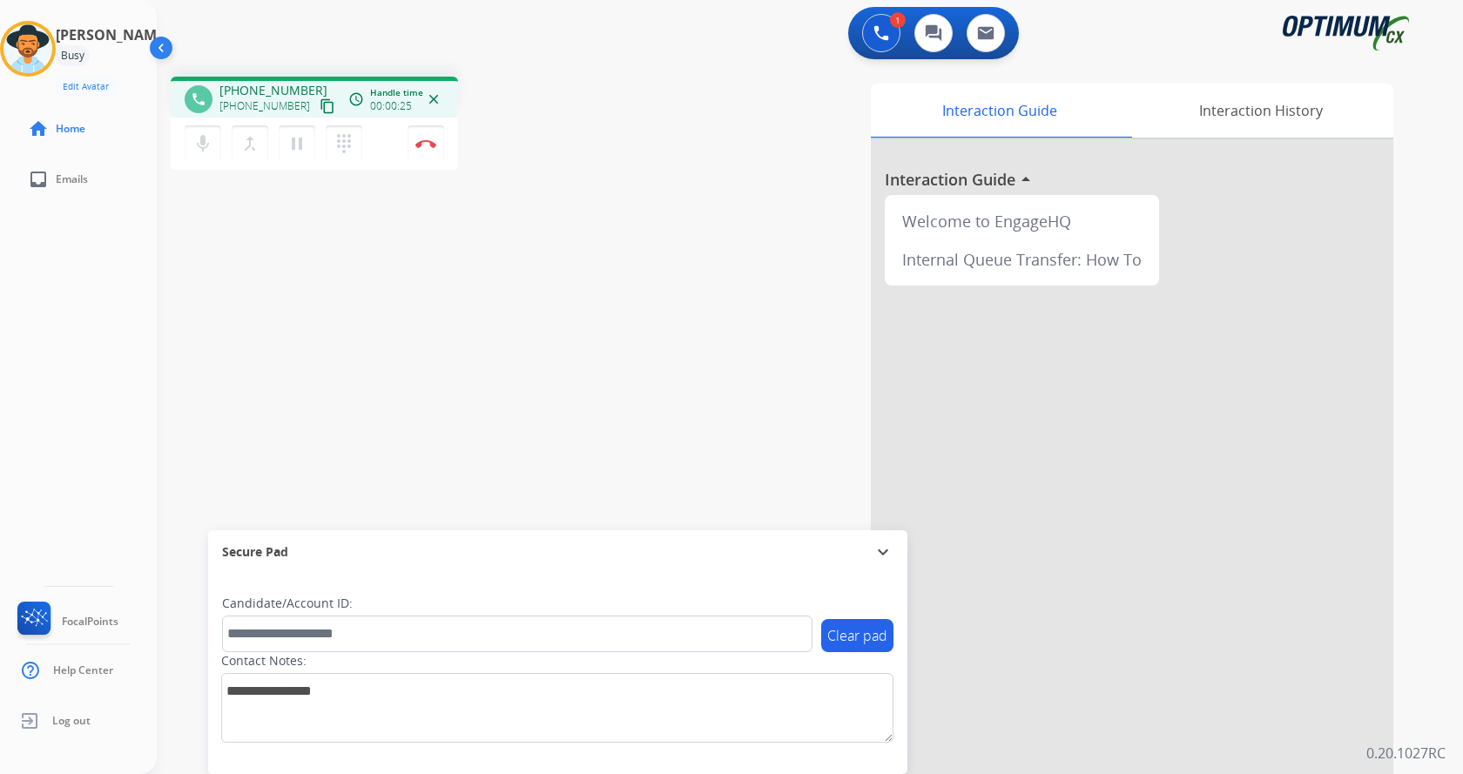
click at [603, 189] on div "phone [PHONE_NUMBER] [PHONE_NUMBER] content_copy access_time Call metrics Queue…" at bounding box center [789, 426] width 1264 height 726
click at [616, 143] on div "phone [PHONE_NUMBER] [PHONE_NUMBER] content_copy access_time Call metrics Queue…" at bounding box center [399, 126] width 457 height 98
click at [527, 107] on div "phone [PHONE_NUMBER] [PHONE_NUMBER] content_copy access_time Call metrics Queue…" at bounding box center [399, 126] width 457 height 98
click at [377, 291] on div "phone [PHONE_NUMBER] [PHONE_NUMBER] content_copy access_time Call metrics Queue…" at bounding box center [789, 426] width 1264 height 726
click at [401, 412] on div "phone [PHONE_NUMBER] [PHONE_NUMBER] content_copy access_time Call metrics Queue…" at bounding box center [789, 426] width 1264 height 726
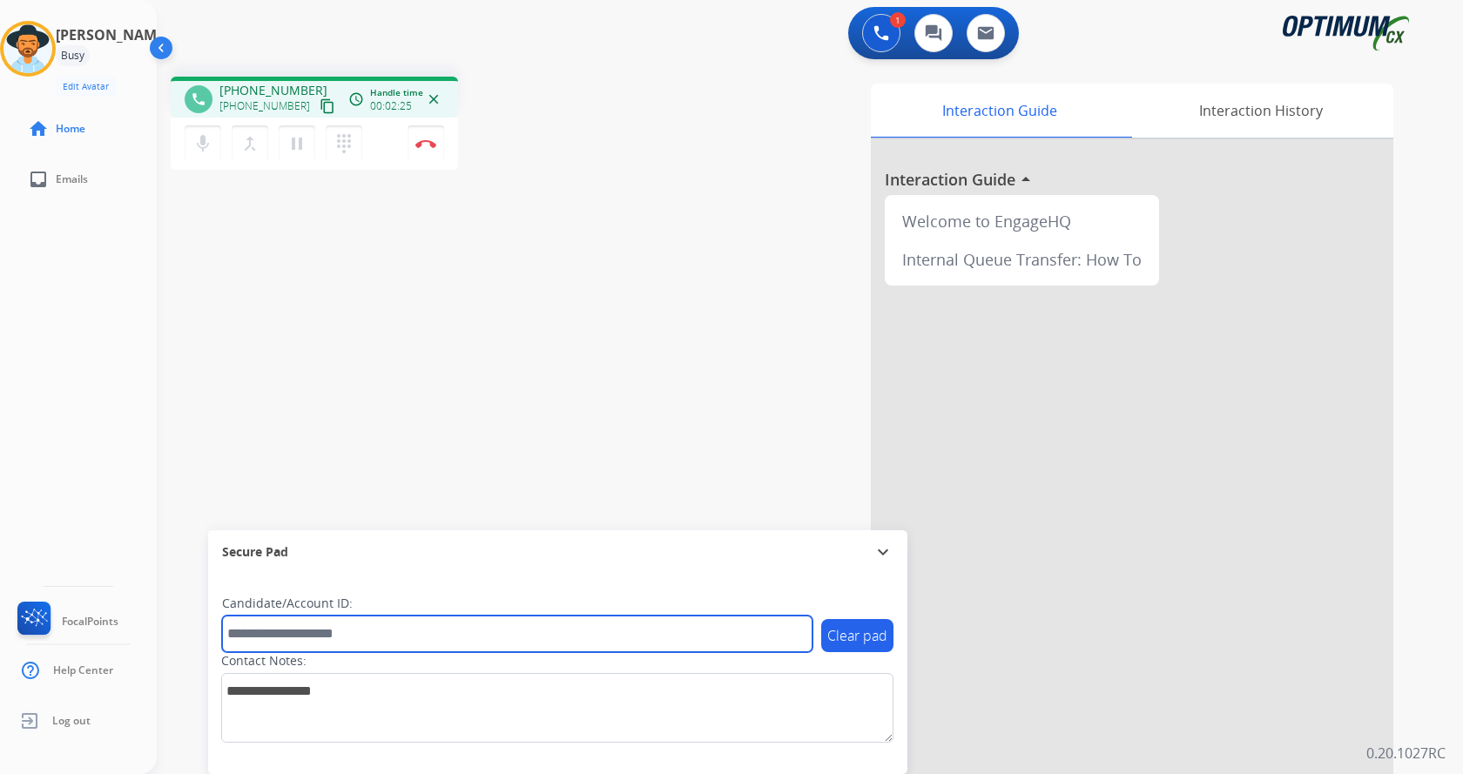
drag, startPoint x: 336, startPoint y: 647, endPoint x: 339, endPoint y: 636, distance: 11.6
click at [336, 641] on input "text" at bounding box center [517, 634] width 590 height 37
paste input "*******"
type input "*******"
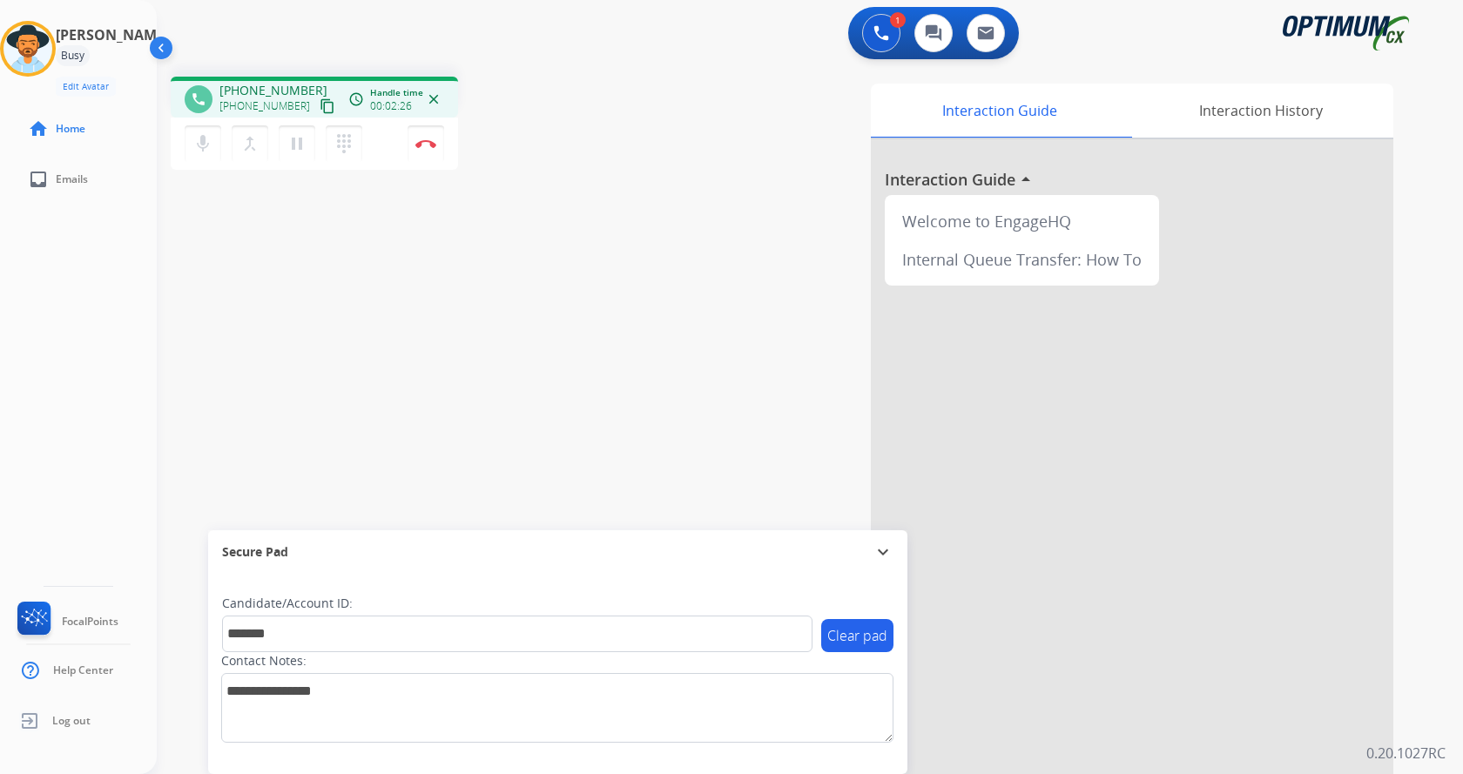
click at [319, 366] on div "phone [PHONE_NUMBER] [PHONE_NUMBER] content_copy access_time Call metrics Queue…" at bounding box center [789, 426] width 1264 height 726
click at [423, 146] on img at bounding box center [425, 143] width 21 height 9
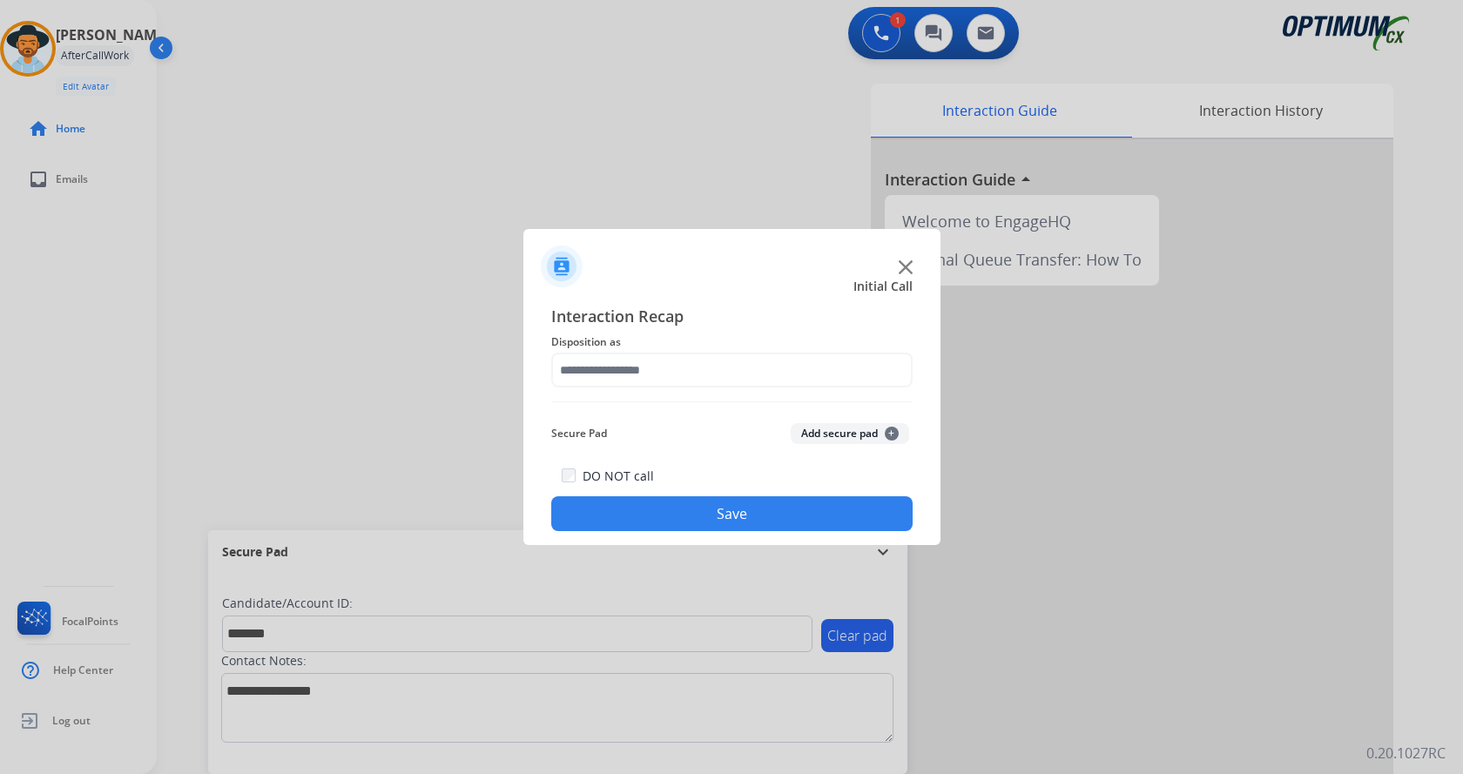
click at [841, 433] on button "Add secure pad +" at bounding box center [850, 433] width 118 height 21
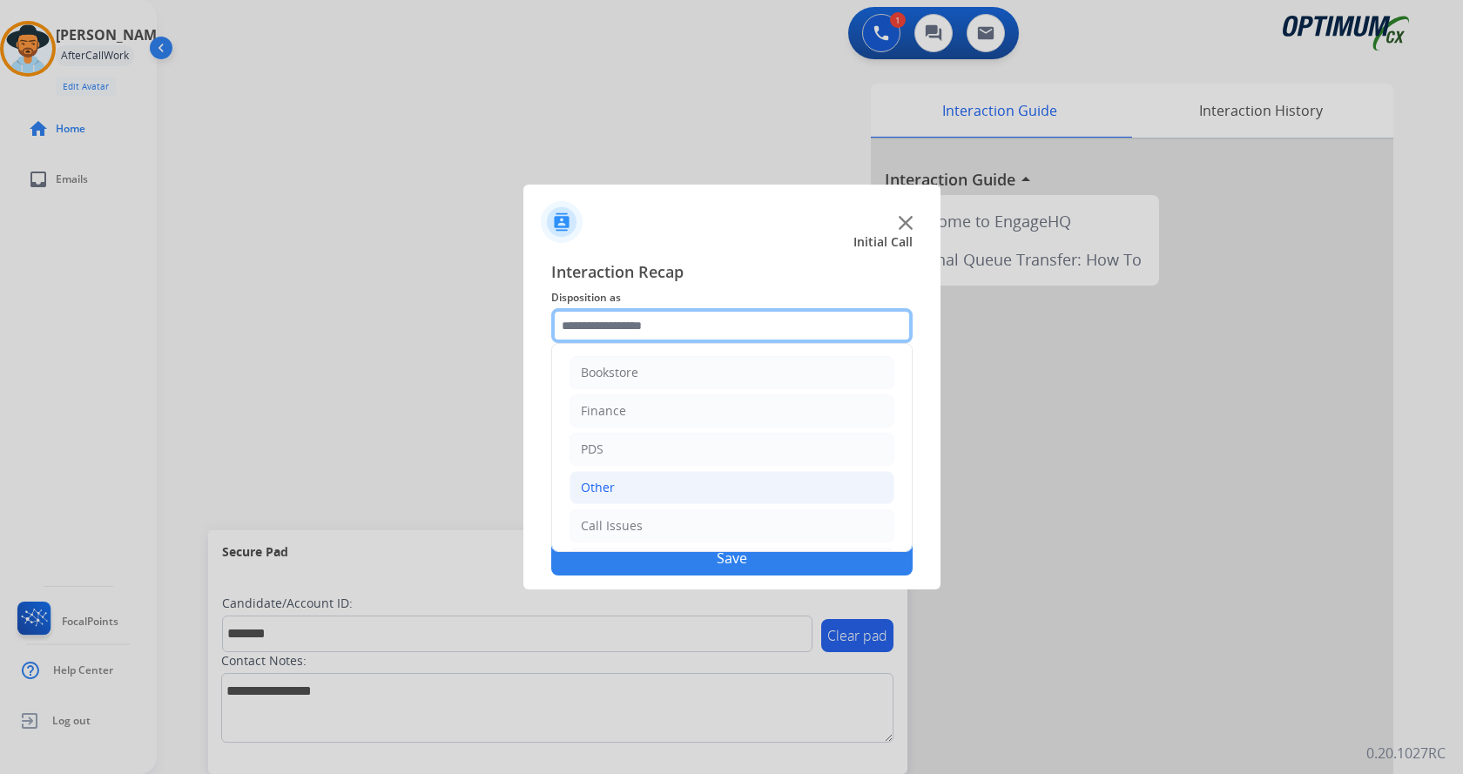
drag, startPoint x: 644, startPoint y: 327, endPoint x: 809, endPoint y: 502, distance: 240.2
click at [646, 327] on input "text" at bounding box center [731, 325] width 361 height 35
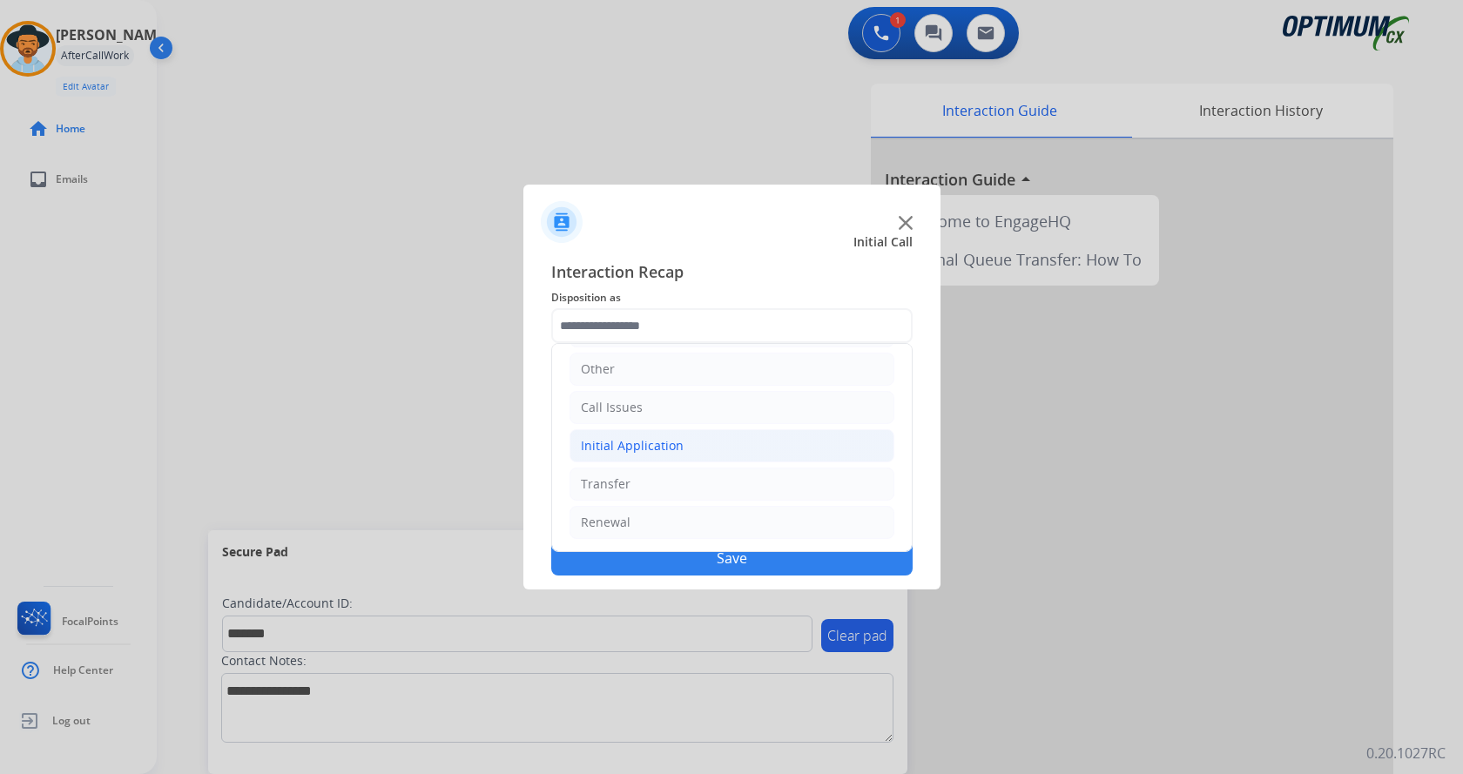
click at [679, 441] on li "Initial Application" at bounding box center [731, 445] width 325 height 33
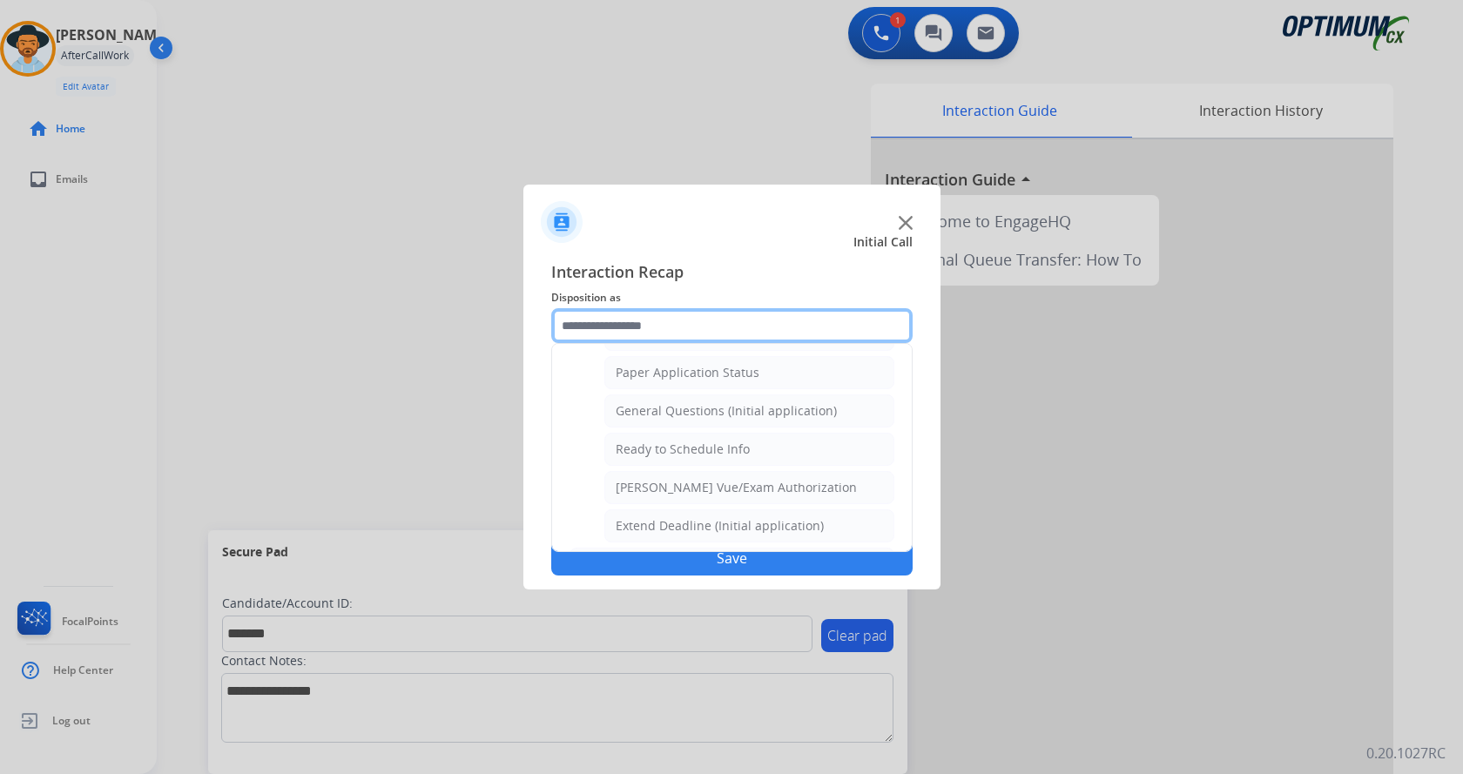
scroll to position [989, 0]
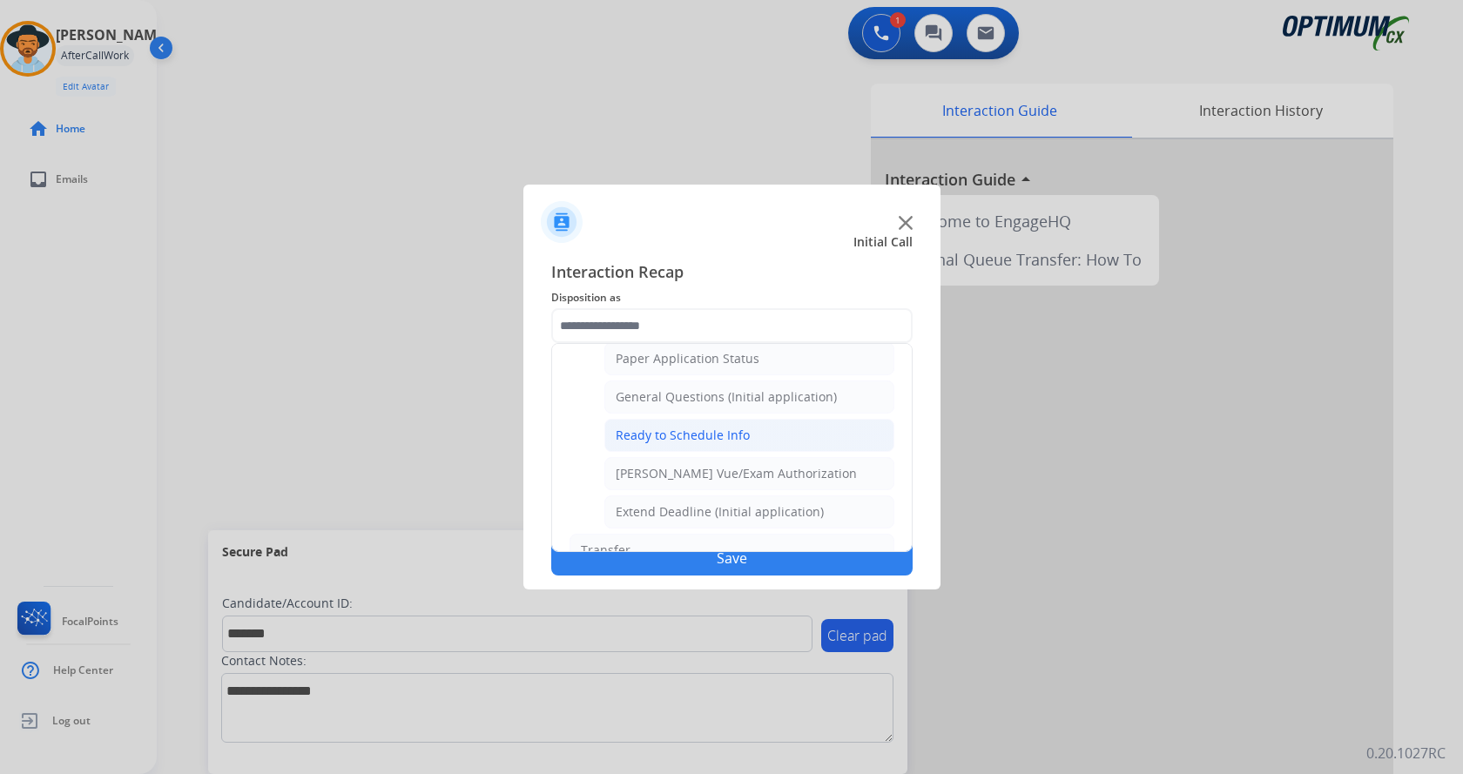
click at [762, 425] on li "Ready to Schedule Info" at bounding box center [749, 435] width 290 height 33
type input "**********"
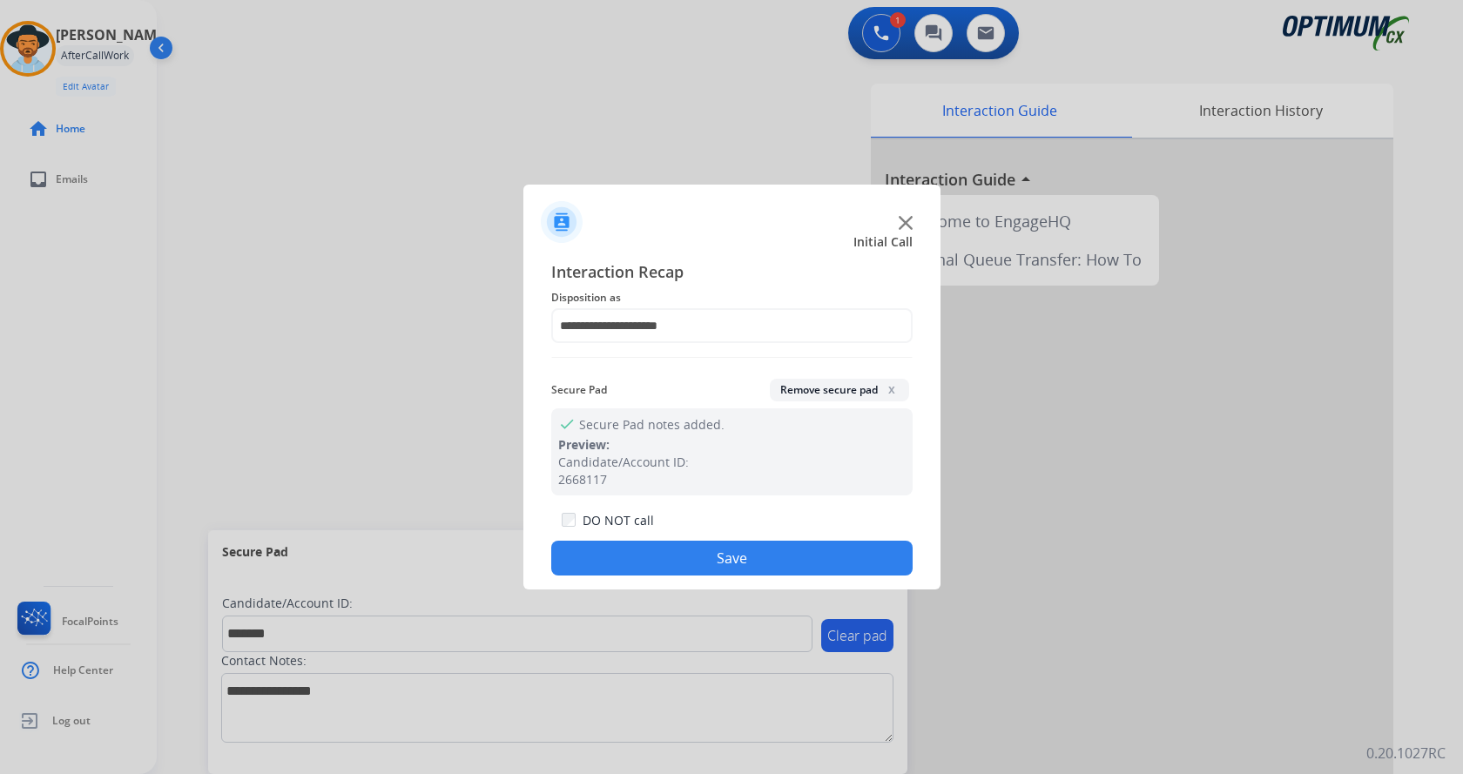
click at [738, 545] on button "Save" at bounding box center [731, 558] width 361 height 35
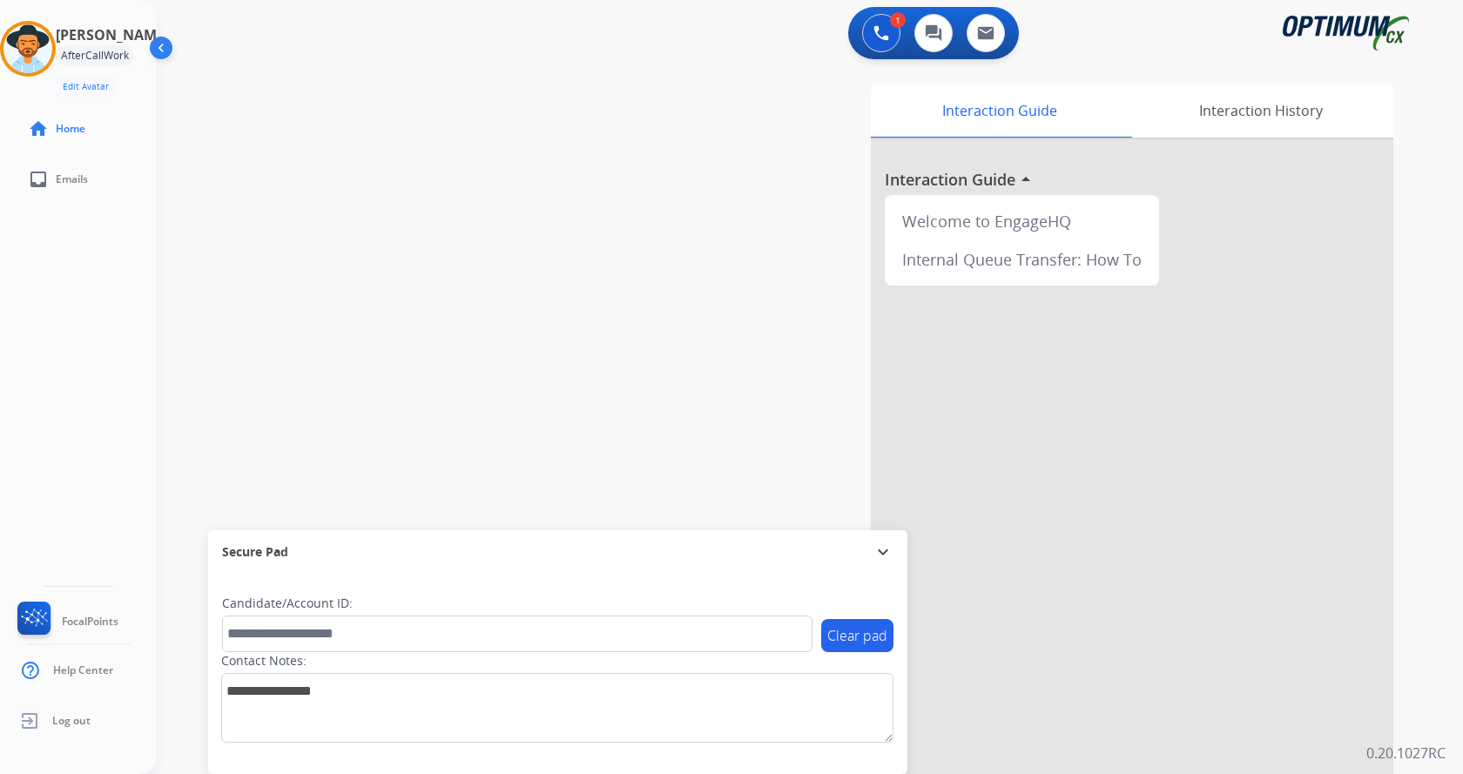
click at [371, 266] on div "swap_horiz Break voice bridge close_fullscreen Connect 3-Way Call merge_type Se…" at bounding box center [789, 426] width 1264 height 726
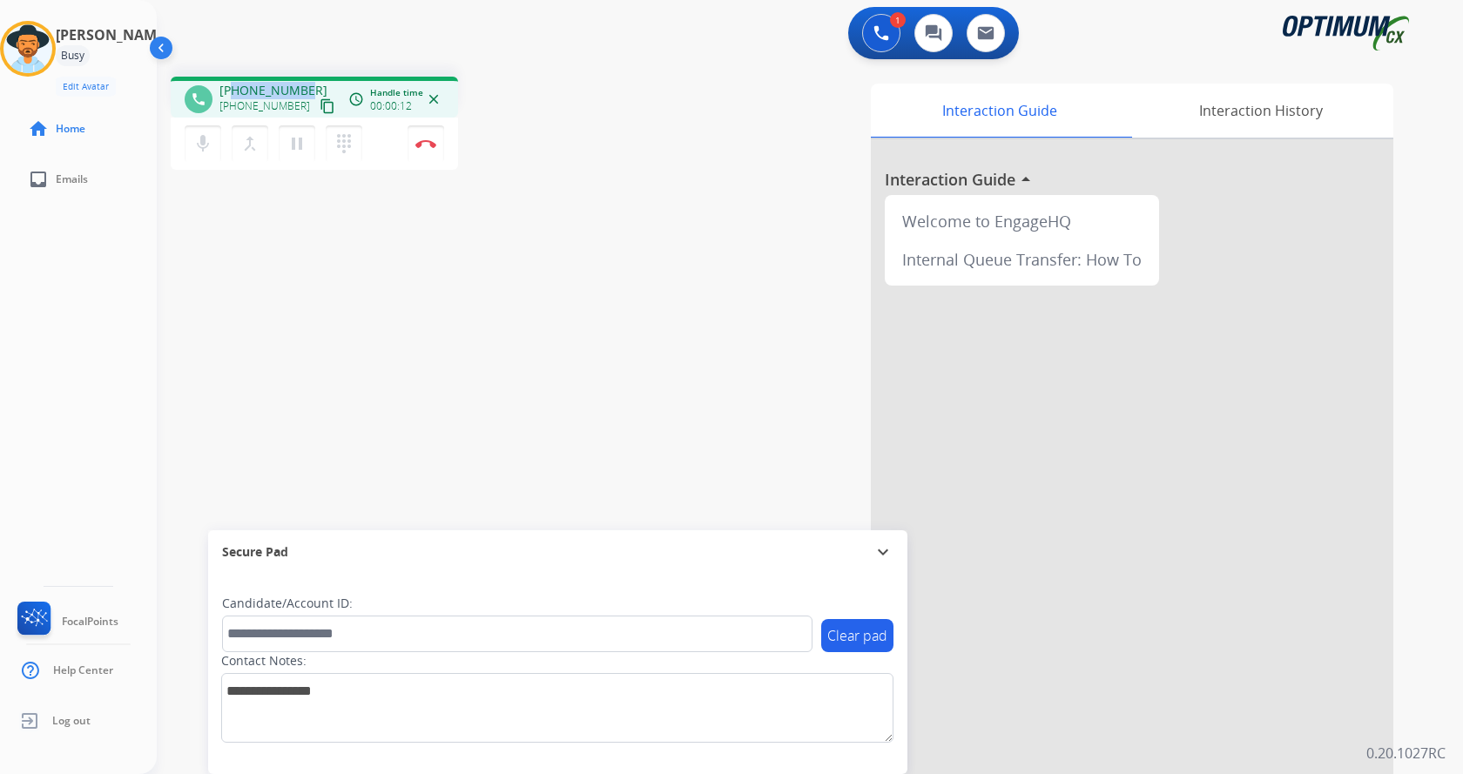
drag, startPoint x: 233, startPoint y: 86, endPoint x: 307, endPoint y: 77, distance: 74.5
click at [307, 77] on div "phone [PHONE_NUMBER] [PHONE_NUMBER] content_copy access_time Call metrics Queue…" at bounding box center [314, 97] width 287 height 41
copy span "9082472289"
click at [630, 138] on div "phone [PHONE_NUMBER] [PHONE_NUMBER] content_copy access_time Call metrics Queue…" at bounding box center [789, 426] width 1264 height 726
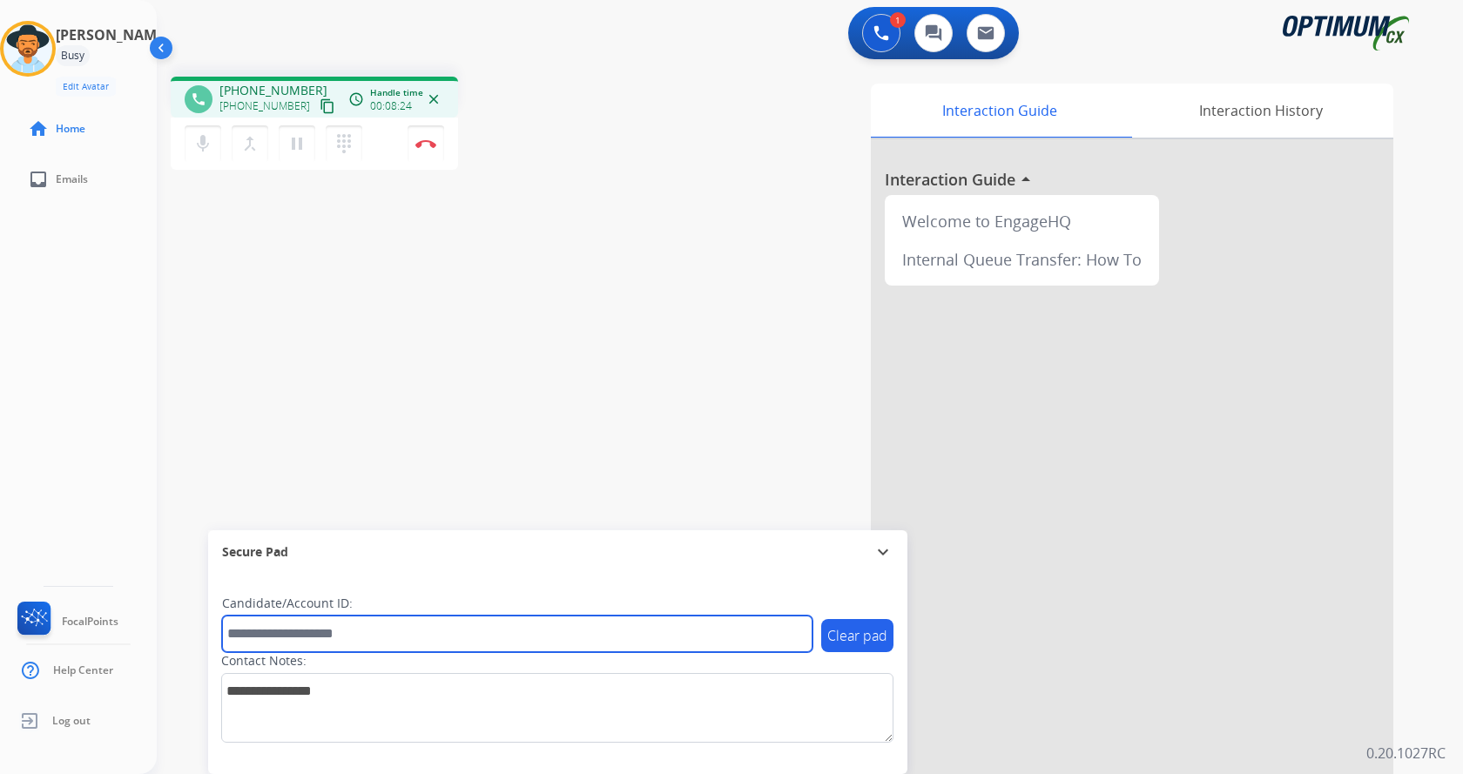
click at [374, 626] on input "text" at bounding box center [517, 634] width 590 height 37
paste input "*******"
type input "*******"
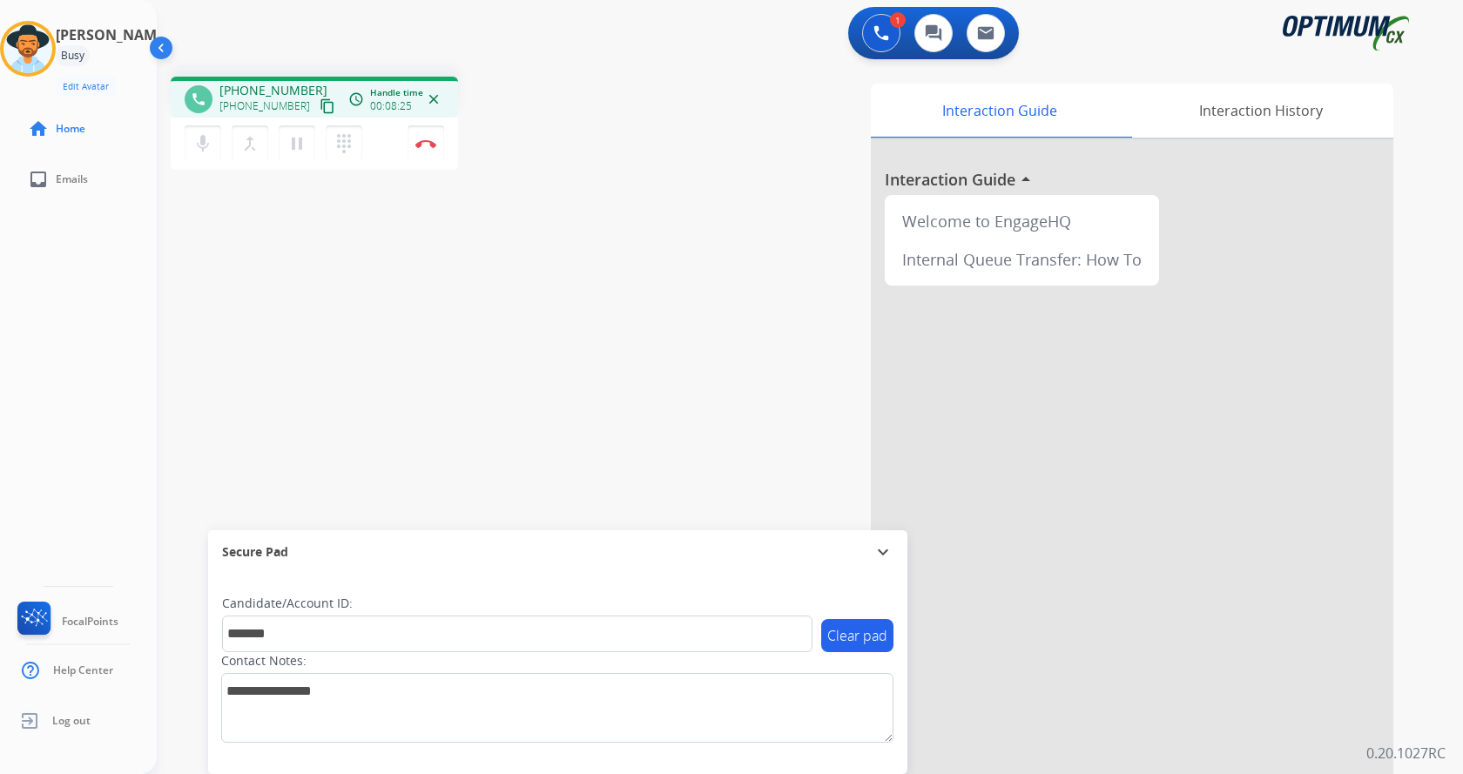
click at [403, 309] on div "phone [PHONE_NUMBER] [PHONE_NUMBER] content_copy access_time Call metrics Queue…" at bounding box center [789, 426] width 1264 height 726
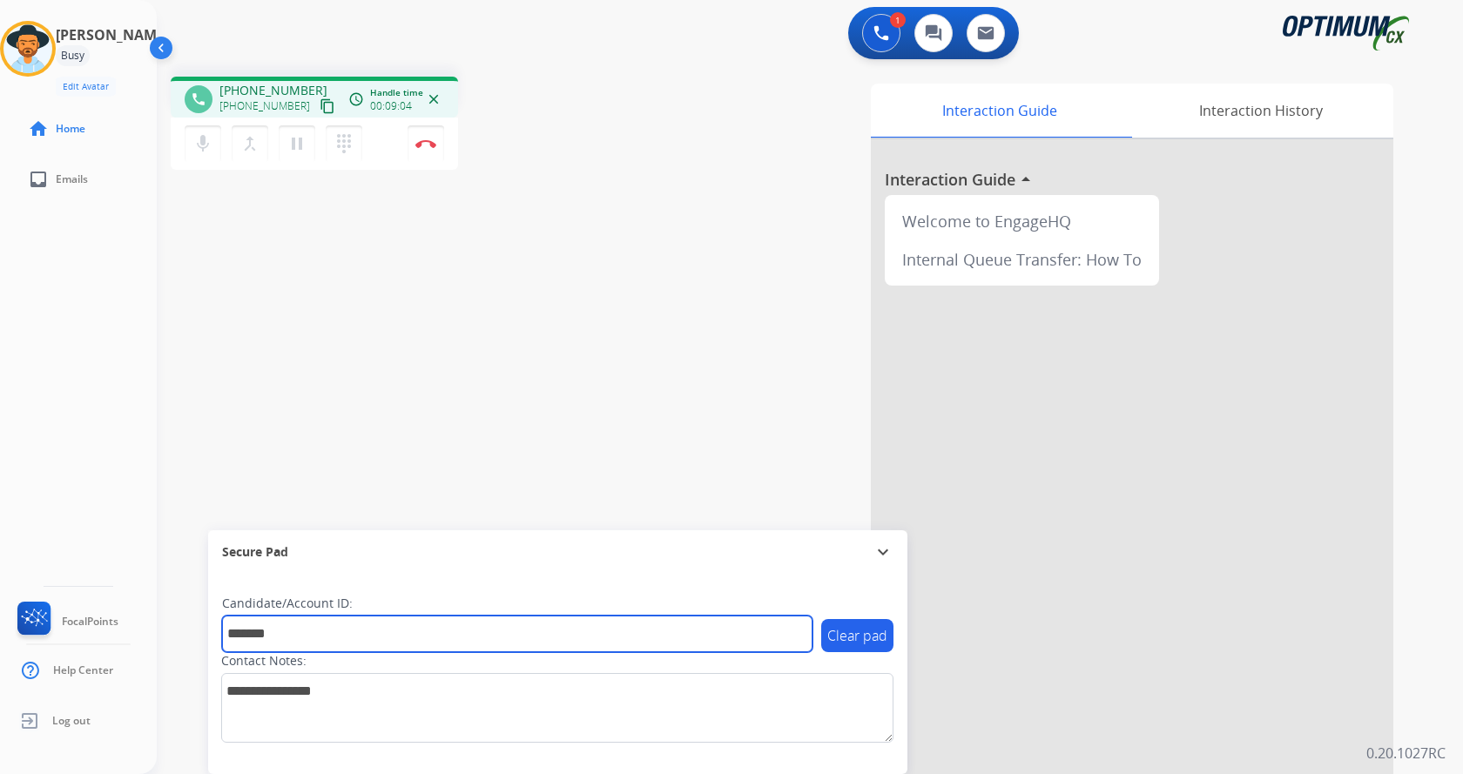
click at [320, 627] on input "*******" at bounding box center [517, 634] width 590 height 37
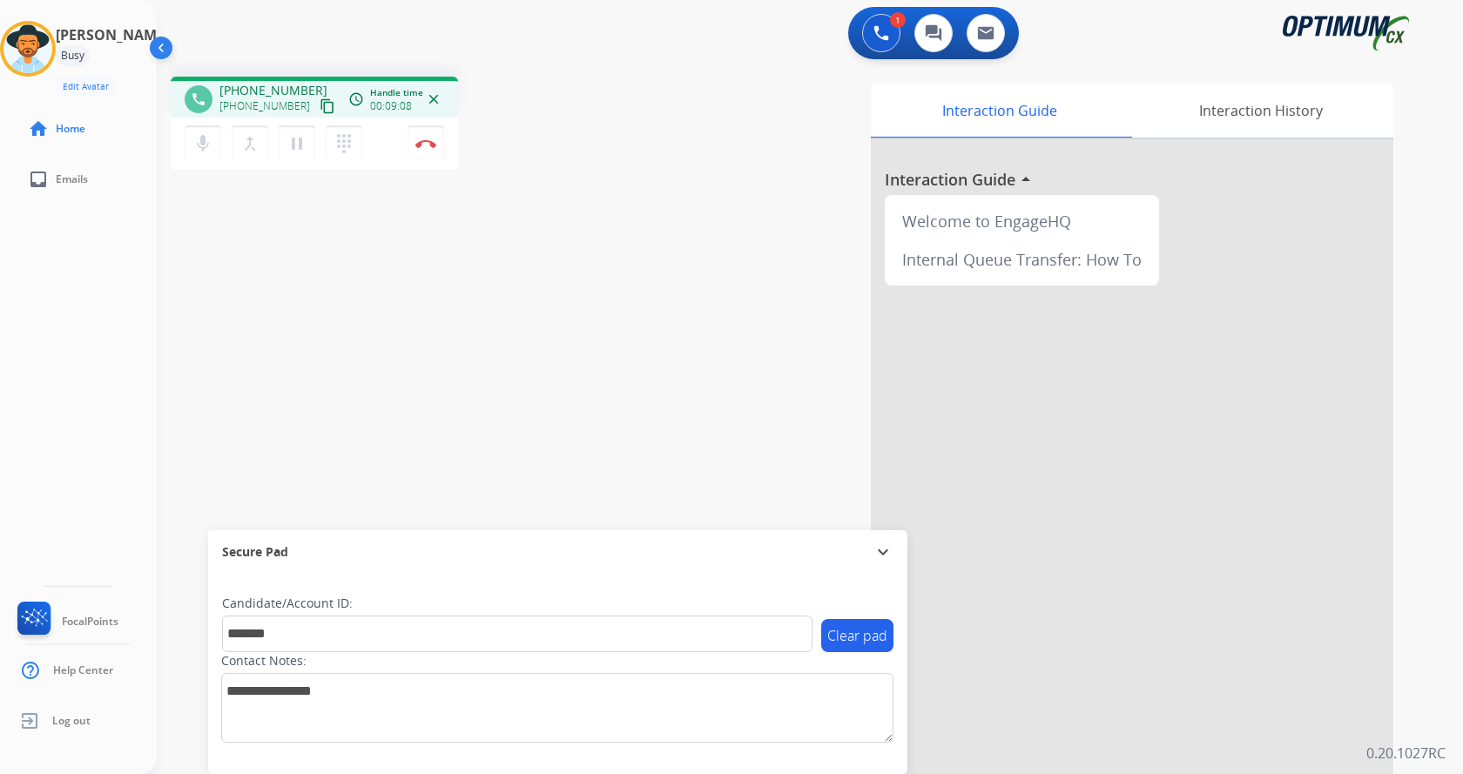
click at [447, 368] on div "phone [PHONE_NUMBER] [PHONE_NUMBER] content_copy access_time Call metrics Queue…" at bounding box center [789, 426] width 1264 height 726
click at [441, 338] on div "phone [PHONE_NUMBER] [PHONE_NUMBER] content_copy access_time Call metrics Queue…" at bounding box center [789, 426] width 1264 height 726
click at [425, 138] on button "Disconnect" at bounding box center [426, 143] width 37 height 37
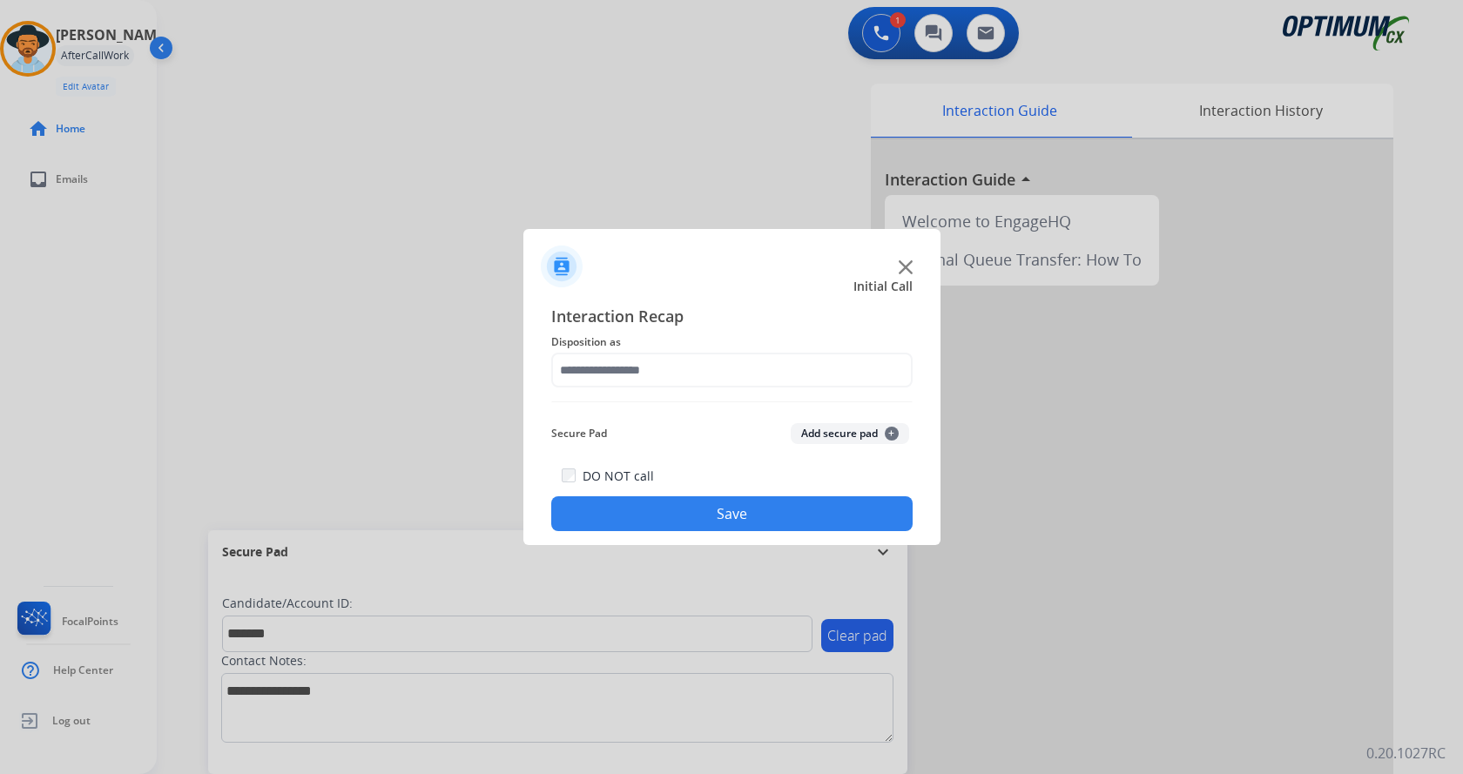
click at [833, 428] on button "Add secure pad +" at bounding box center [850, 433] width 118 height 21
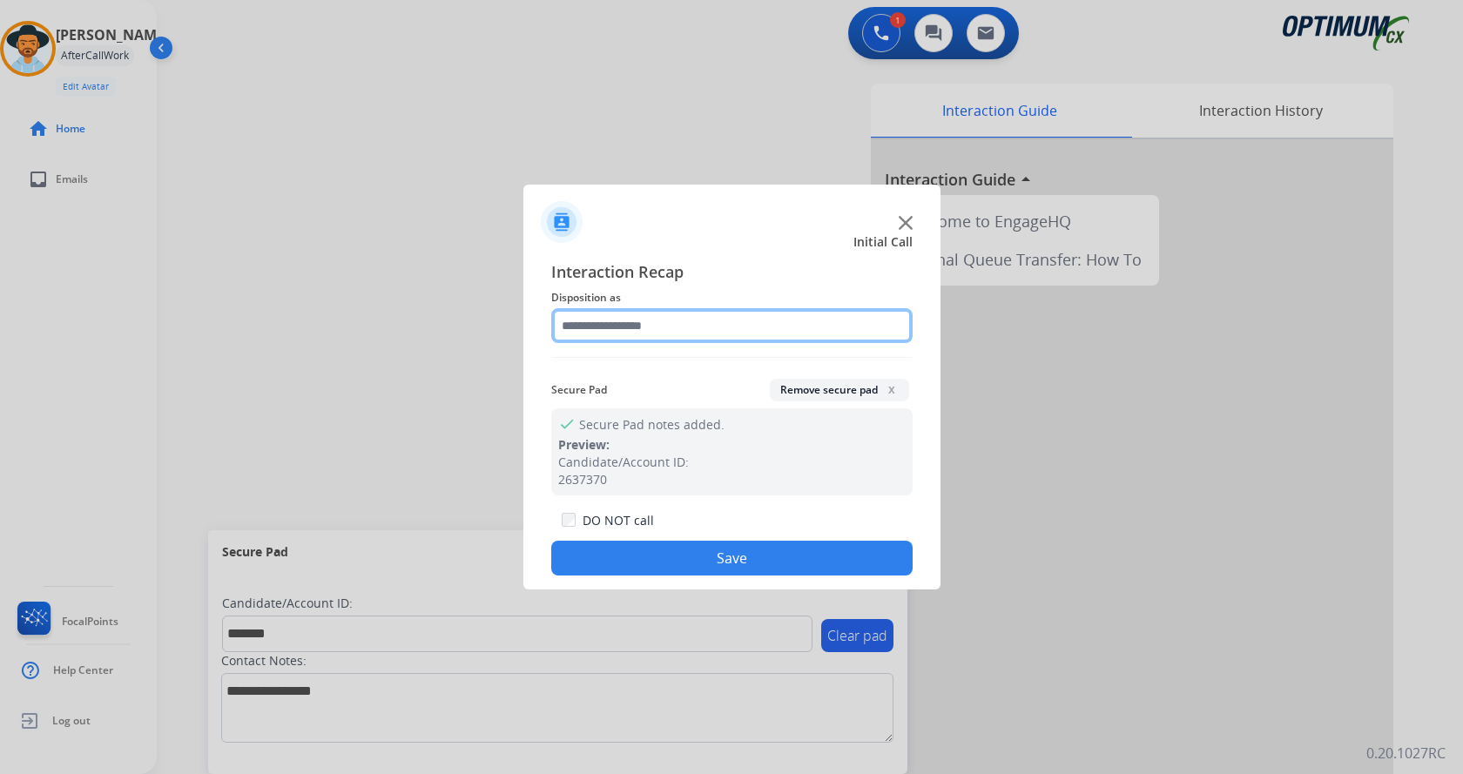
click at [665, 314] on input "text" at bounding box center [731, 325] width 361 height 35
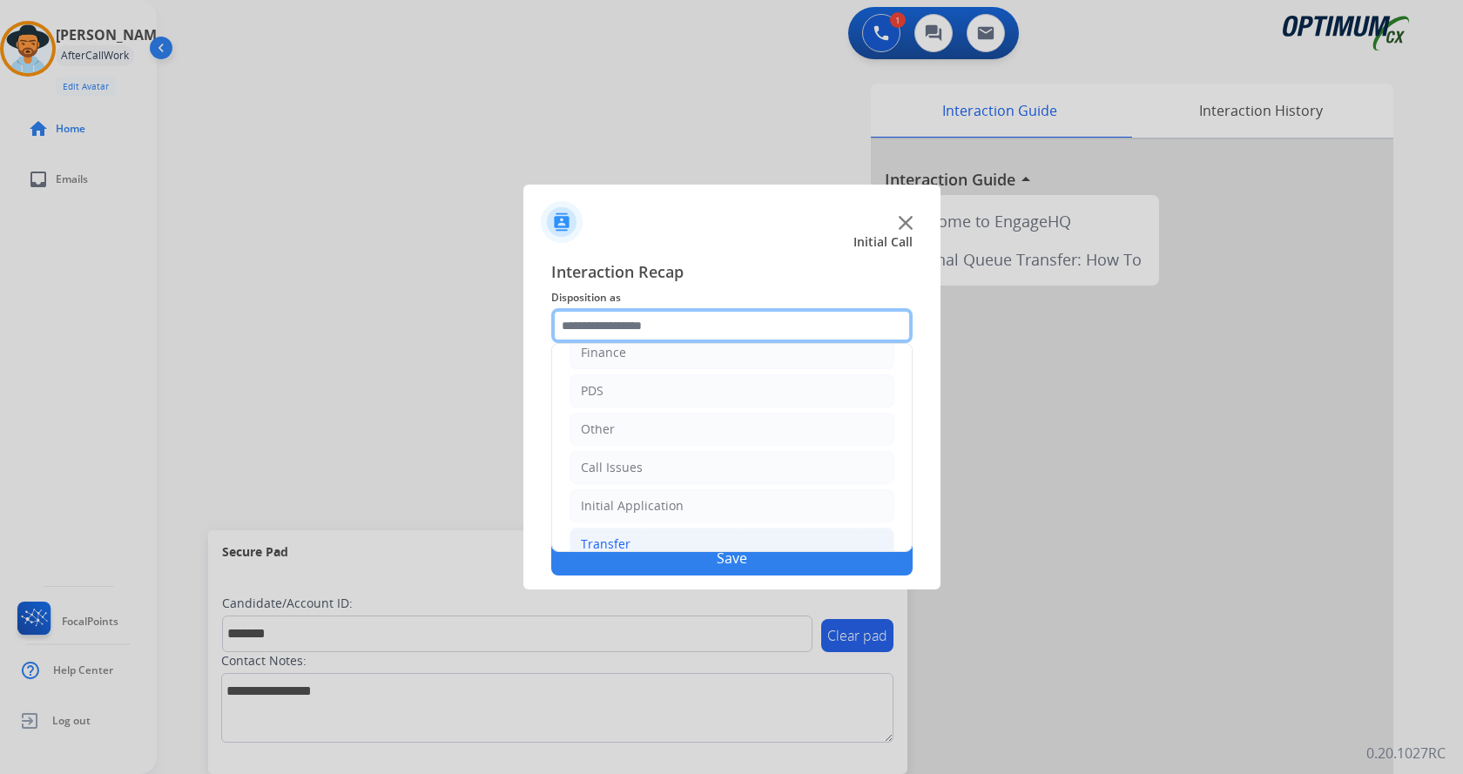
scroll to position [118, 0]
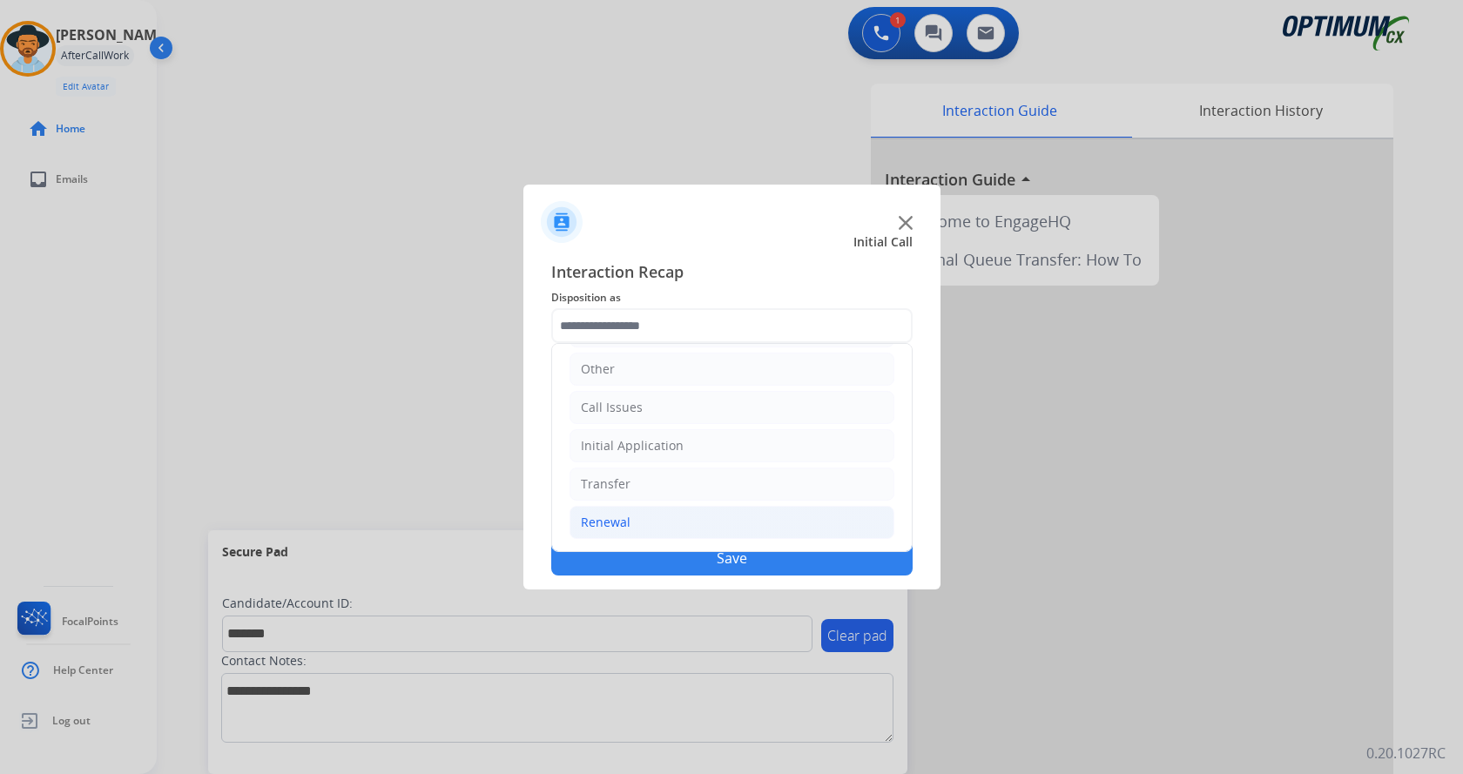
click at [693, 513] on li "Renewal" at bounding box center [731, 522] width 325 height 33
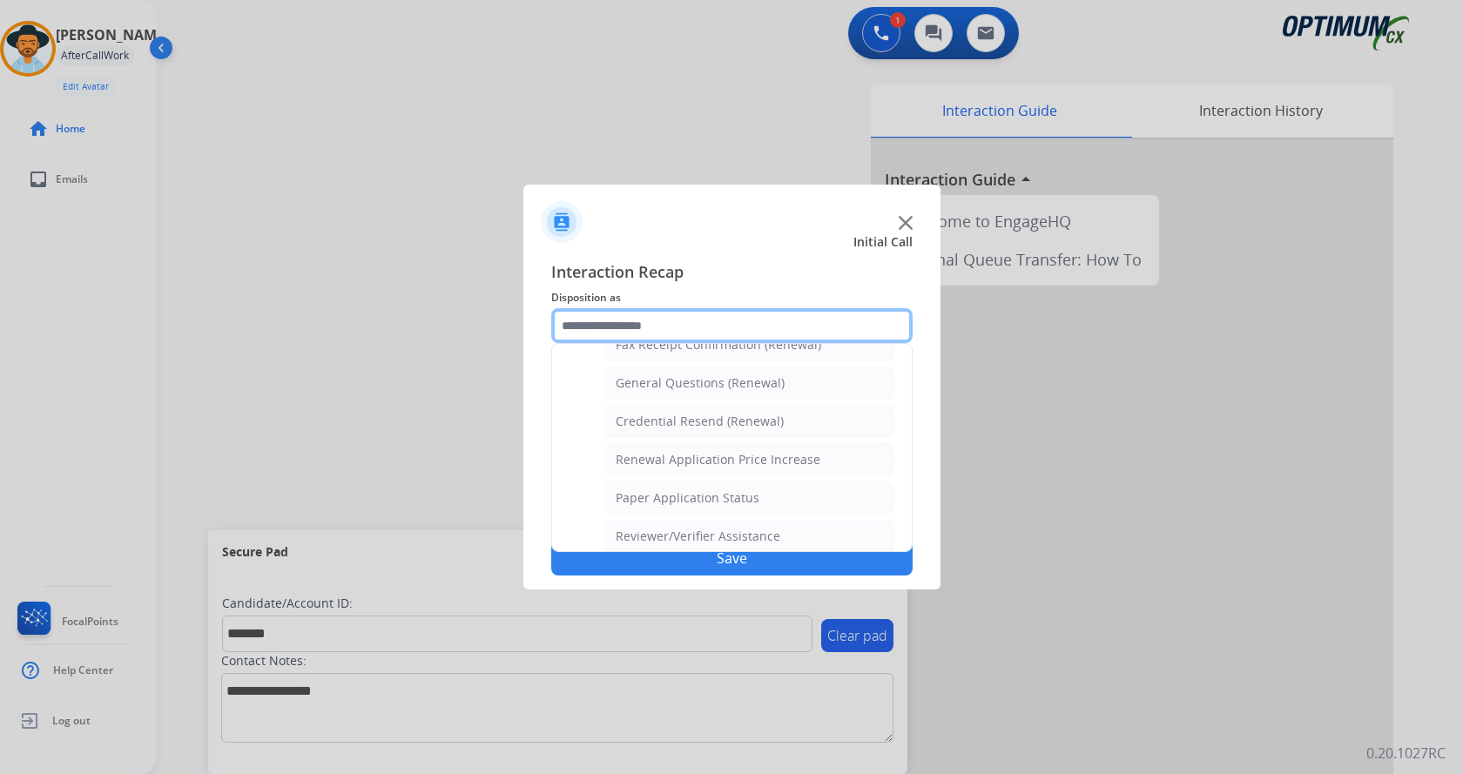
scroll to position [554, 0]
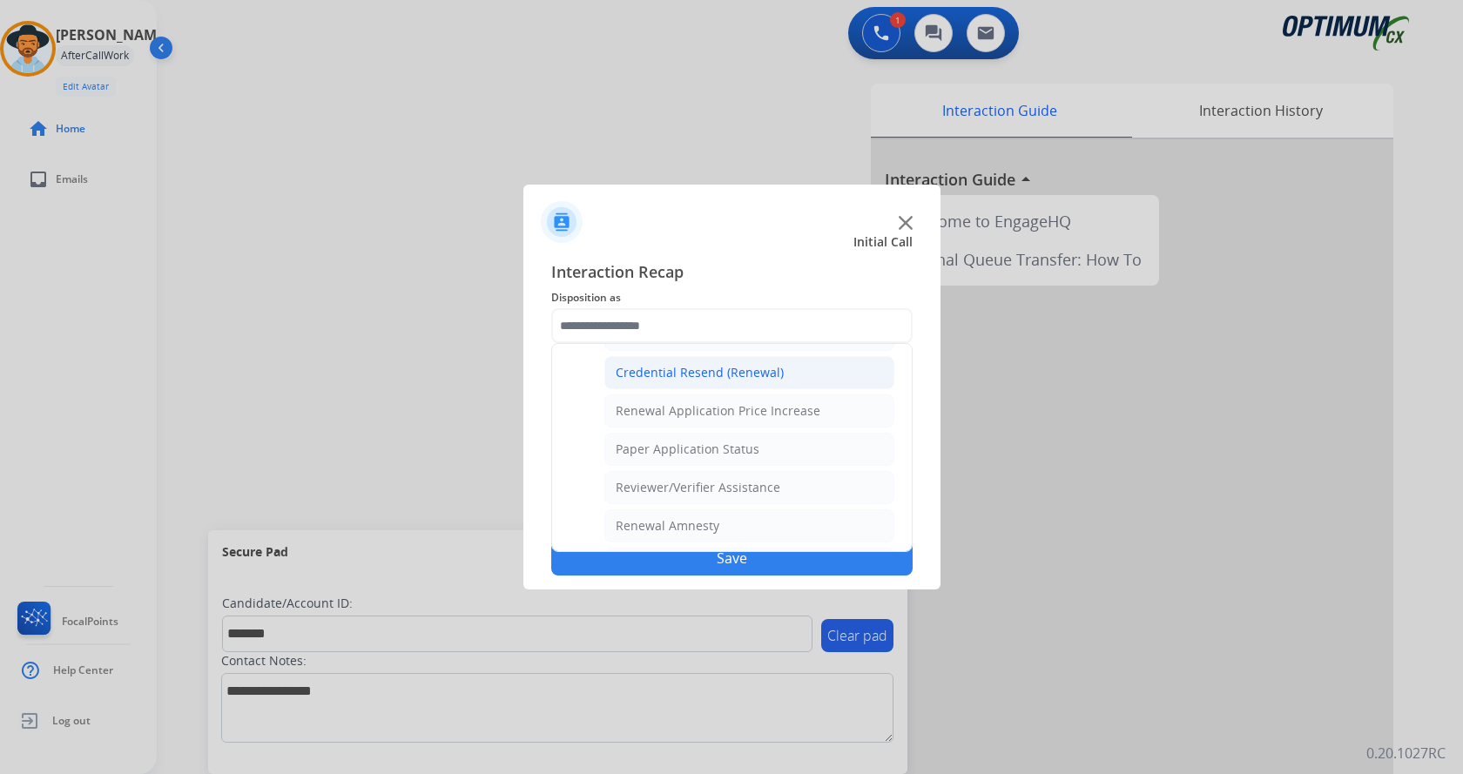
click at [703, 372] on div "Credential Resend (Renewal)" at bounding box center [700, 372] width 168 height 17
type input "**********"
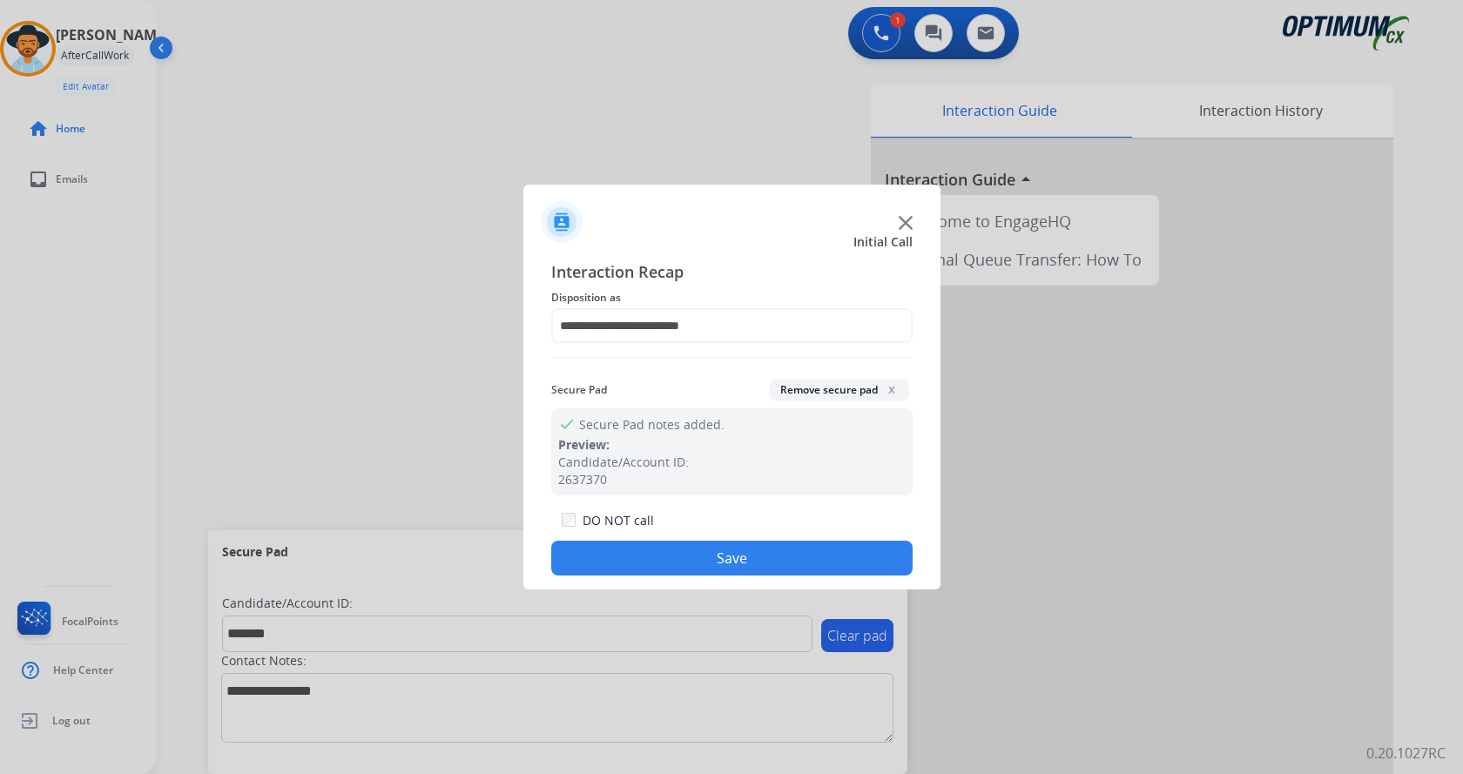
click at [692, 555] on button "Save" at bounding box center [731, 558] width 361 height 35
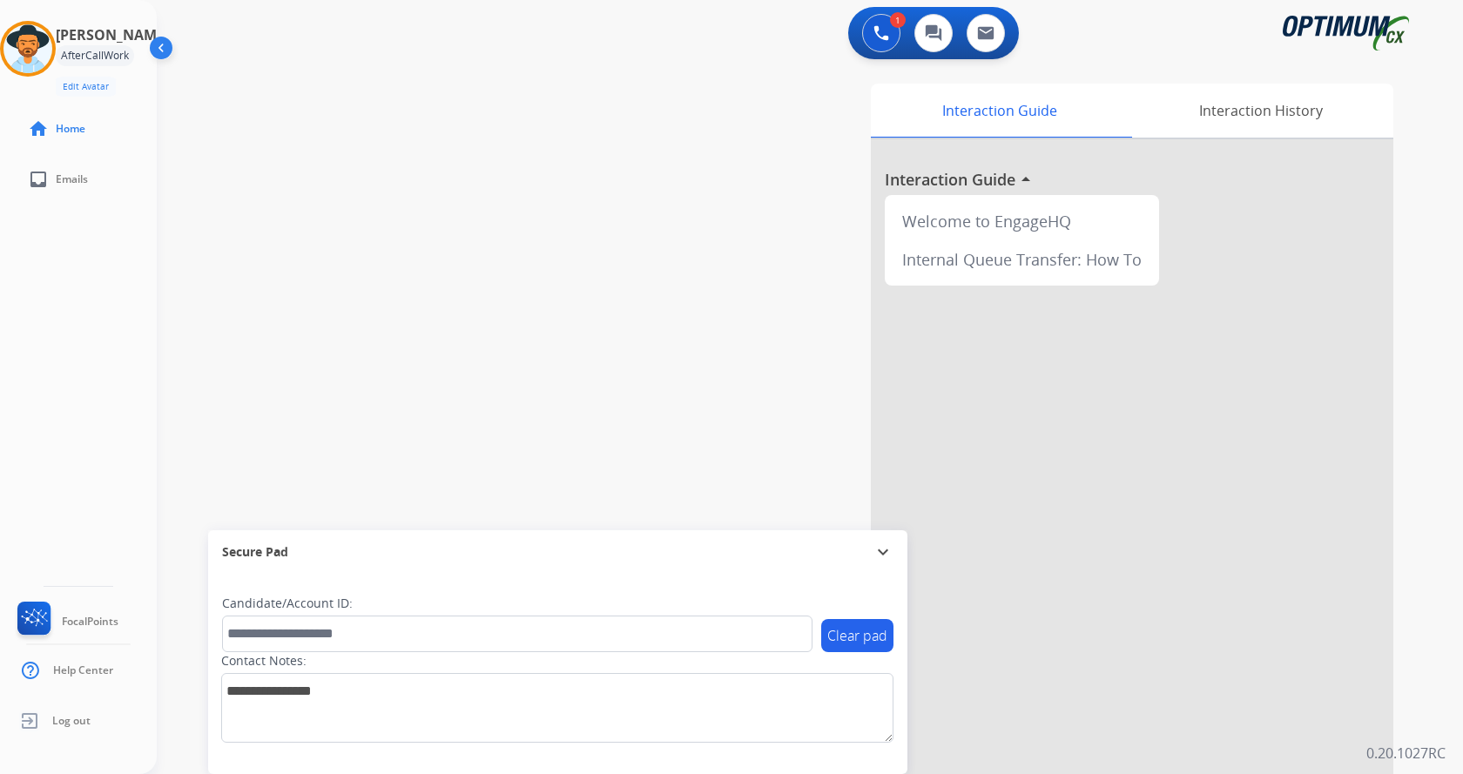
drag, startPoint x: 380, startPoint y: 254, endPoint x: 327, endPoint y: 4, distance: 255.3
click at [380, 251] on div "swap_horiz Break voice bridge close_fullscreen Connect 3-Way Call merge_type Se…" at bounding box center [789, 426] width 1264 height 726
drag, startPoint x: 328, startPoint y: 0, endPoint x: 225, endPoint y: 212, distance: 235.6
click at [225, 212] on div "swap_horiz Break voice bridge close_fullscreen Connect 3-Way Call merge_type Se…" at bounding box center [789, 426] width 1264 height 726
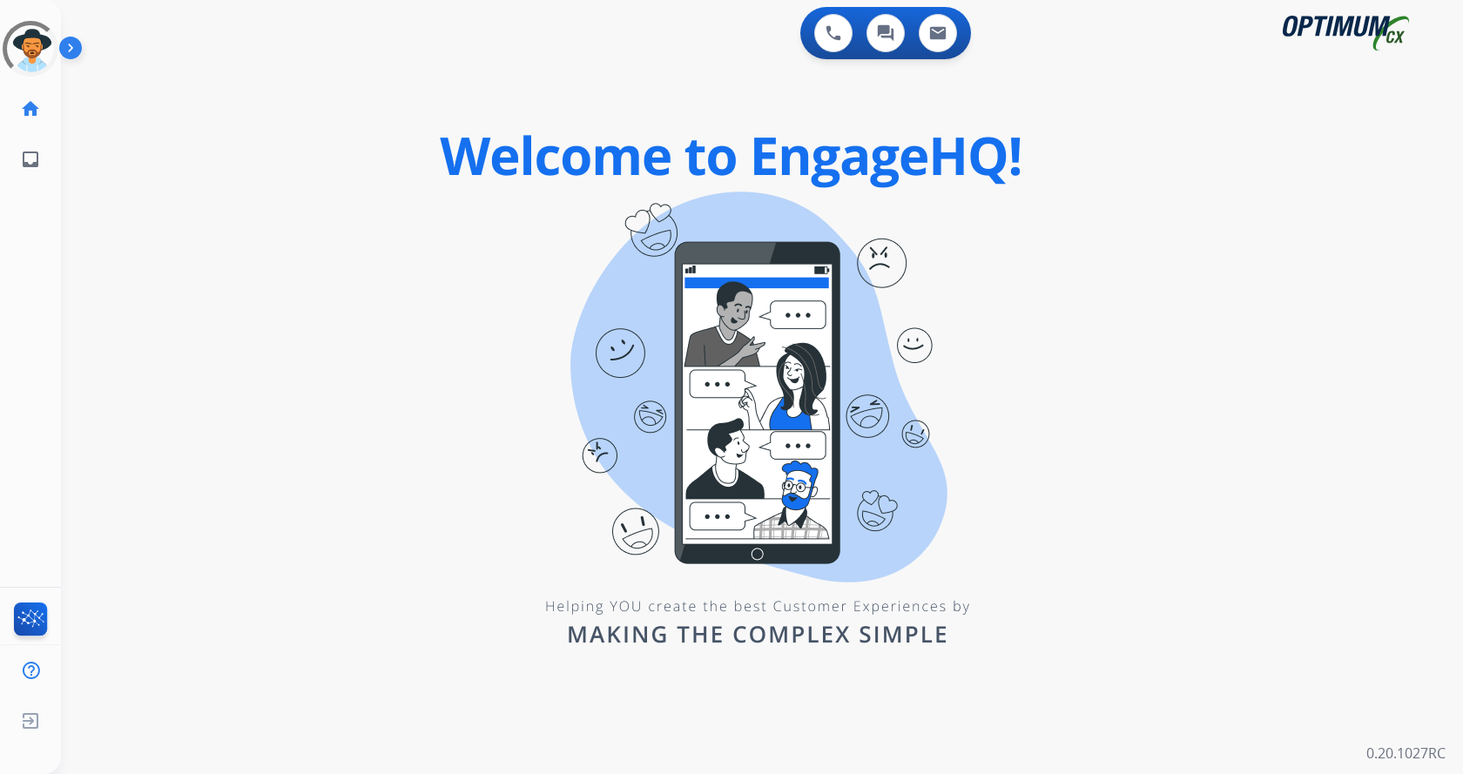
click at [66, 50] on img at bounding box center [74, 51] width 30 height 33
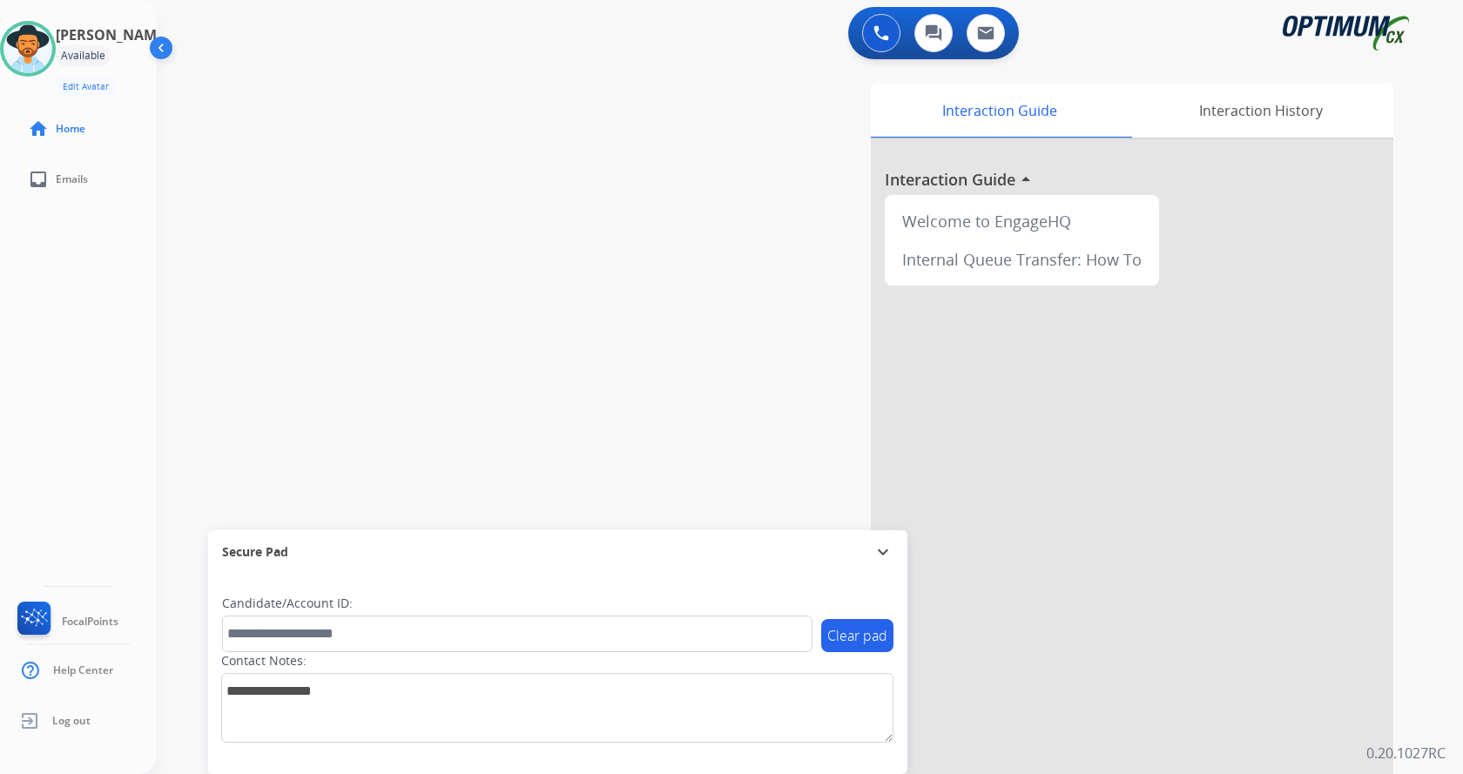
click at [443, 239] on div "swap_horiz Break voice bridge close_fullscreen Connect 3-Way Call merge_type Se…" at bounding box center [789, 426] width 1264 height 726
click at [51, 328] on div "[PERSON_NAME] Available Edit Avatar Agent: [PERSON_NAME] Profile: Gen_Bilingual…" at bounding box center [78, 387] width 157 height 774
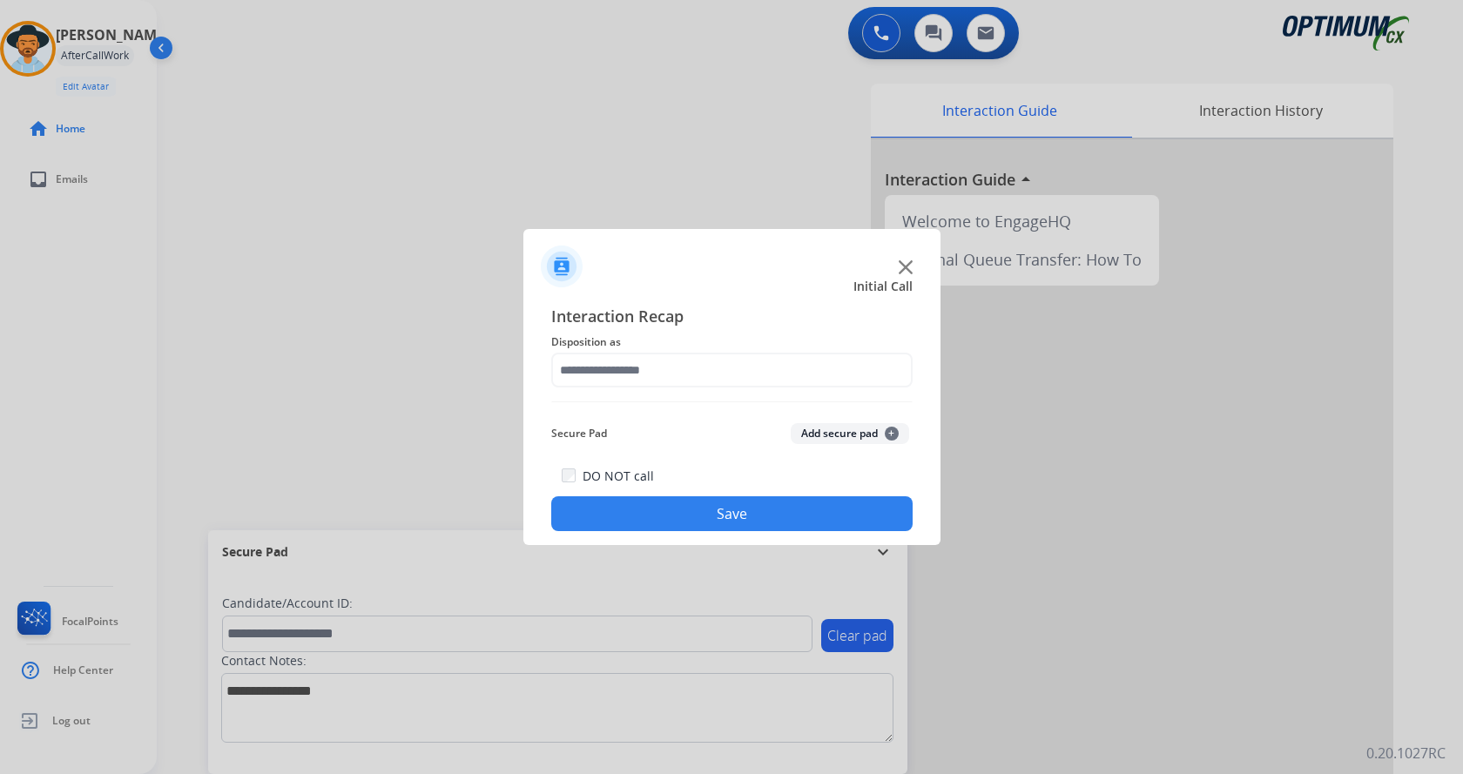
click at [711, 198] on div at bounding box center [731, 387] width 1463 height 774
click at [903, 266] on img at bounding box center [906, 267] width 14 height 14
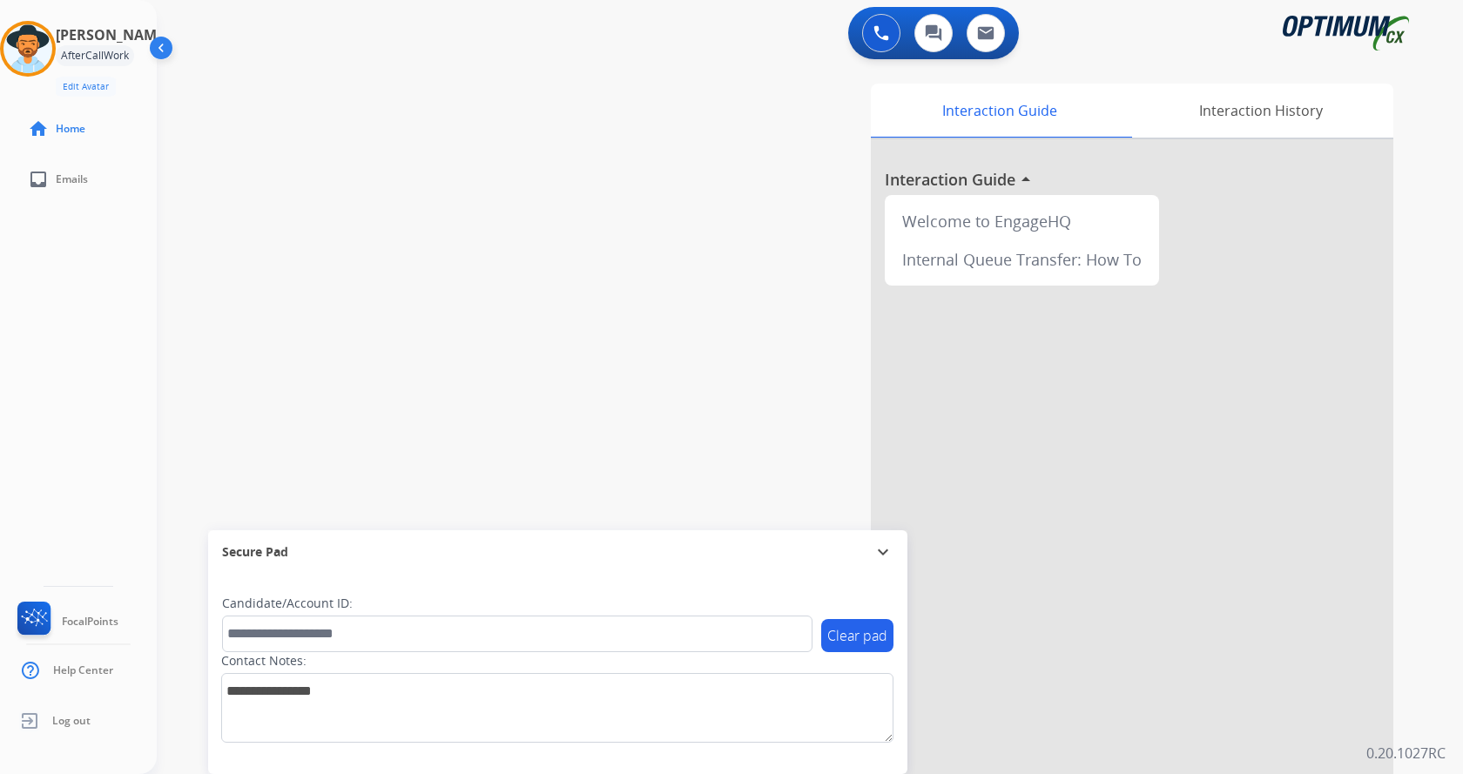
drag, startPoint x: 561, startPoint y: 199, endPoint x: 350, endPoint y: 91, distance: 236.8
click at [560, 199] on div "swap_horiz Break voice bridge close_fullscreen Connect 3-Way Call merge_type Se…" at bounding box center [789, 426] width 1264 height 726
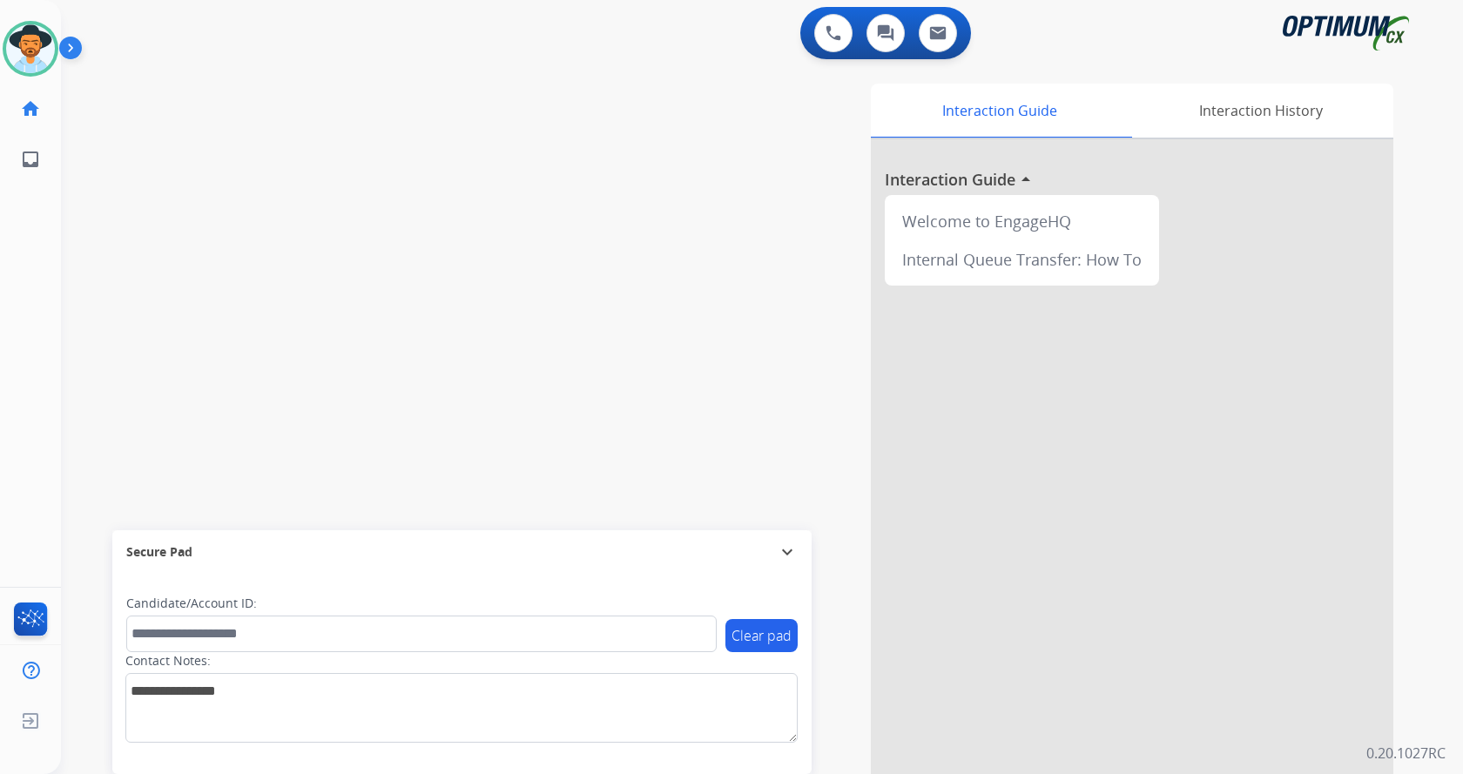
click at [59, 51] on img at bounding box center [74, 51] width 30 height 33
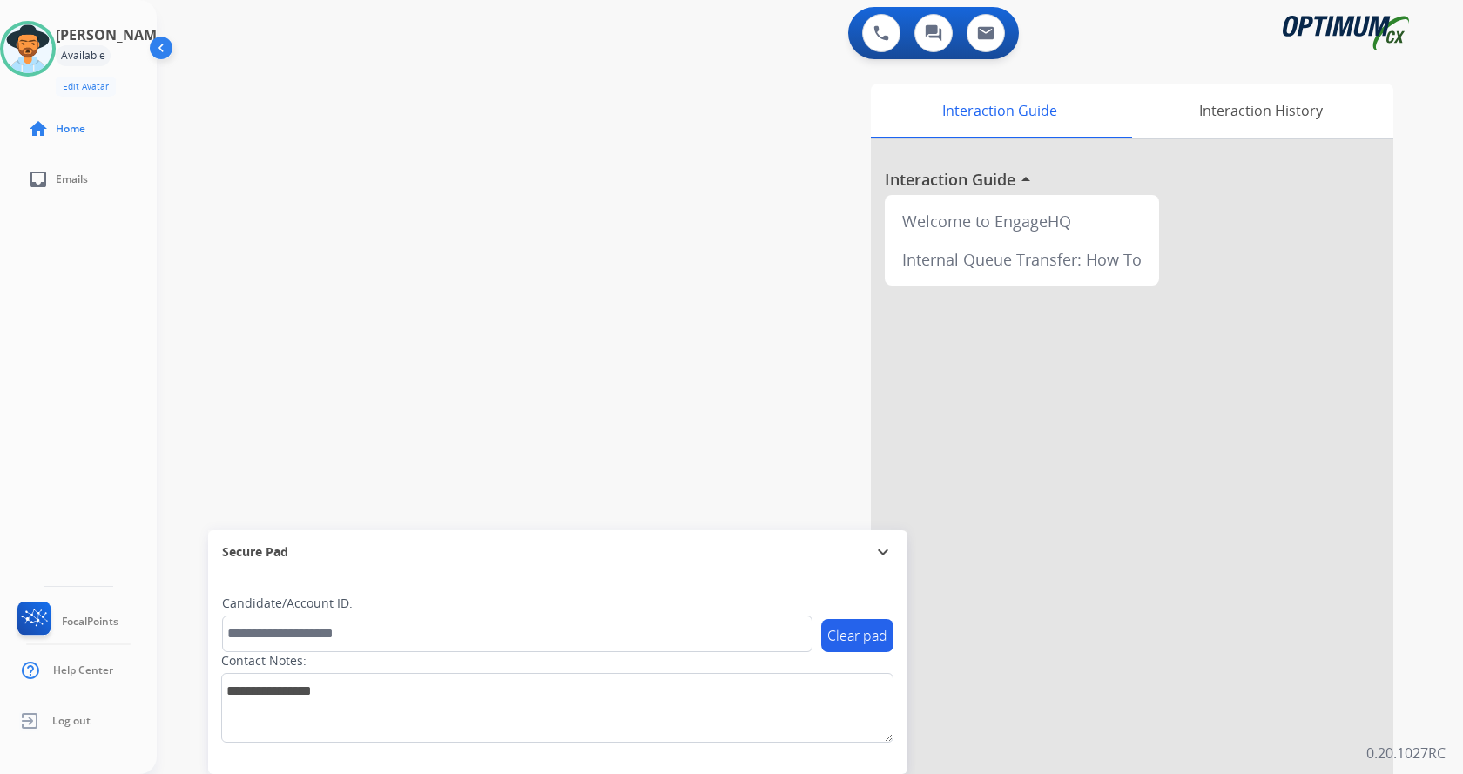
click at [480, 192] on div "swap_horiz Break voice bridge close_fullscreen Connect 3-Way Call merge_type Se…" at bounding box center [789, 426] width 1264 height 726
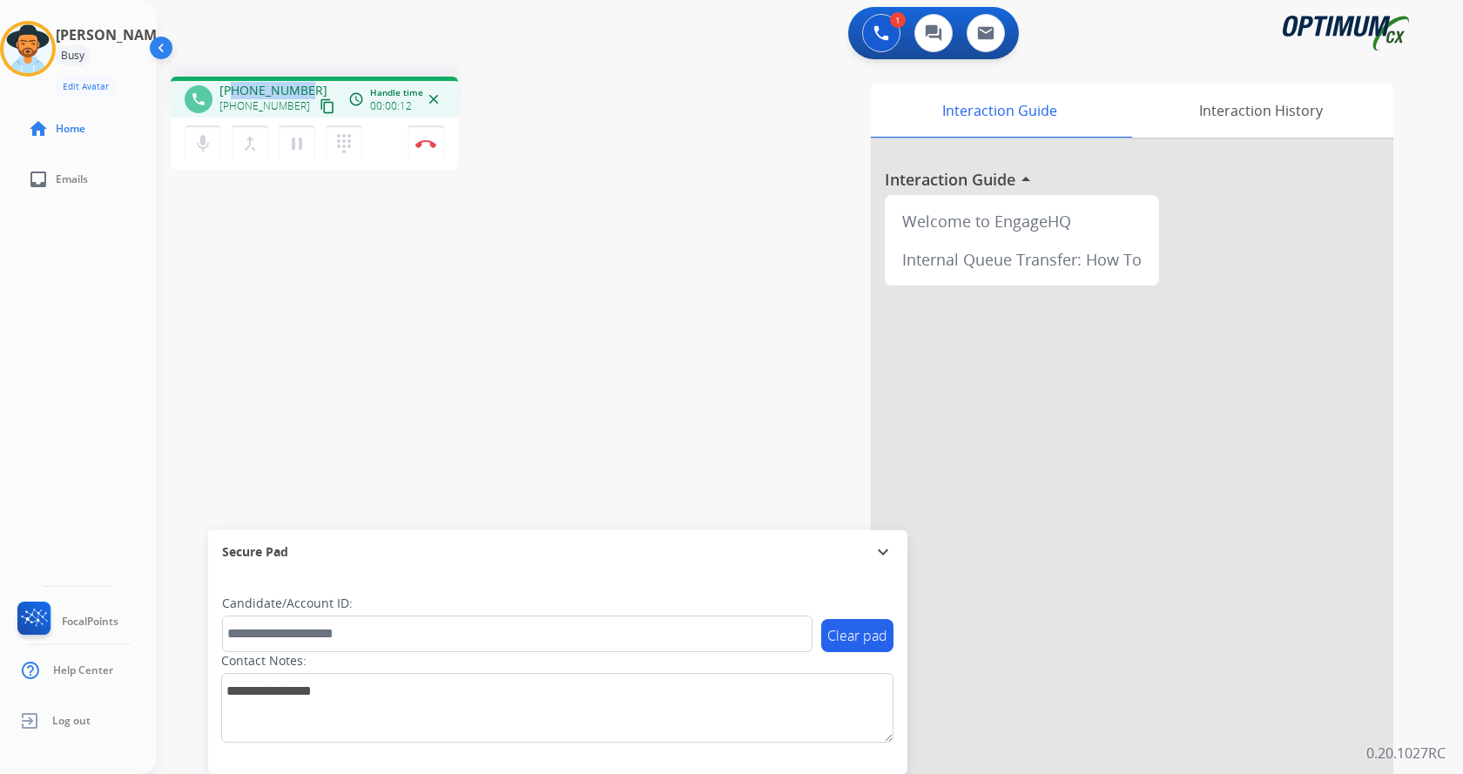
drag, startPoint x: 235, startPoint y: 87, endPoint x: 301, endPoint y: 80, distance: 66.5
click at [301, 80] on div "phone [PHONE_NUMBER] [PHONE_NUMBER] content_copy access_time Call metrics Queue…" at bounding box center [314, 97] width 287 height 41
copy span "6203978338"
drag, startPoint x: 381, startPoint y: 299, endPoint x: 391, endPoint y: 295, distance: 10.2
click at [382, 299] on div "phone [PHONE_NUMBER] [PHONE_NUMBER] content_copy access_time Call metrics Queue…" at bounding box center [789, 426] width 1264 height 726
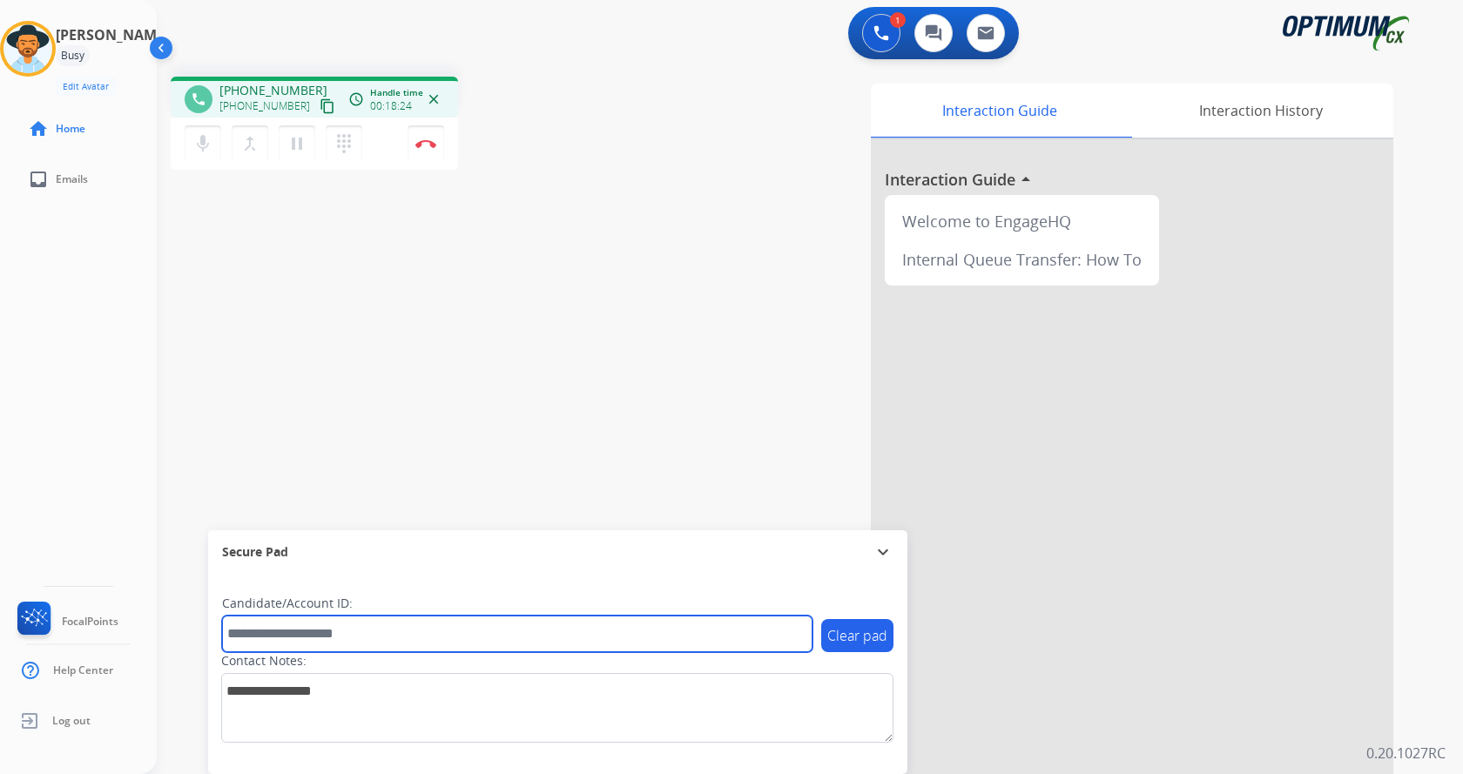
drag, startPoint x: 414, startPoint y: 635, endPoint x: 421, endPoint y: 616, distance: 19.6
click at [414, 634] on input "text" at bounding box center [517, 634] width 590 height 37
paste input "*******"
type input "*******"
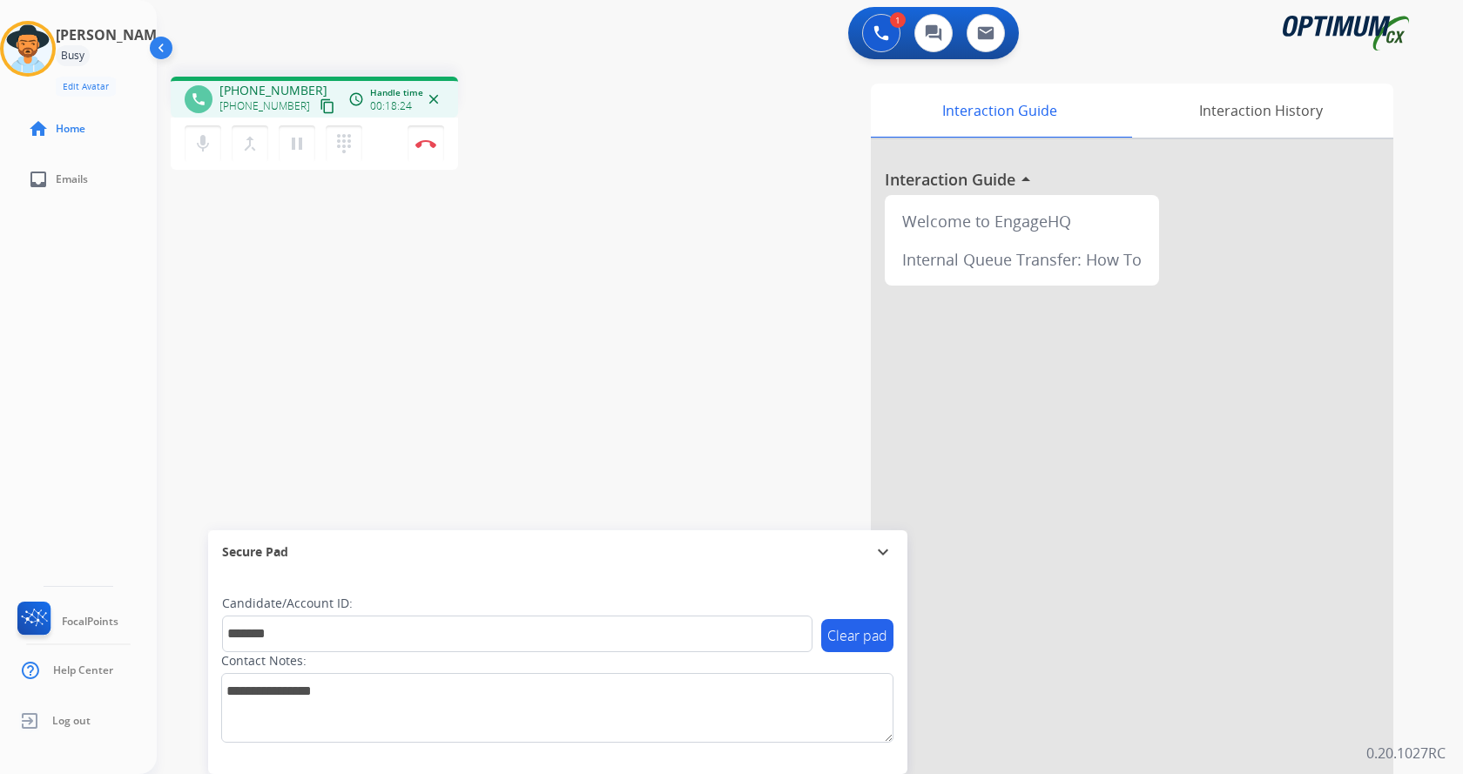
click at [433, 323] on div "phone +16203978338 +16203978338 content_copy access_time Call metrics Queue 00:…" at bounding box center [789, 426] width 1264 height 726
click at [420, 340] on div "phone +16203978338 +16203978338 content_copy access_time Call metrics Queue 00:…" at bounding box center [789, 426] width 1264 height 726
click at [442, 313] on div "phone +16203978338 +16203978338 content_copy access_time Call metrics Queue 00:…" at bounding box center [789, 426] width 1264 height 726
click at [429, 136] on button "Disconnect" at bounding box center [426, 143] width 37 height 37
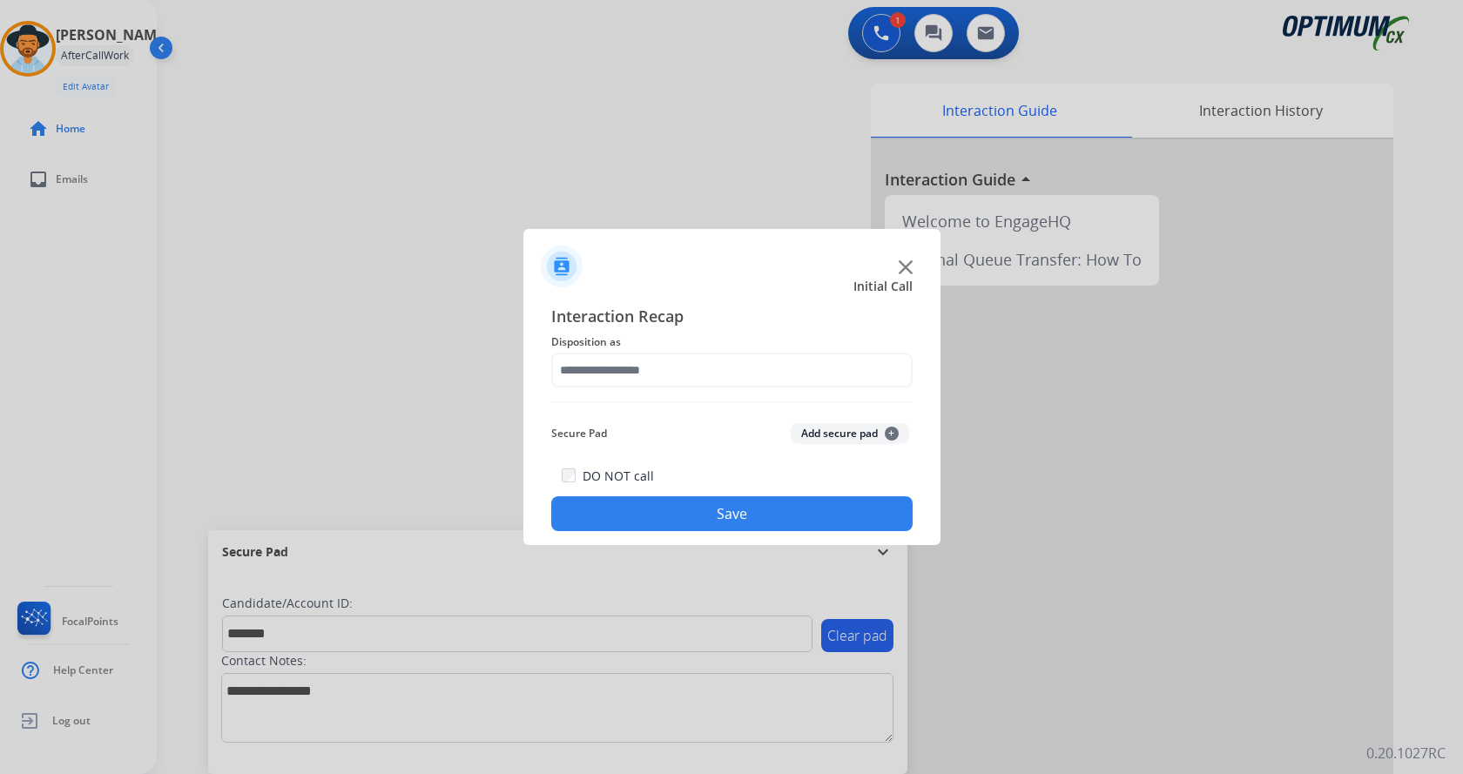
click at [833, 434] on button "Add secure pad +" at bounding box center [850, 433] width 118 height 21
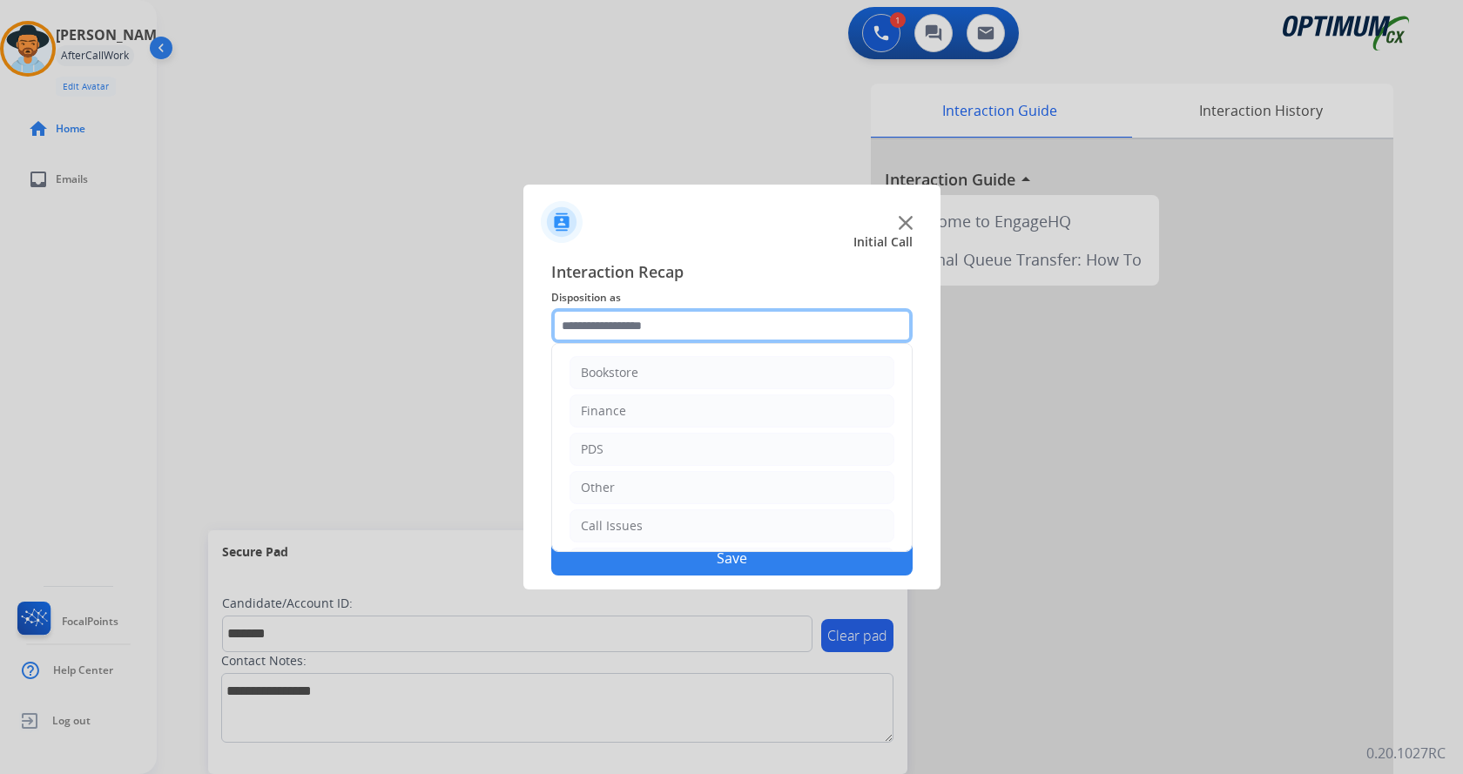
click at [647, 333] on input "text" at bounding box center [731, 325] width 361 height 35
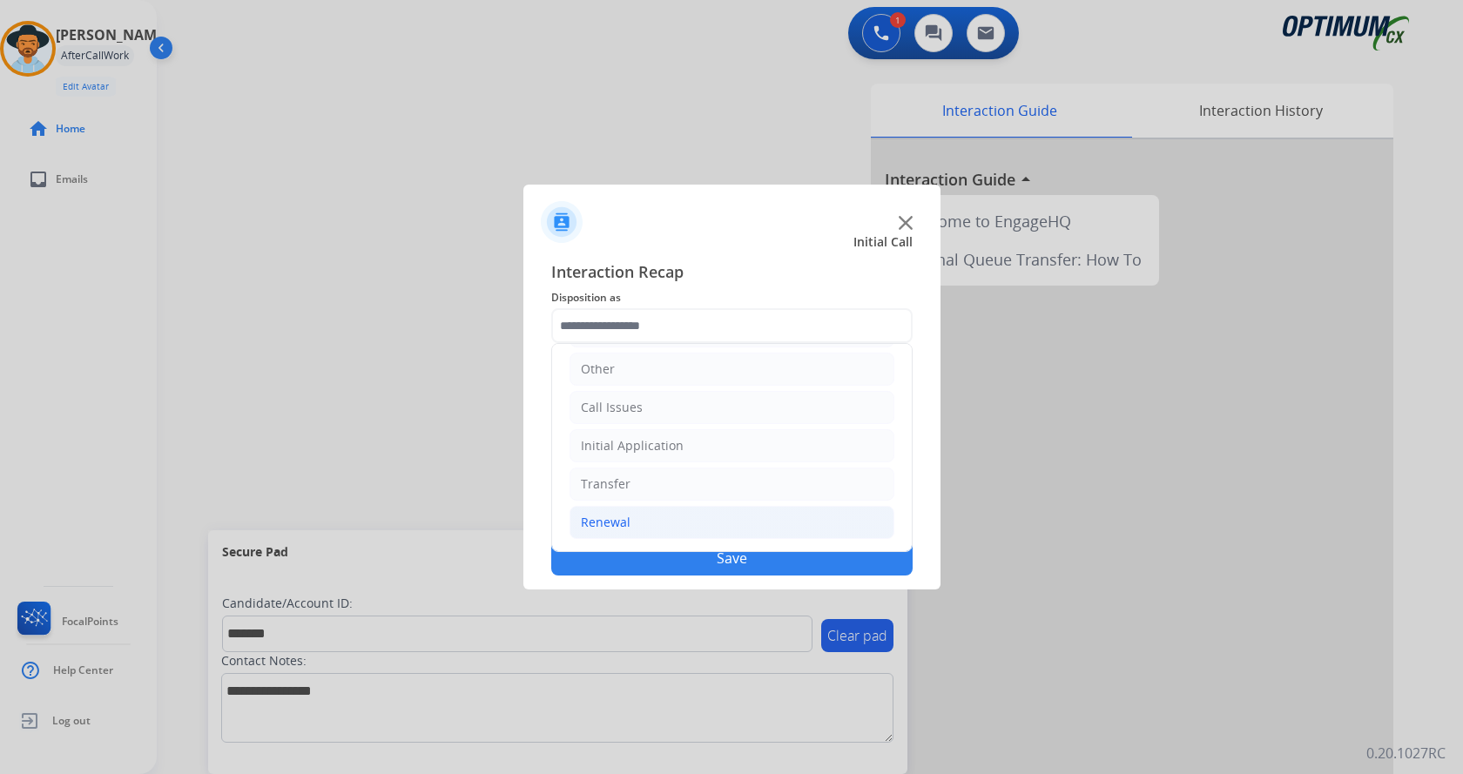
click at [668, 518] on li "Renewal" at bounding box center [731, 522] width 325 height 33
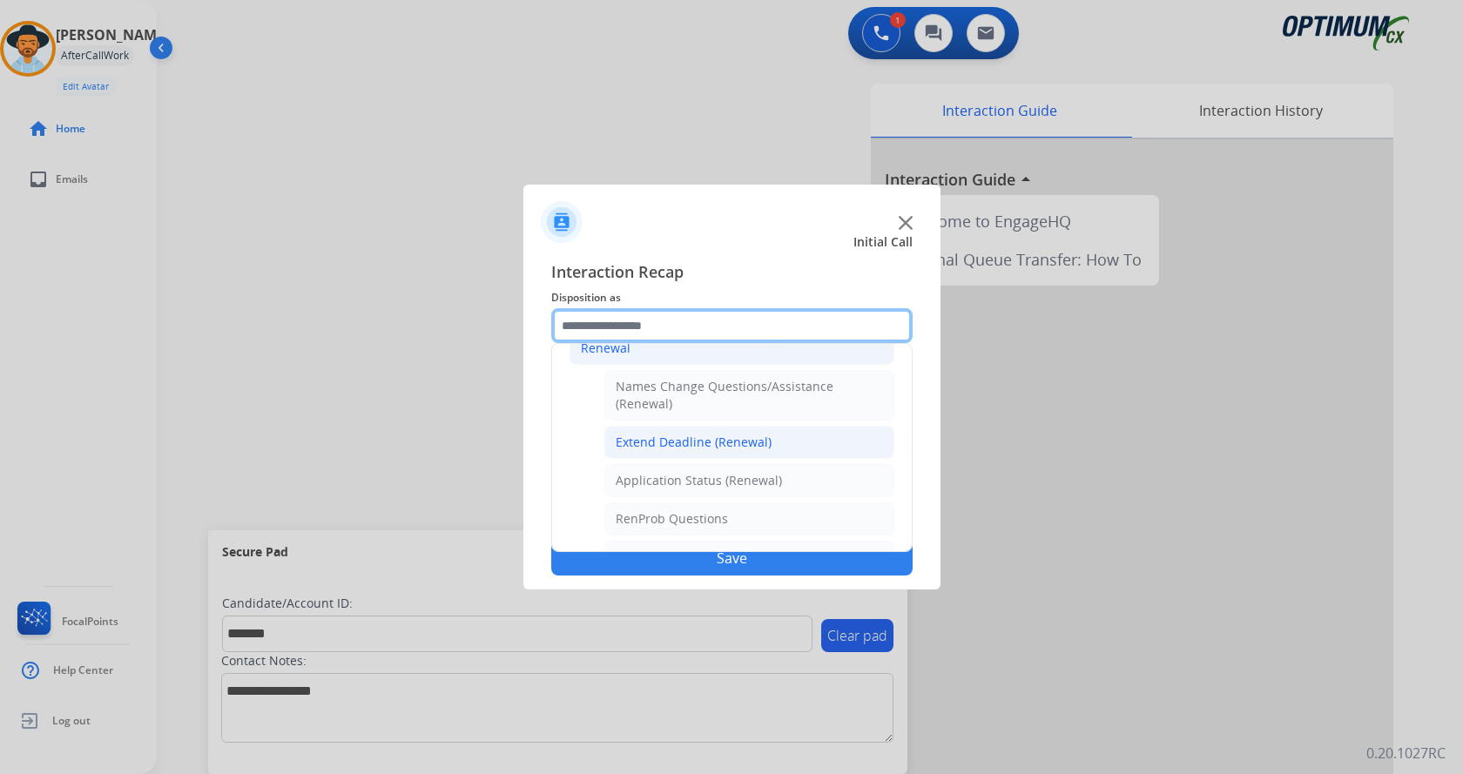
scroll to position [380, 0]
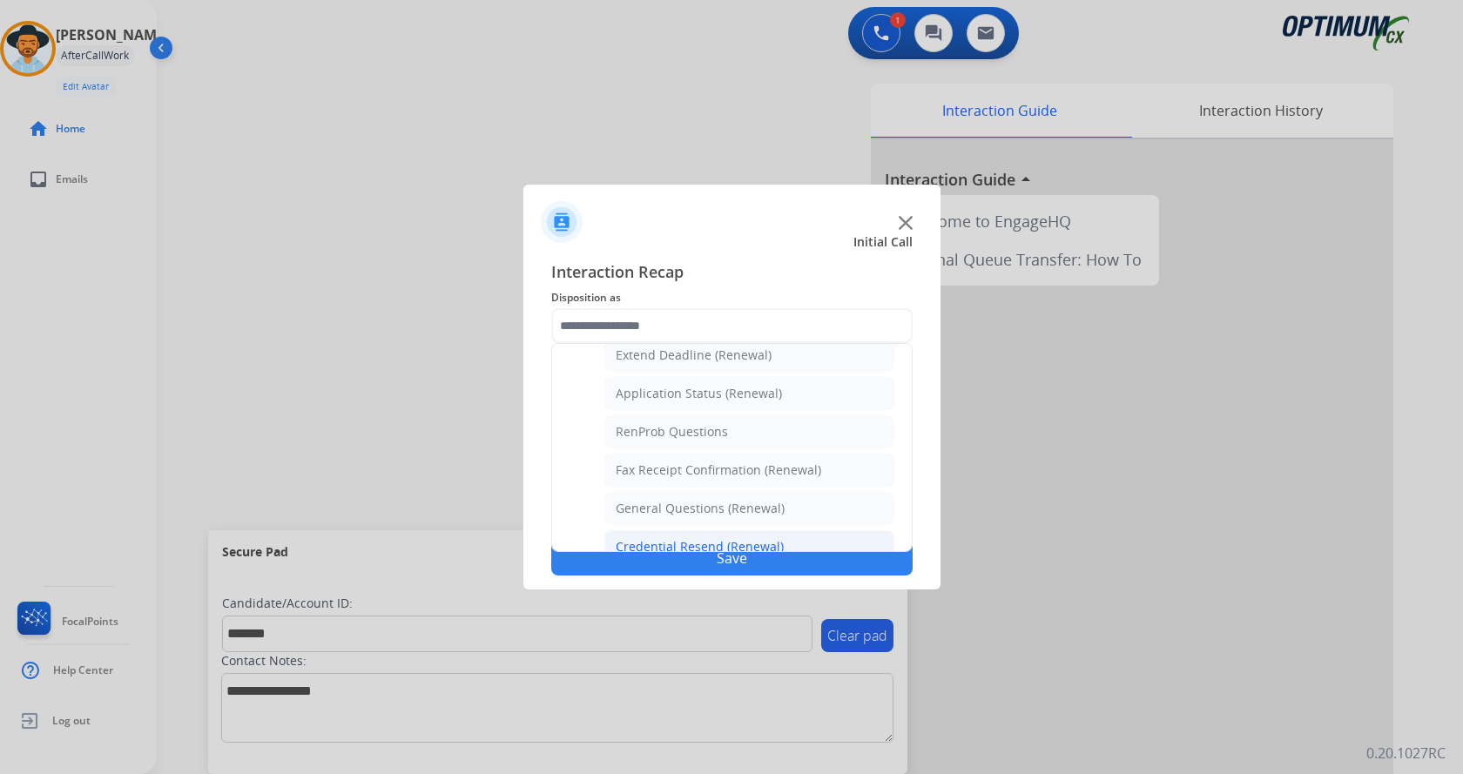
click at [706, 545] on div "Credential Resend (Renewal)" at bounding box center [700, 546] width 168 height 17
type input "**********"
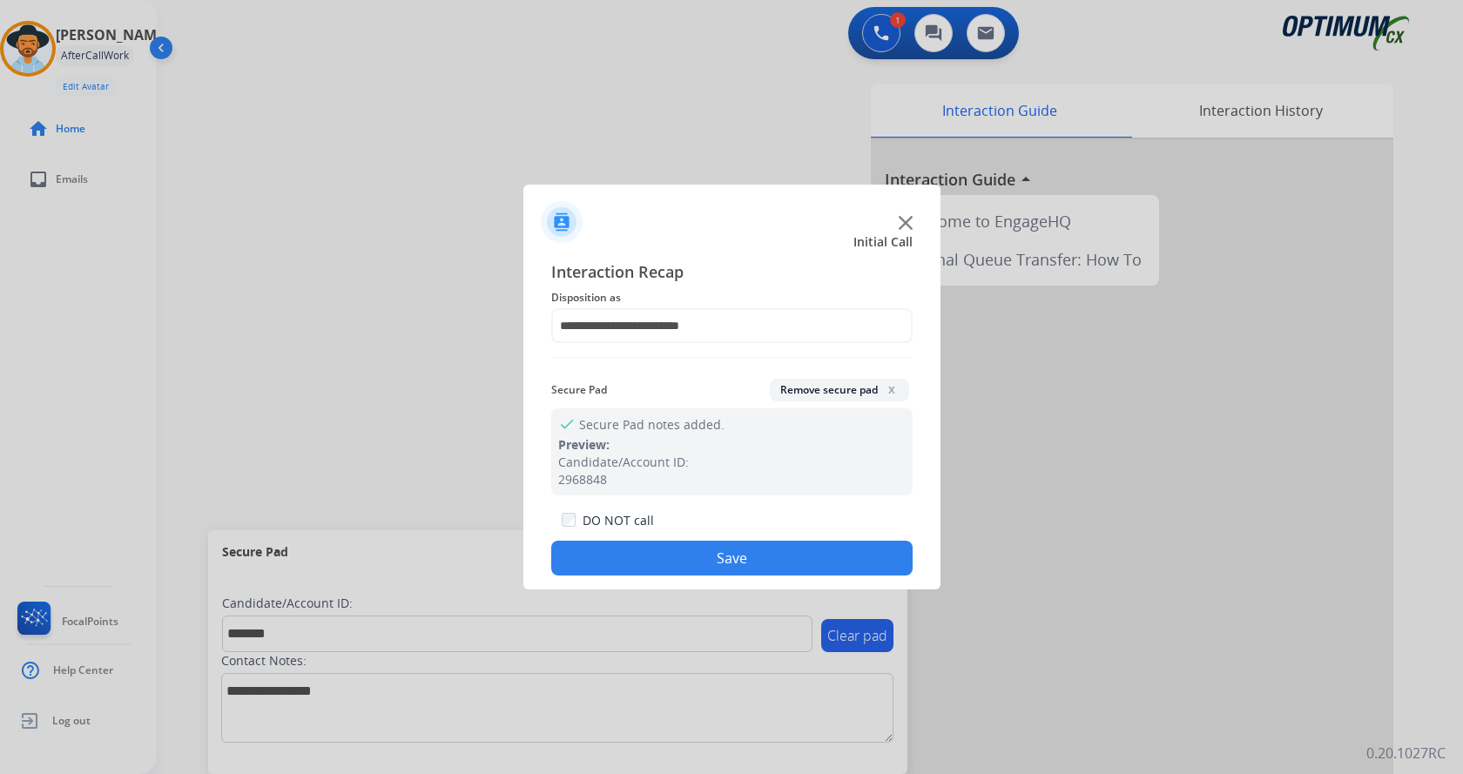
click at [710, 554] on button "Save" at bounding box center [731, 558] width 361 height 35
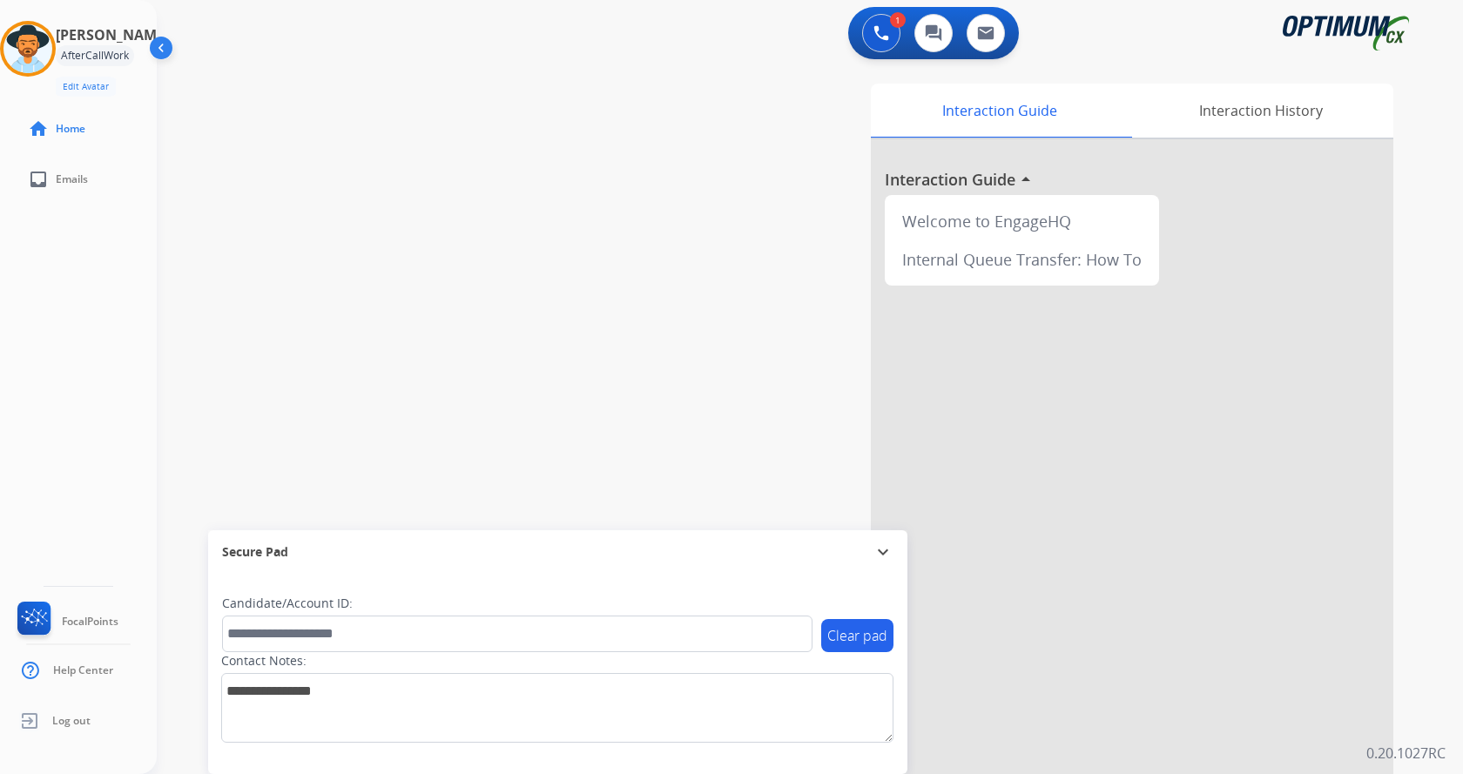
click at [516, 400] on div "swap_horiz Break voice bridge close_fullscreen Connect 3-Way Call merge_type Se…" at bounding box center [789, 426] width 1264 height 726
click at [40, 382] on div "[PERSON_NAME] Available Edit Avatar Agent: [PERSON_NAME] Profile: Gen_Bilingual…" at bounding box center [78, 387] width 157 height 774
click at [700, 242] on div "Interaction Guide Interaction History Interaction Guide arrow_drop_up Welcome t…" at bounding box center [1014, 436] width 758 height 705
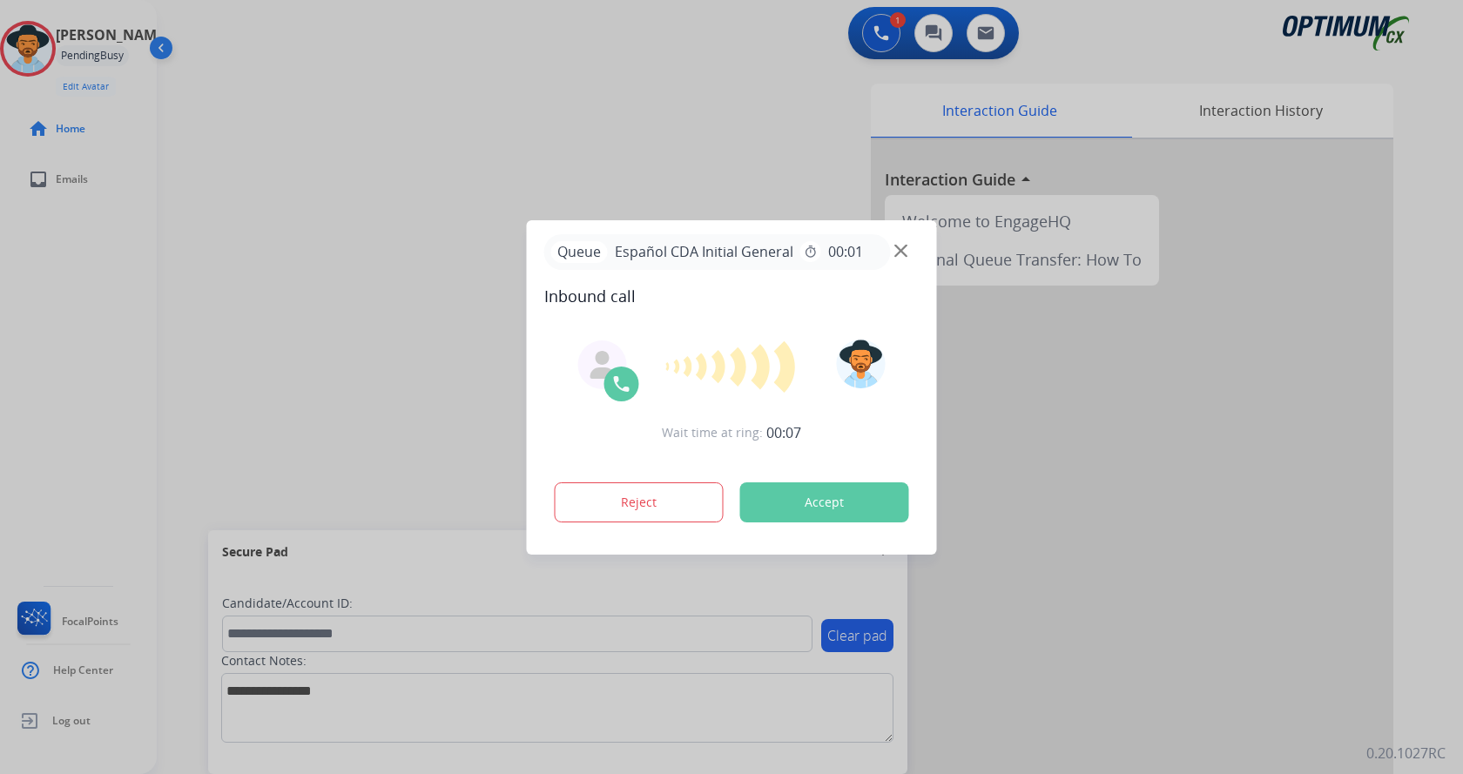
click at [415, 111] on div at bounding box center [731, 387] width 1463 height 774
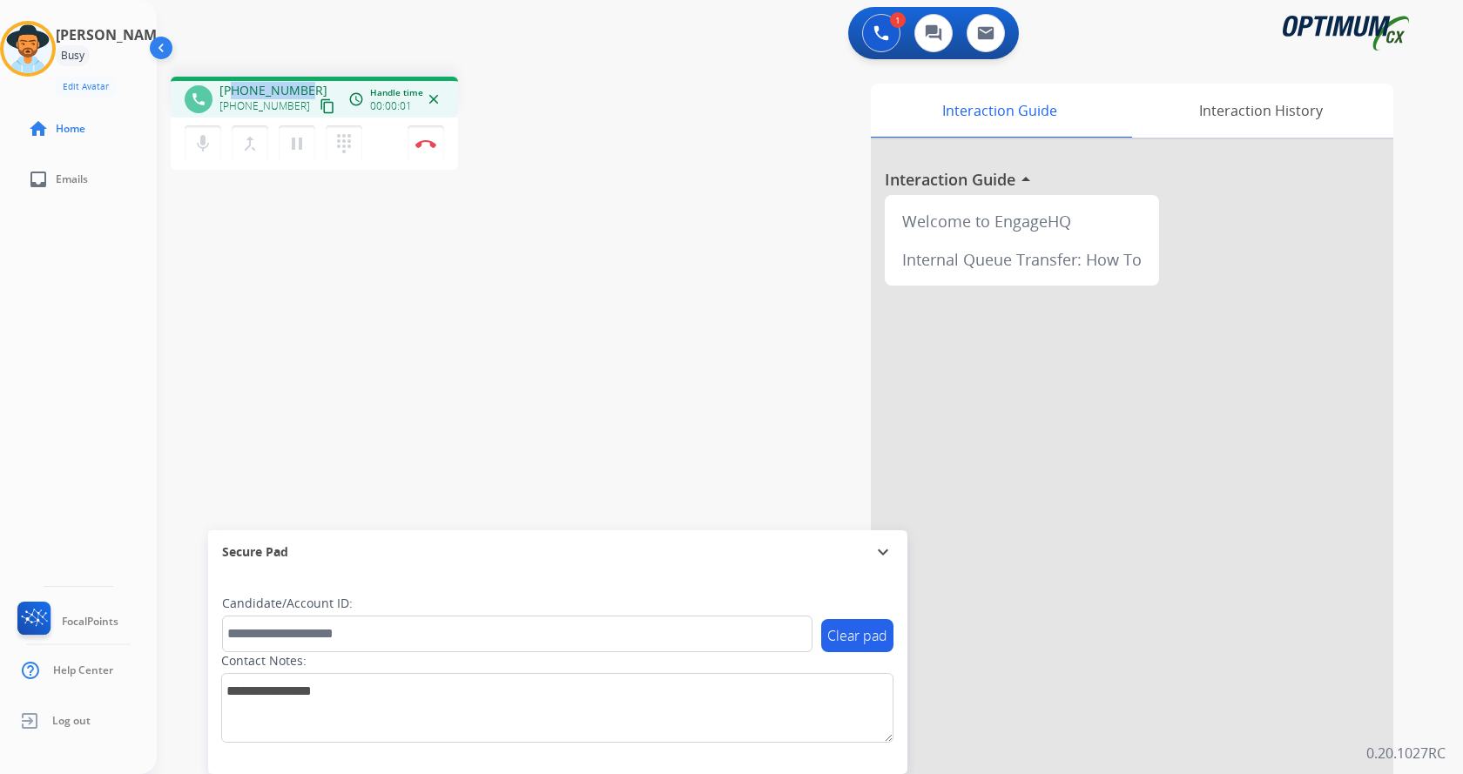
drag, startPoint x: 234, startPoint y: 85, endPoint x: 303, endPoint y: 81, distance: 68.9
click at [303, 81] on div "phone +17874325420 +17874325420 content_copy access_time Call metrics Queue 00:…" at bounding box center [314, 97] width 287 height 41
copy span "7874325420"
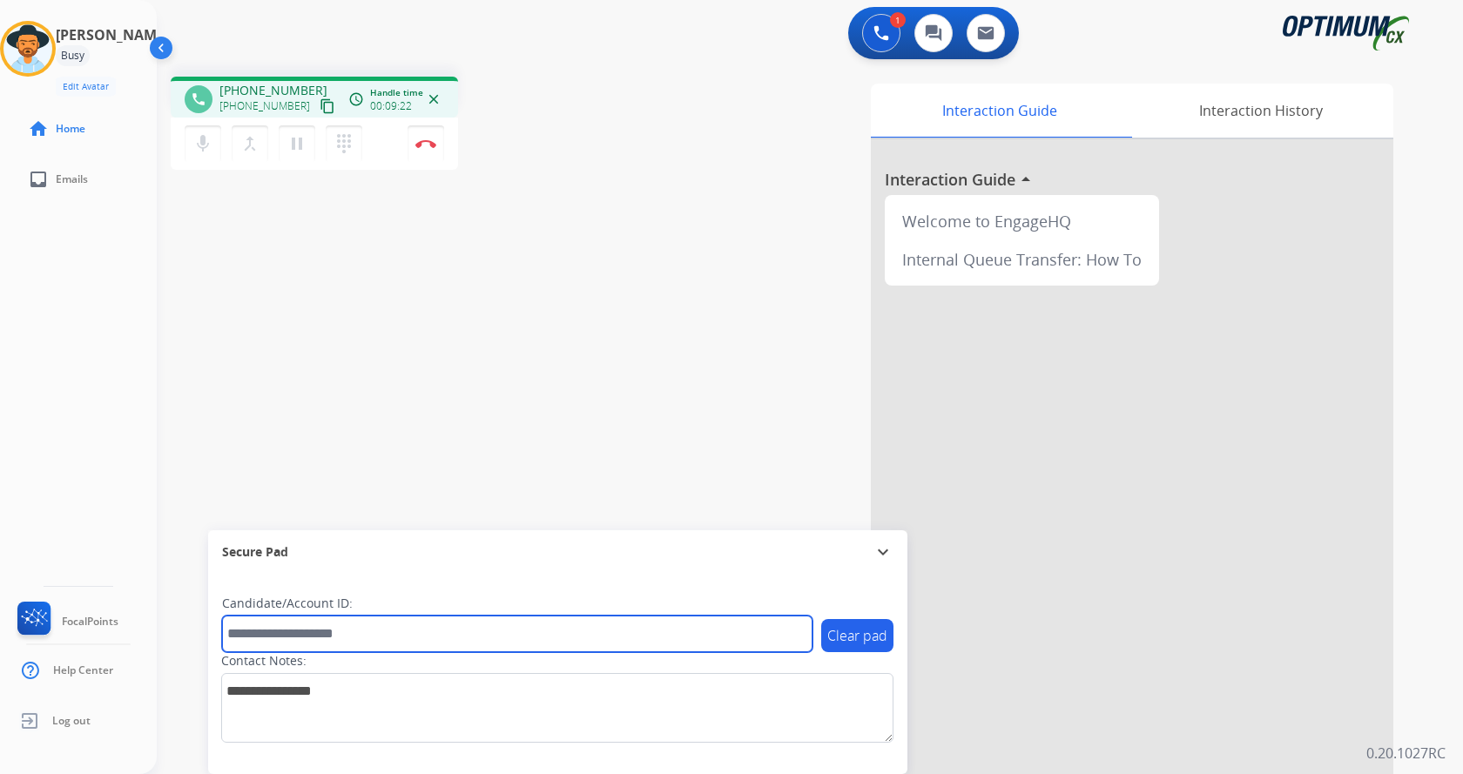
click at [374, 642] on input "text" at bounding box center [517, 634] width 590 height 37
paste input "*******"
type input "*******"
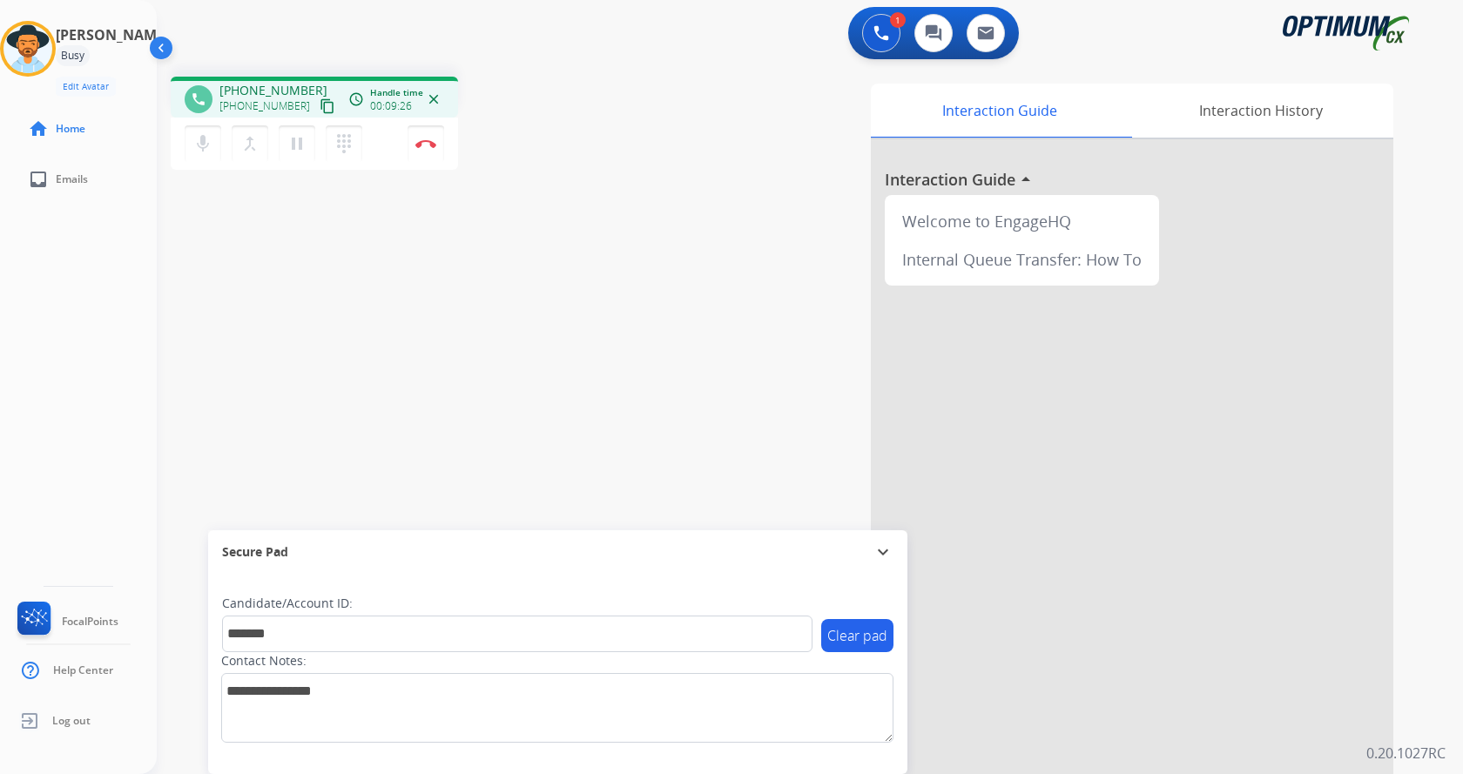
click at [334, 333] on div "phone +17874325420 +17874325420 content_copy access_time Call metrics Queue 00:…" at bounding box center [789, 426] width 1264 height 726
click at [430, 144] on img at bounding box center [425, 143] width 21 height 9
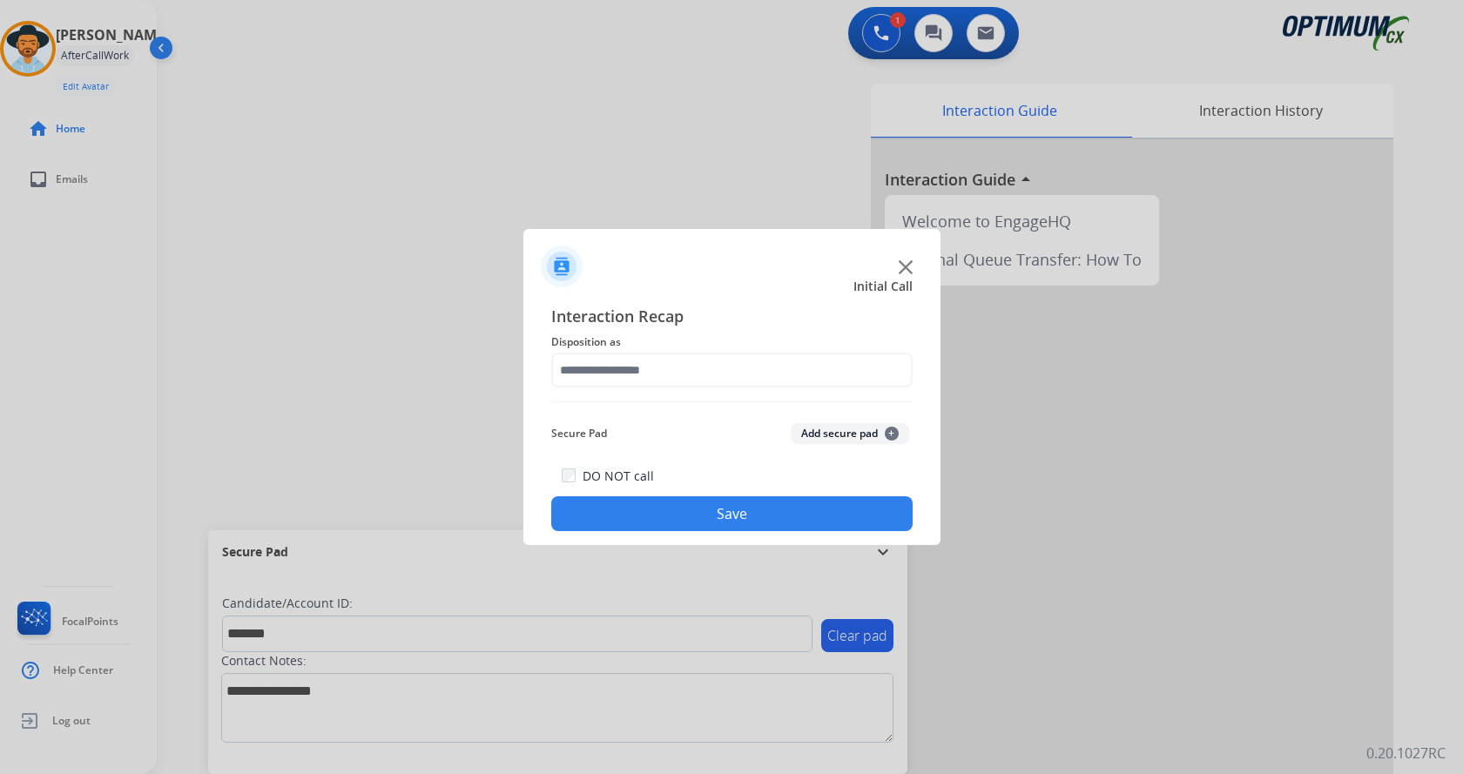
click at [818, 433] on button "Add secure pad +" at bounding box center [850, 433] width 118 height 21
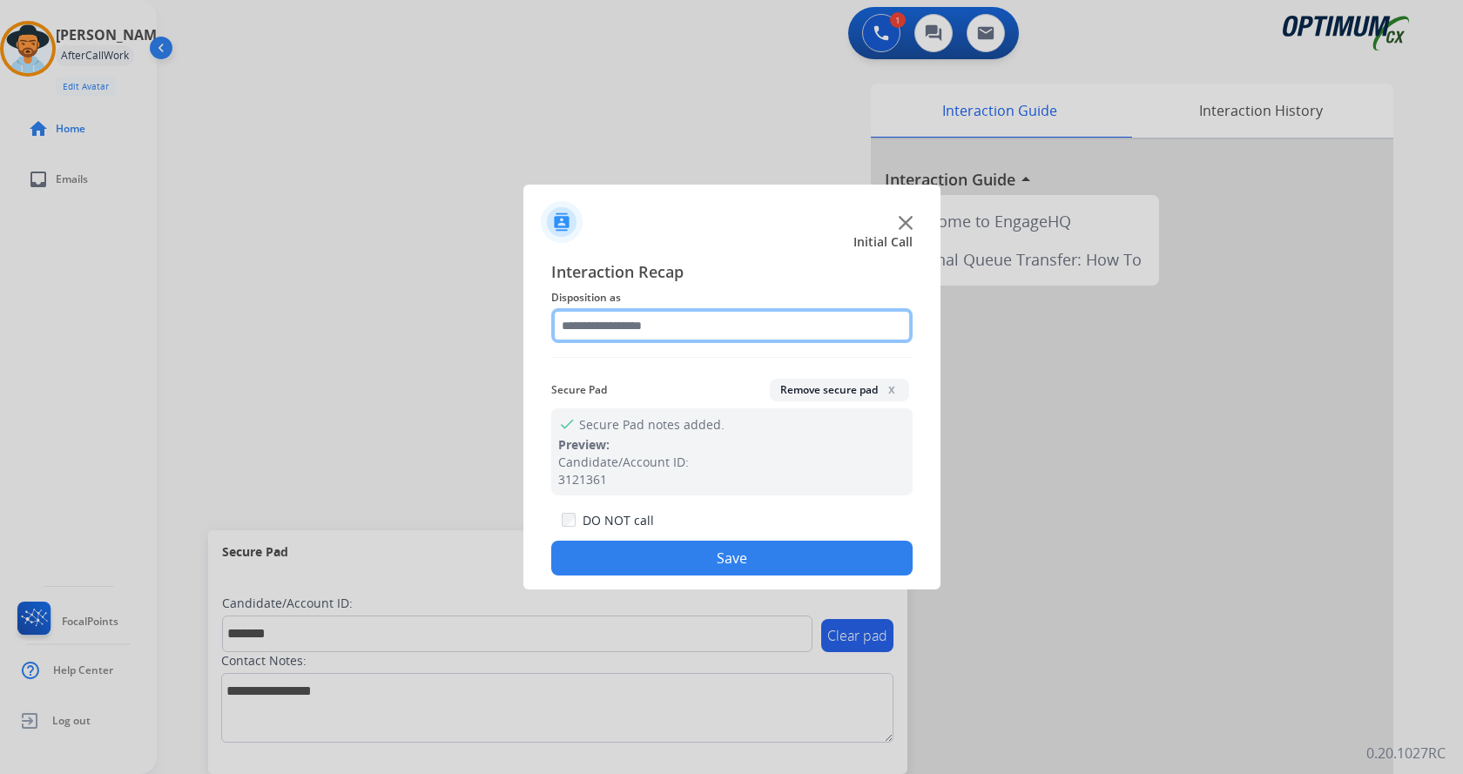
click at [629, 320] on input "text" at bounding box center [731, 325] width 361 height 35
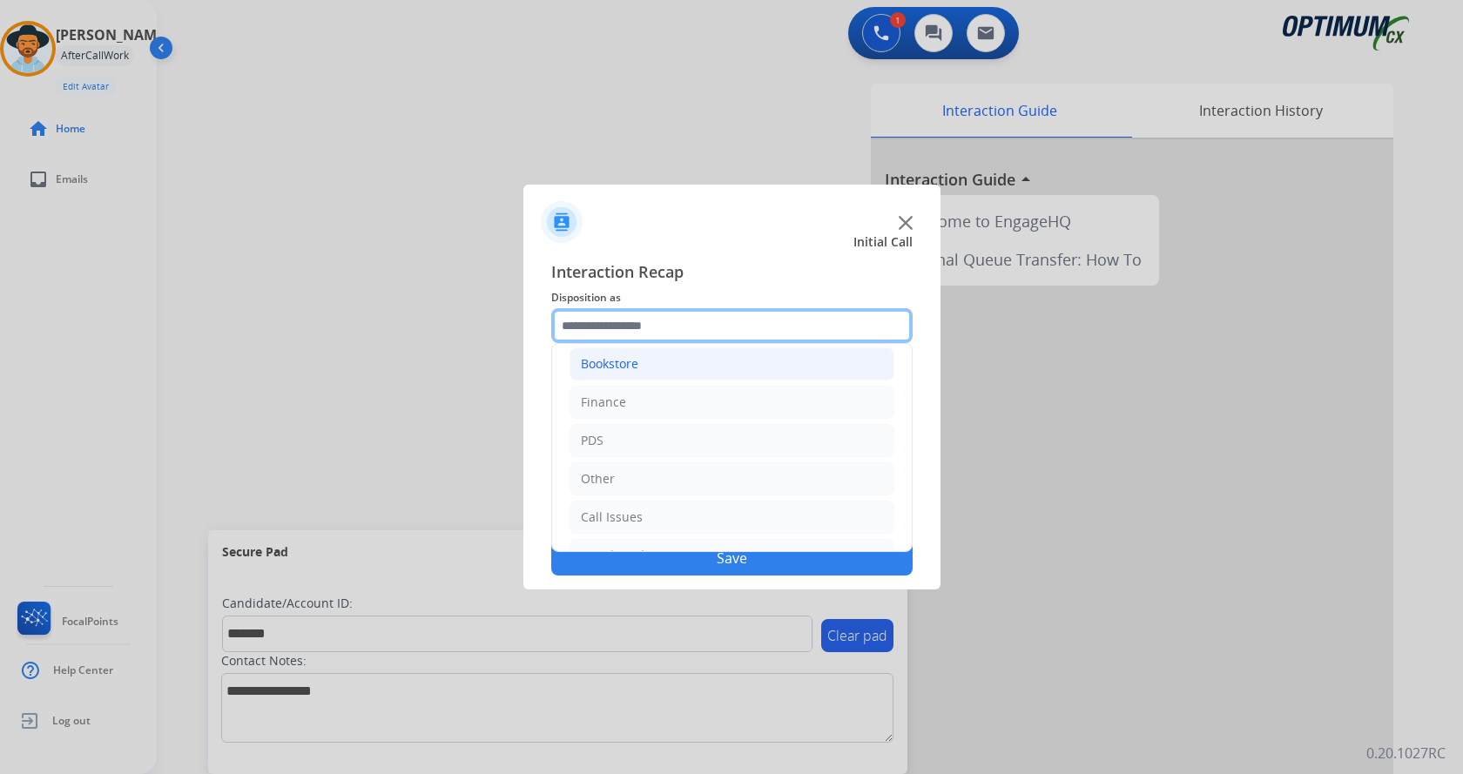
scroll to position [0, 0]
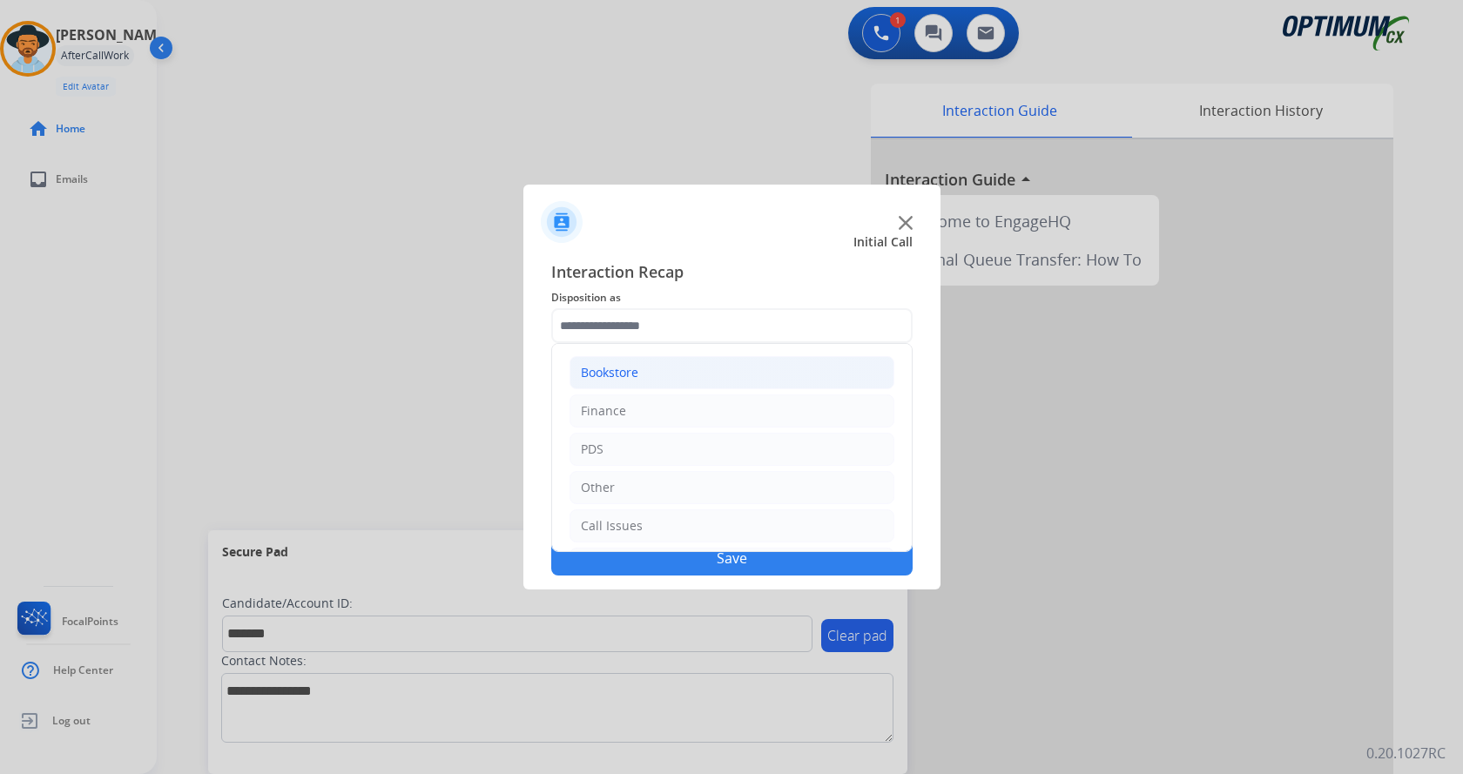
click at [648, 384] on li "Bookstore" at bounding box center [731, 372] width 325 height 33
click at [675, 409] on div "Reshipment" at bounding box center [651, 410] width 71 height 17
type input "**********"
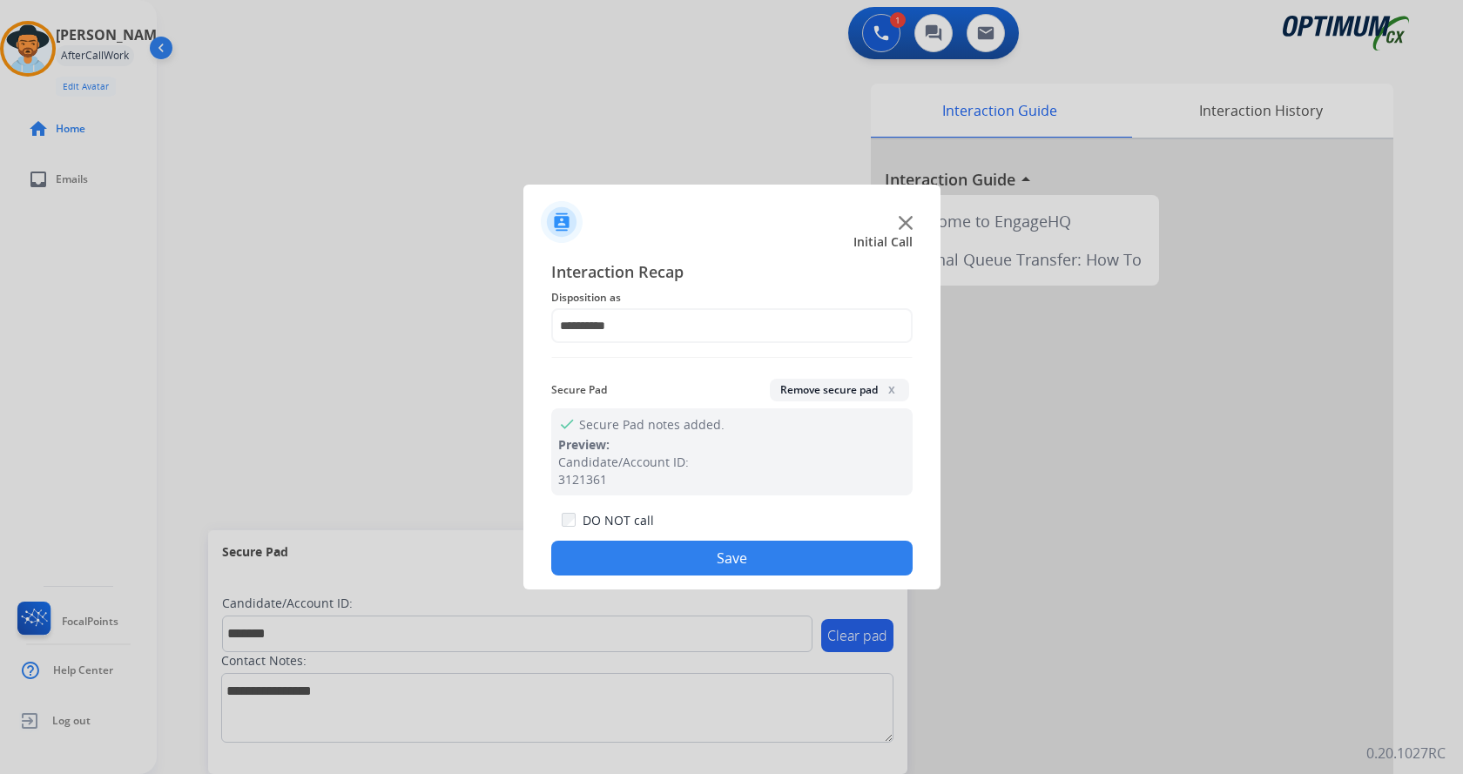
drag, startPoint x: 686, startPoint y: 581, endPoint x: 669, endPoint y: 571, distance: 19.9
click at [683, 581] on div "**********" at bounding box center [731, 418] width 417 height 344
click at [674, 566] on button "Save" at bounding box center [731, 558] width 361 height 35
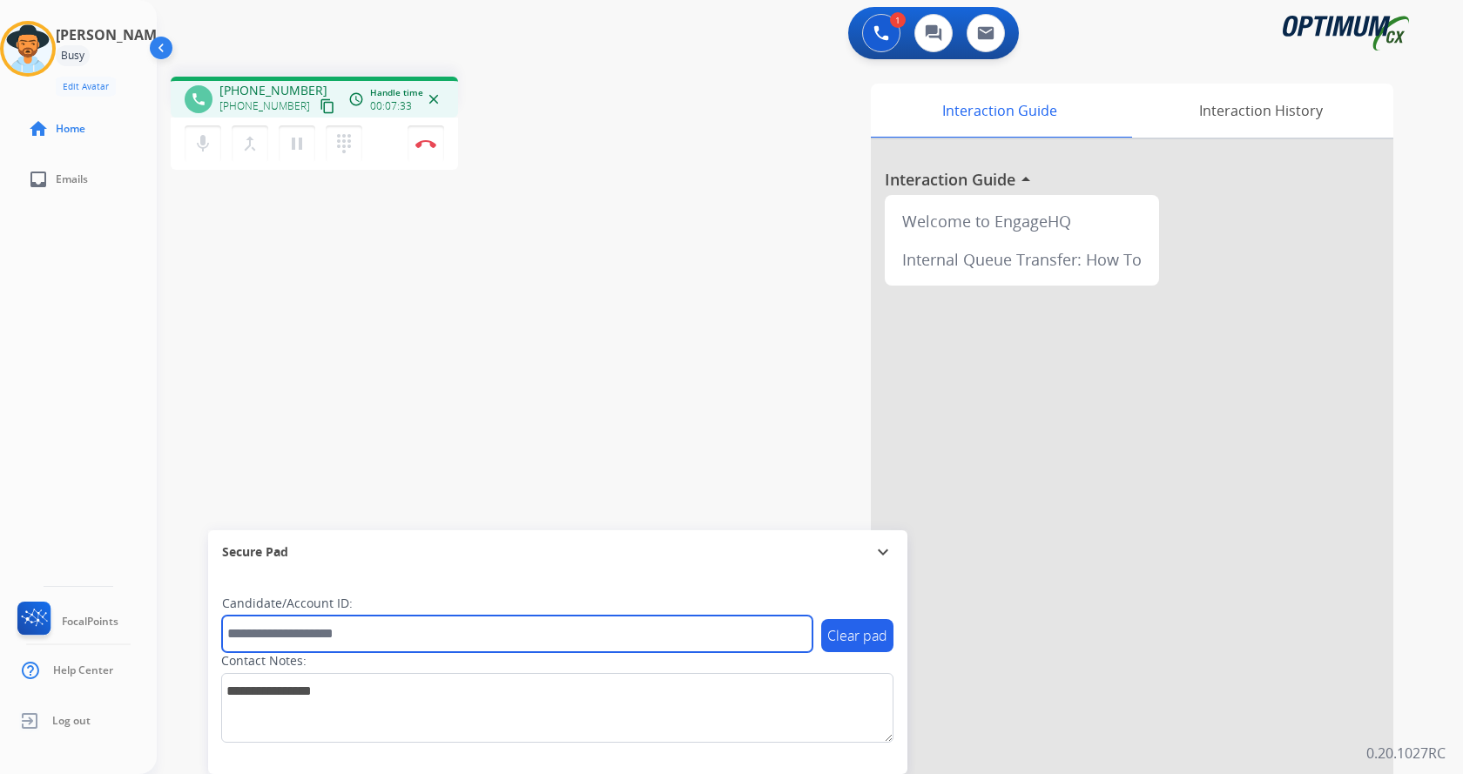
click at [352, 627] on input "text" at bounding box center [517, 634] width 590 height 37
paste input "*******"
type input "*******"
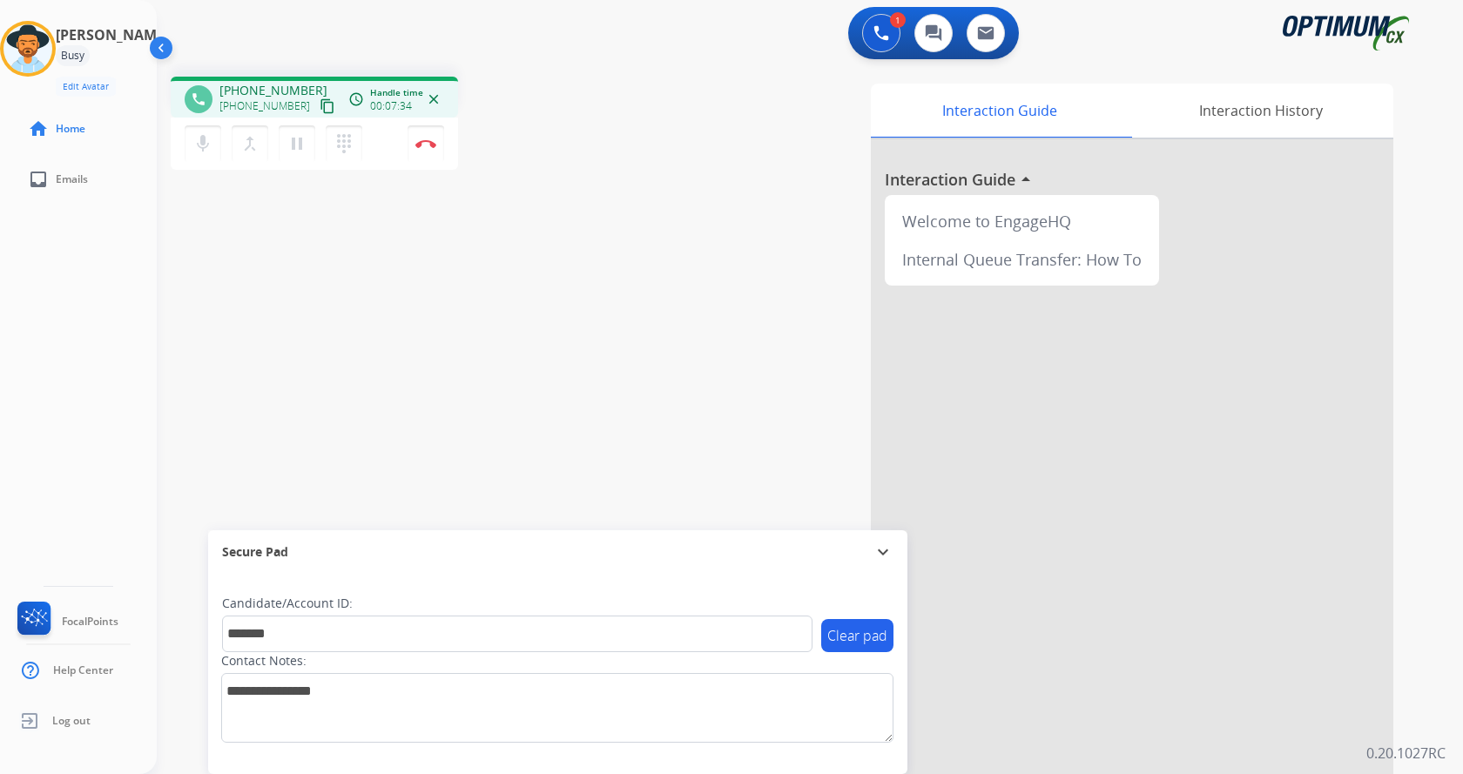
click at [382, 360] on div "phone +12814683756 +12814683756 content_copy access_time Call metrics Queue 00:…" at bounding box center [789, 426] width 1264 height 726
click at [423, 137] on button "Disconnect" at bounding box center [426, 143] width 37 height 37
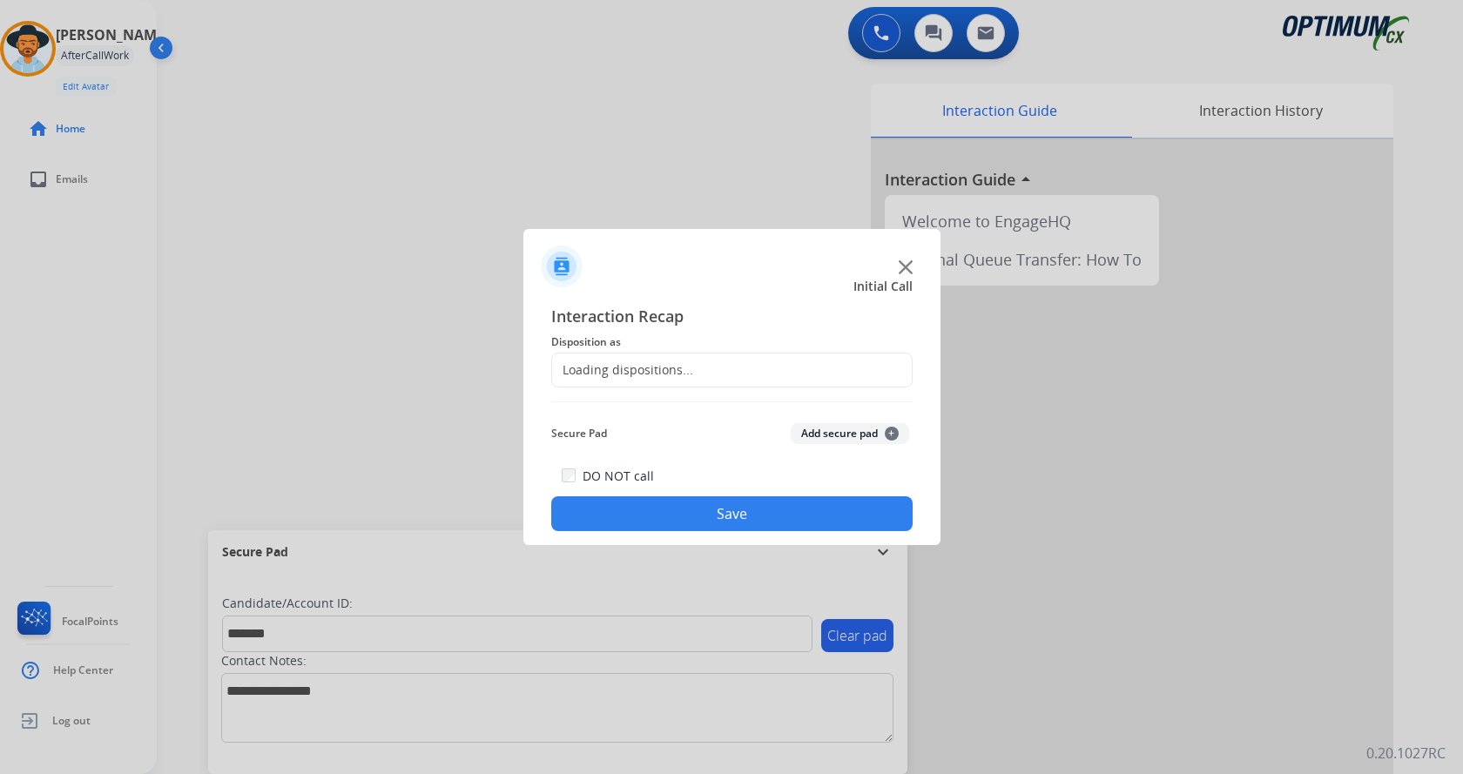
click at [832, 431] on button "Add secure pad +" at bounding box center [850, 433] width 118 height 21
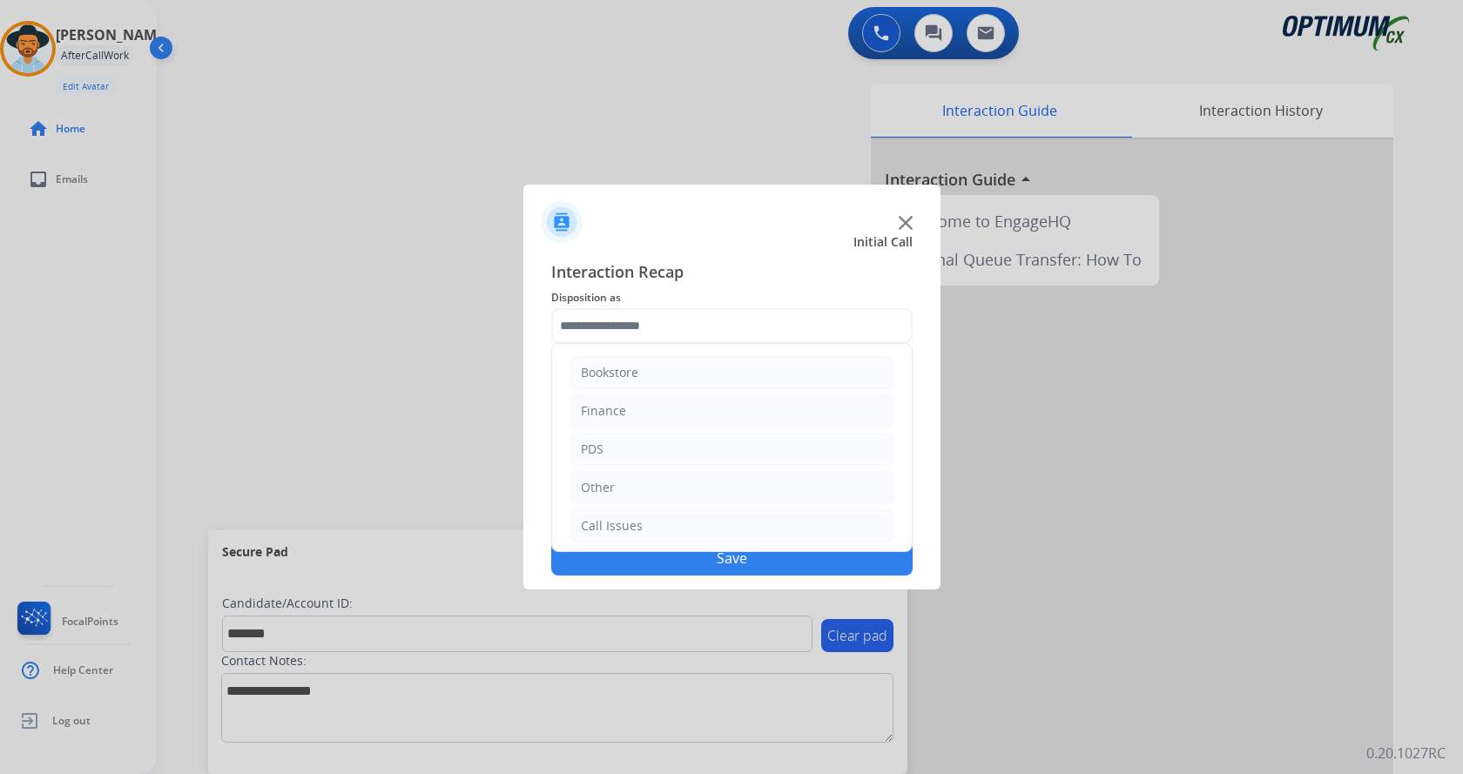
click at [722, 343] on div "Bookstore Finance PDS Other Call Issues Initial Application Transfer Renewal" at bounding box center [731, 325] width 361 height 35
click at [635, 453] on li "PDS" at bounding box center [731, 449] width 325 height 33
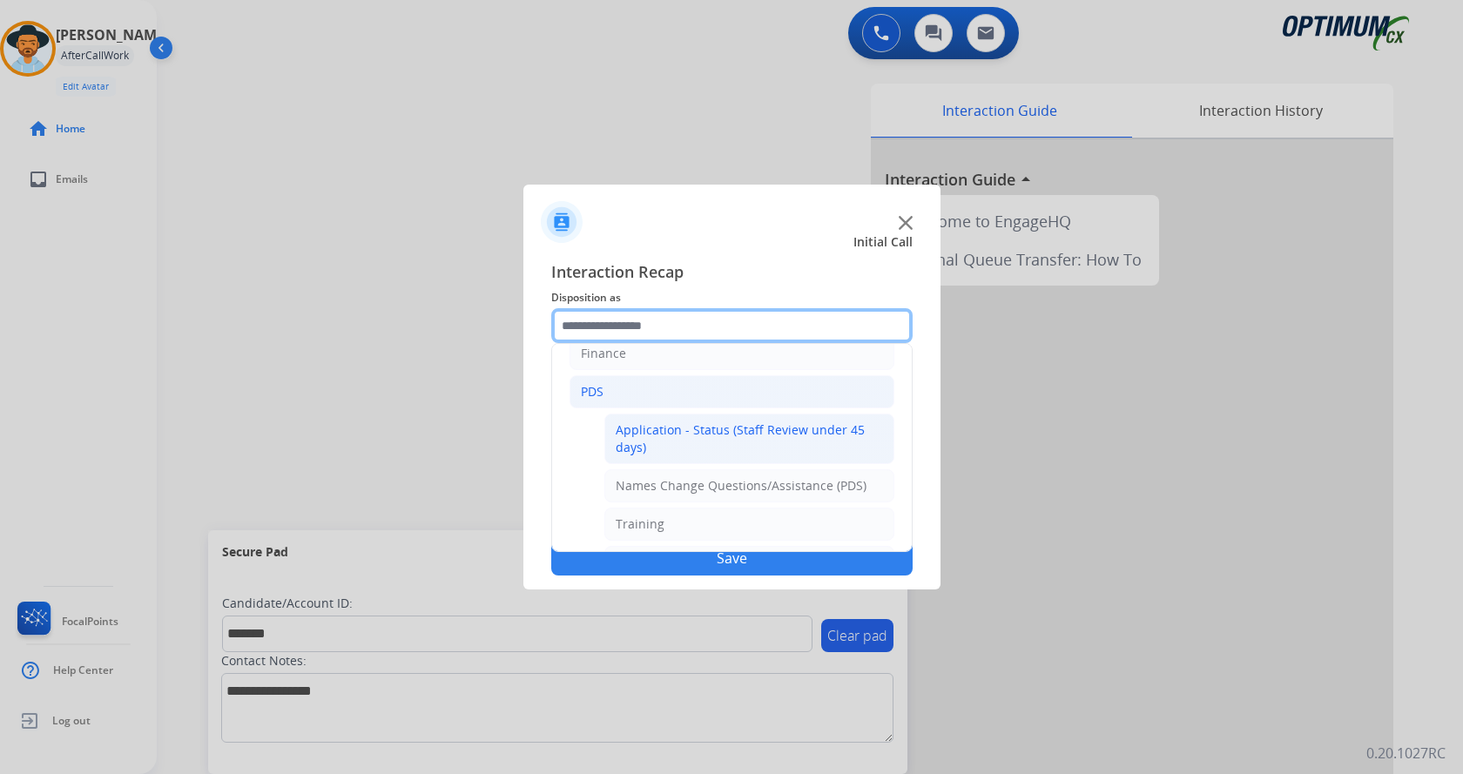
scroll to position [87, 0]
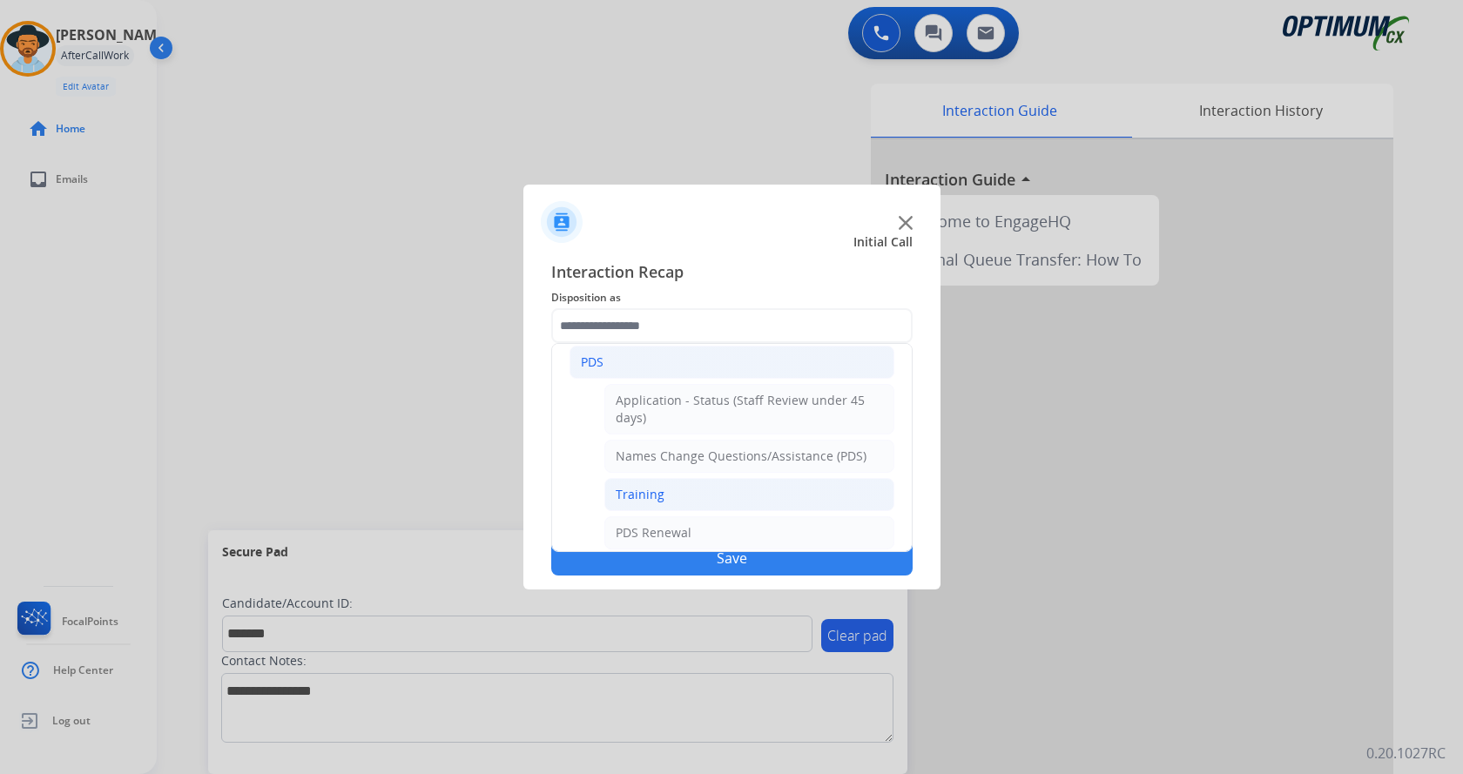
click at [674, 500] on li "Training" at bounding box center [749, 494] width 290 height 33
type input "********"
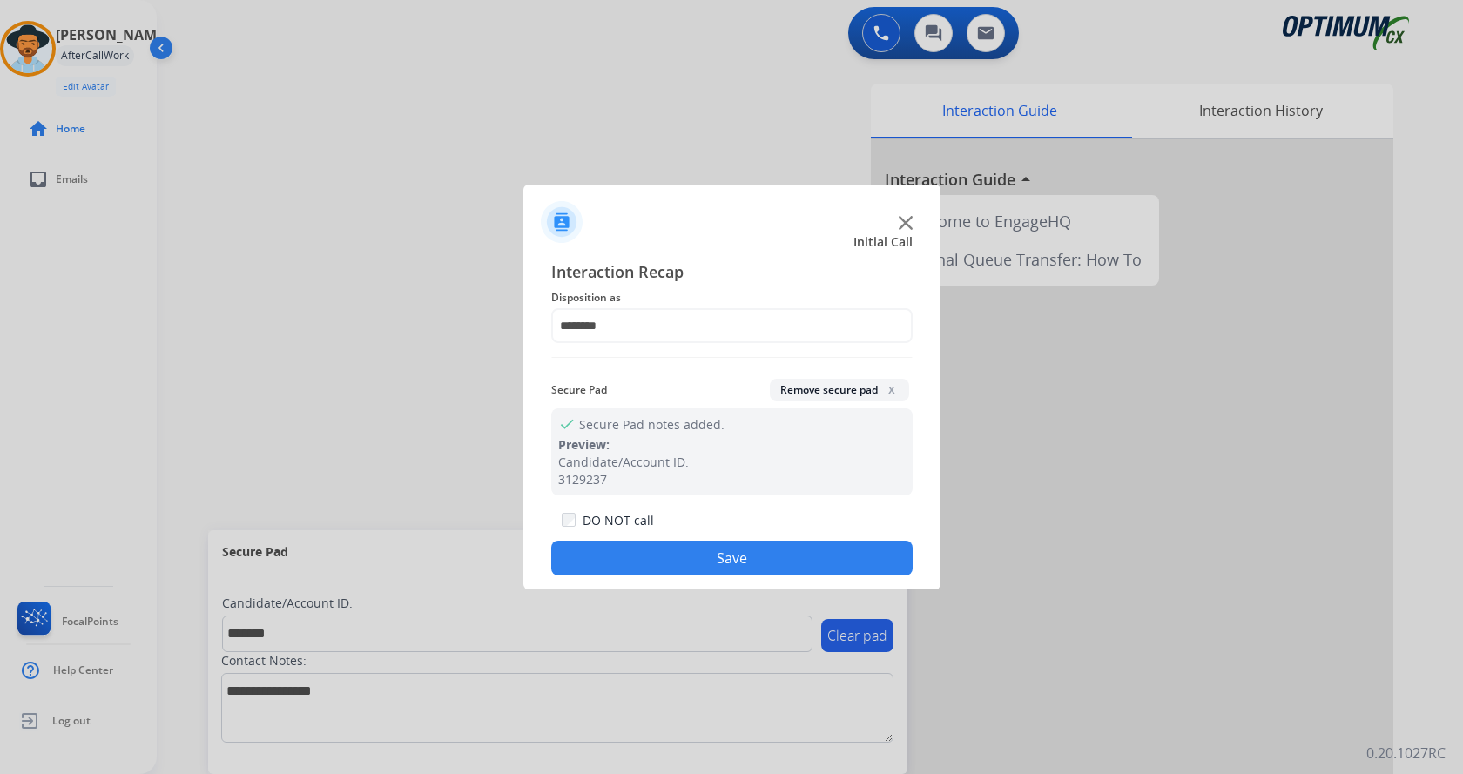
drag, startPoint x: 666, startPoint y: 549, endPoint x: 656, endPoint y: 545, distance: 11.3
click at [667, 549] on button "Save" at bounding box center [731, 558] width 361 height 35
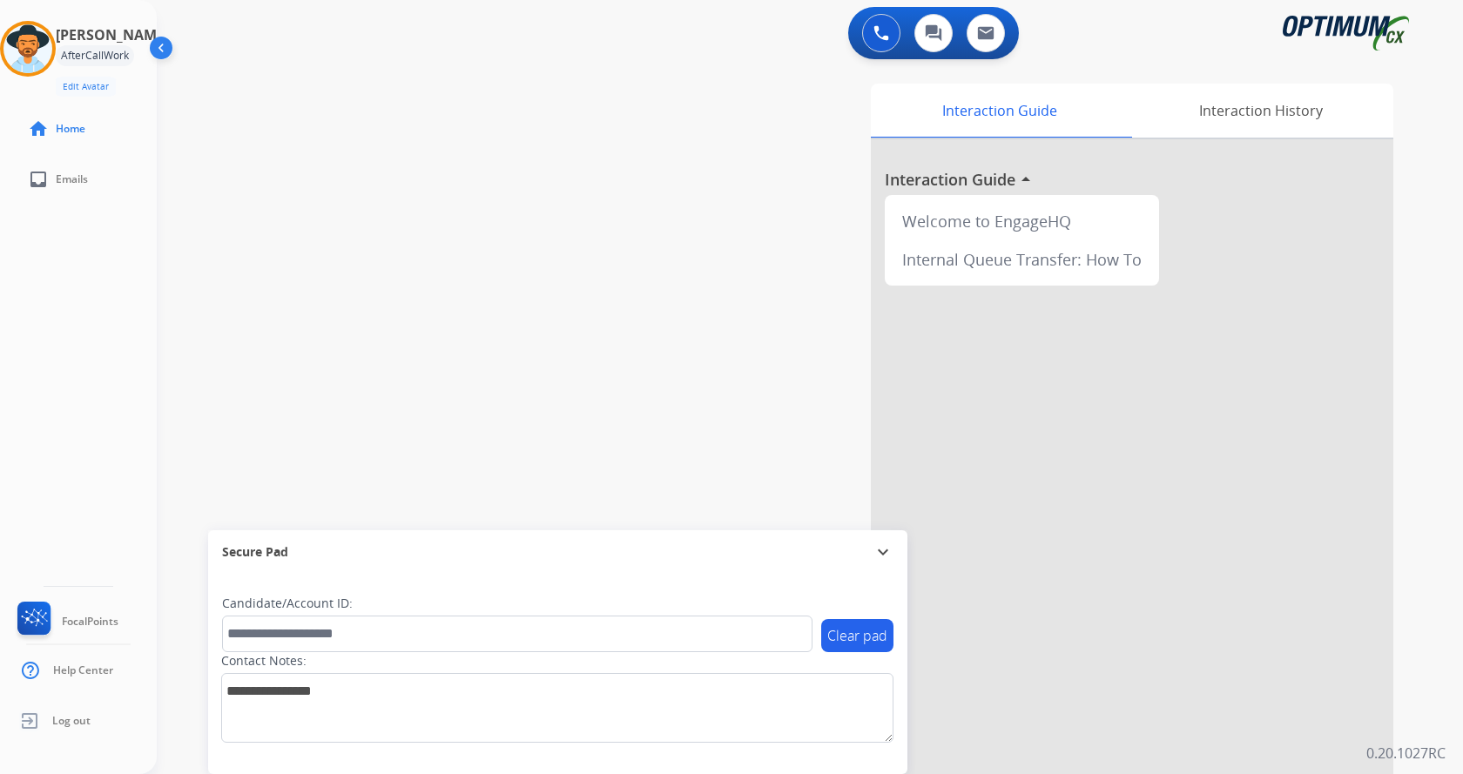
click at [386, 261] on div "swap_horiz Break voice bridge close_fullscreen Connect 3-Way Call merge_type Se…" at bounding box center [789, 426] width 1264 height 726
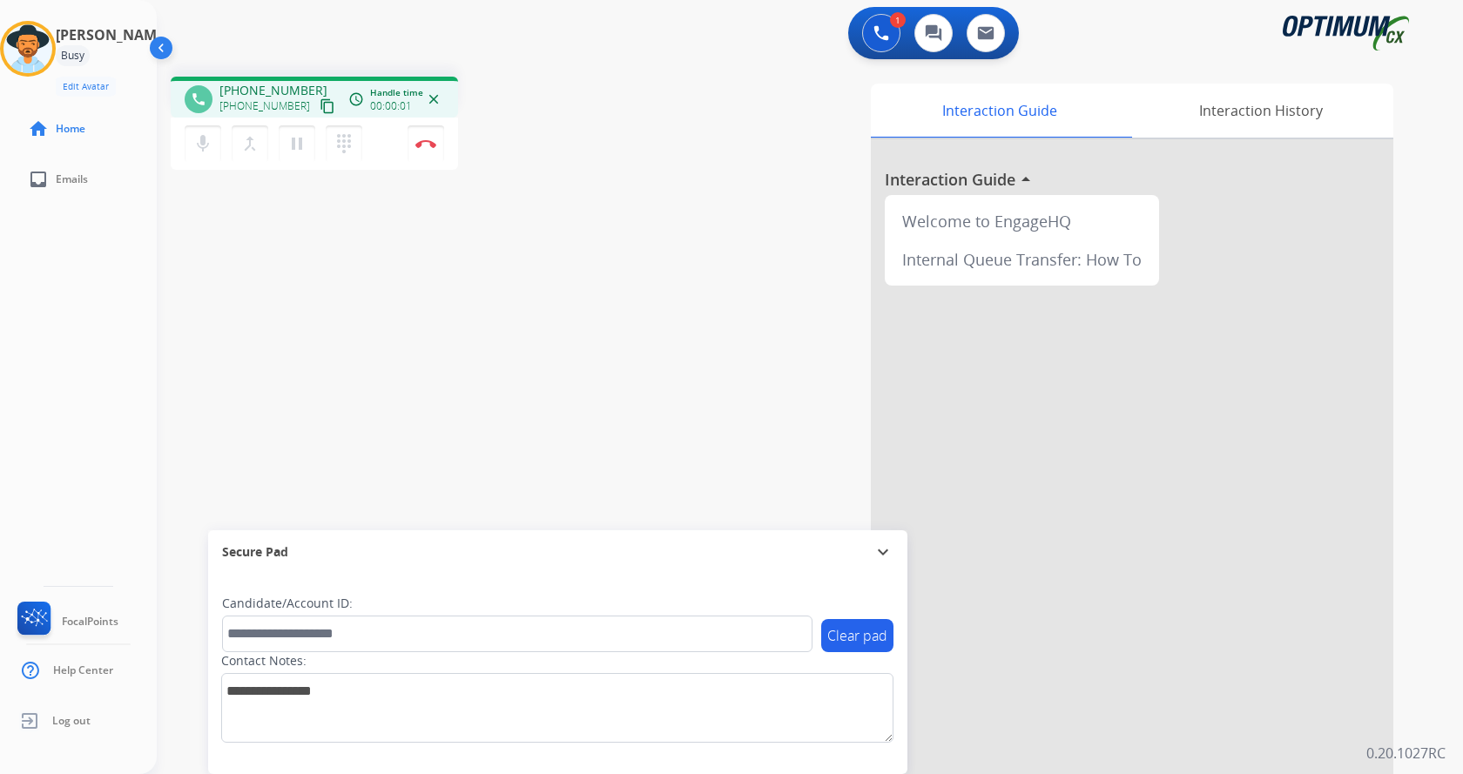
click at [0, 318] on div "Andy Busy Edit Avatar Agent: Andy Routing Profile: Gen_Bilingual home Home inbo…" at bounding box center [78, 387] width 157 height 774
click at [465, 239] on div "phone +16057472596 +16057472596 content_copy access_time Call metrics Queue 00:…" at bounding box center [789, 426] width 1264 height 726
click at [717, 73] on div "phone +16057472596 +16057472596 content_copy access_time Call metrics Queue 00:…" at bounding box center [789, 426] width 1264 height 726
drag, startPoint x: 233, startPoint y: 91, endPoint x: 307, endPoint y: 91, distance: 73.1
click at [307, 91] on div "+16057472596 +16057472596 content_copy" at bounding box center [278, 99] width 118 height 35
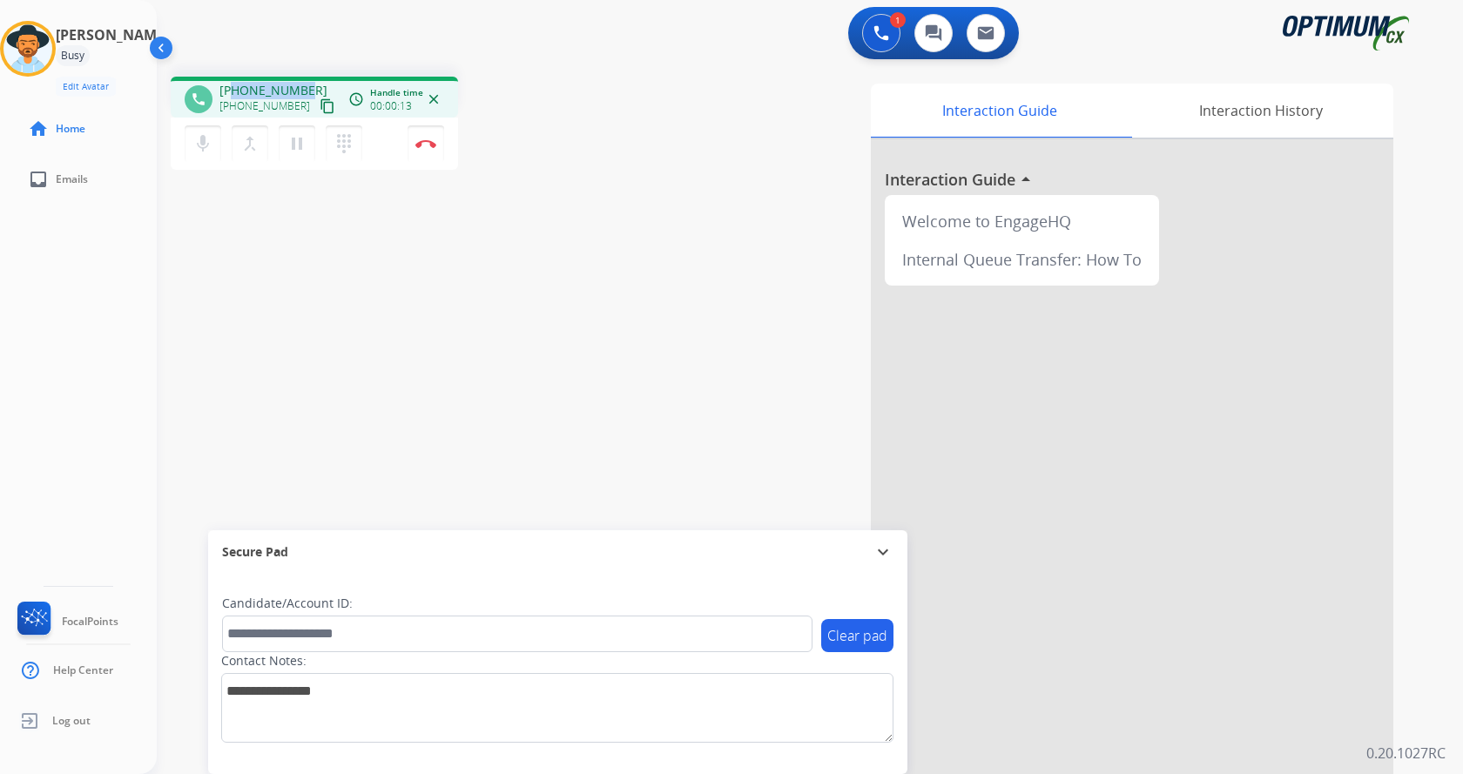
copy span "6057472596"
click at [199, 139] on mat-icon "mic" at bounding box center [202, 143] width 21 height 21
click at [194, 139] on mat-icon "mic_off" at bounding box center [202, 143] width 21 height 21
click at [517, 114] on div "phone +16057472596 +16057472596 content_copy access_time Call metrics Queue 00:…" at bounding box center [399, 126] width 457 height 98
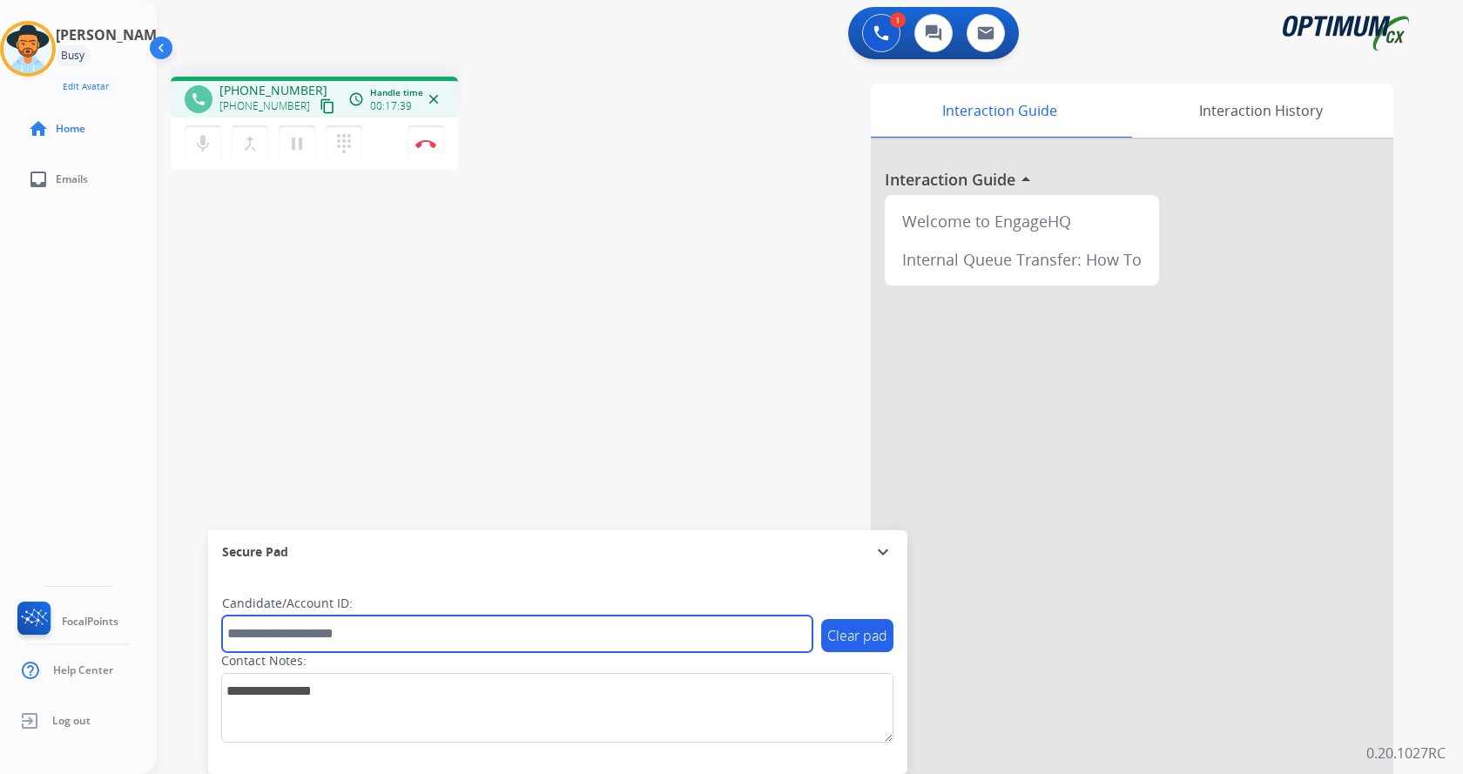
click at [306, 646] on input "text" at bounding box center [517, 634] width 590 height 37
paste input "*******"
type input "*******"
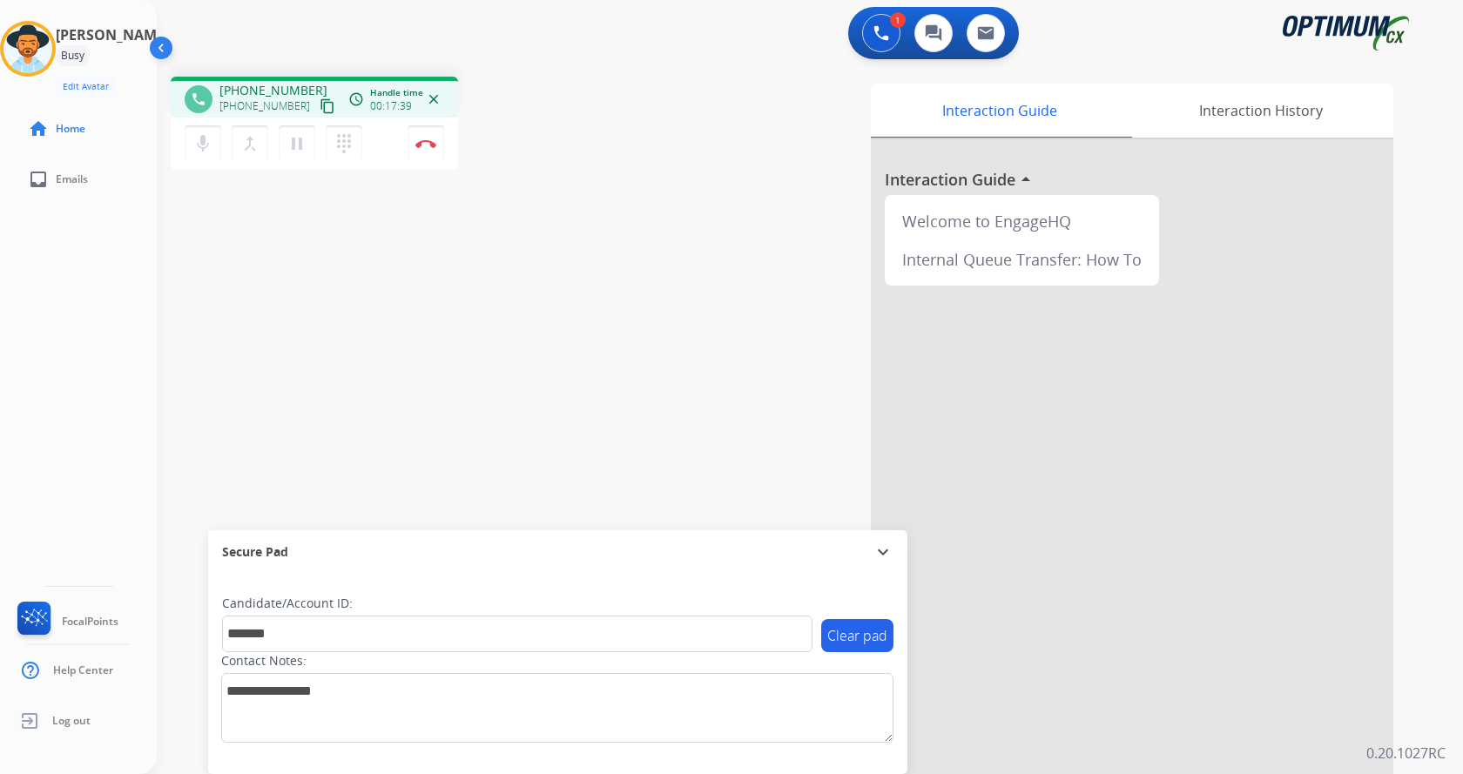
click at [283, 398] on div "phone +16057472596 +16057472596 content_copy access_time Call metrics Queue 00:…" at bounding box center [789, 426] width 1264 height 726
click at [421, 138] on button "Disconnect" at bounding box center [426, 143] width 37 height 37
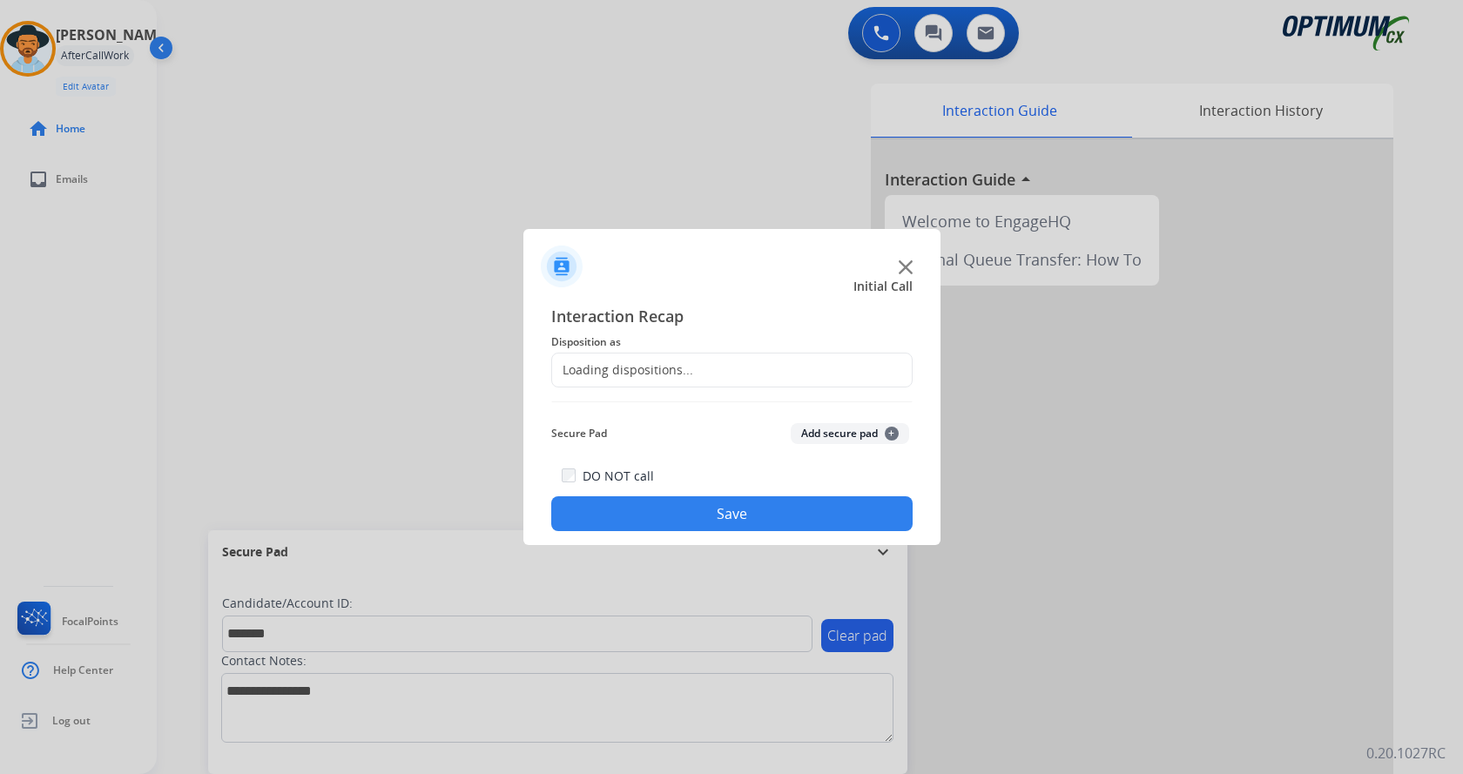
click at [842, 438] on button "Add secure pad +" at bounding box center [850, 433] width 118 height 21
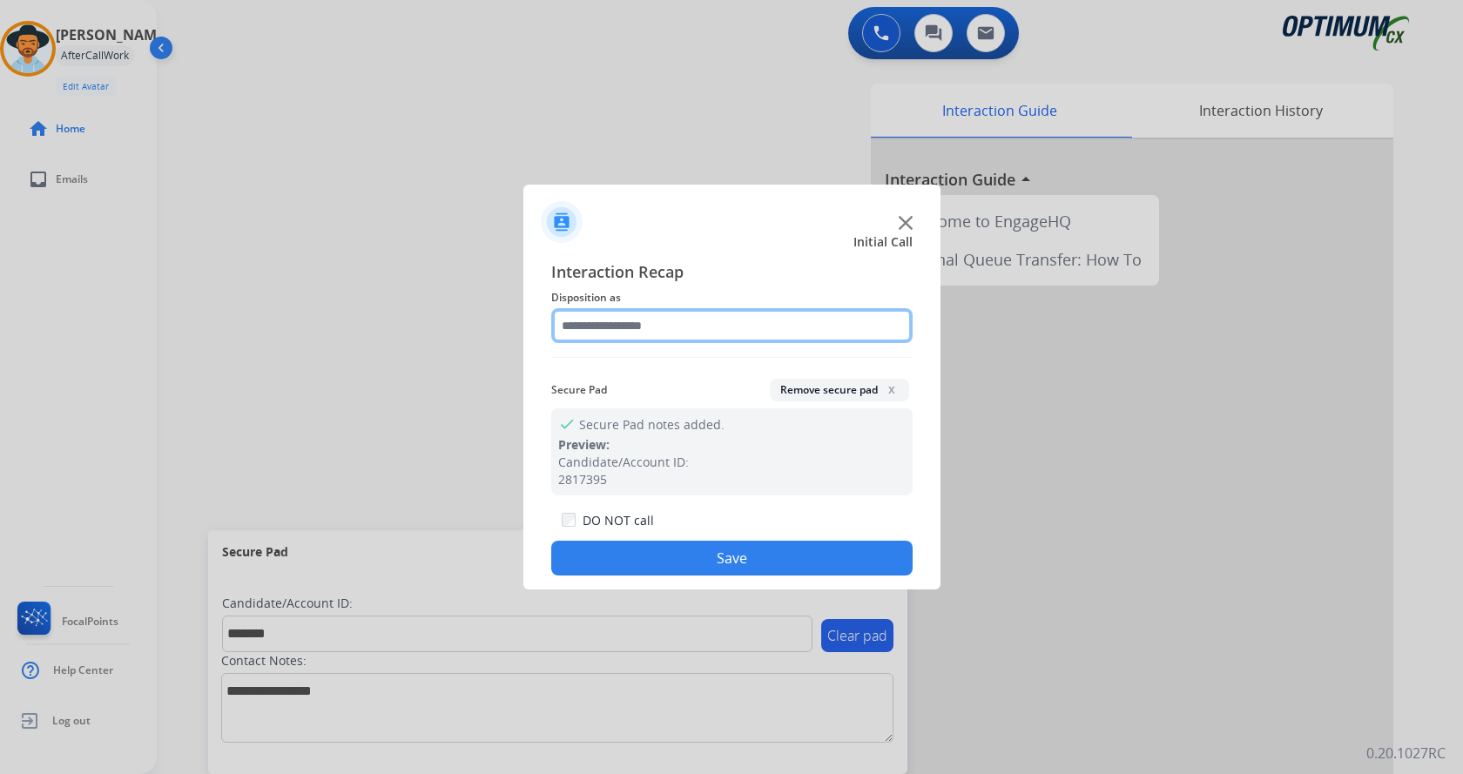
click at [614, 323] on input "text" at bounding box center [731, 325] width 361 height 35
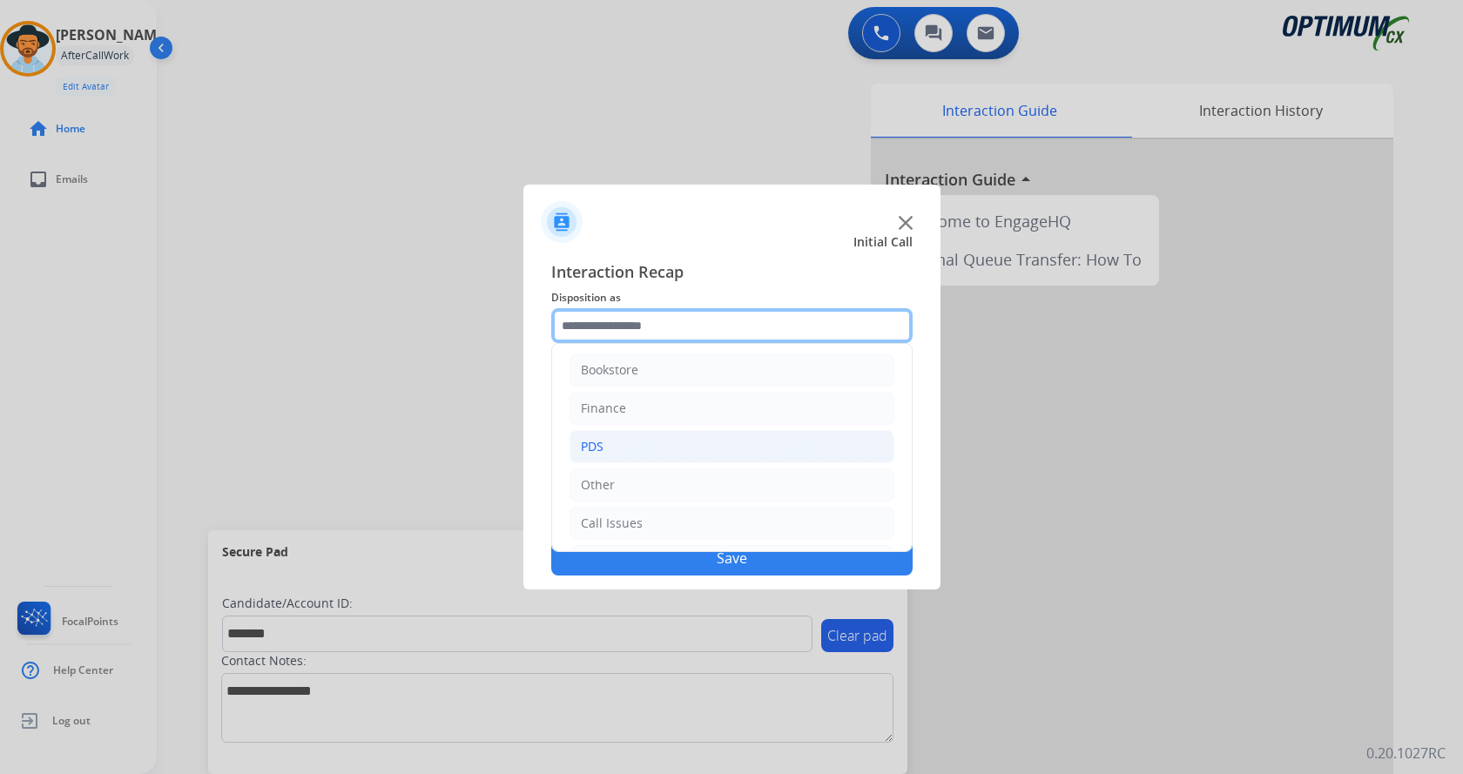
scroll to position [0, 0]
click at [618, 448] on li "PDS" at bounding box center [731, 449] width 325 height 33
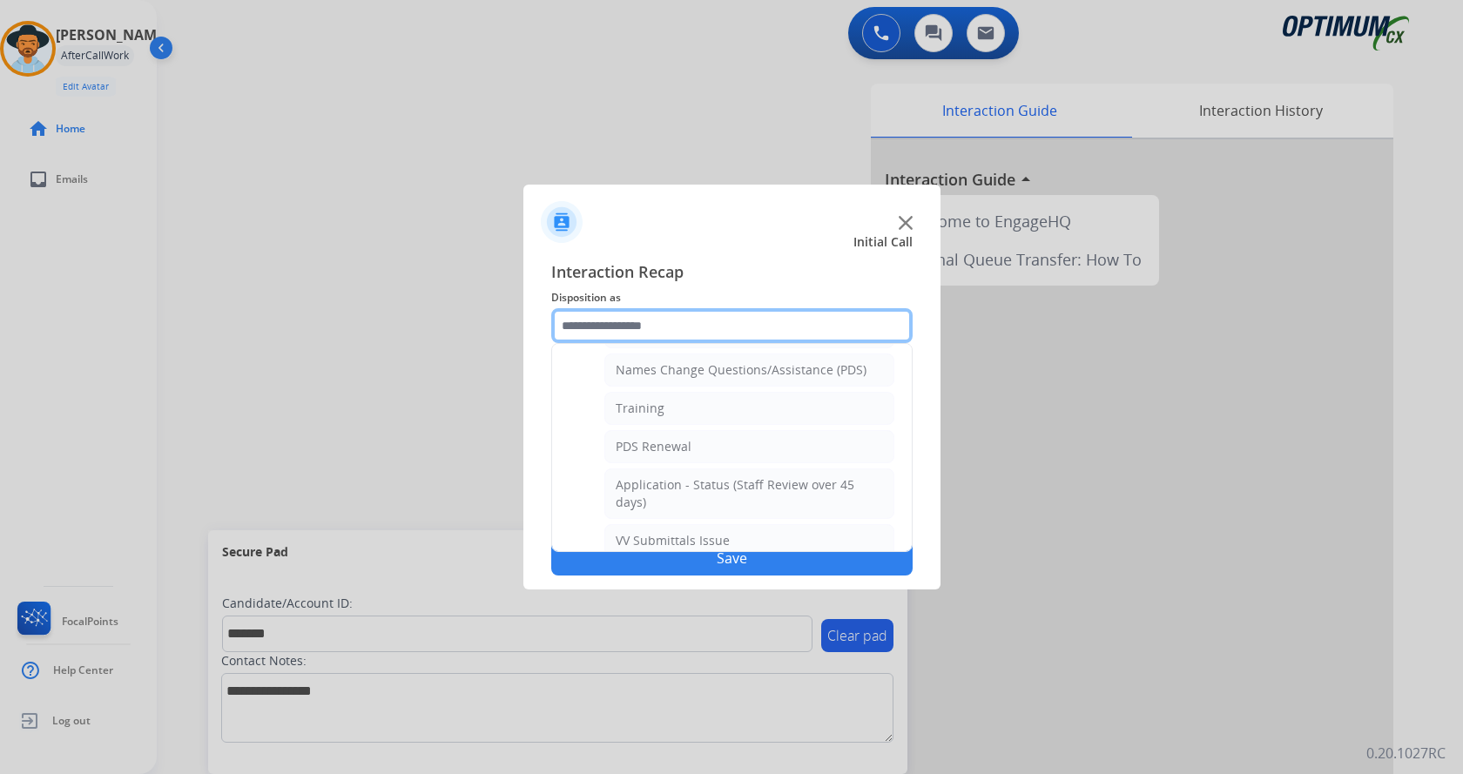
scroll to position [174, 0]
click at [738, 447] on li "PDS Renewal" at bounding box center [749, 445] width 290 height 33
type input "**********"
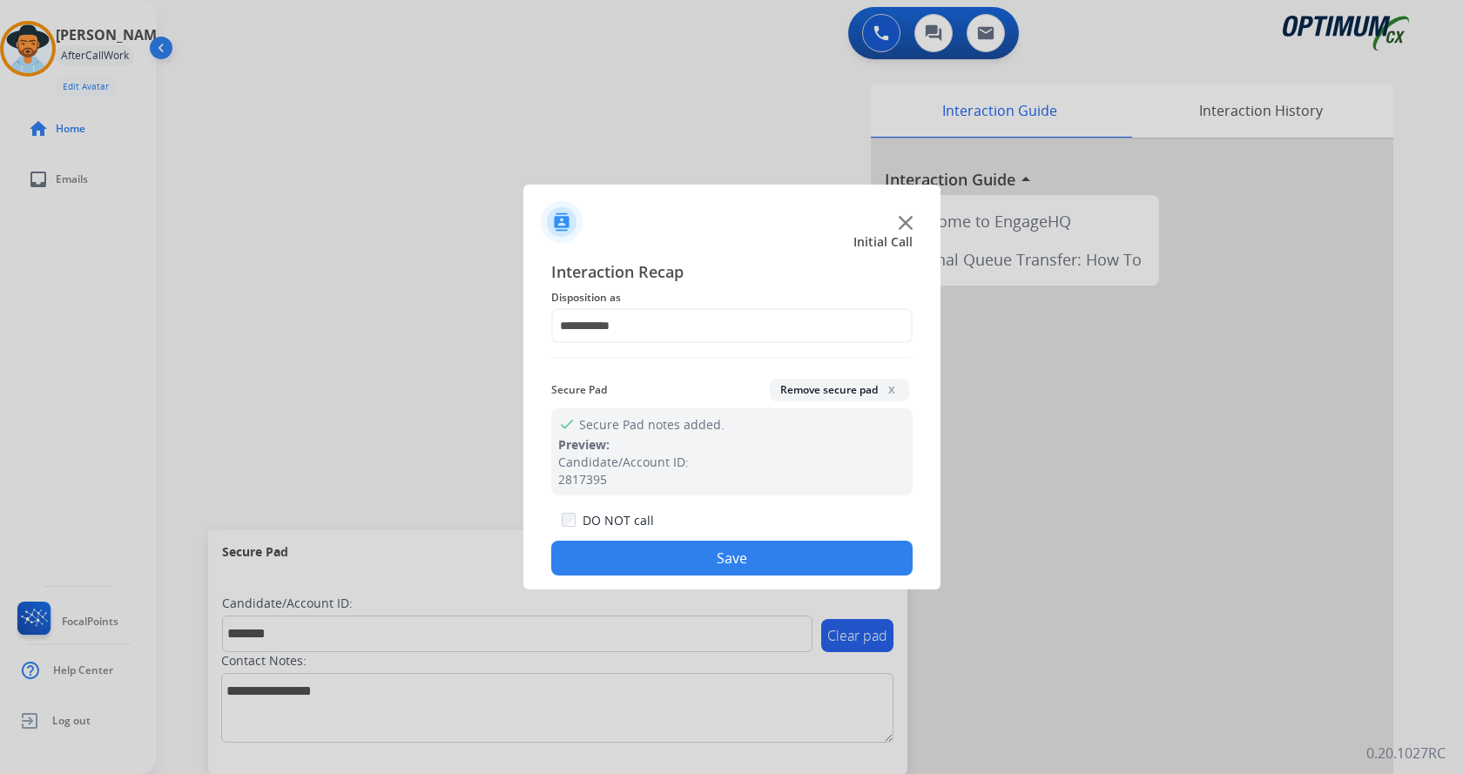
drag, startPoint x: 686, startPoint y: 549, endPoint x: 677, endPoint y: 553, distance: 9.4
click at [686, 551] on button "Save" at bounding box center [731, 558] width 361 height 35
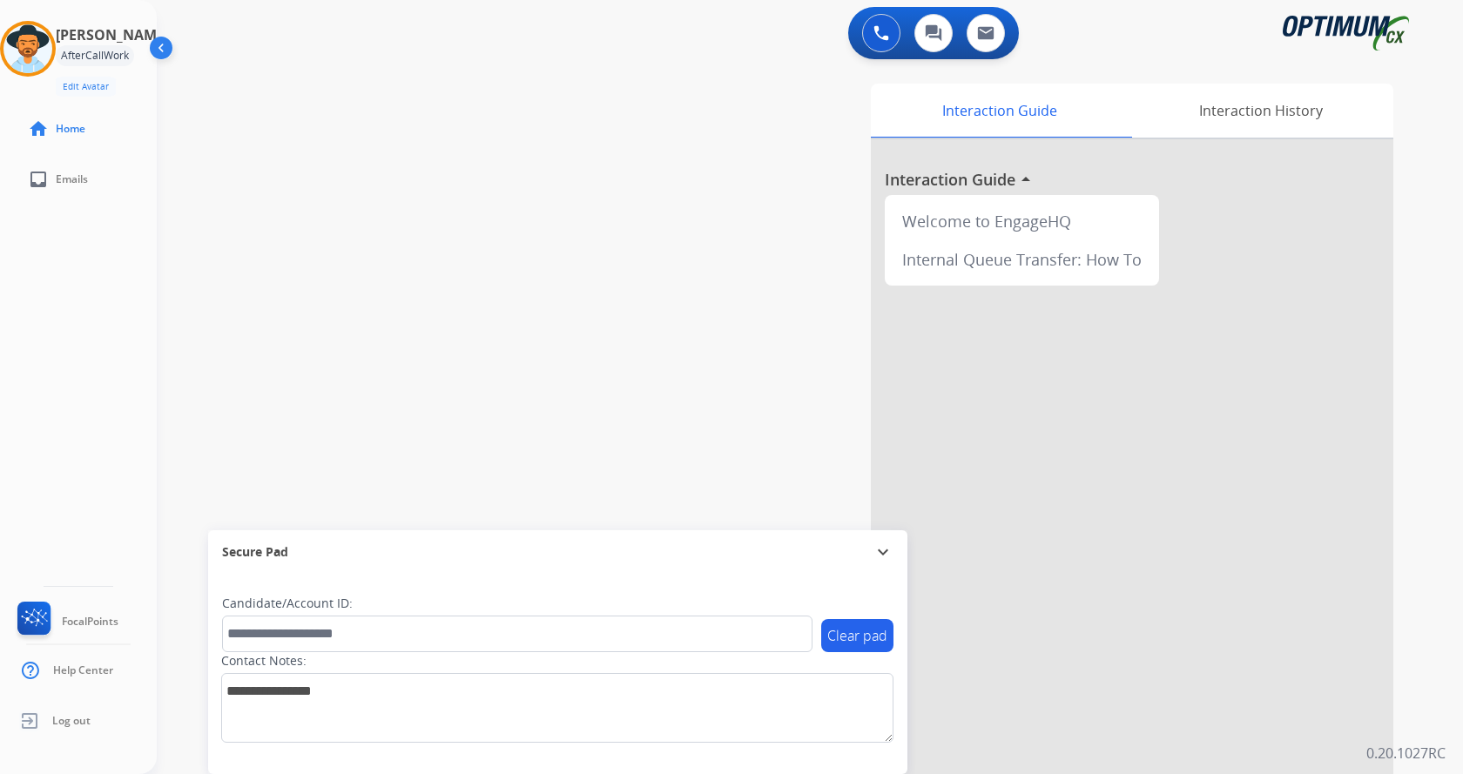
drag, startPoint x: 354, startPoint y: 223, endPoint x: 316, endPoint y: 9, distance: 217.6
click at [354, 222] on div "swap_horiz Break voice bridge close_fullscreen Connect 3-Way Call merge_type Se…" at bounding box center [789, 426] width 1264 height 726
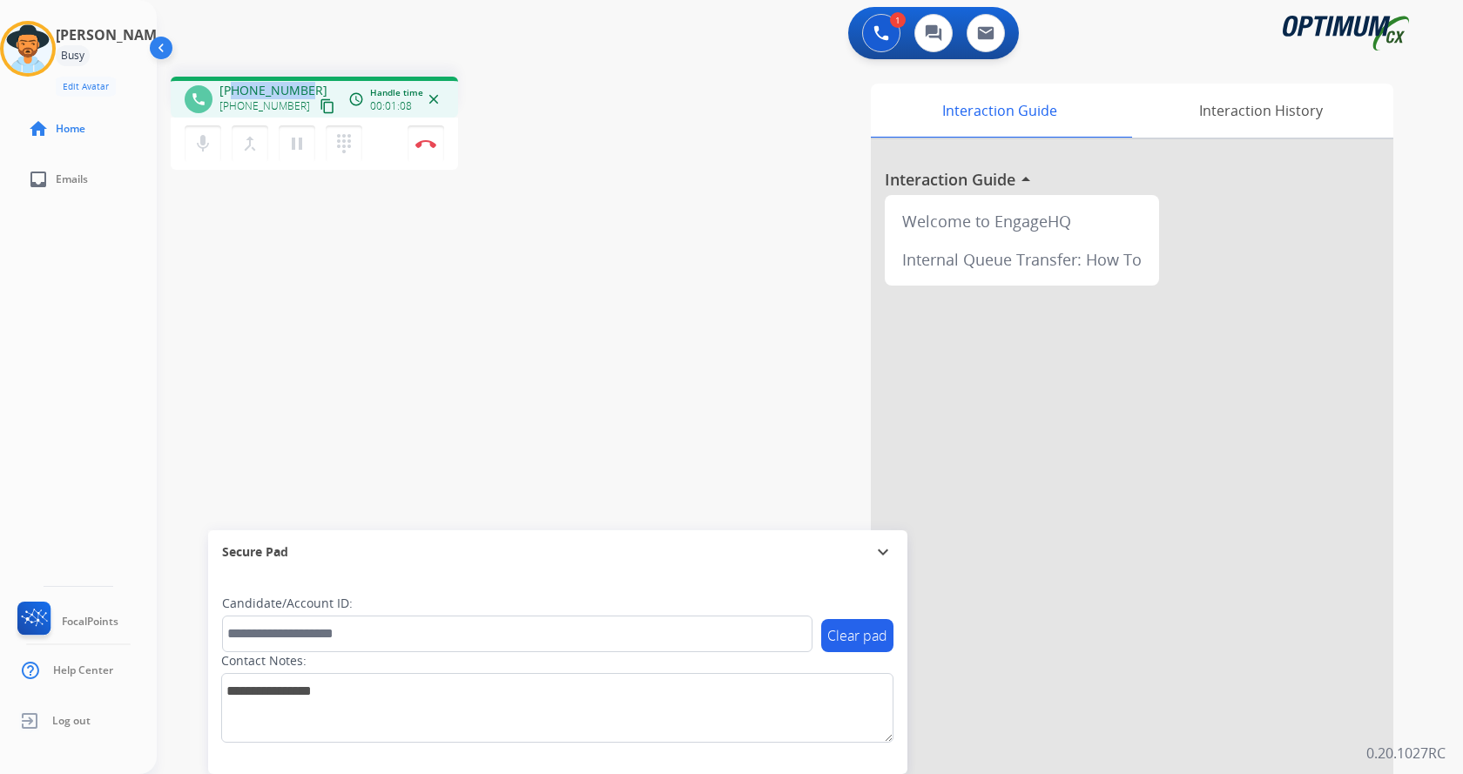
drag, startPoint x: 233, startPoint y: 90, endPoint x: 303, endPoint y: 88, distance: 69.7
click at [303, 88] on span "+12672054253" at bounding box center [273, 90] width 108 height 17
copy span "2672054253"
click at [327, 421] on div "phone +12672054253 +12672054253 content_copy access_time Call metrics Queue 00:…" at bounding box center [789, 426] width 1264 height 726
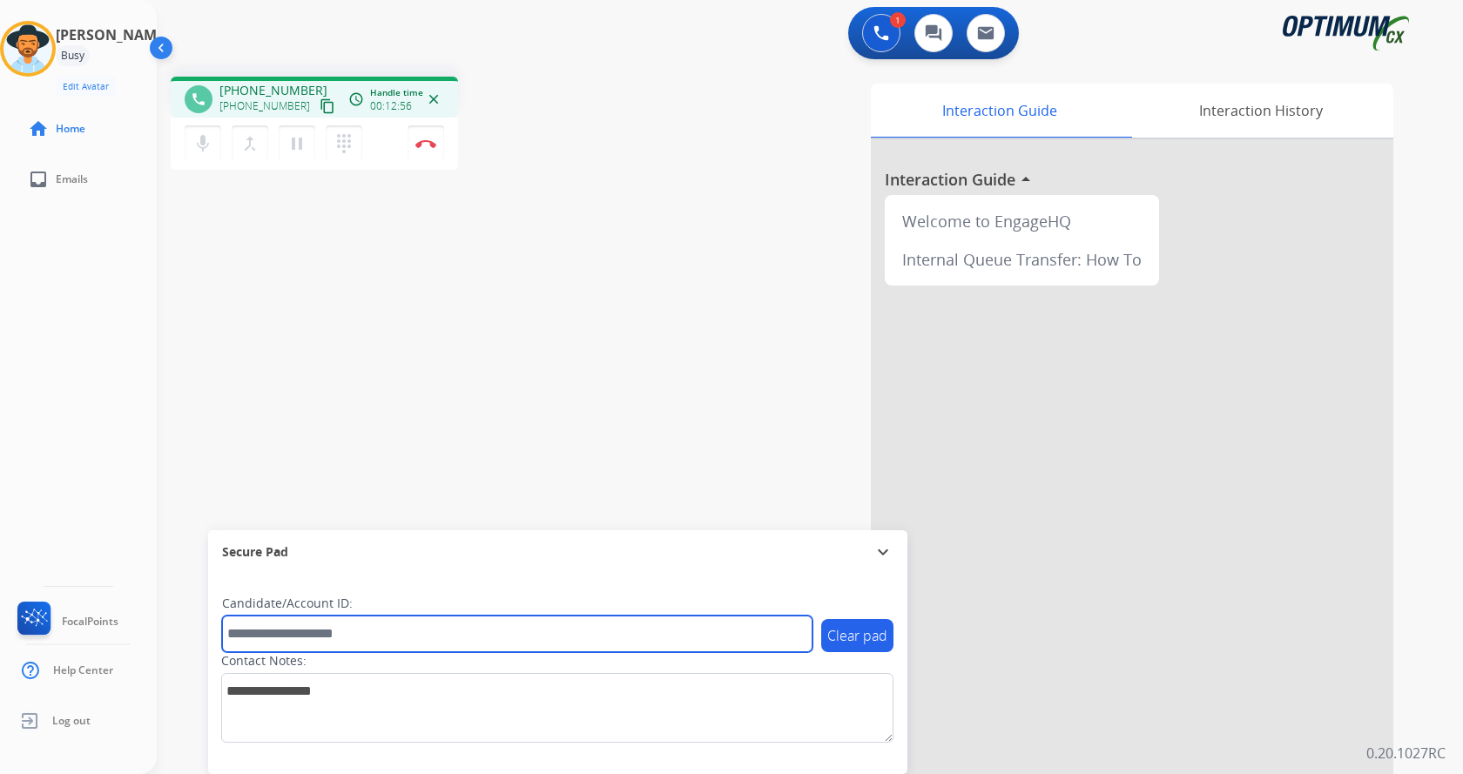
click at [414, 617] on input "text" at bounding box center [517, 634] width 590 height 37
paste input "*******"
type input "*******"
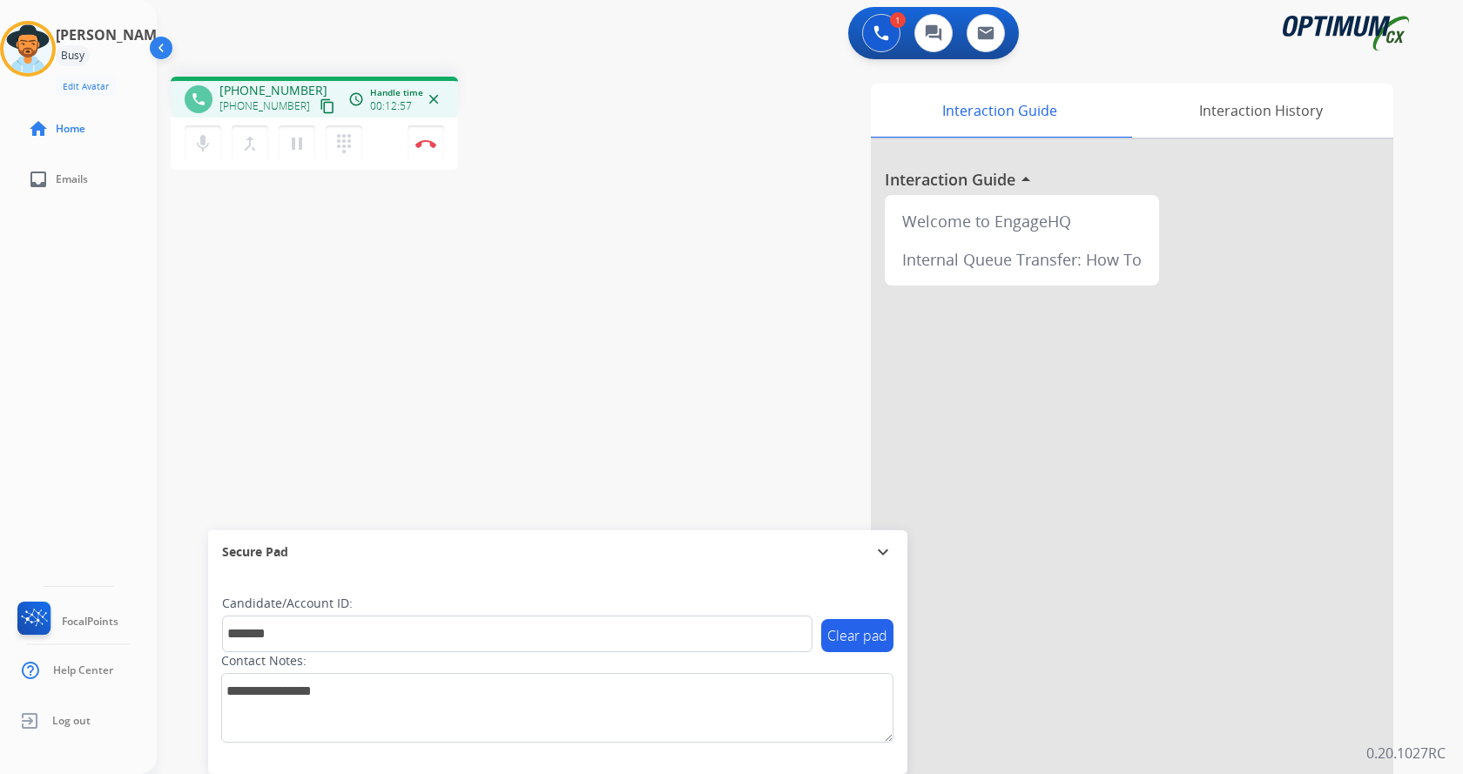
click at [323, 337] on div "phone +12672054253 +12672054253 content_copy access_time Call metrics Queue 00:…" at bounding box center [789, 426] width 1264 height 726
click at [408, 338] on div "phone +12672054253 +12672054253 content_copy access_time Call metrics Queue 00:…" at bounding box center [789, 426] width 1264 height 726
click at [428, 144] on img at bounding box center [425, 143] width 21 height 9
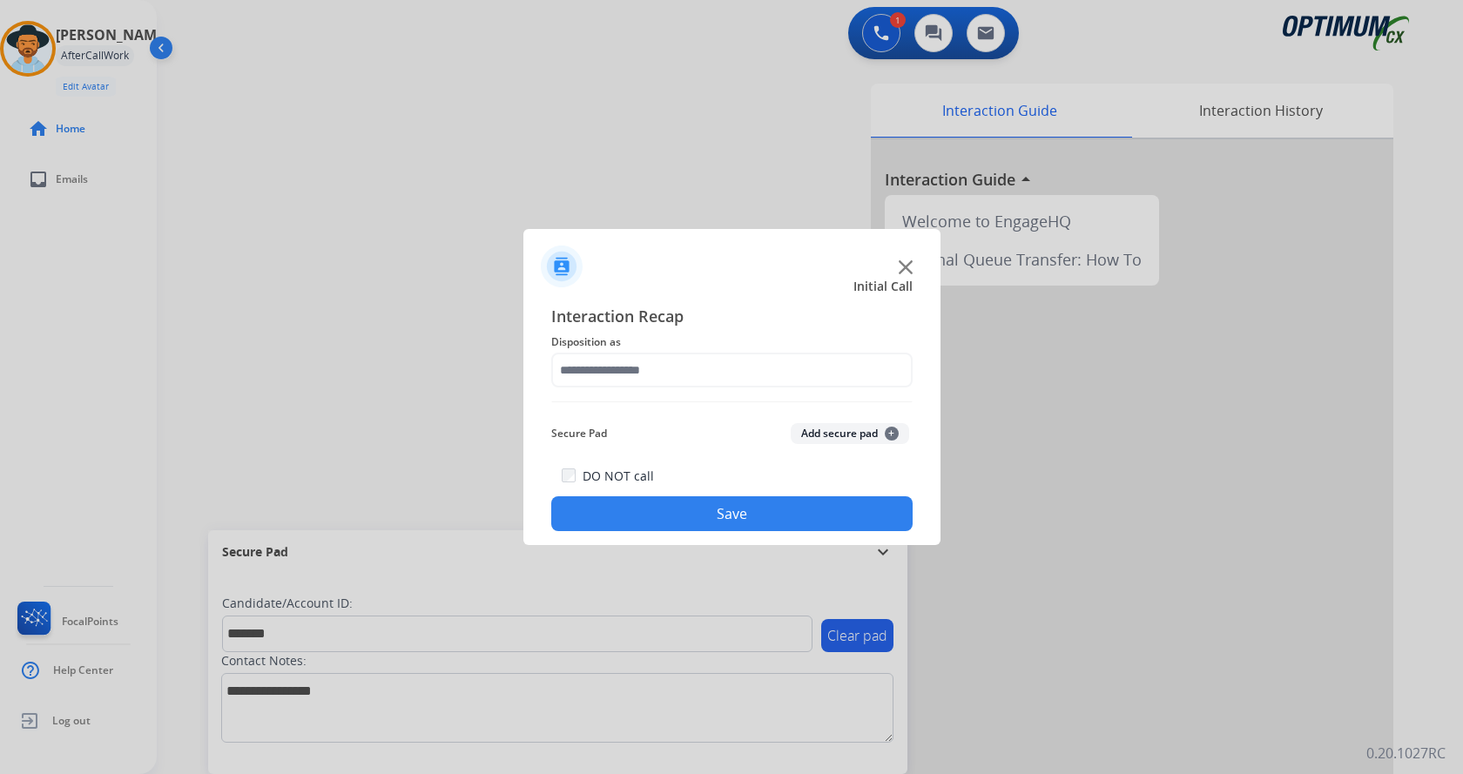
click at [839, 436] on button "Add secure pad +" at bounding box center [850, 433] width 118 height 21
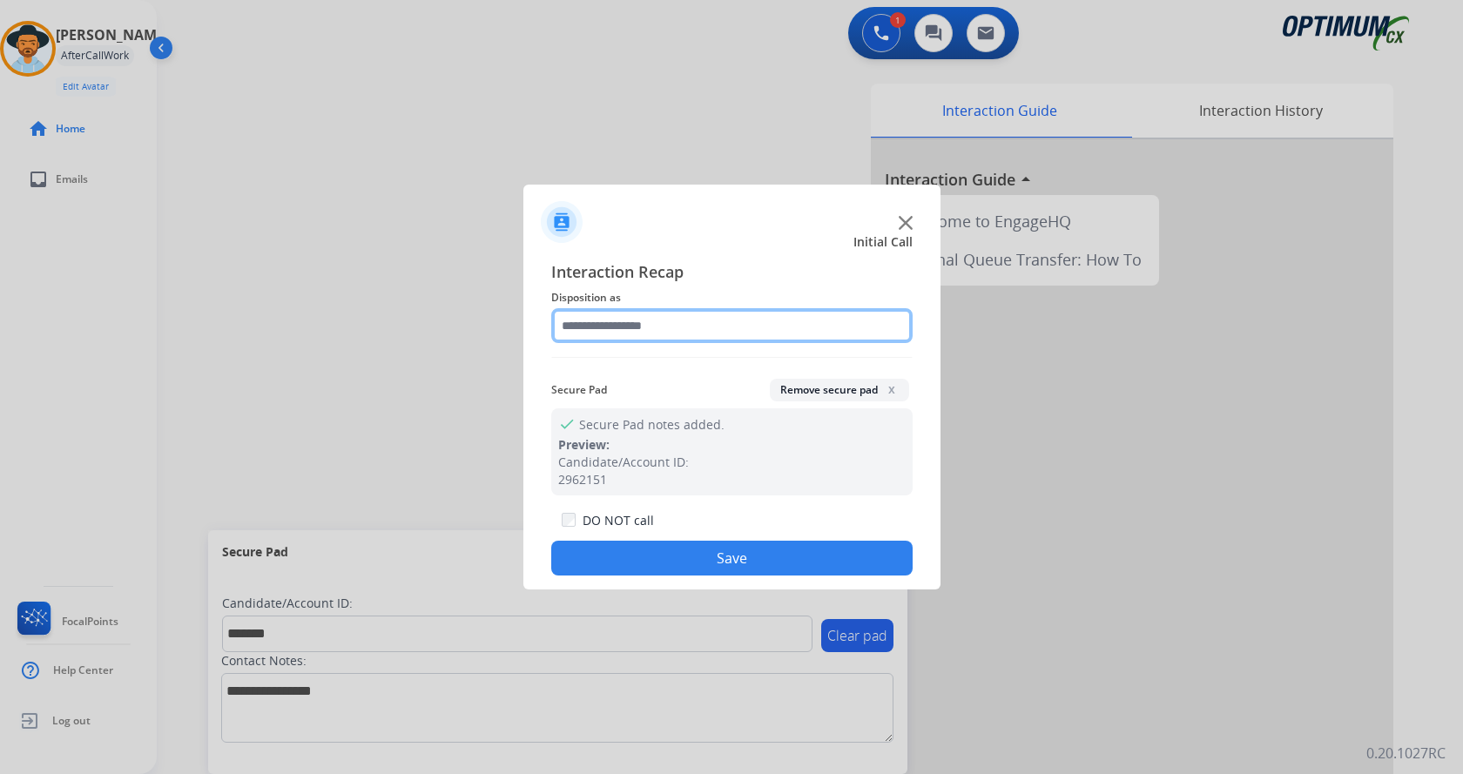
click at [591, 309] on input "text" at bounding box center [731, 325] width 361 height 35
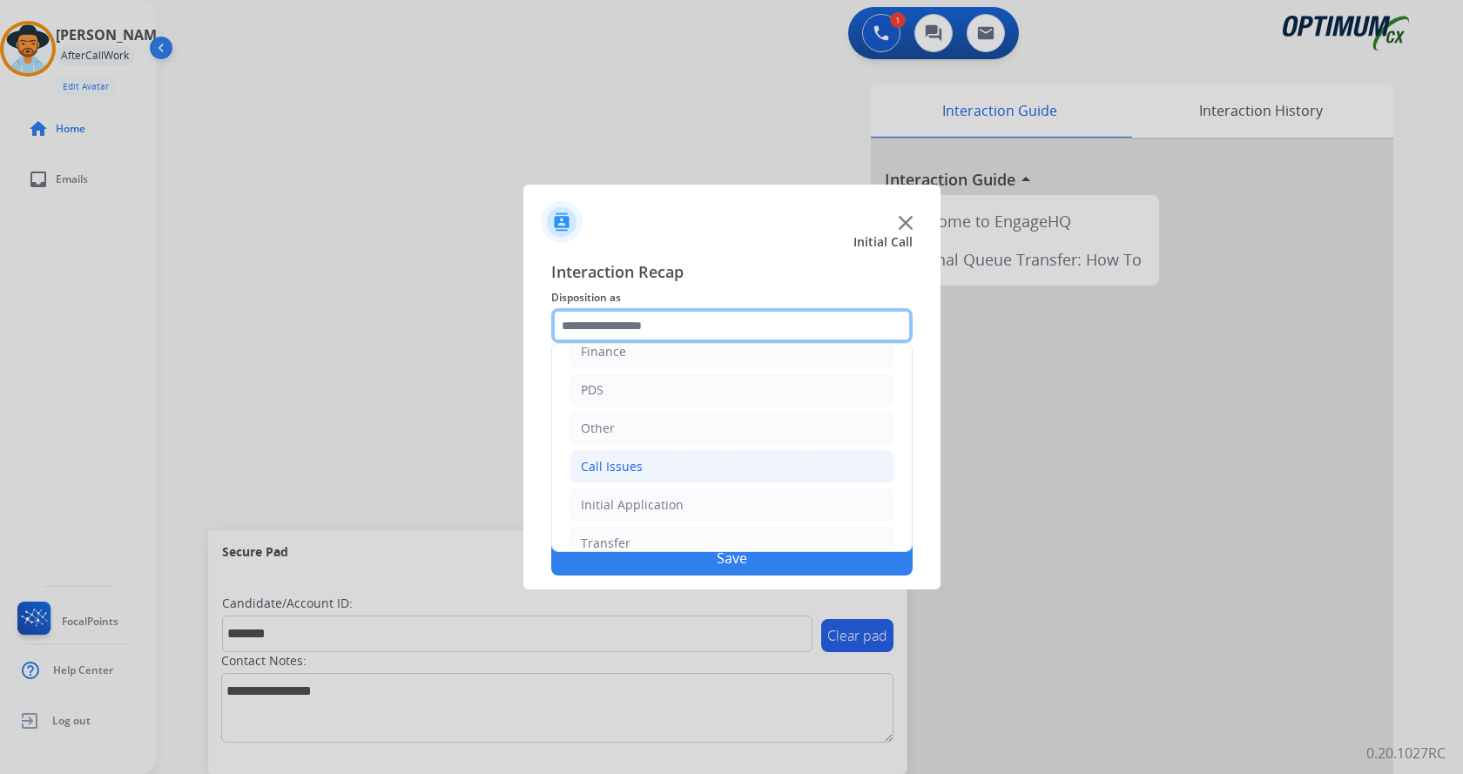
scroll to position [118, 0]
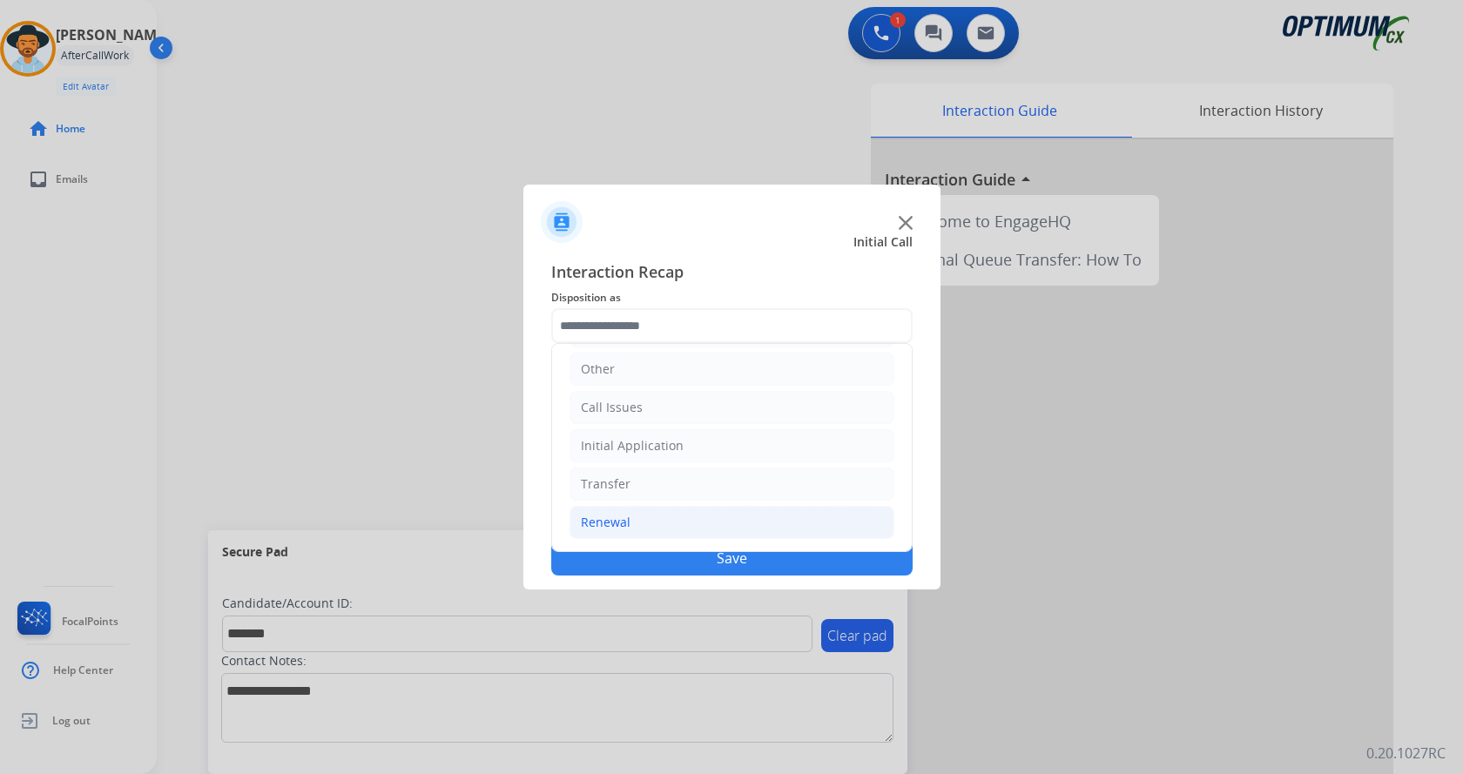
drag, startPoint x: 645, startPoint y: 528, endPoint x: 656, endPoint y: 521, distance: 12.6
click at [656, 521] on li "Renewal" at bounding box center [731, 522] width 325 height 33
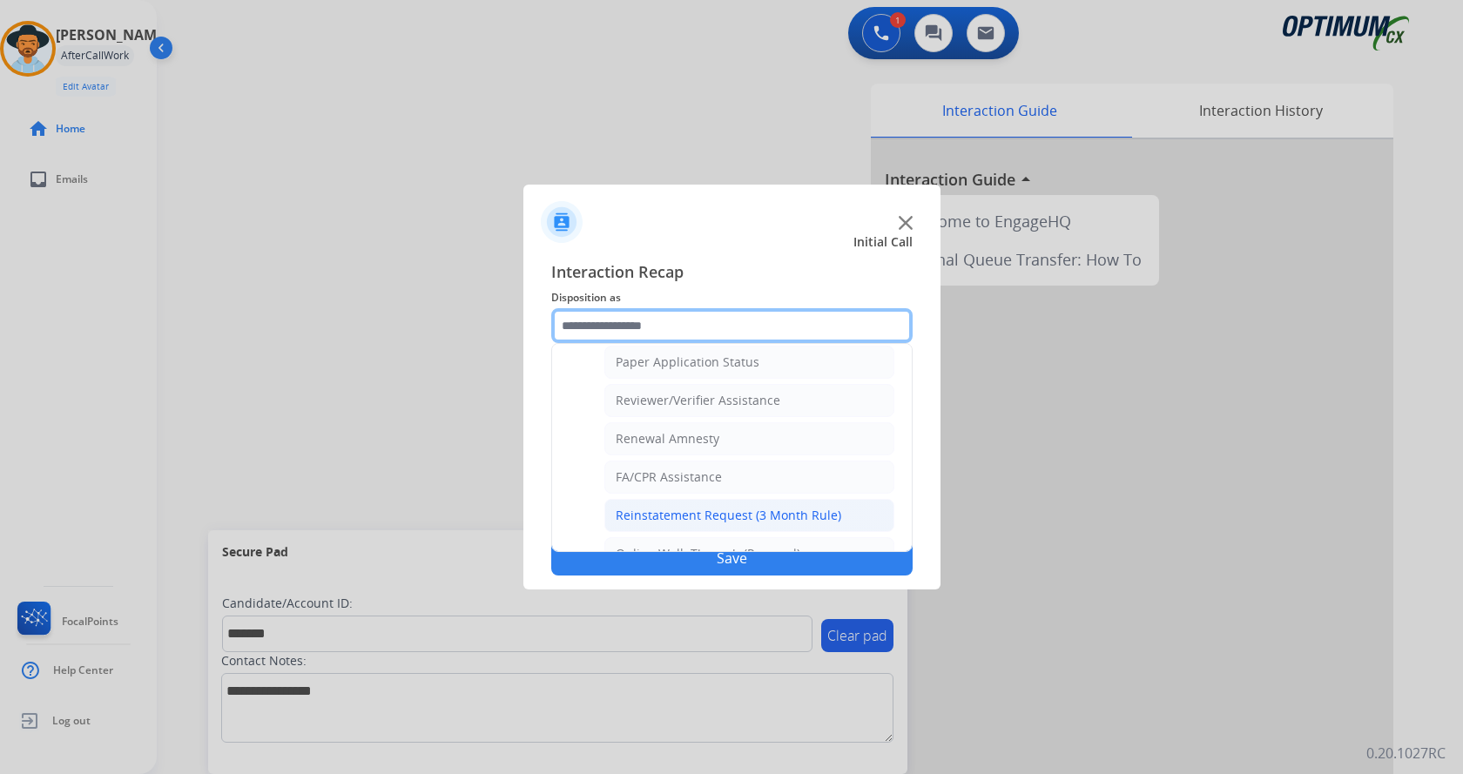
scroll to position [672, 0]
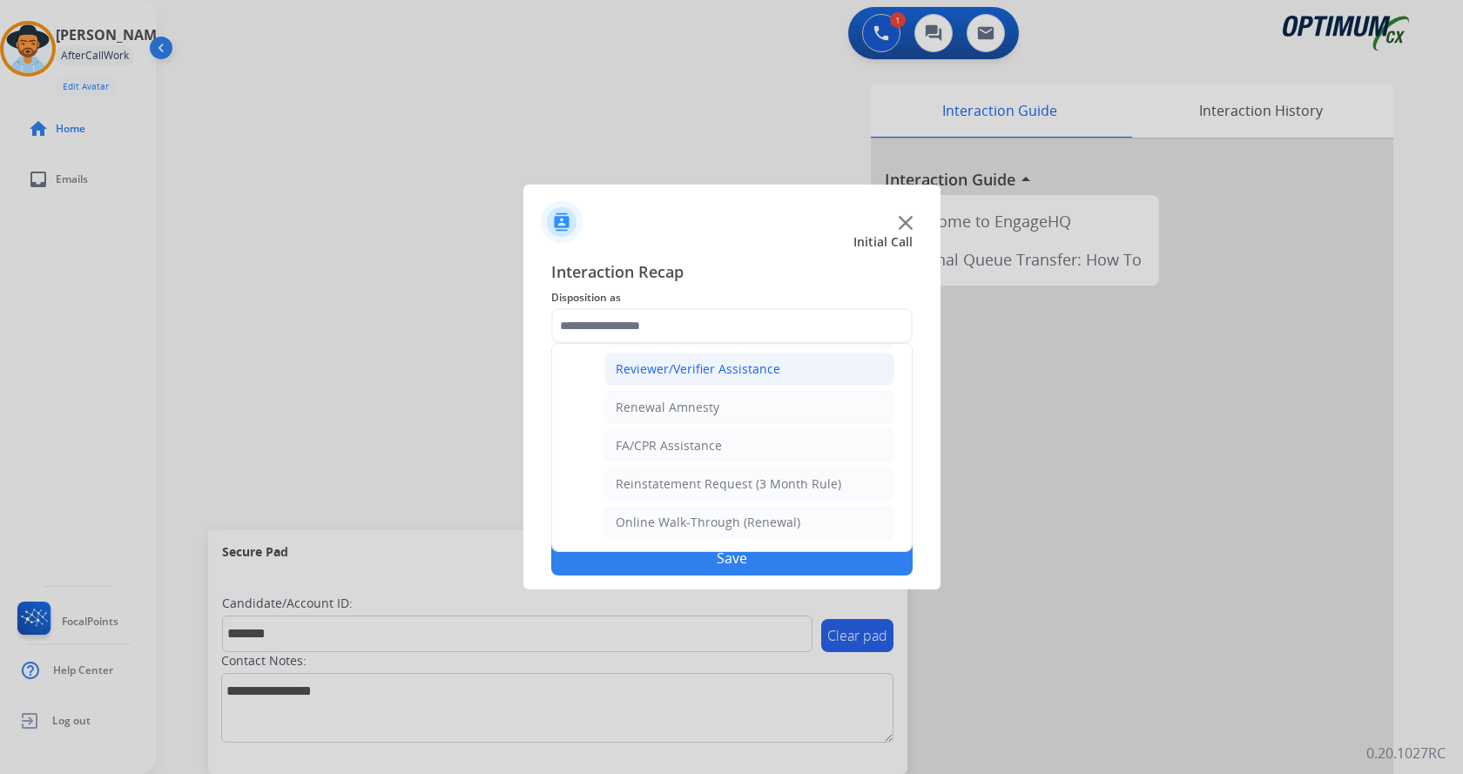
click at [707, 366] on div "Reviewer/Verifier Assistance" at bounding box center [698, 368] width 165 height 17
type input "**********"
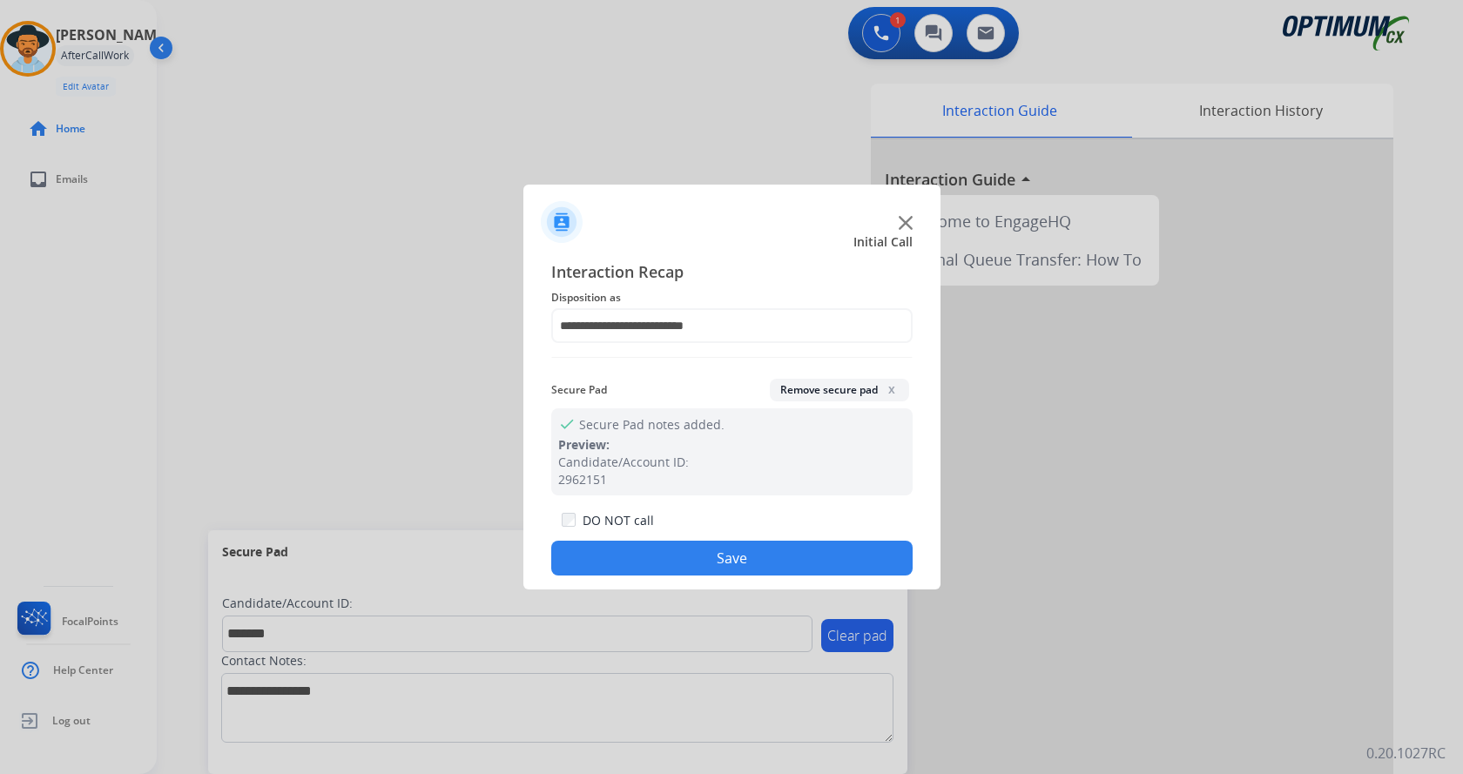
click at [682, 556] on button "Save" at bounding box center [731, 558] width 361 height 35
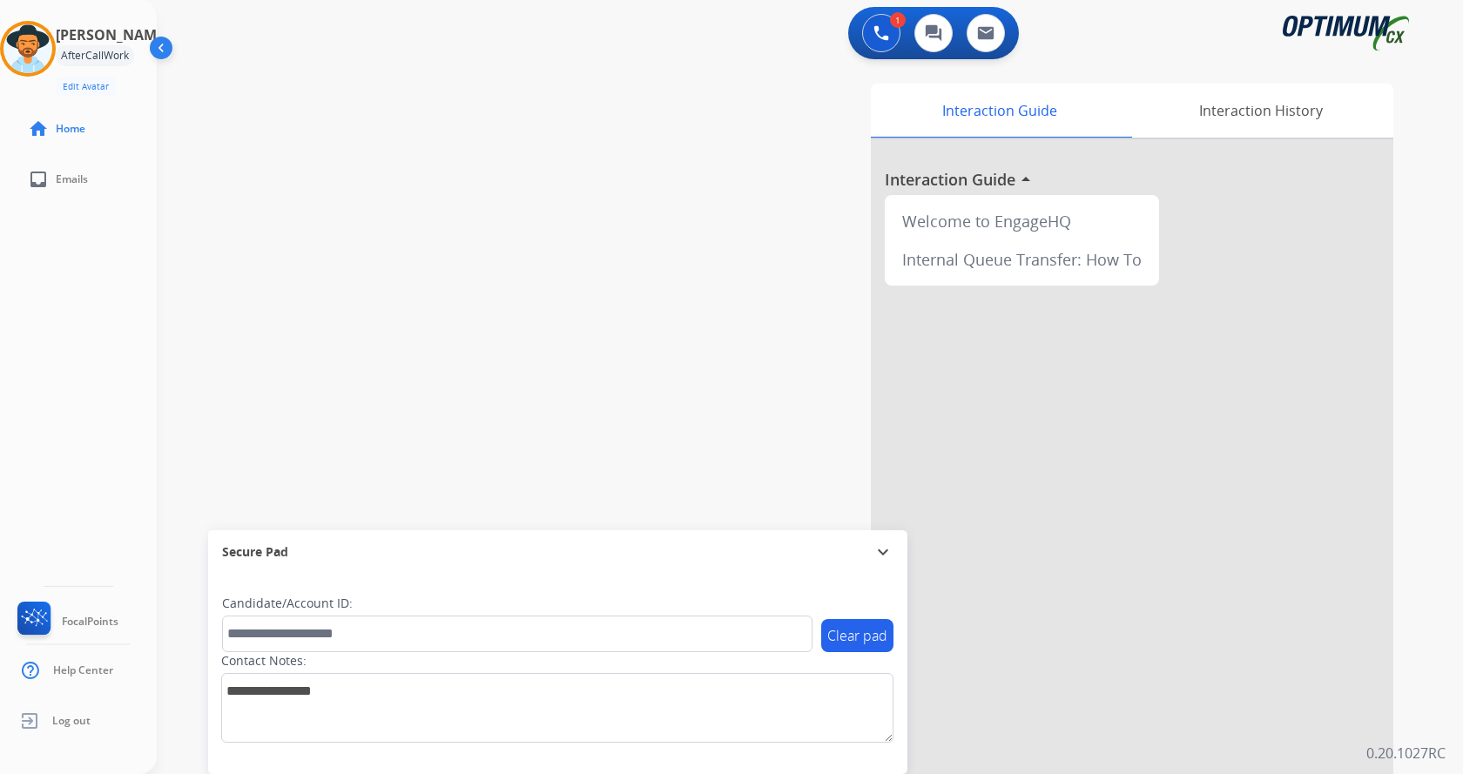
drag, startPoint x: 374, startPoint y: 280, endPoint x: 383, endPoint y: 100, distance: 180.5
click at [374, 280] on div "swap_horiz Break voice bridge close_fullscreen Connect 3-Way Call merge_type Se…" at bounding box center [789, 426] width 1264 height 726
click at [632, 191] on div "swap_horiz Break voice bridge close_fullscreen Connect 3-Way Call merge_type Se…" at bounding box center [789, 426] width 1264 height 726
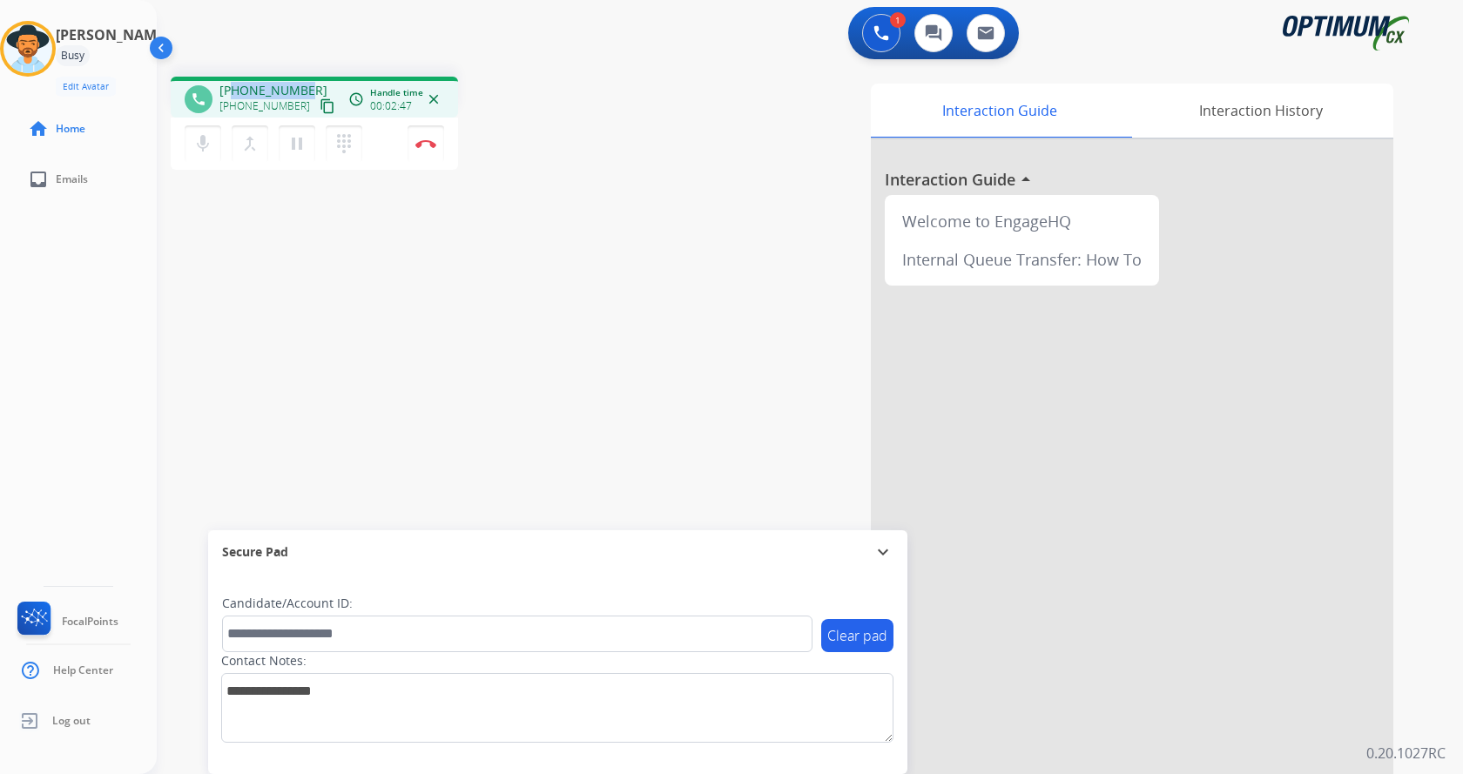
drag, startPoint x: 233, startPoint y: 89, endPoint x: 301, endPoint y: 84, distance: 68.1
click at [301, 84] on span "+16628121253" at bounding box center [273, 90] width 108 height 17
copy span "6628121253"
click at [408, 33] on div "1 Voice Interactions 0 Chat Interactions 0 Email Interactions" at bounding box center [799, 35] width 1243 height 56
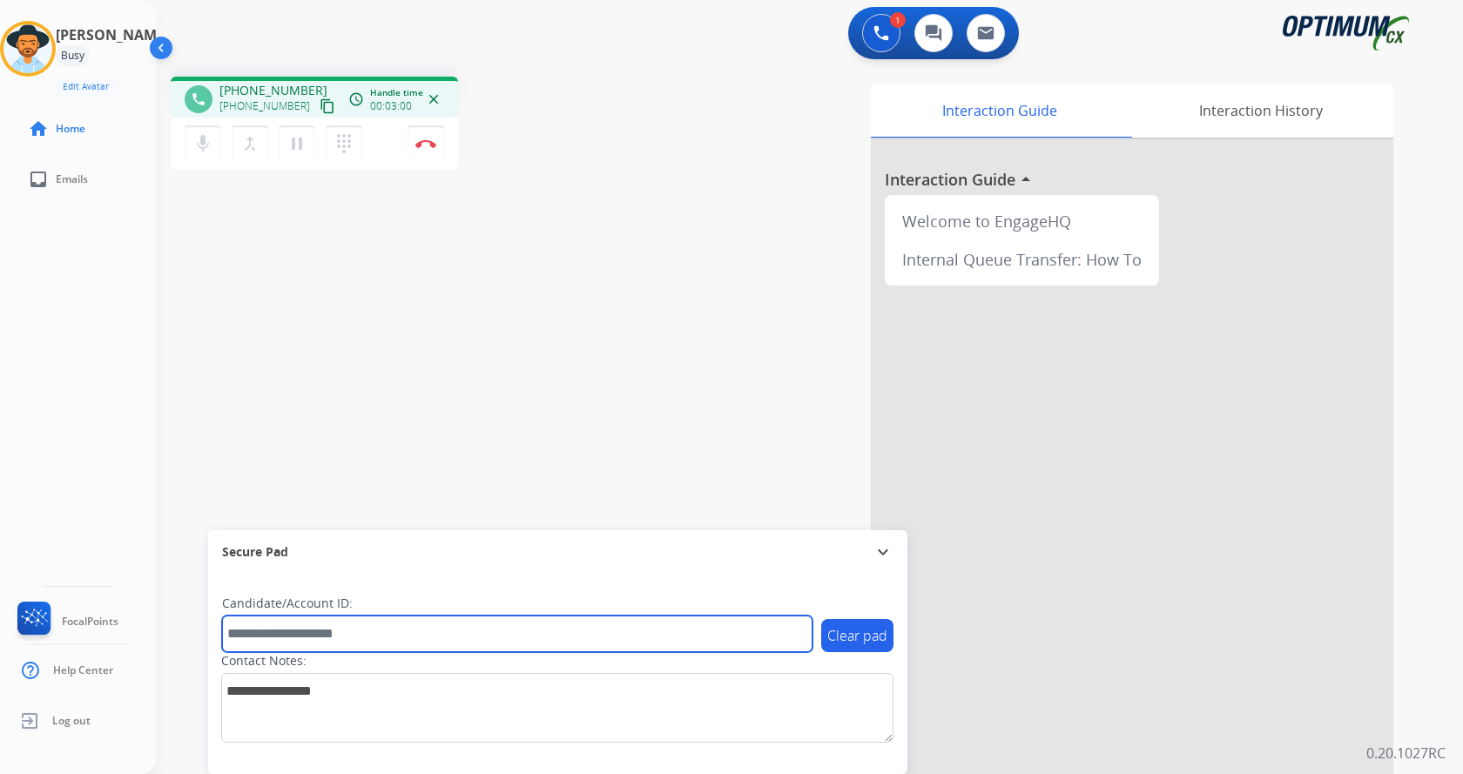
click at [311, 626] on input "text" at bounding box center [517, 634] width 590 height 37
paste input "*******"
type input "*******"
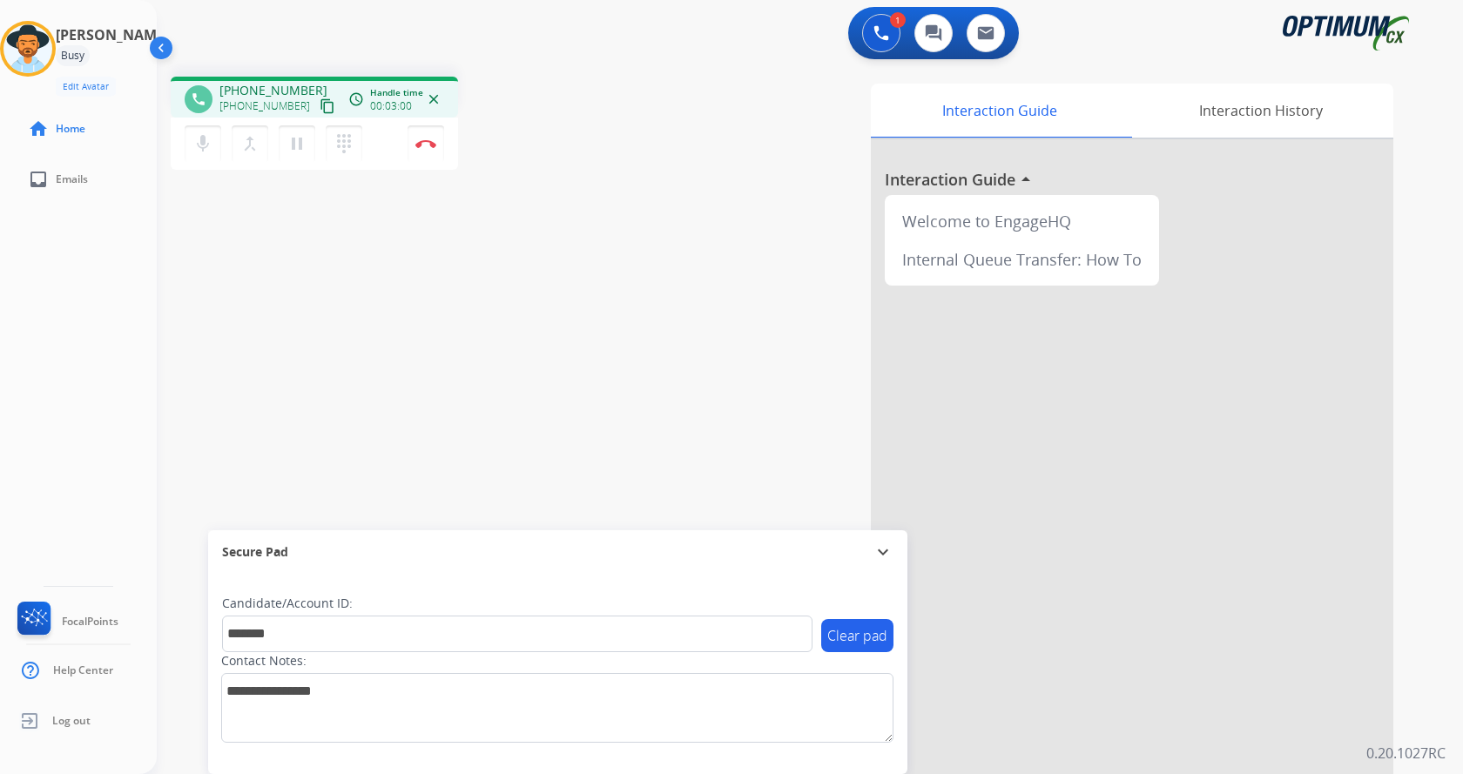
click at [345, 385] on div "phone +16628121253 +16628121253 content_copy access_time Call metrics Queue 00:…" at bounding box center [789, 426] width 1264 height 726
click at [424, 146] on img at bounding box center [425, 143] width 21 height 9
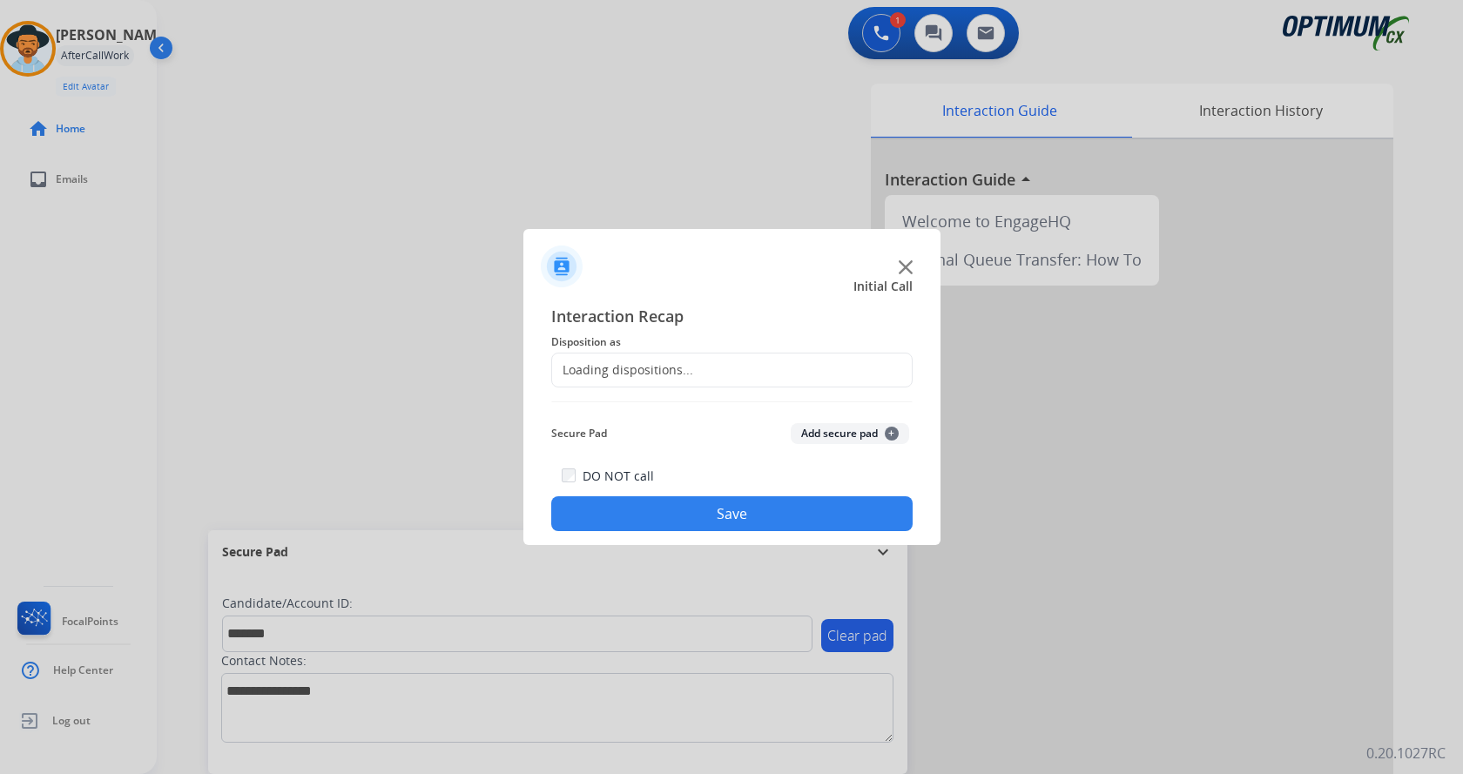
click at [852, 435] on button "Add secure pad +" at bounding box center [850, 433] width 118 height 21
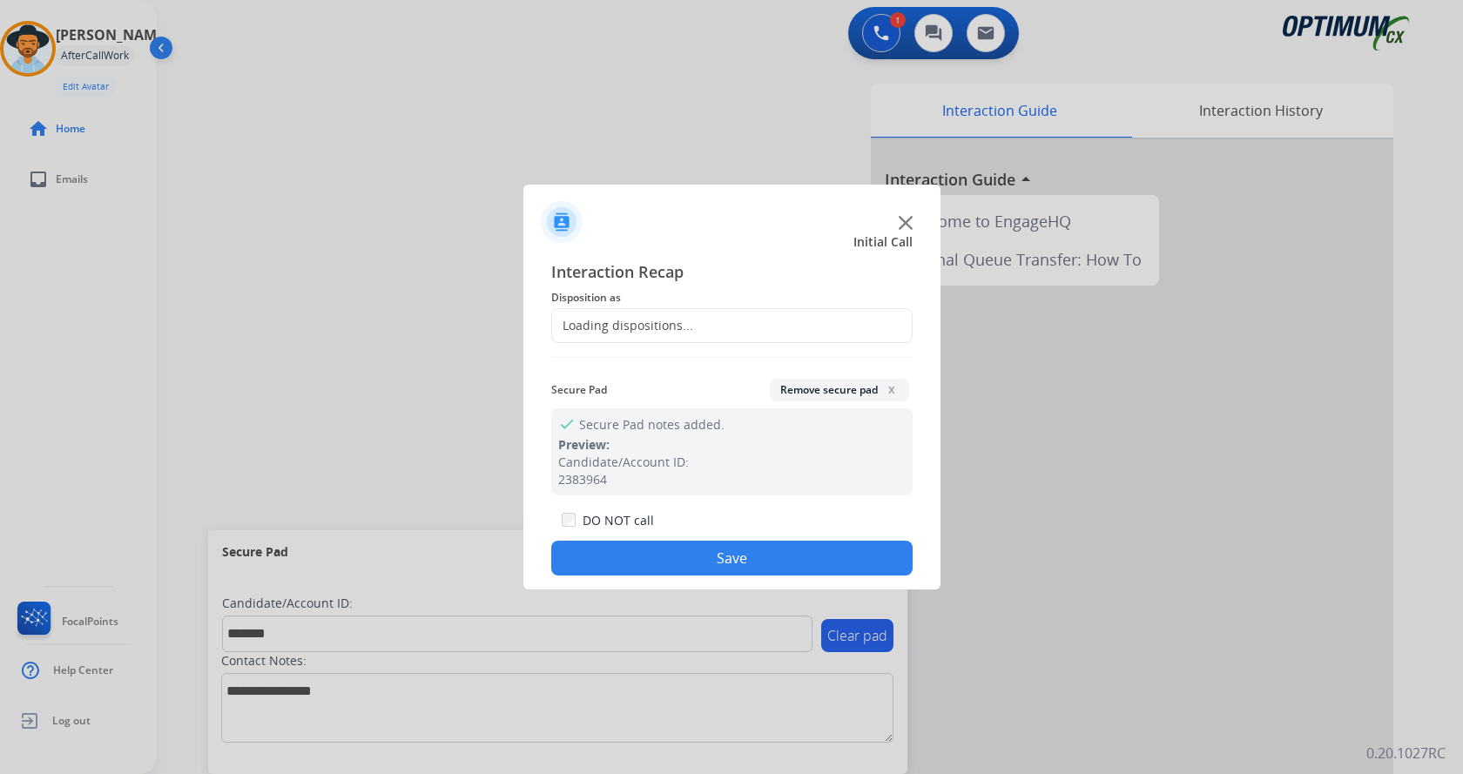
click at [651, 320] on div "Loading dispositions..." at bounding box center [622, 325] width 141 height 17
click at [625, 322] on input "text" at bounding box center [731, 325] width 361 height 35
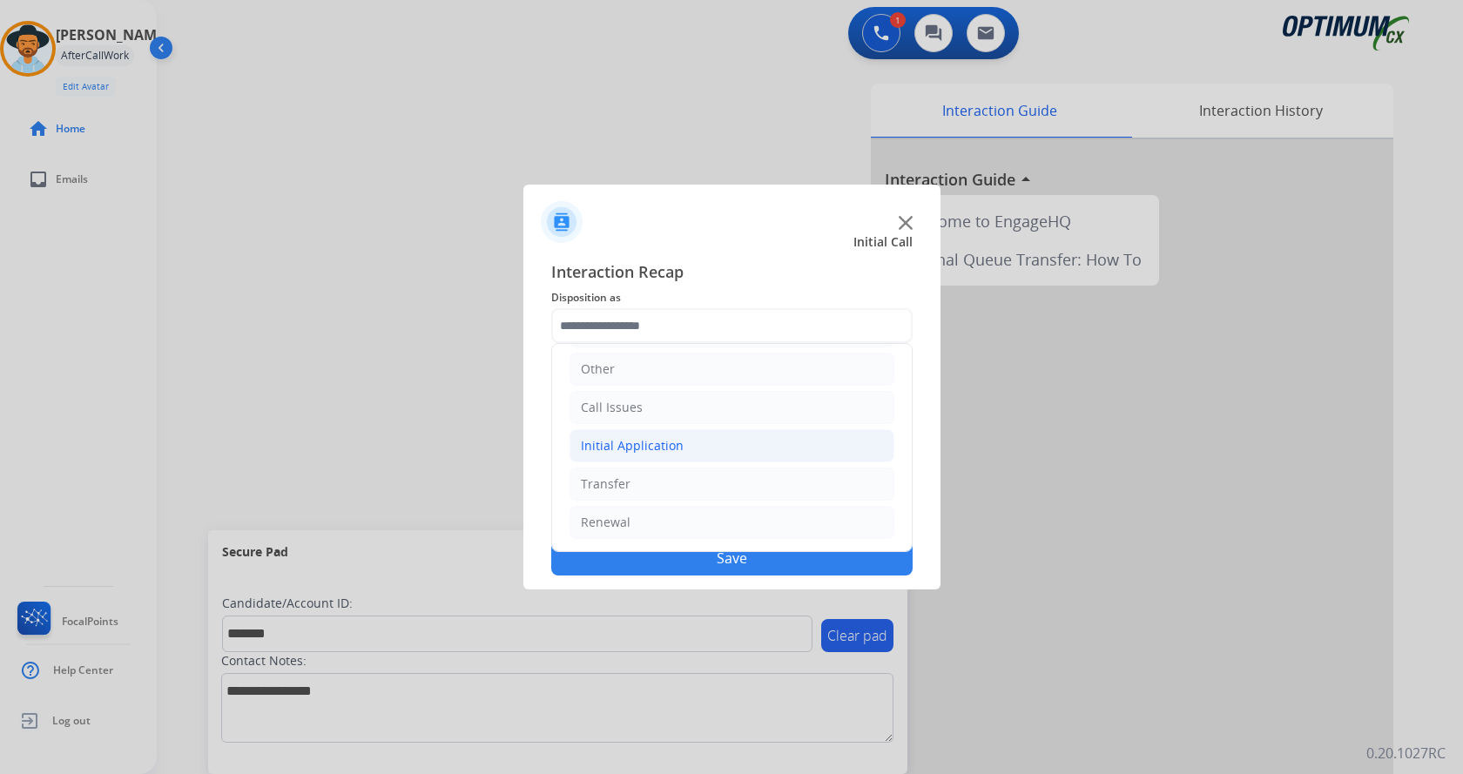
click at [688, 448] on li "Initial Application" at bounding box center [731, 445] width 325 height 33
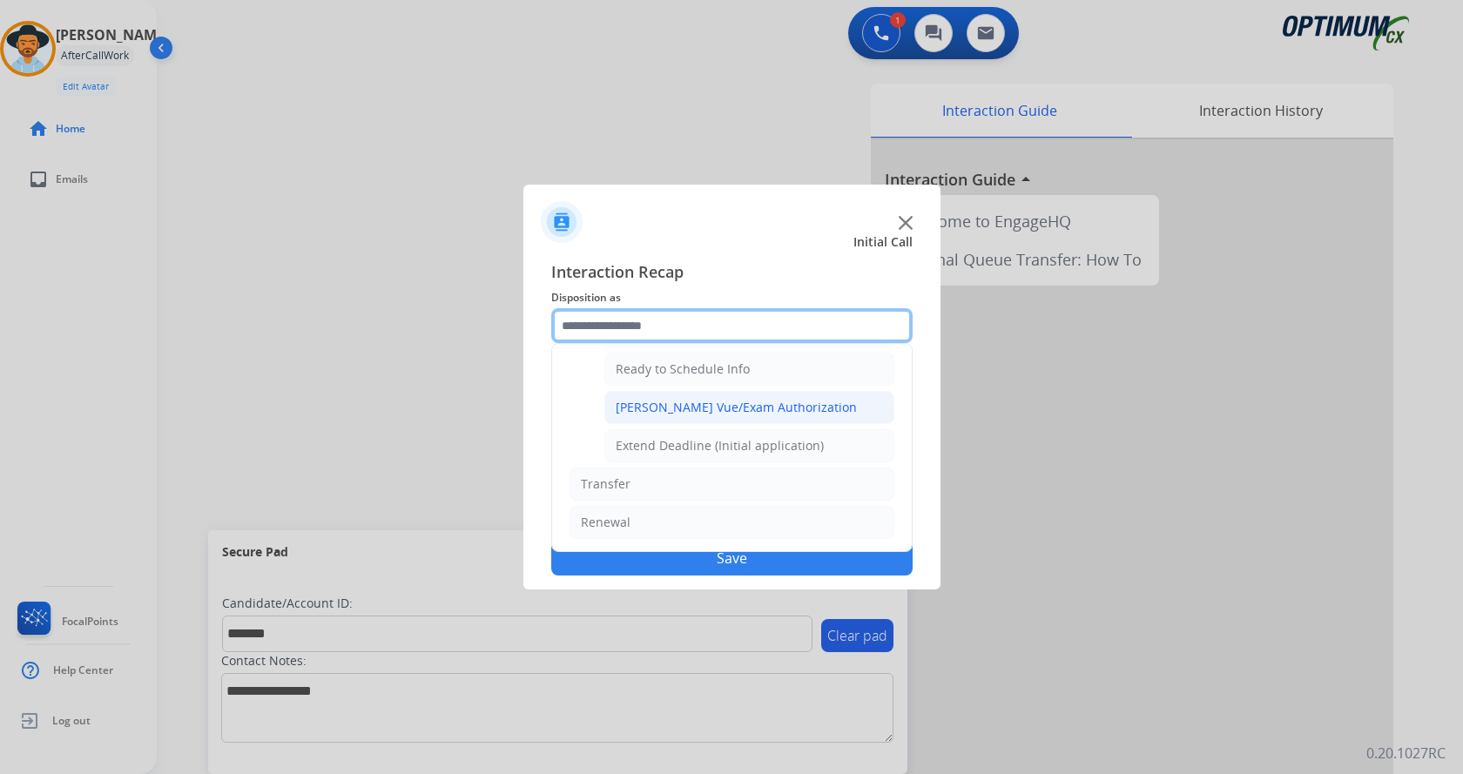
scroll to position [968, 0]
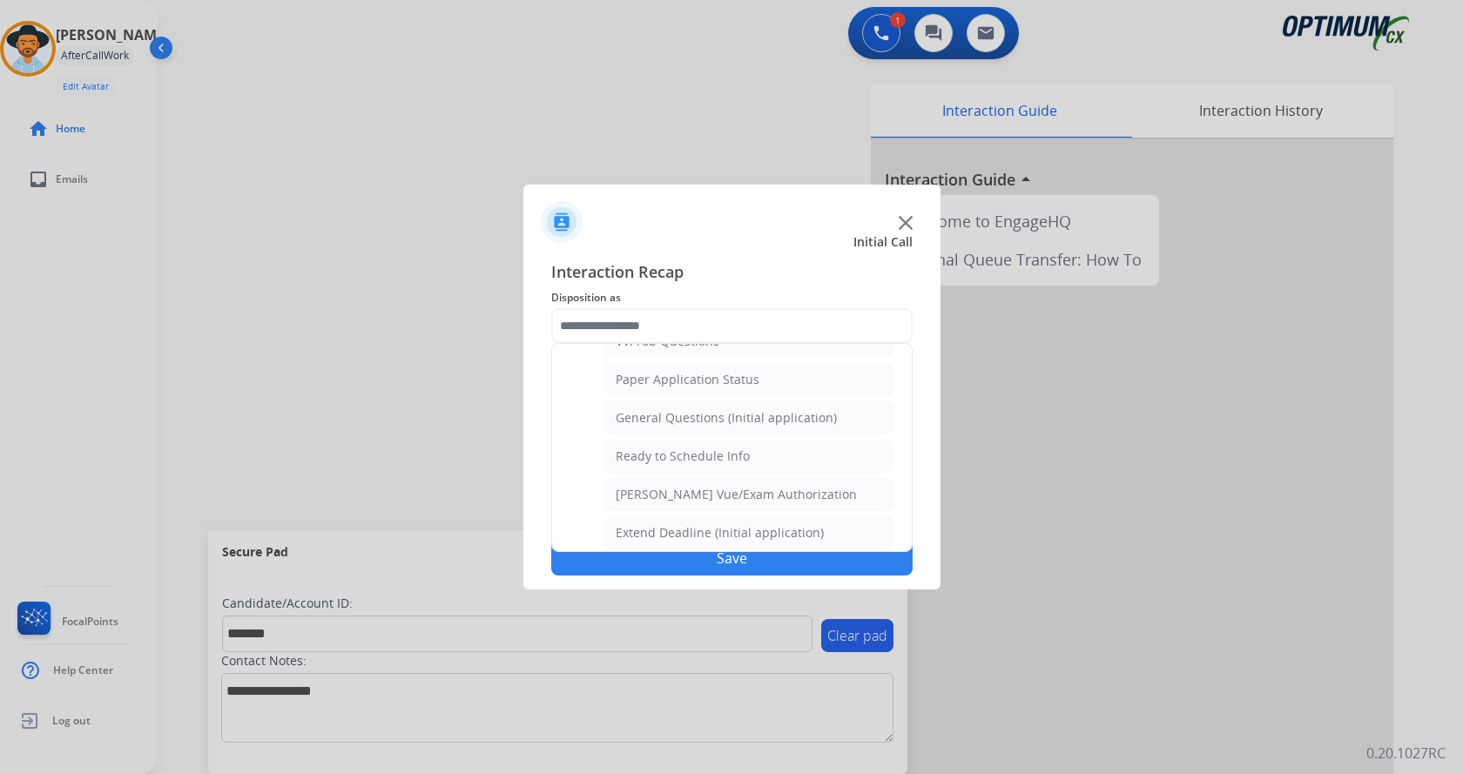
click at [739, 419] on div "General Questions (Initial application)" at bounding box center [726, 417] width 221 height 17
type input "**********"
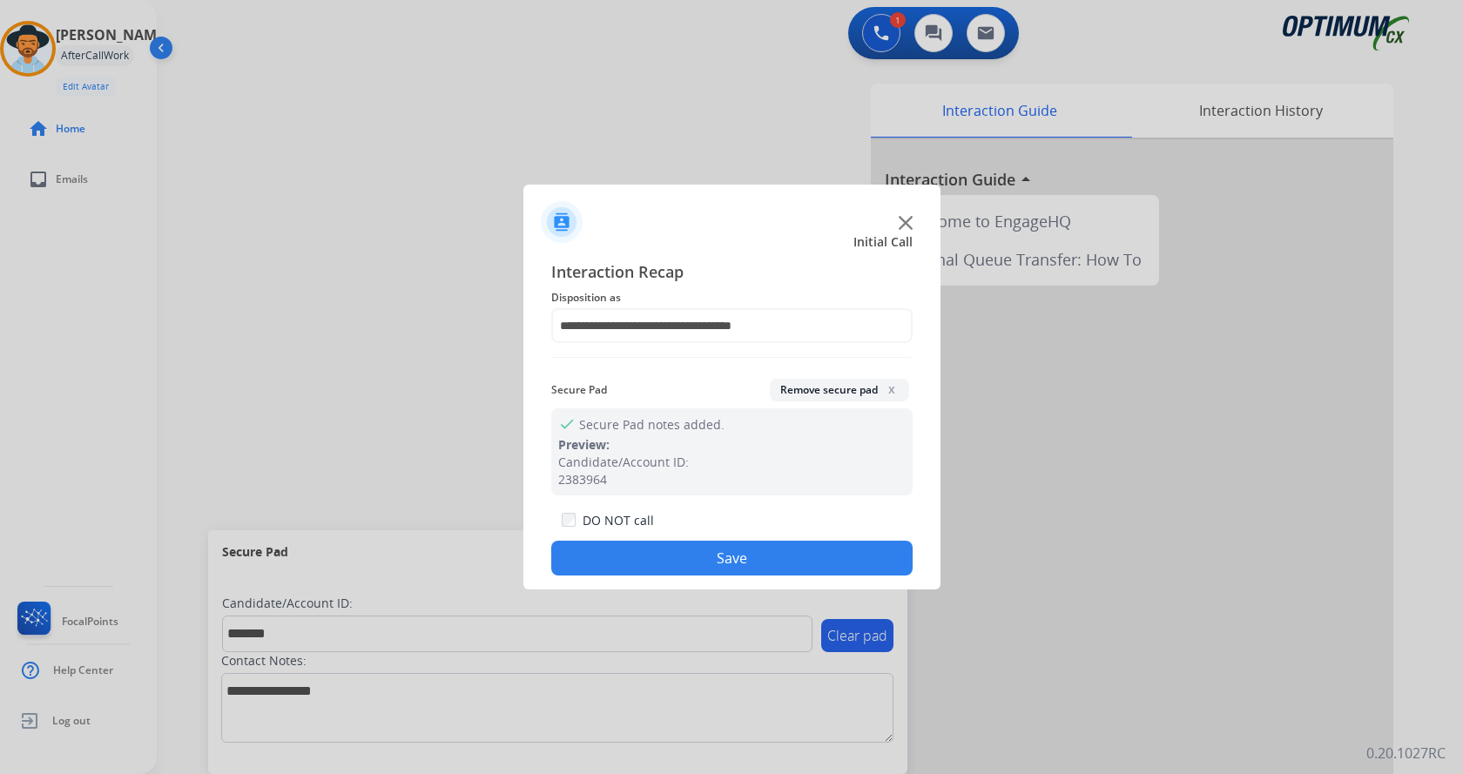
click at [725, 560] on button "Save" at bounding box center [731, 558] width 361 height 35
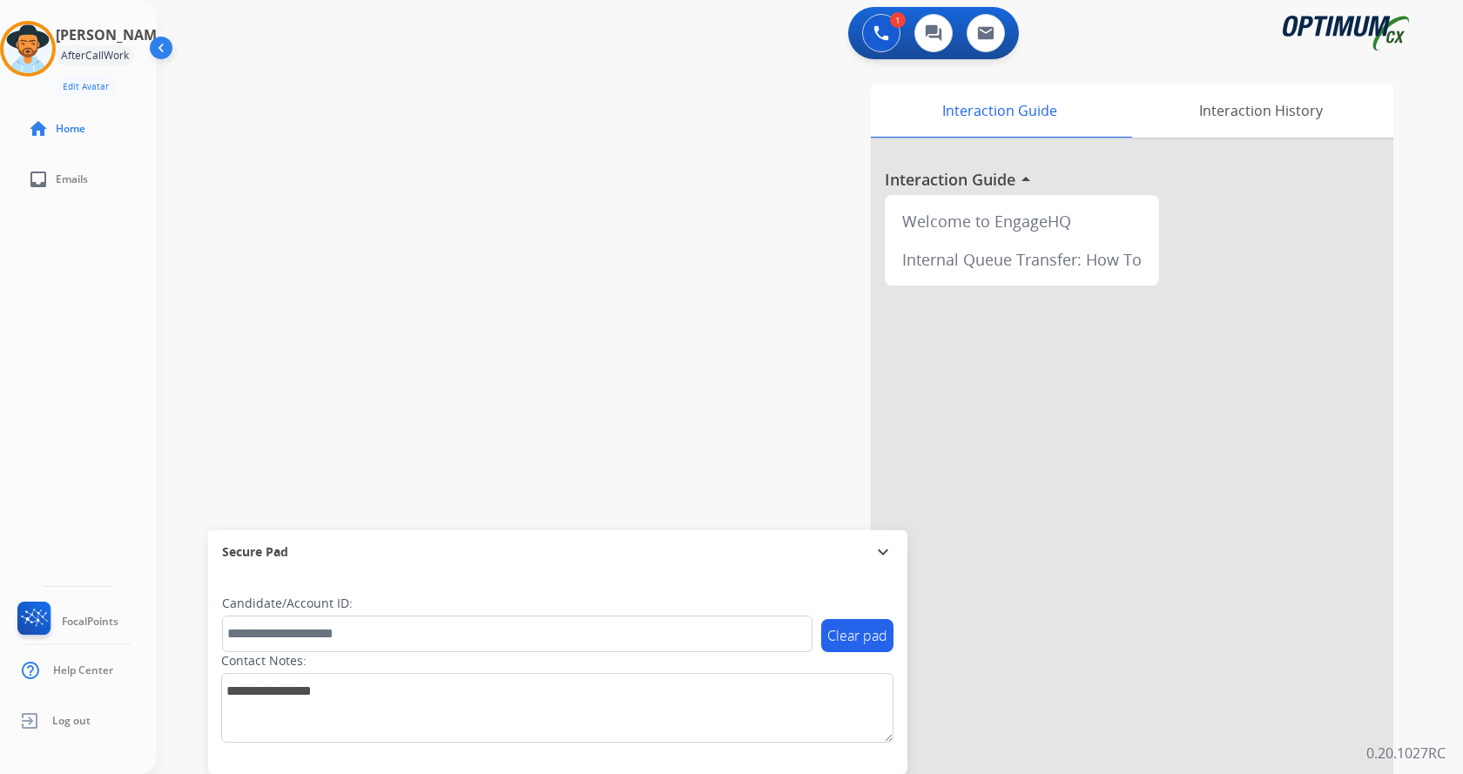
click at [388, 284] on div "swap_horiz Break voice bridge close_fullscreen Connect 3-Way Call merge_type Se…" at bounding box center [789, 426] width 1264 height 726
click at [39, 59] on img at bounding box center [27, 48] width 49 height 49
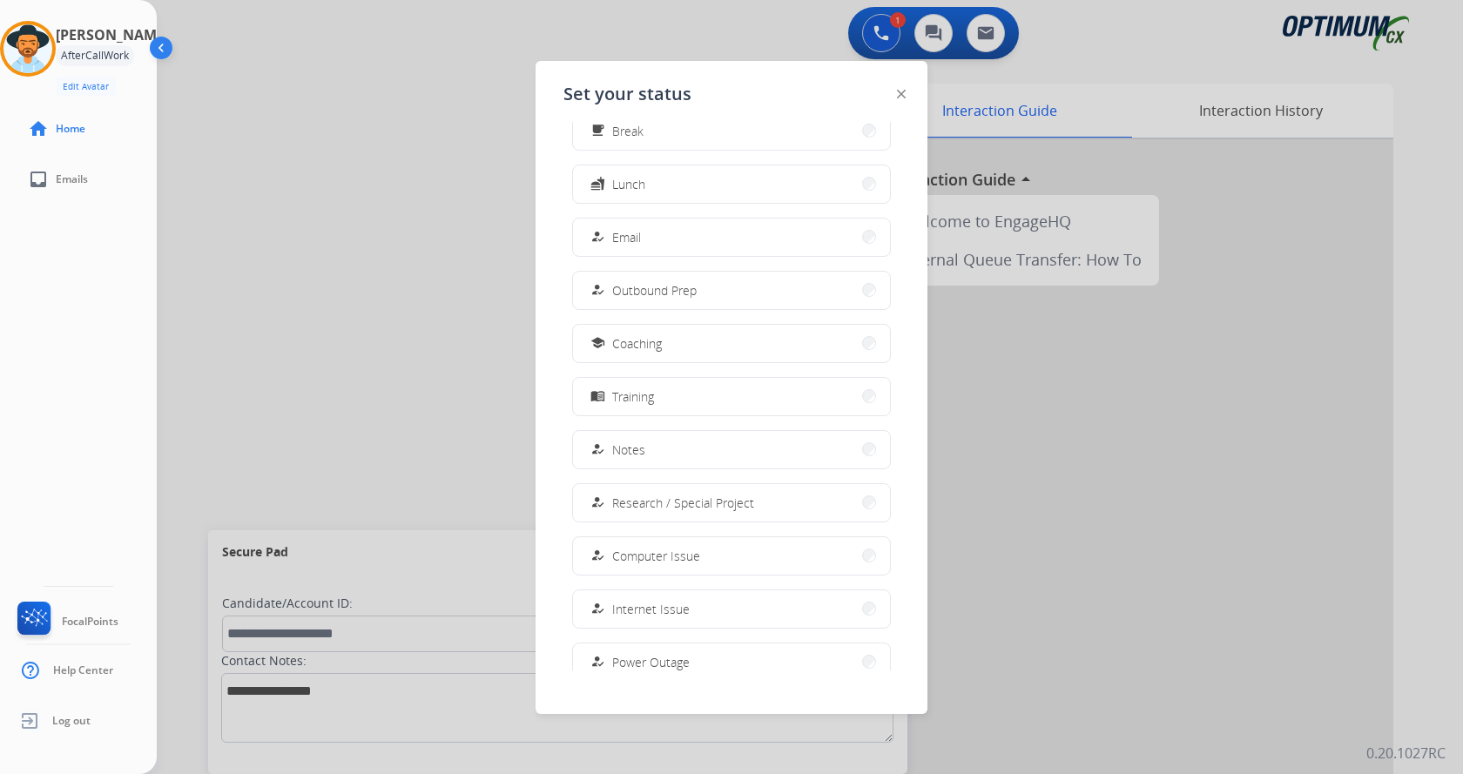
scroll to position [165, 0]
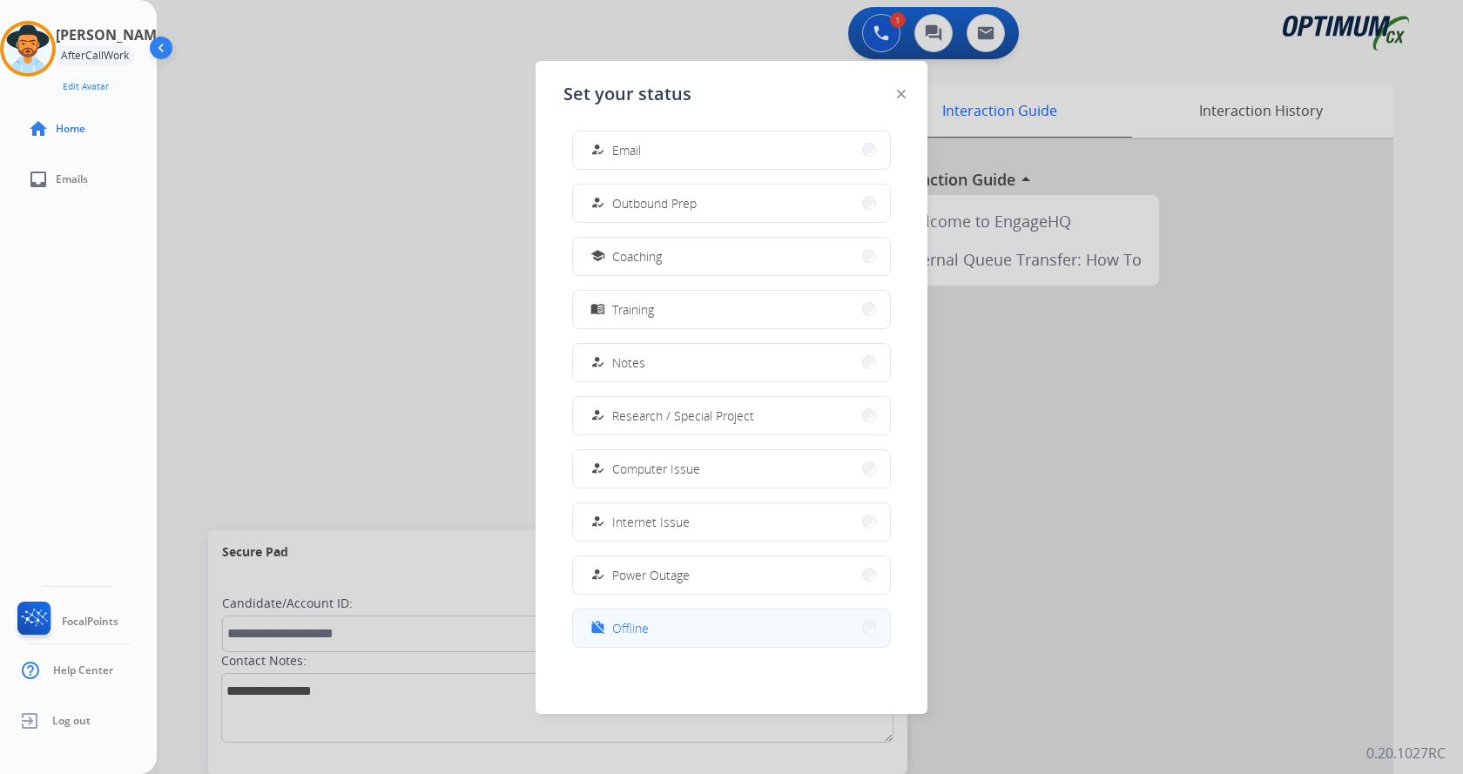
click at [669, 630] on button "work_off Offline" at bounding box center [731, 628] width 317 height 37
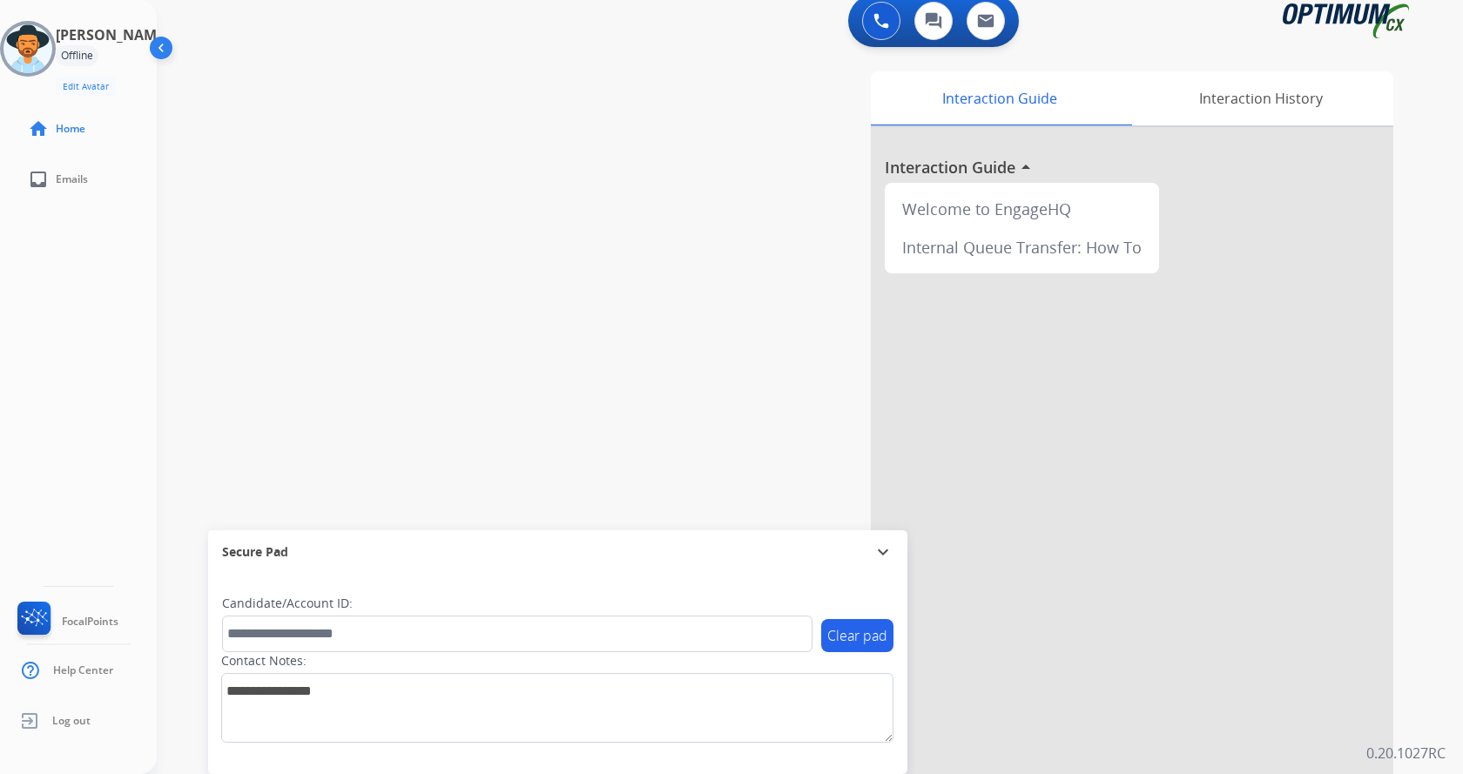
scroll to position [15, 0]
click at [81, 721] on span "Log out" at bounding box center [71, 721] width 38 height 14
